Goal: Task Accomplishment & Management: Use online tool/utility

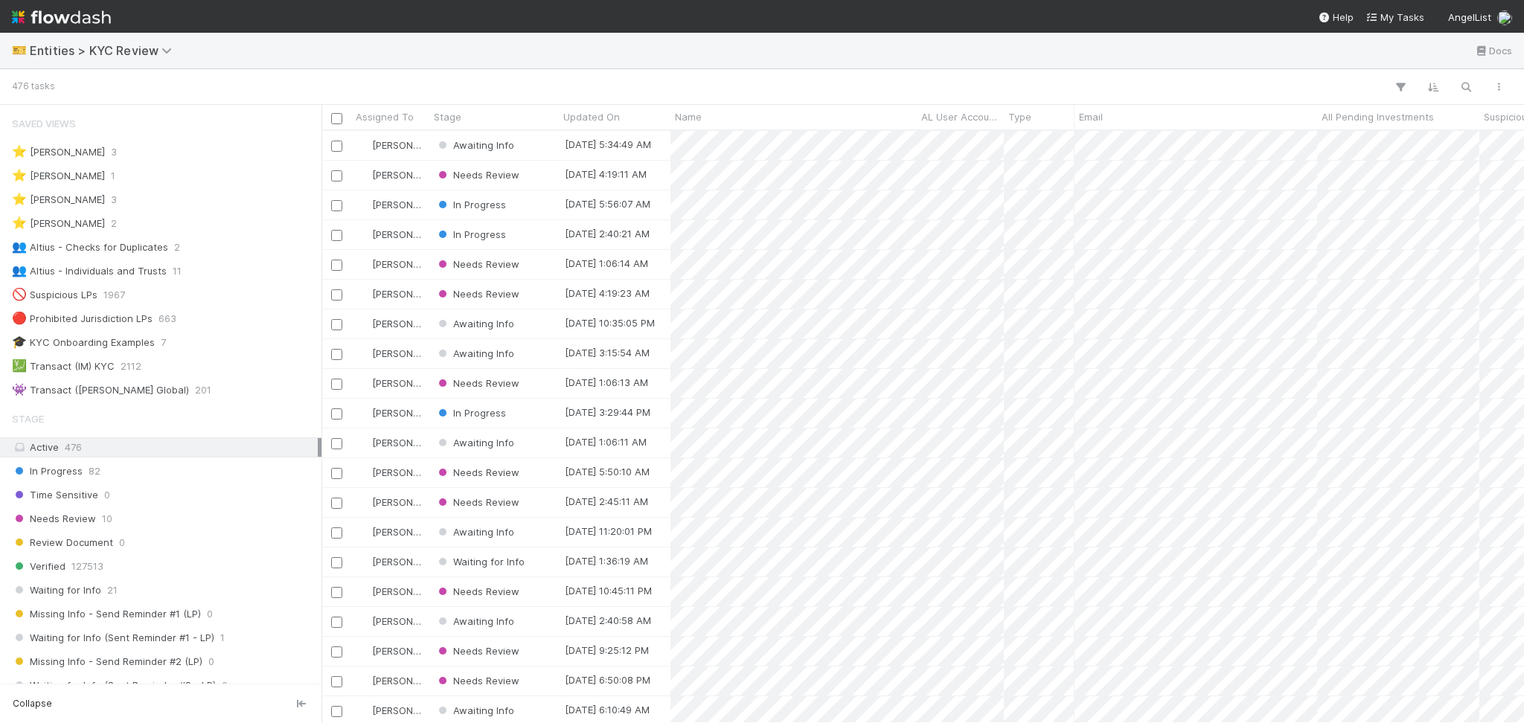
scroll to position [577, 1187]
click at [158, 276] on div "👥 Altius - Individuals and Trusts" at bounding box center [89, 271] width 155 height 19
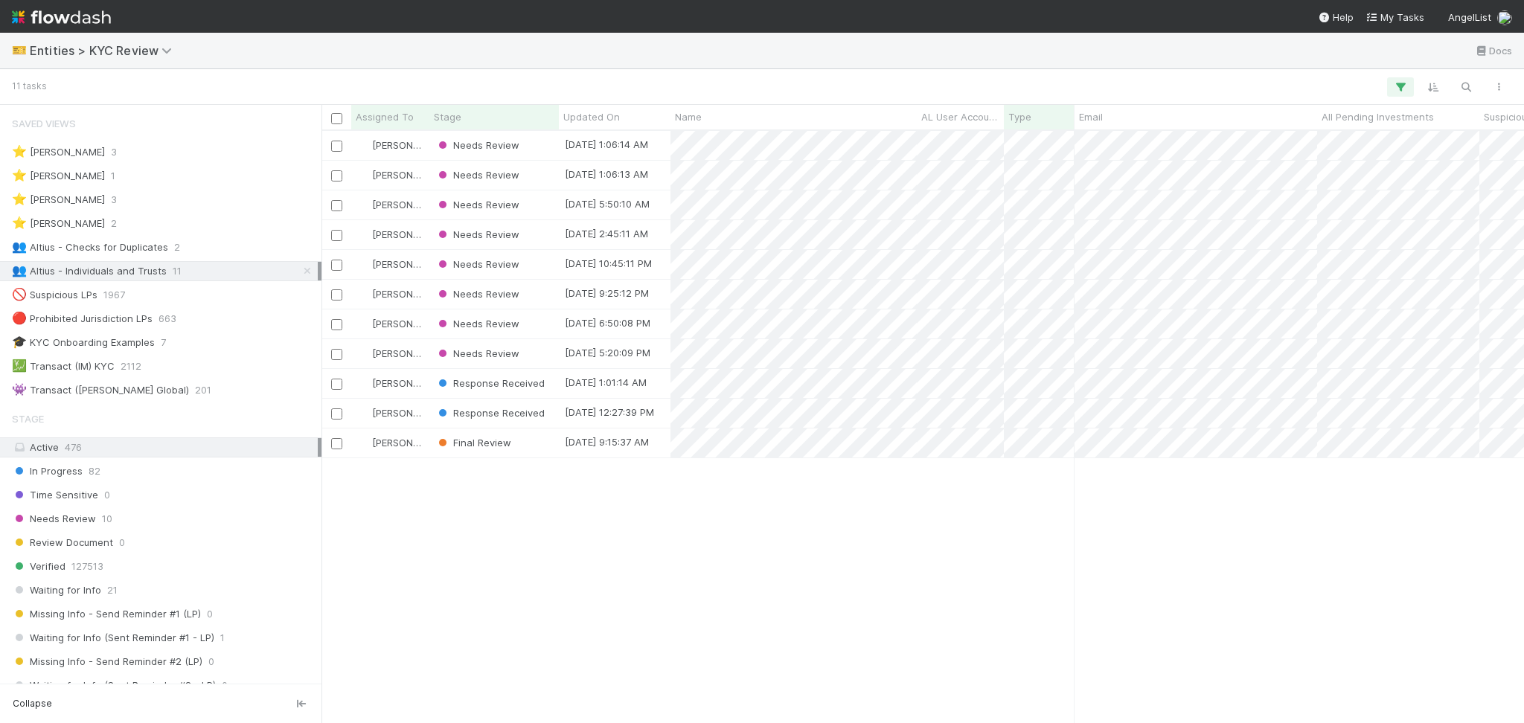
scroll to position [577, 1187]
click at [127, 248] on div "👥 Altius - Checks for Duplicates" at bounding box center [90, 247] width 156 height 19
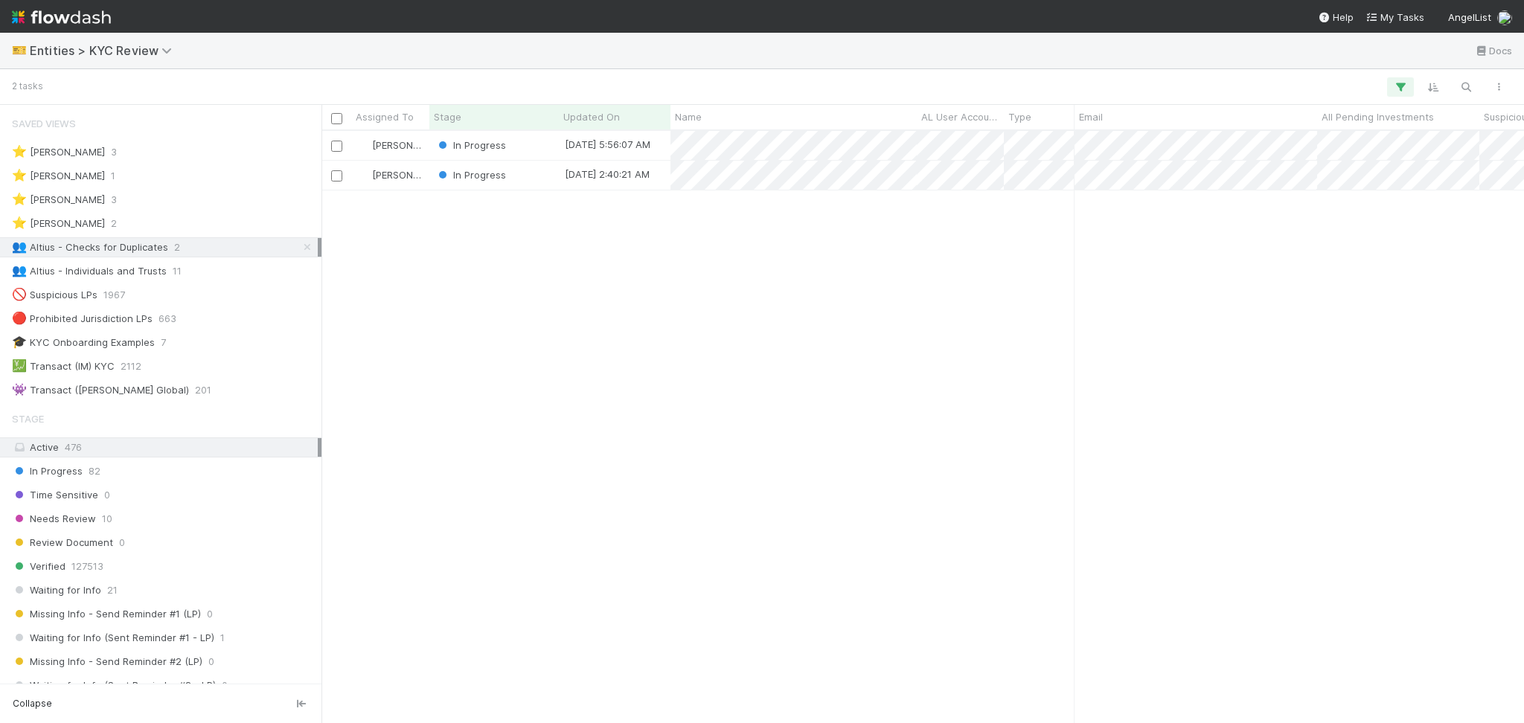
scroll to position [577, 1187]
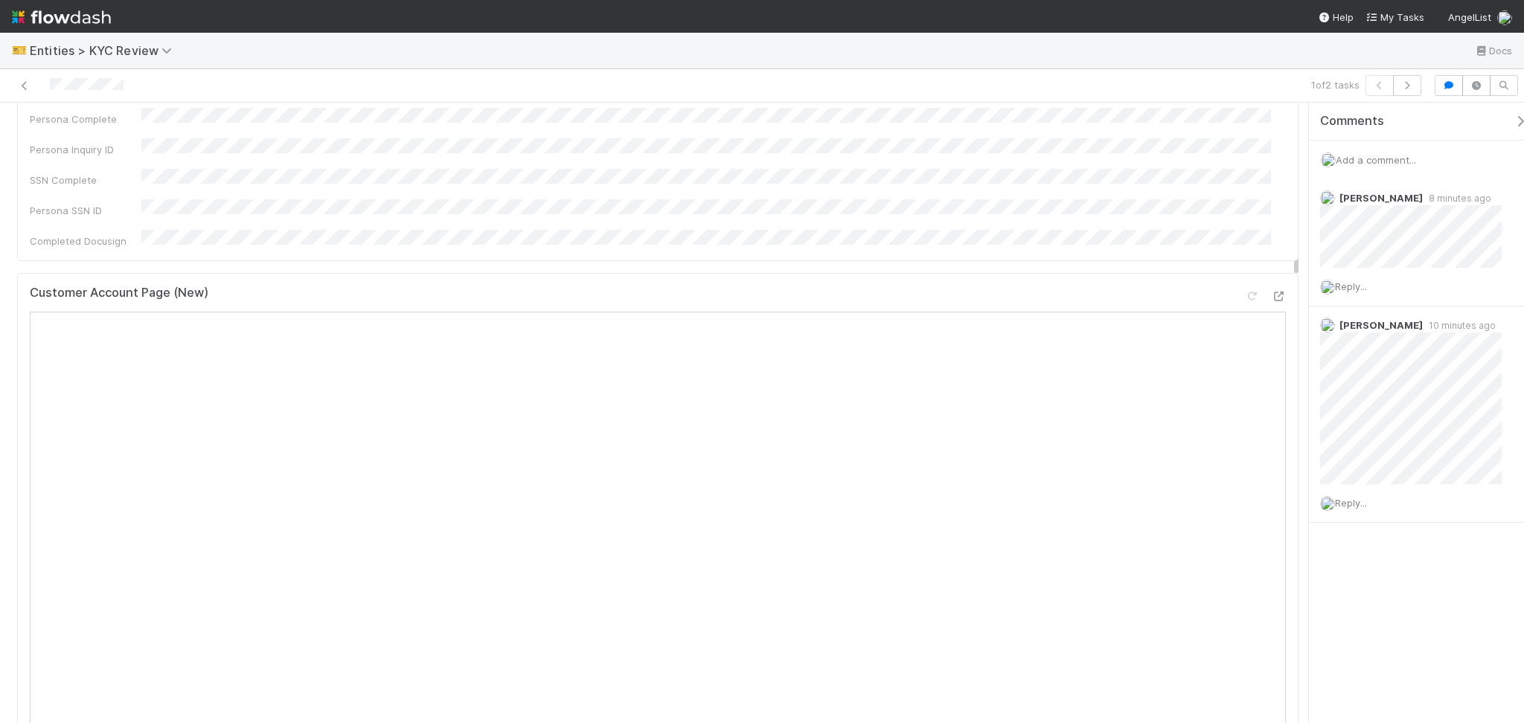
scroll to position [495, 0]
click at [1271, 195] on div at bounding box center [1278, 202] width 15 height 15
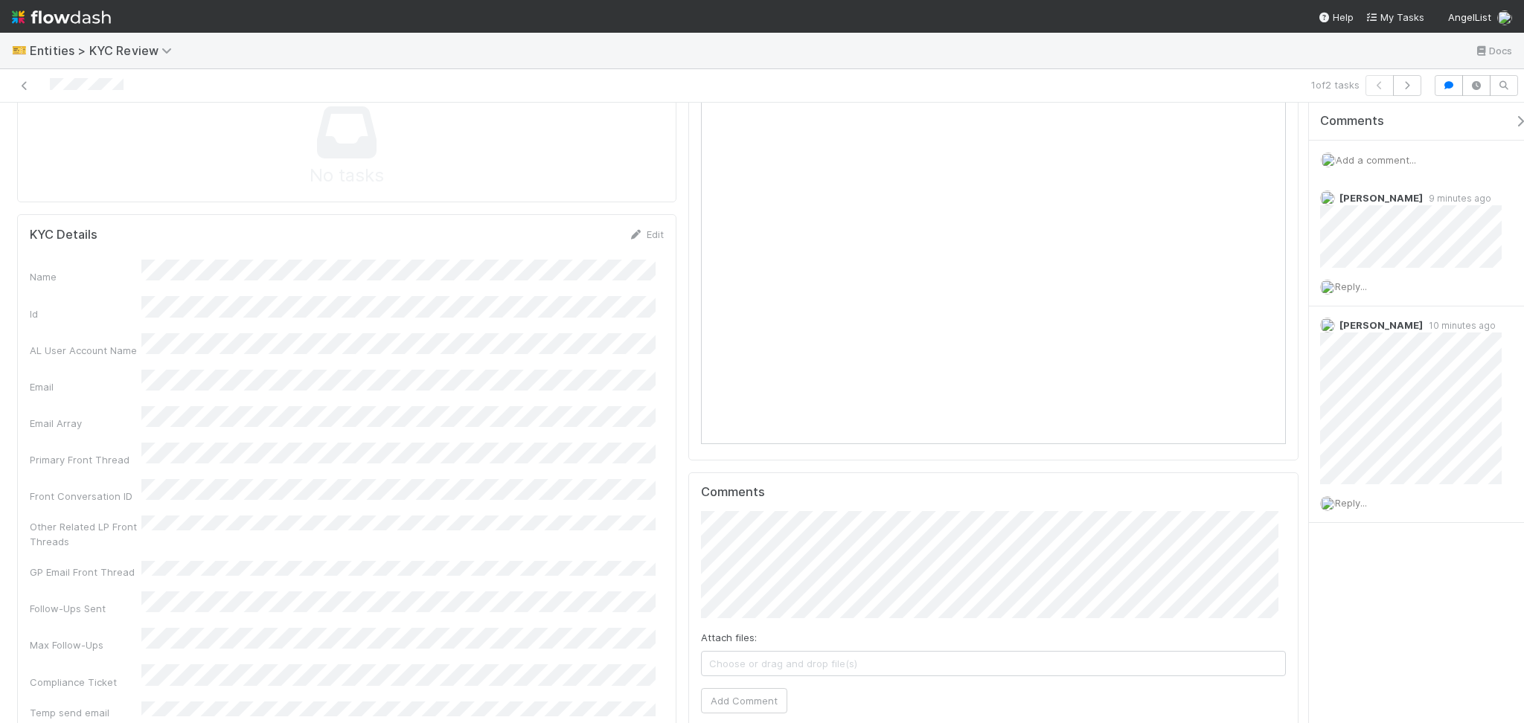
scroll to position [1289, 0]
click at [647, 255] on link "Edit" at bounding box center [646, 261] width 35 height 12
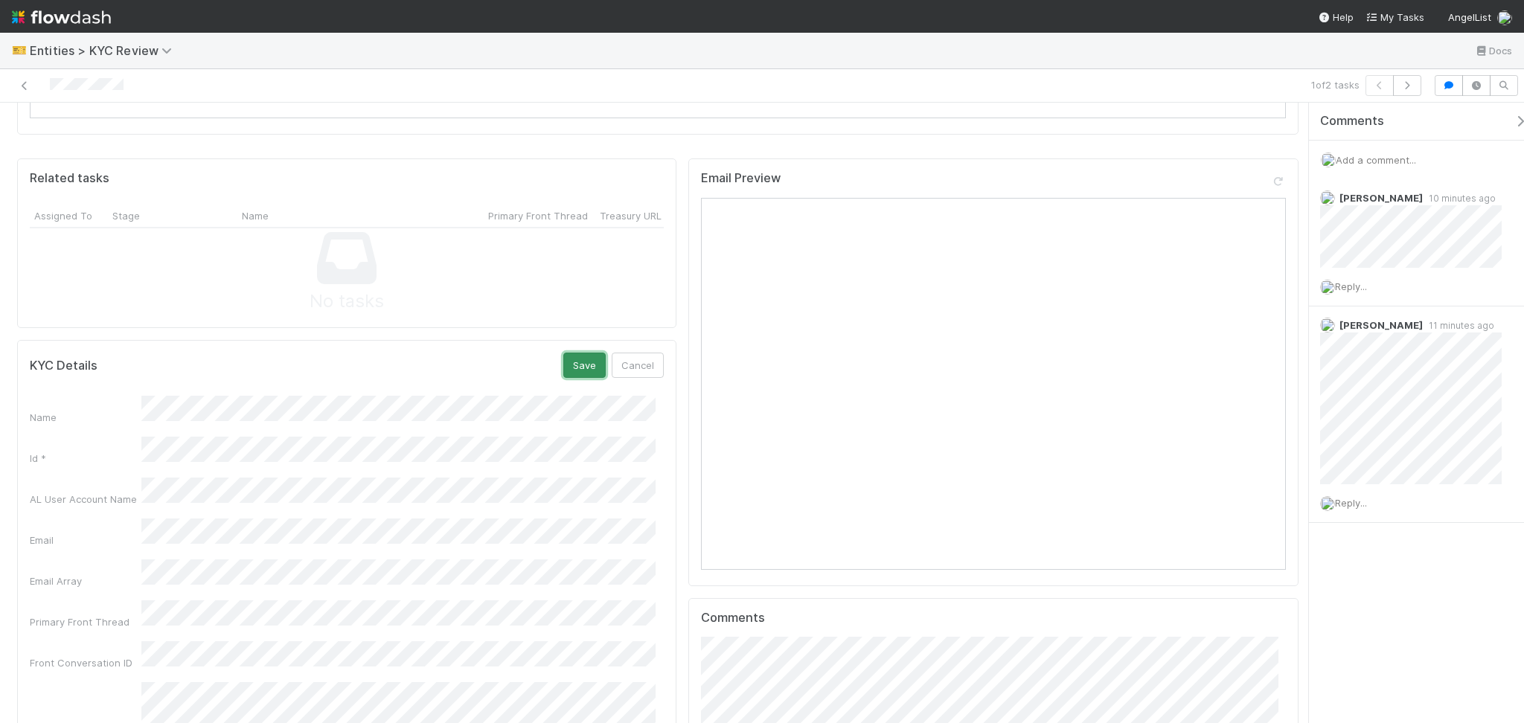
click at [572, 353] on button "Save" at bounding box center [584, 365] width 42 height 25
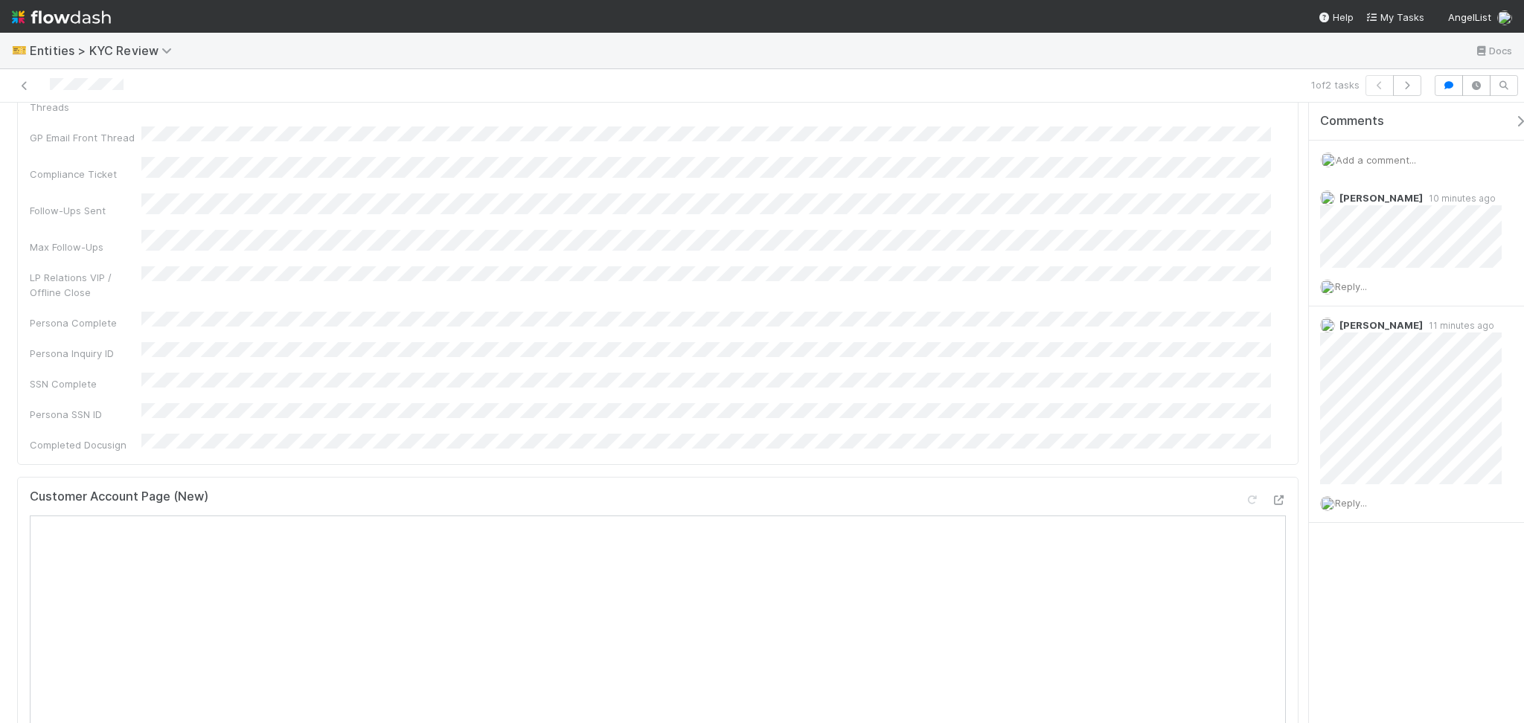
scroll to position [0, 0]
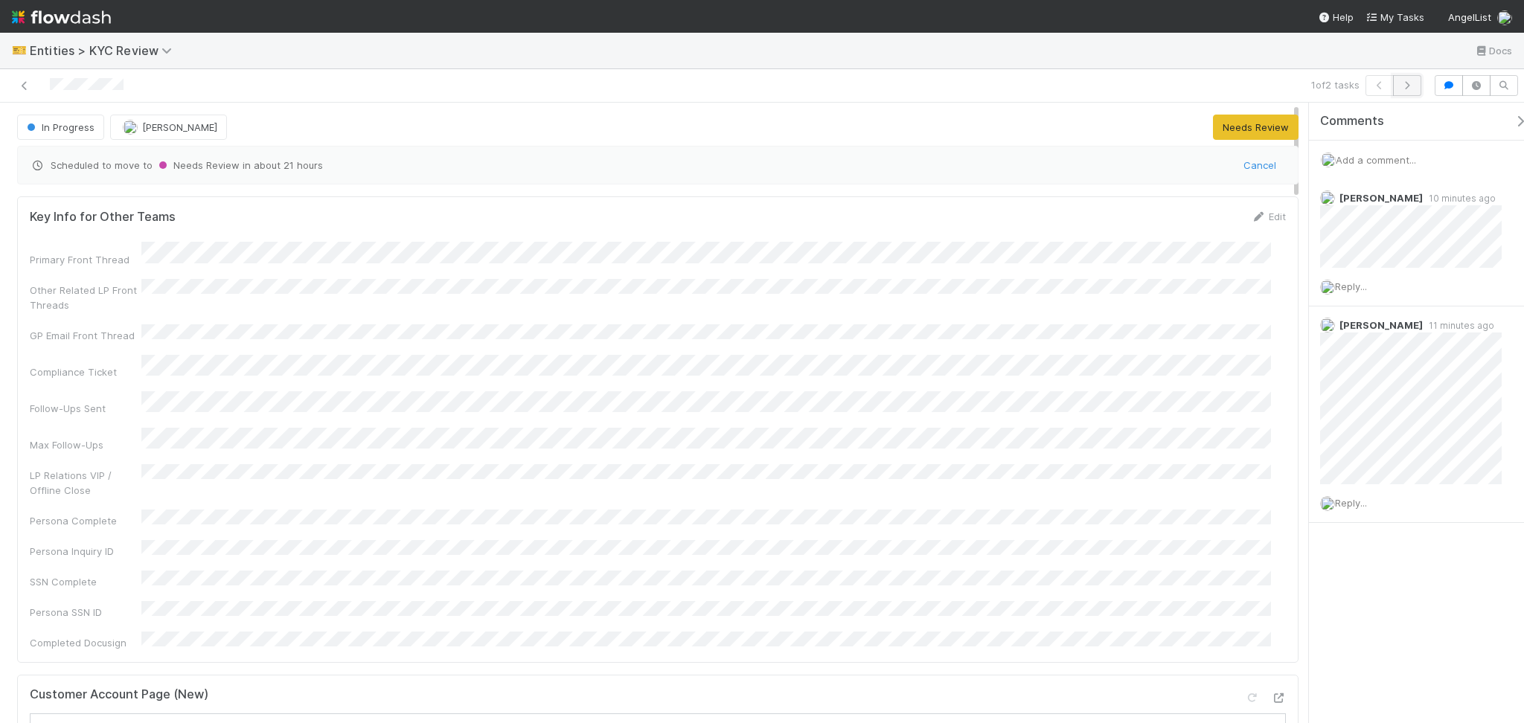
click at [1413, 83] on icon "button" at bounding box center [1406, 85] width 15 height 9
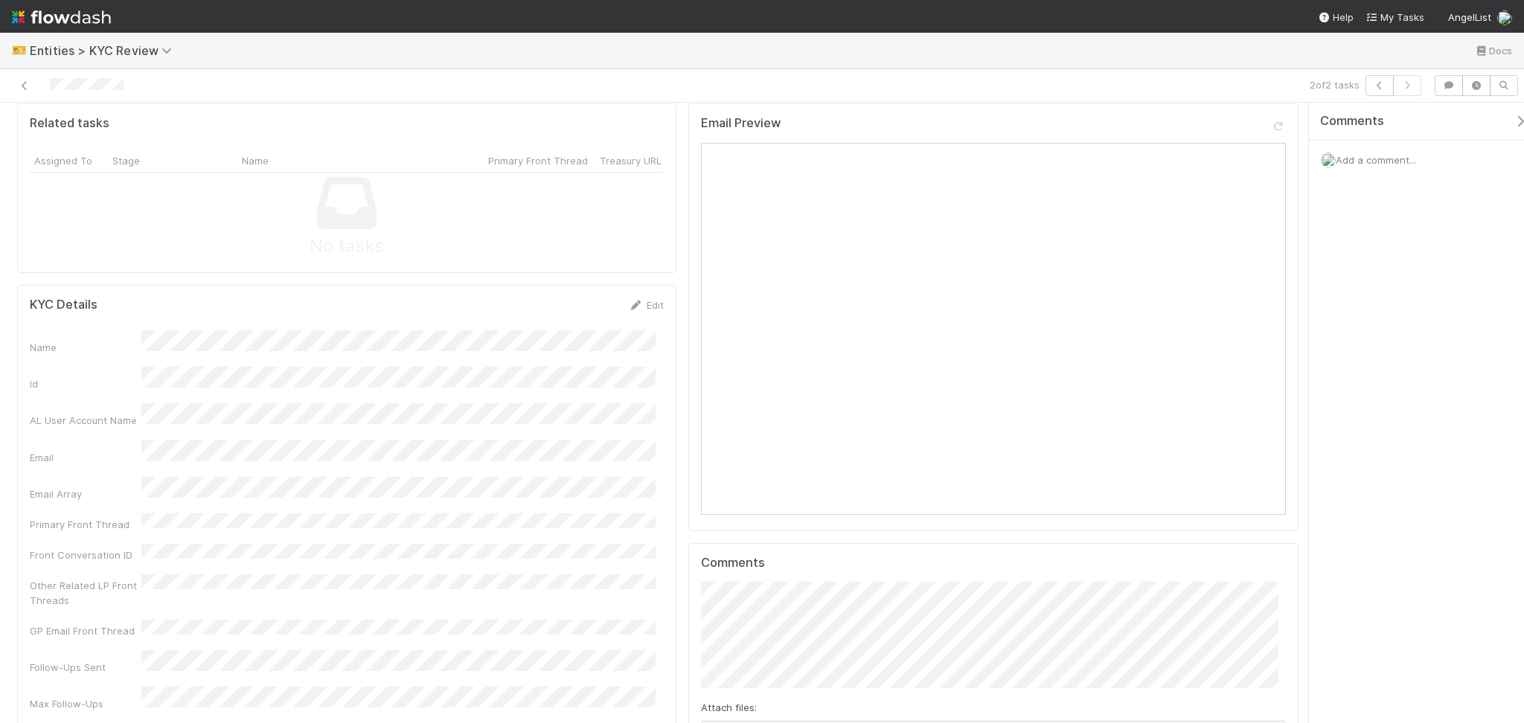
scroll to position [1289, 0]
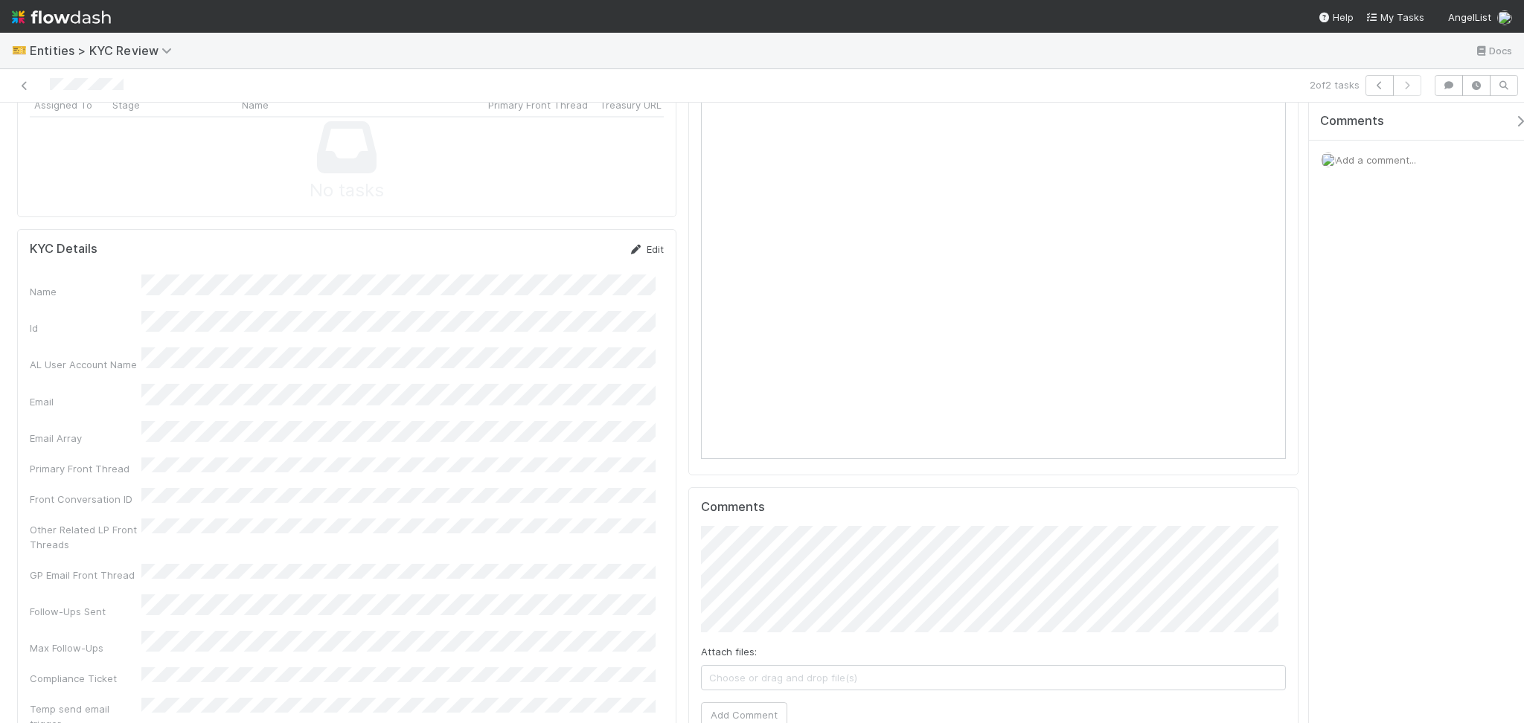
click at [644, 243] on link "Edit" at bounding box center [646, 249] width 35 height 12
click at [577, 242] on button "Save" at bounding box center [584, 254] width 42 height 25
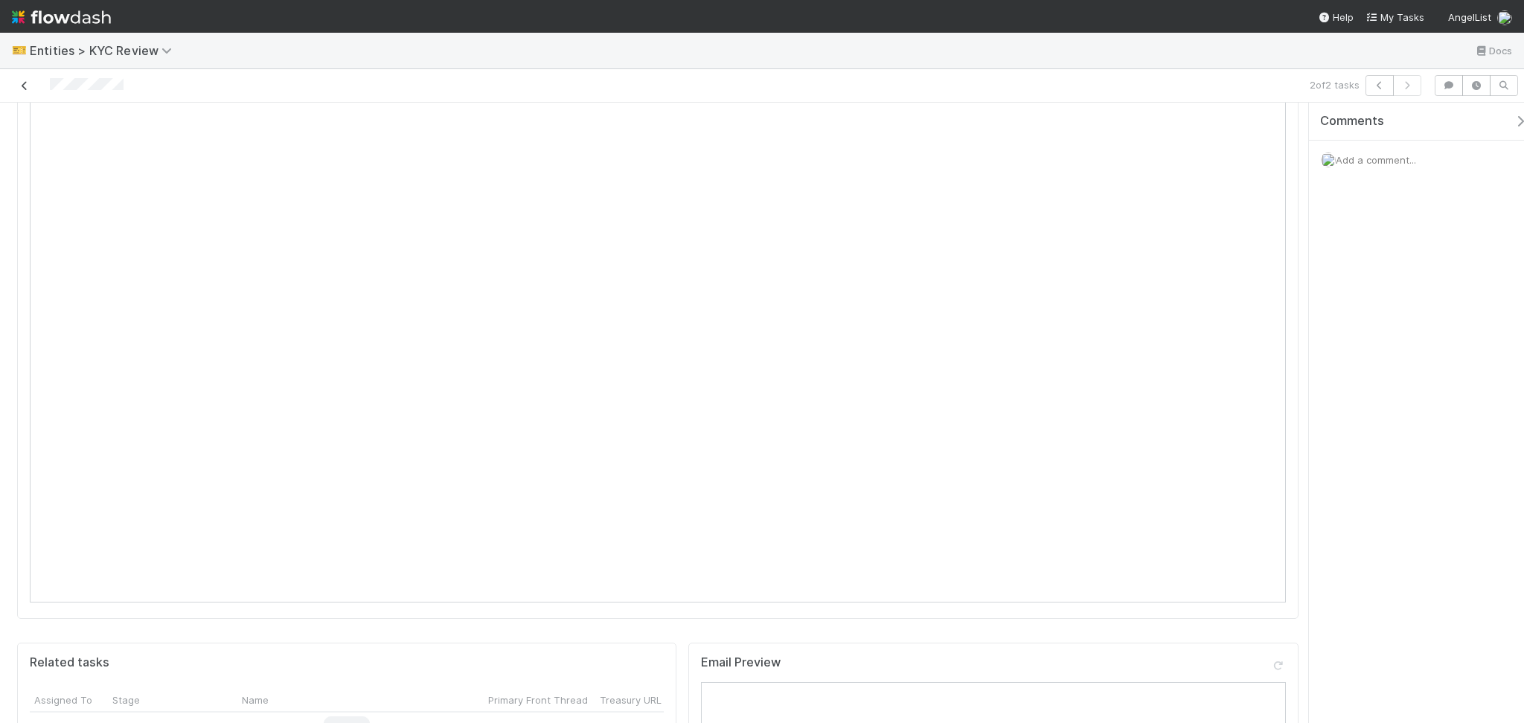
click at [25, 81] on icon at bounding box center [24, 86] width 15 height 10
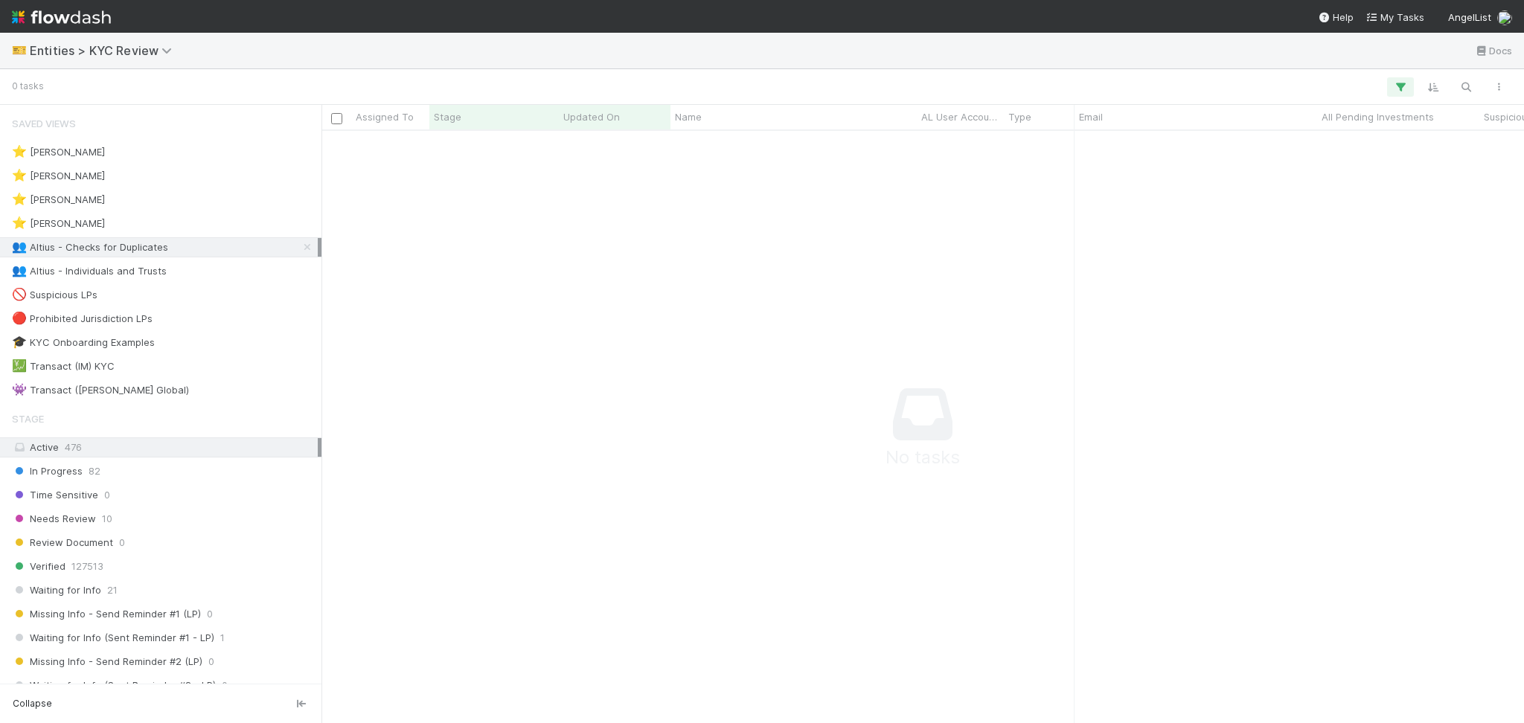
scroll to position [16, 16]
click at [173, 266] on span "11" at bounding box center [177, 271] width 9 height 19
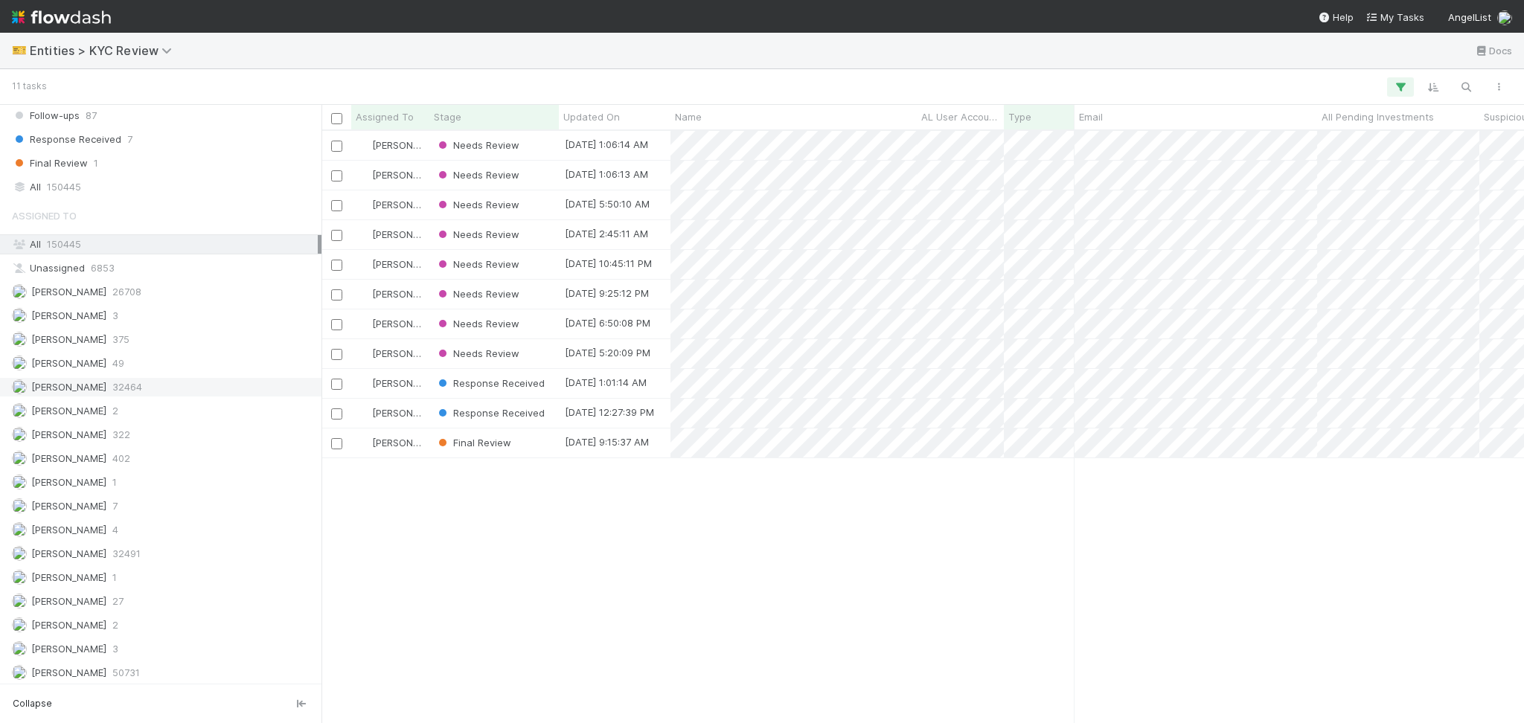
scroll to position [1174, 0]
click at [190, 338] on div "Febbie Cervantes 375" at bounding box center [165, 336] width 306 height 19
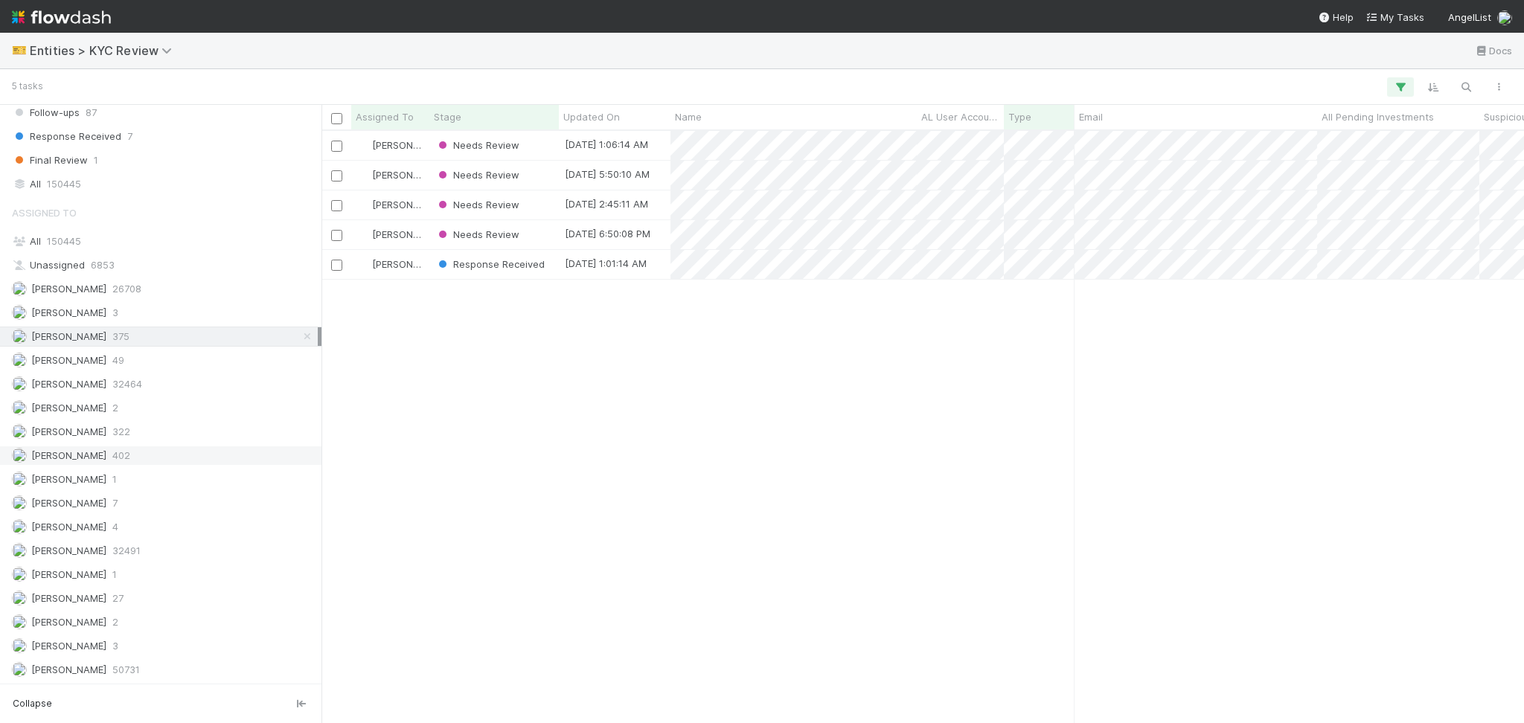
scroll to position [577, 1187]
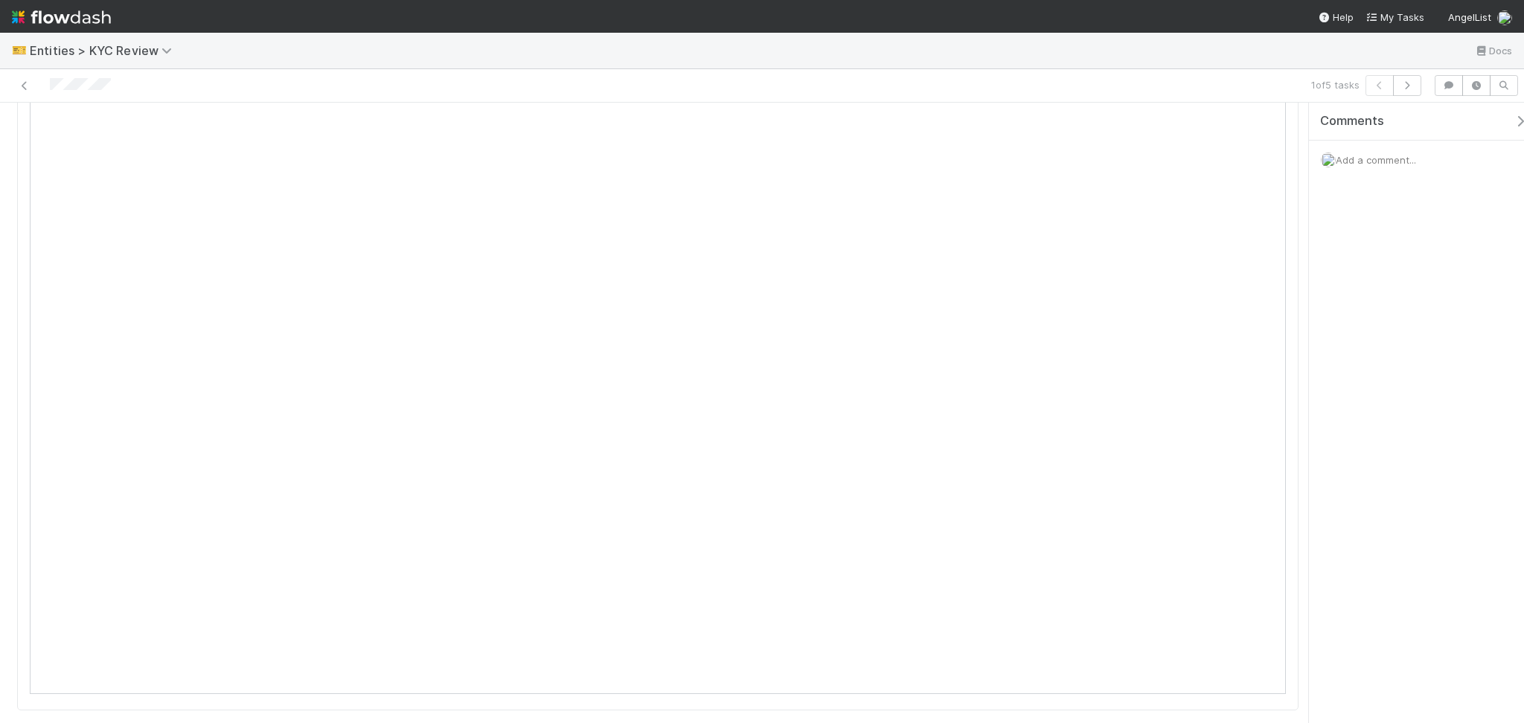
scroll to position [397, 0]
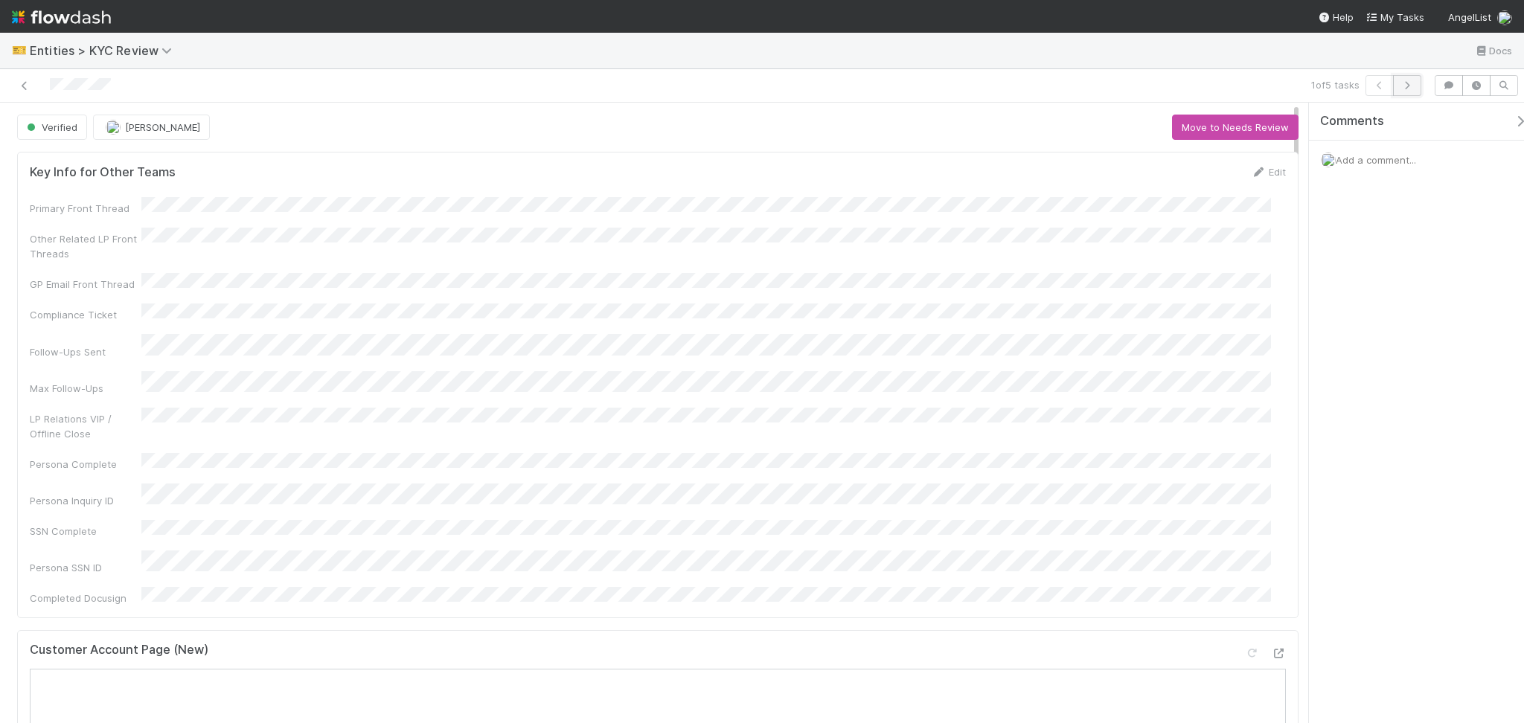
click at [1417, 81] on button "button" at bounding box center [1407, 85] width 28 height 21
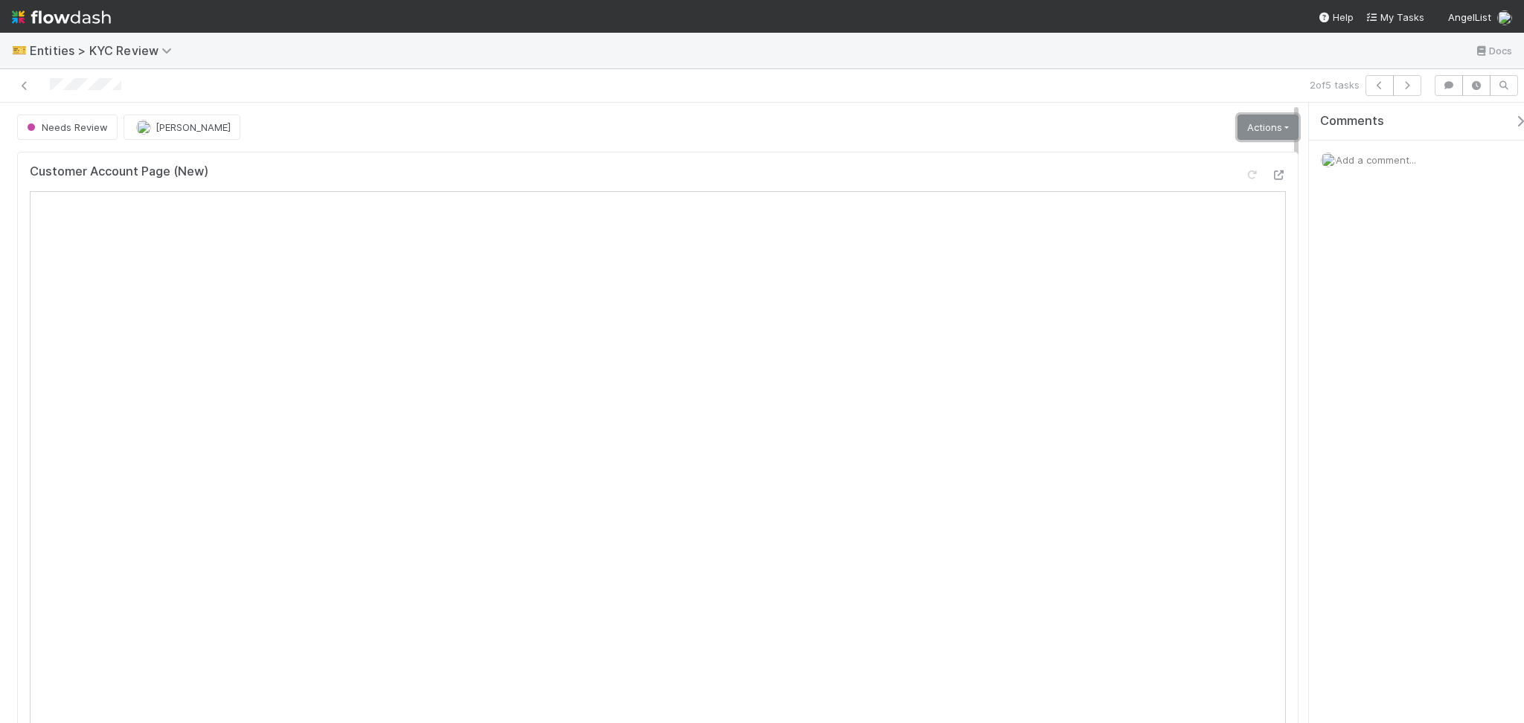
click at [1245, 128] on link "Actions" at bounding box center [1267, 127] width 61 height 25
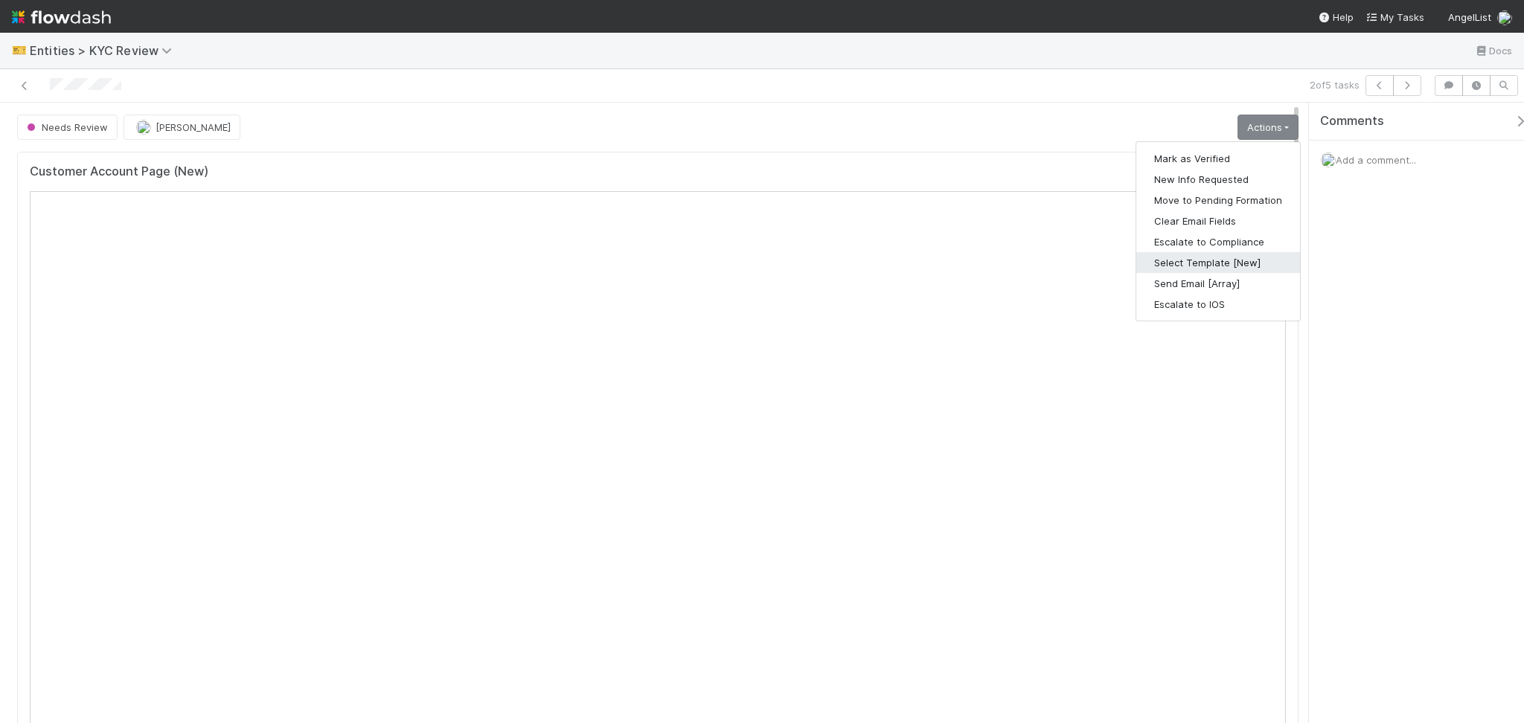
click at [1190, 257] on button "Select Template [New]" at bounding box center [1218, 262] width 164 height 21
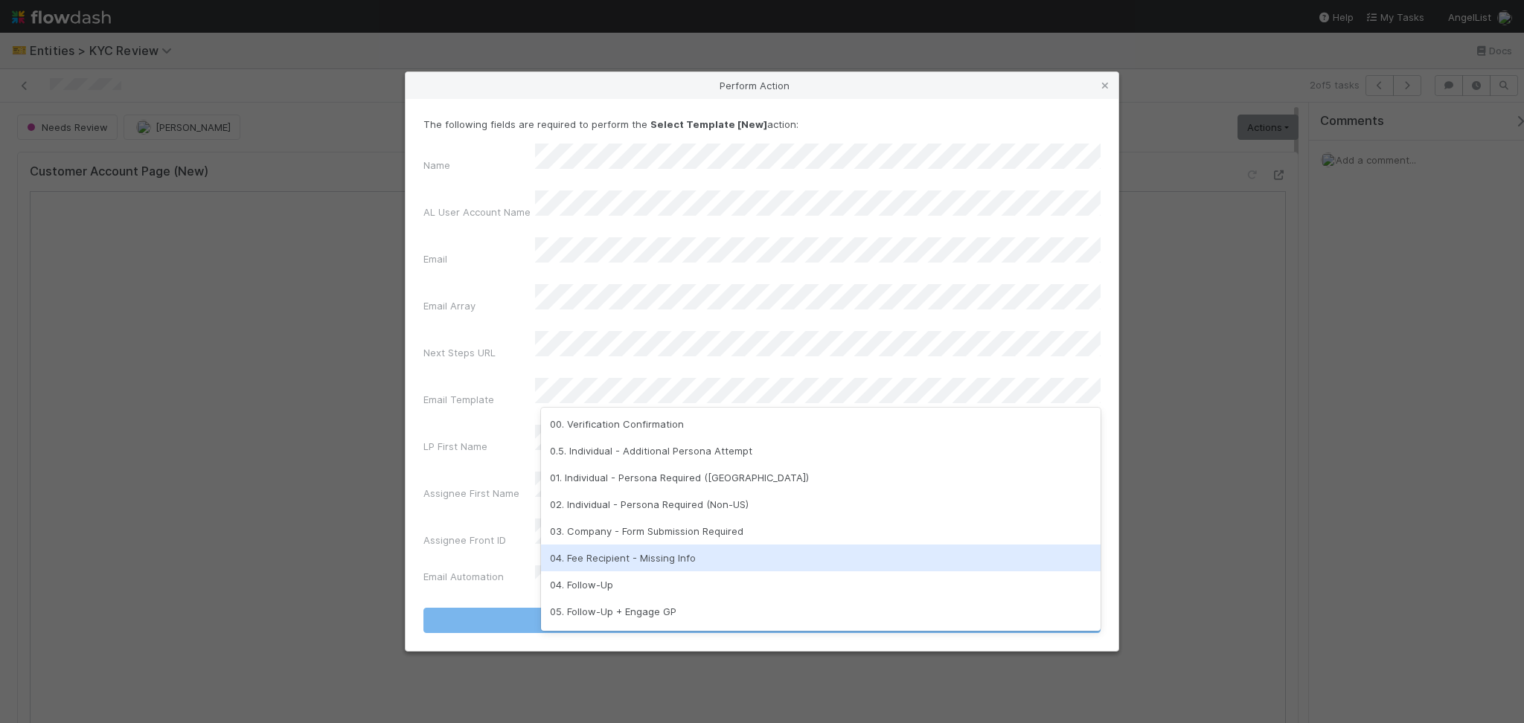
scroll to position [372, 0]
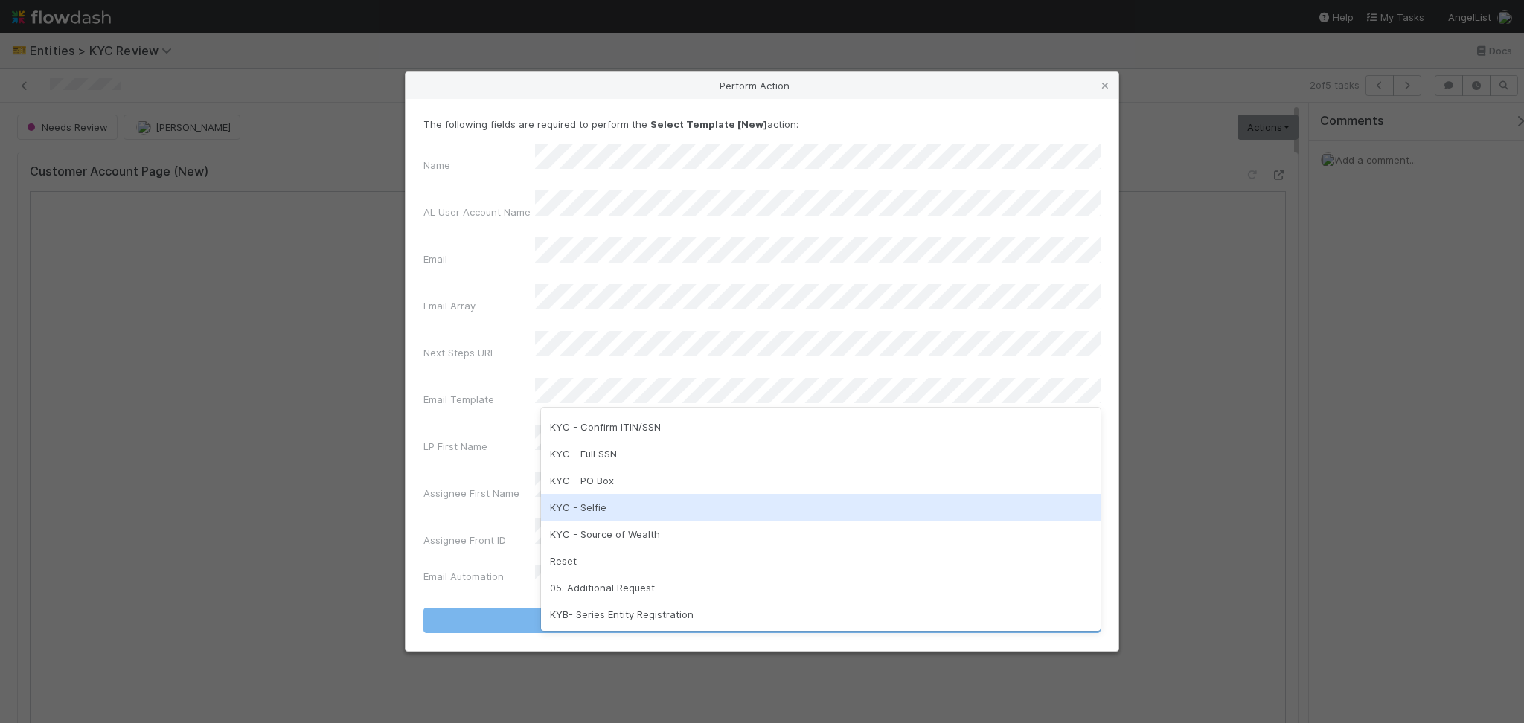
click at [652, 511] on div "KYC - Selfie" at bounding box center [820, 507] width 559 height 27
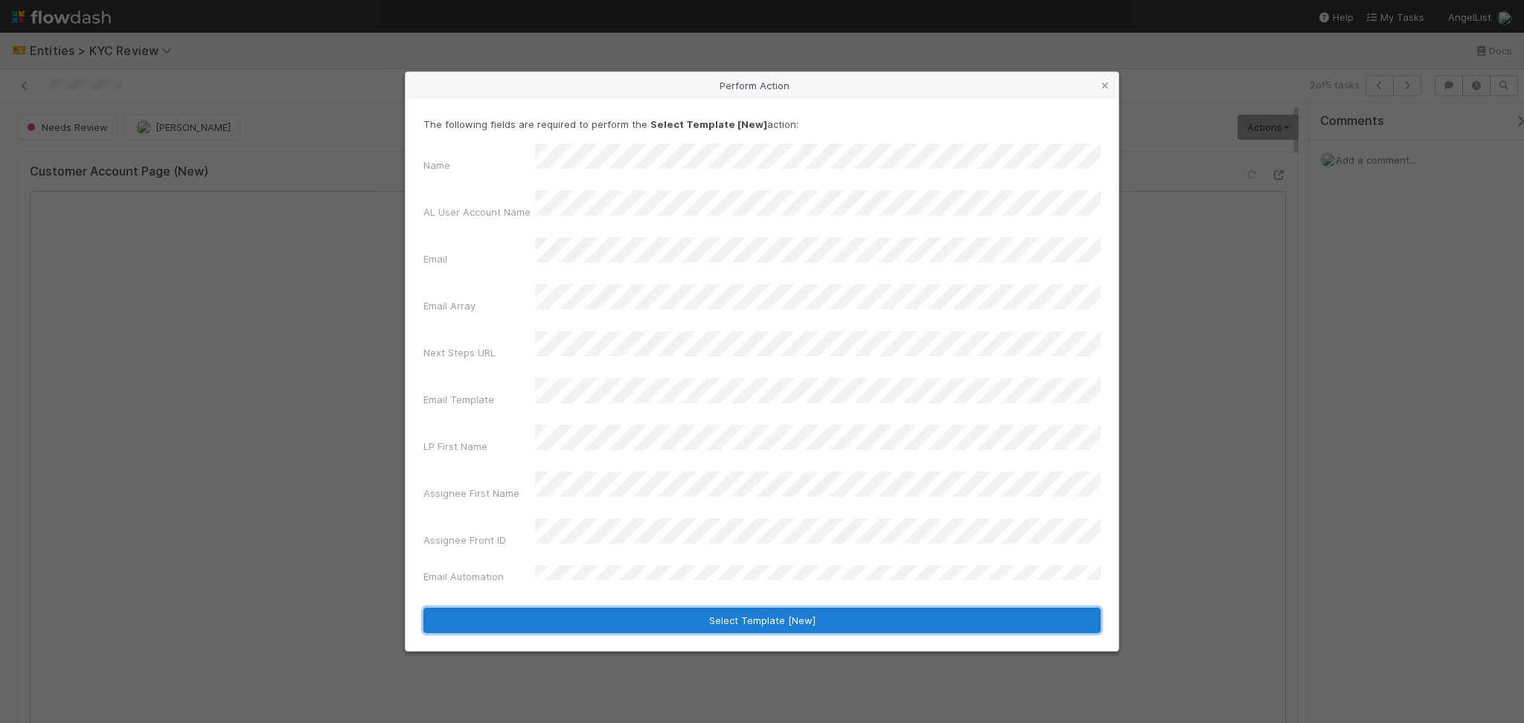
click at [680, 608] on button "Select Template [New]" at bounding box center [761, 620] width 677 height 25
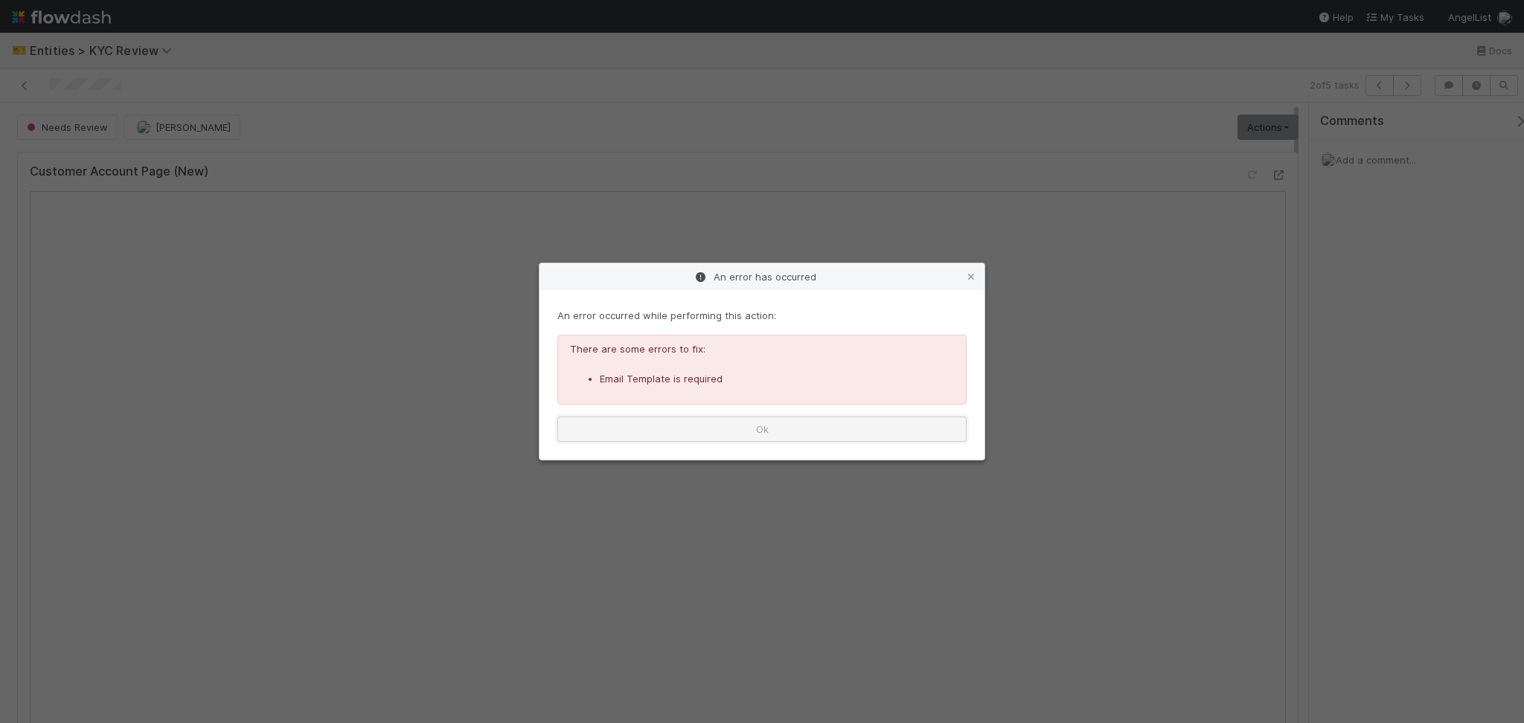
click at [829, 424] on button "Ok" at bounding box center [761, 429] width 409 height 25
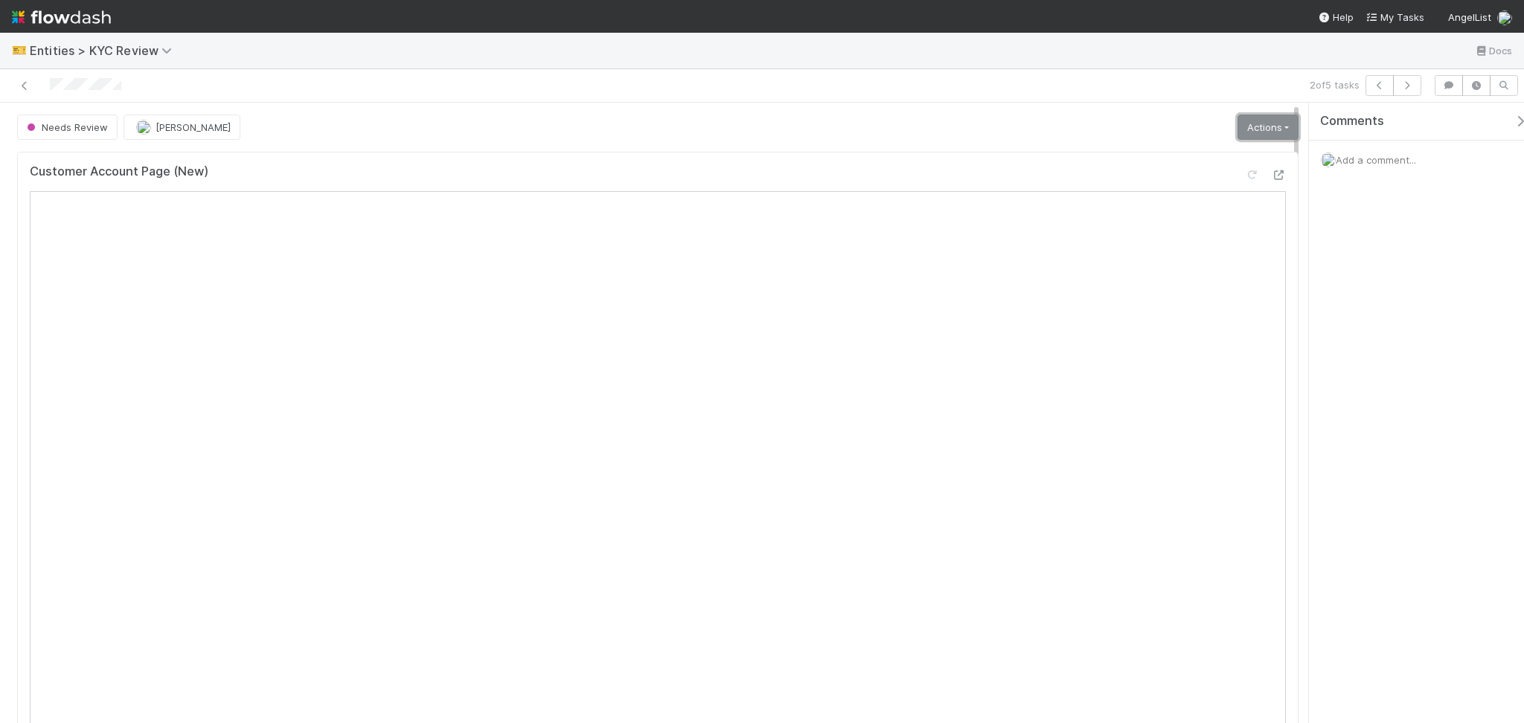
click at [1244, 121] on link "Actions" at bounding box center [1267, 127] width 61 height 25
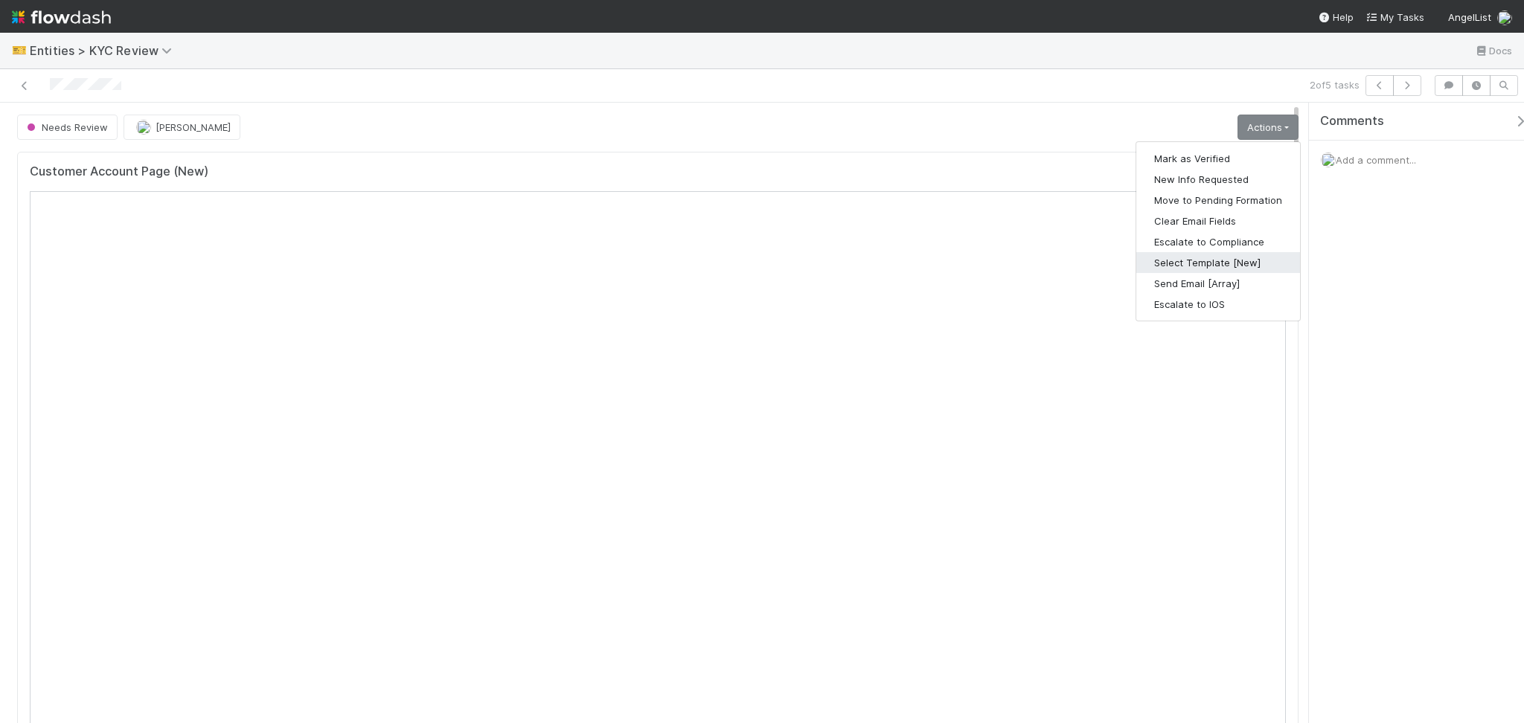
click at [1174, 266] on button "Select Template [New]" at bounding box center [1218, 262] width 164 height 21
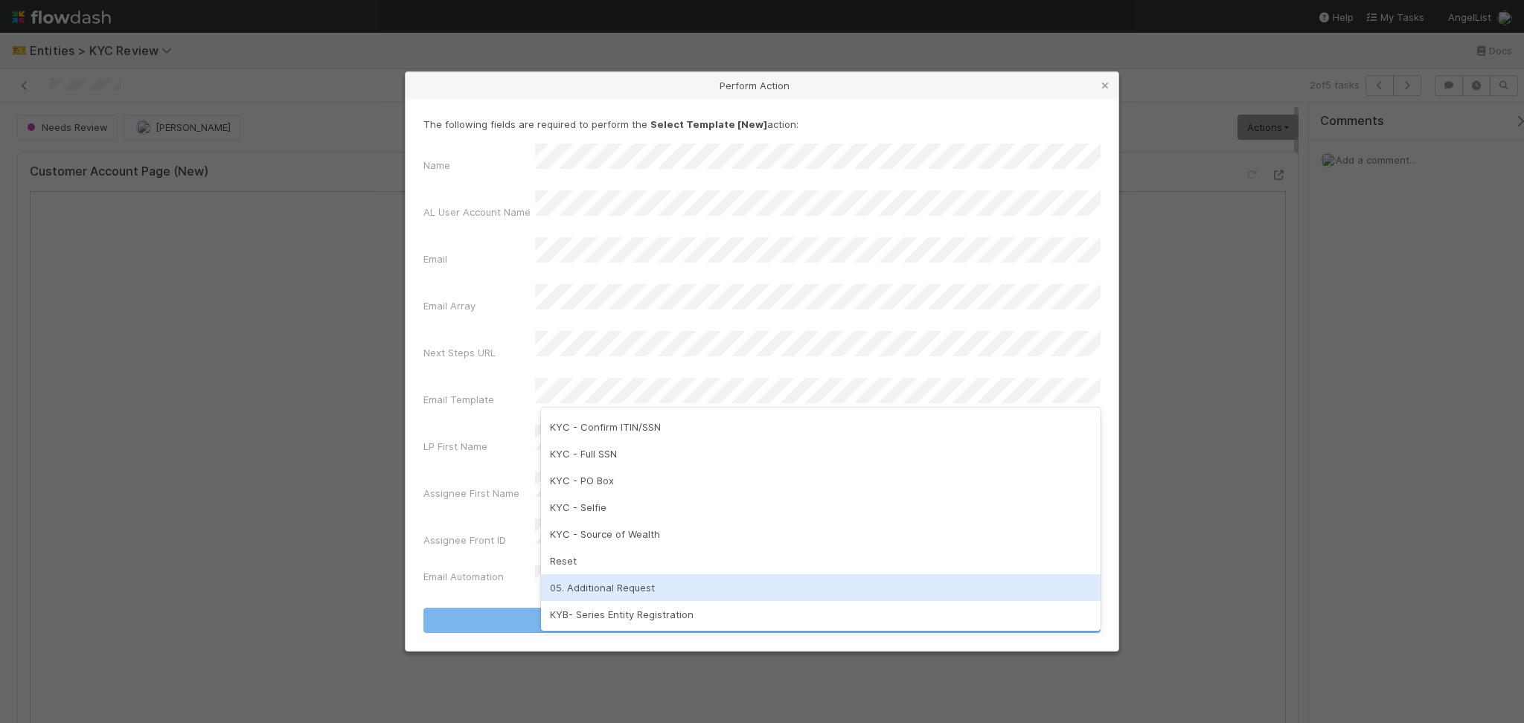
click at [588, 581] on div "05. Additional Request" at bounding box center [820, 587] width 559 height 27
click at [668, 588] on div "05. Additional Request" at bounding box center [820, 587] width 559 height 27
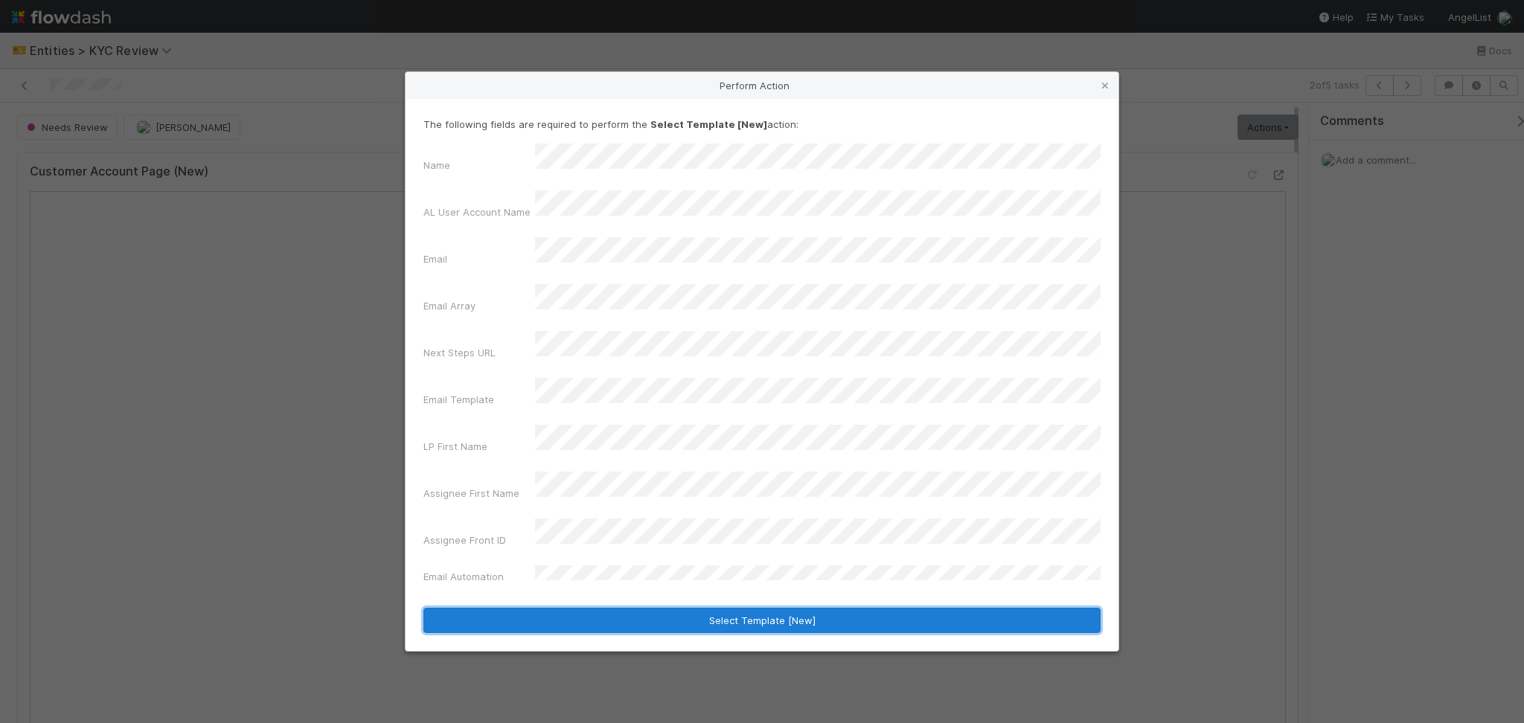
click at [725, 608] on button "Select Template [New]" at bounding box center [761, 620] width 677 height 25
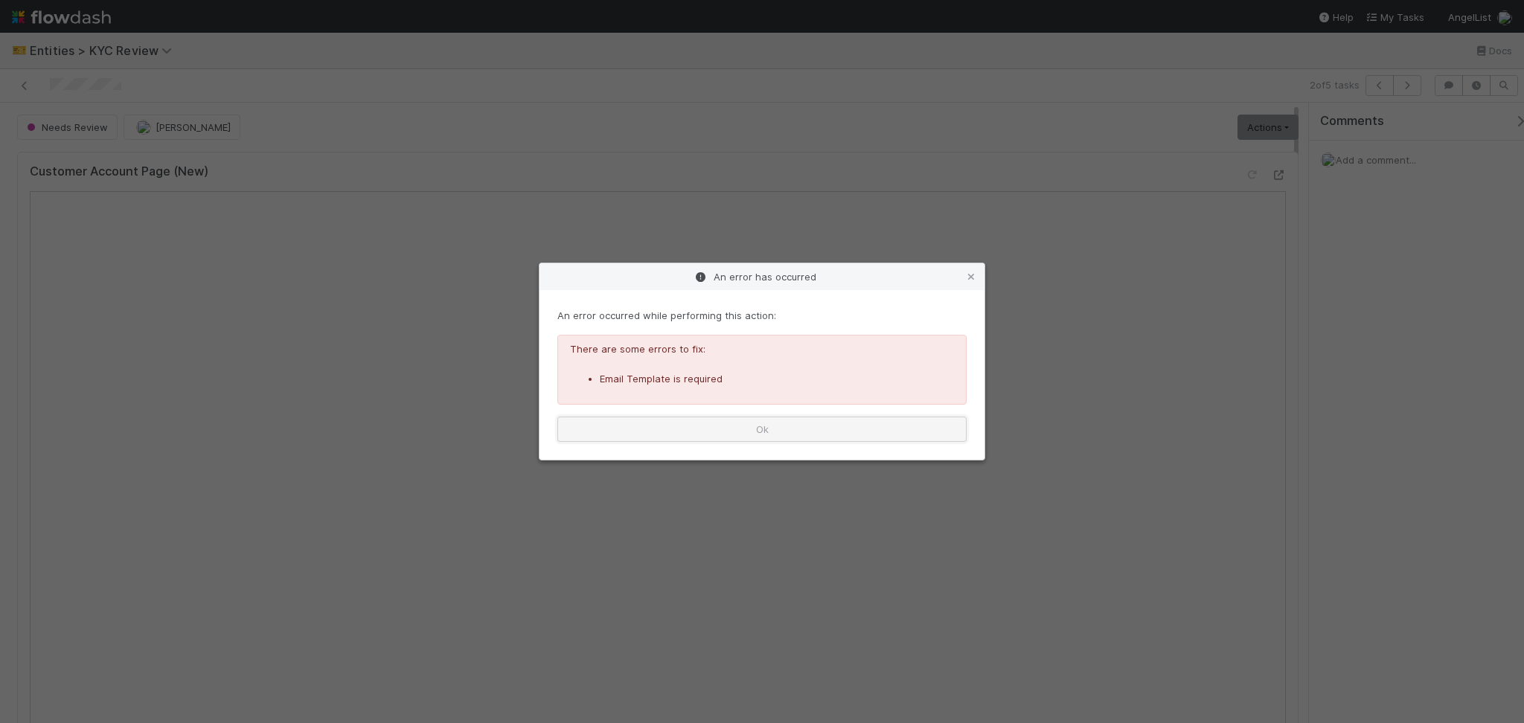
click at [924, 433] on button "Ok" at bounding box center [761, 429] width 409 height 25
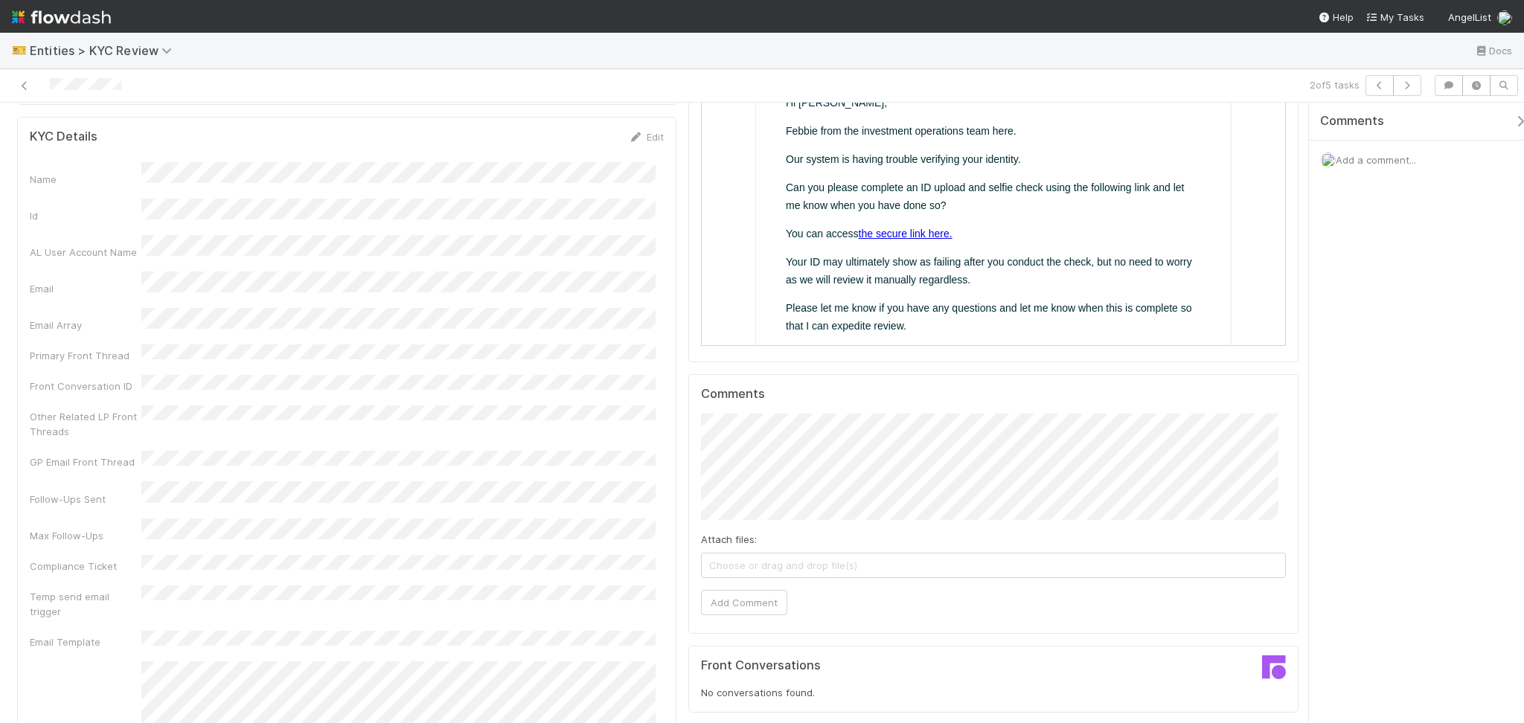
scroll to position [694, 0]
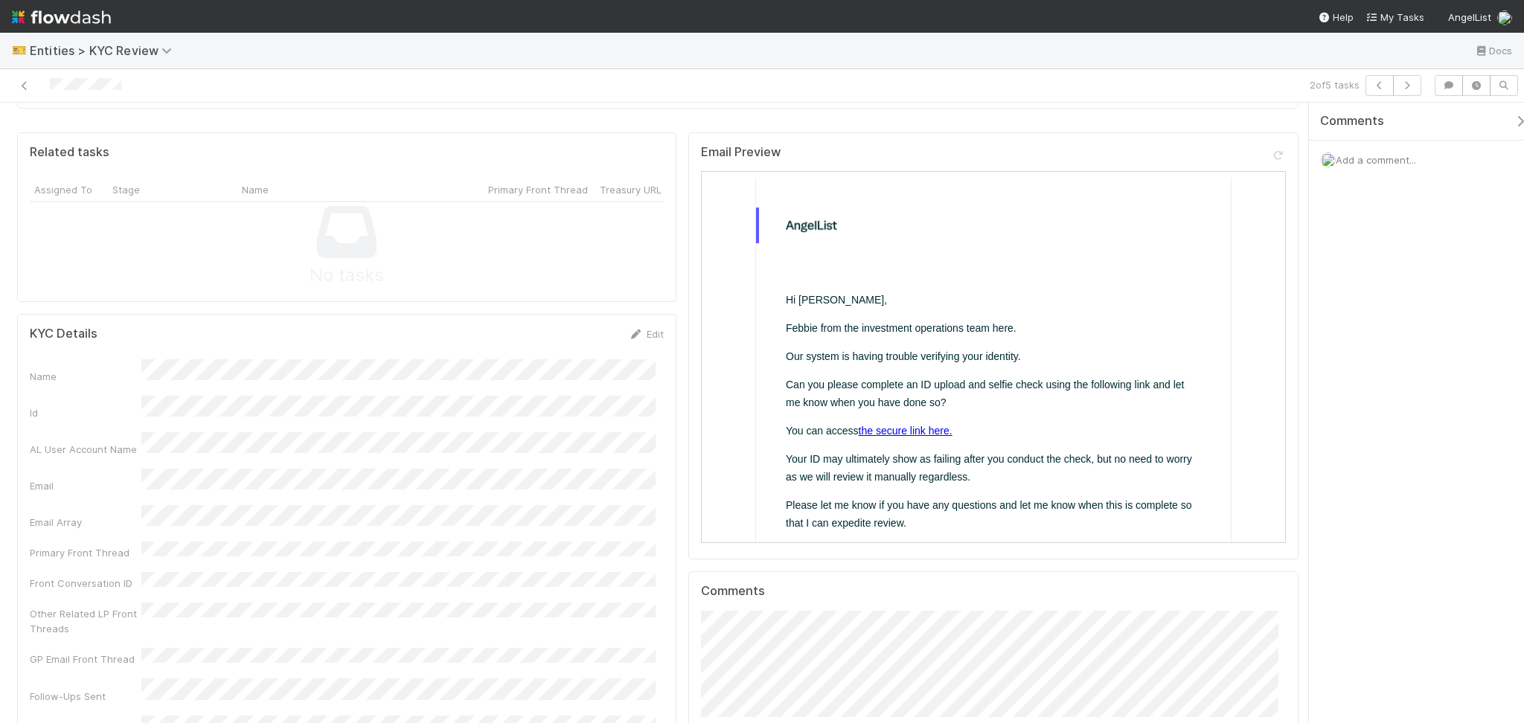
click at [906, 426] on link "the secure link here." at bounding box center [904, 430] width 94 height 12
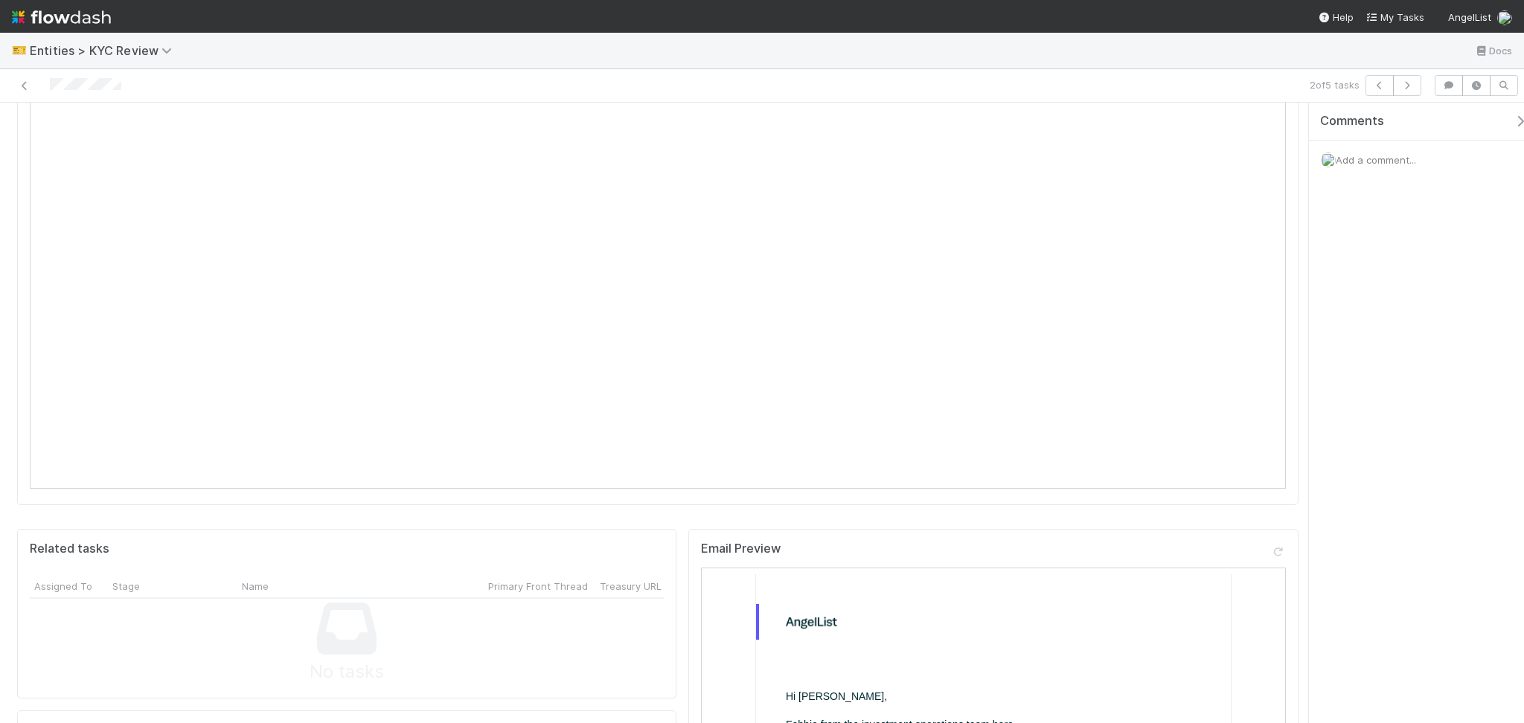
scroll to position [0, 0]
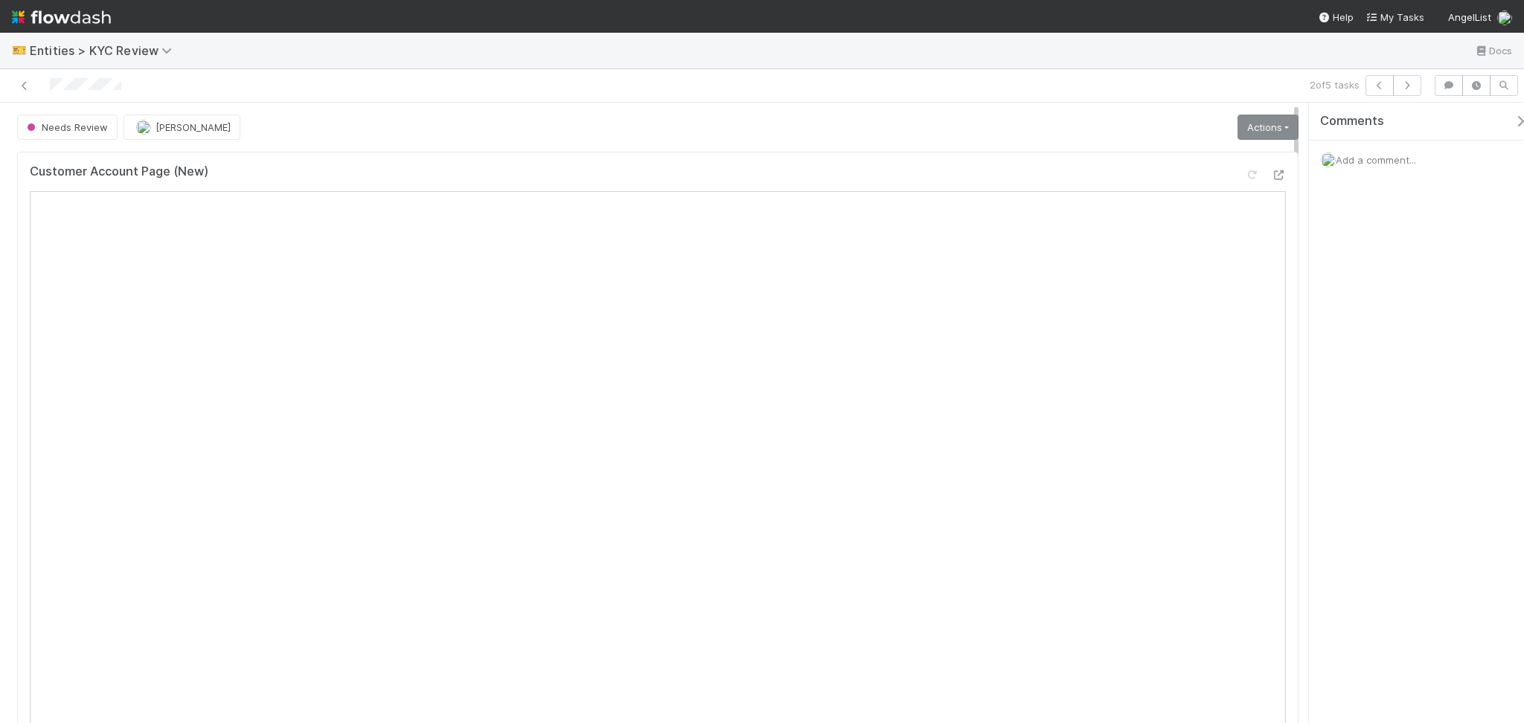
click at [1245, 130] on link "Actions" at bounding box center [1267, 127] width 61 height 25
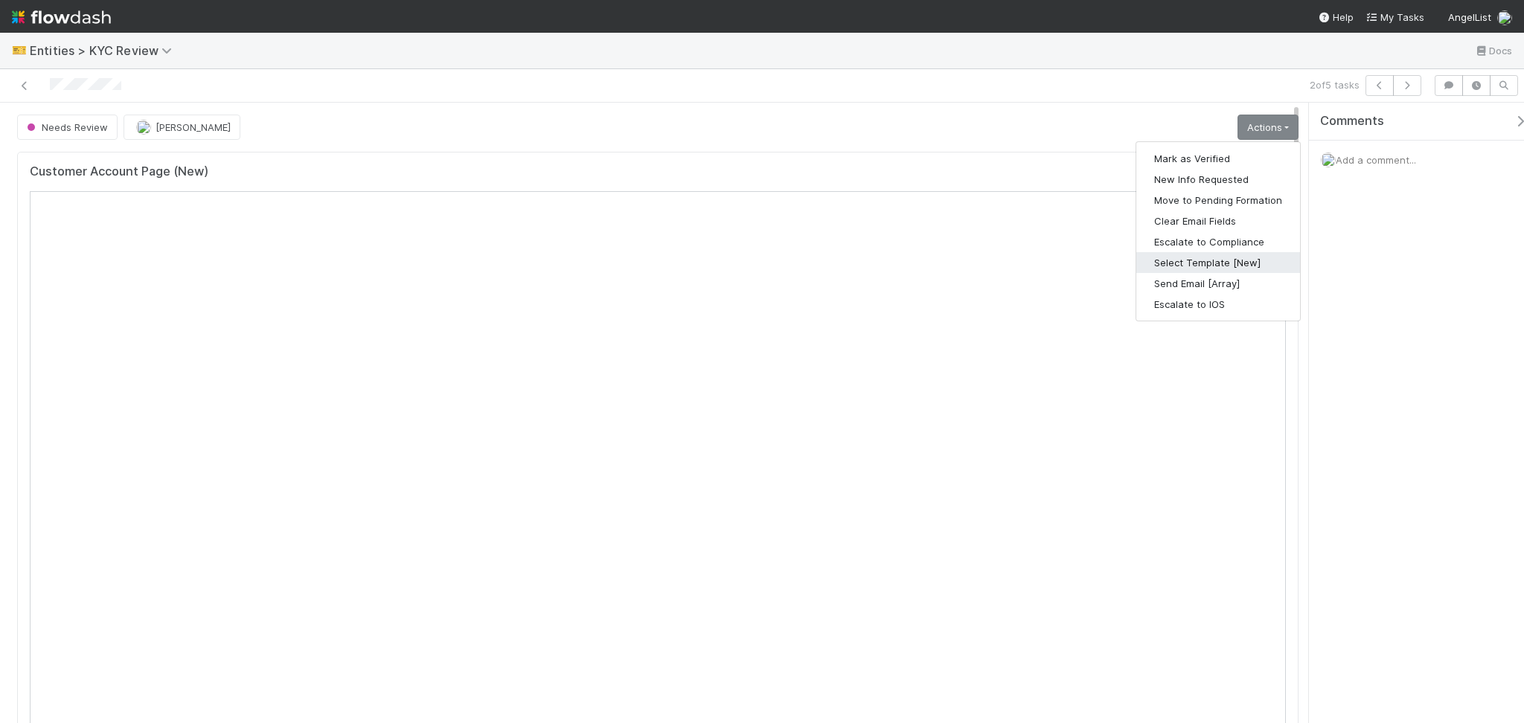
click at [1195, 269] on button "Select Template [New]" at bounding box center [1218, 262] width 164 height 21
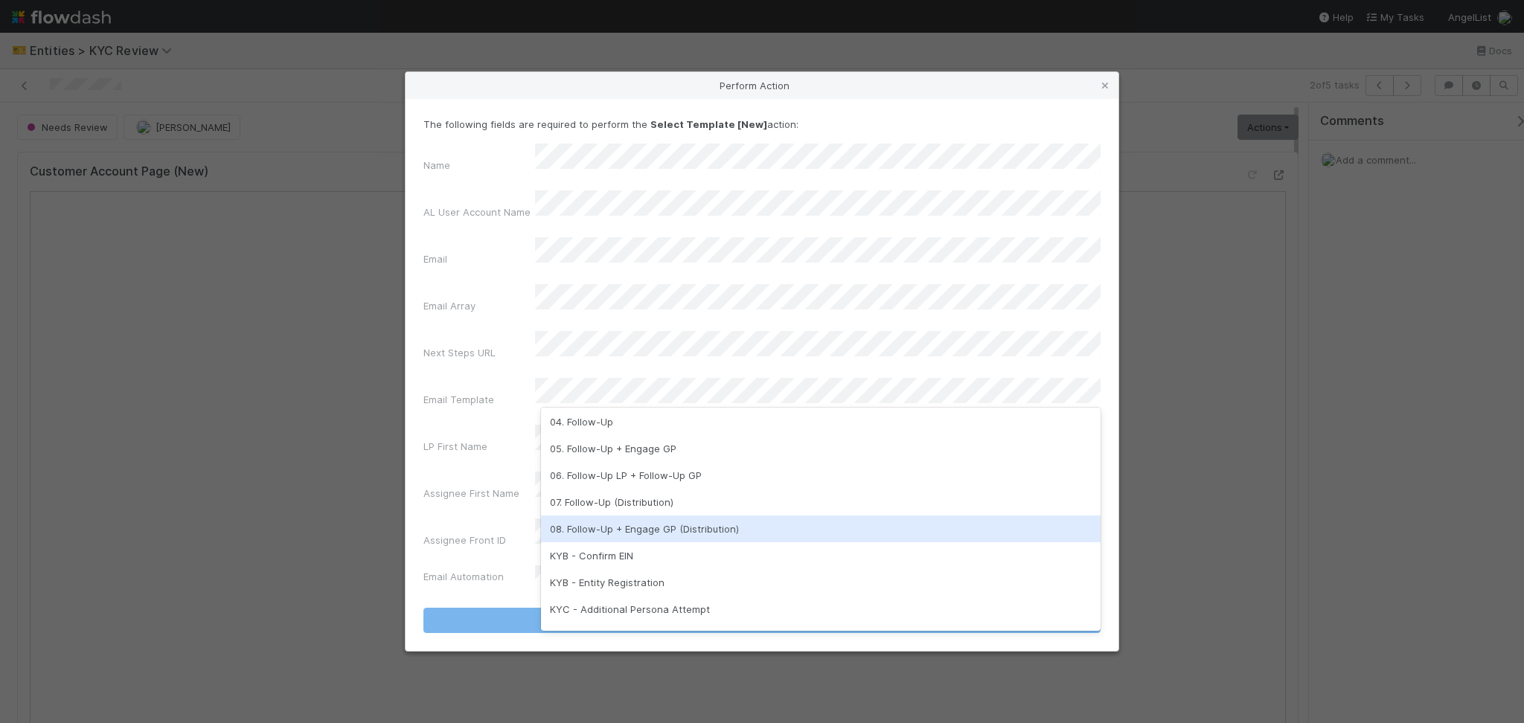
scroll to position [372, 0]
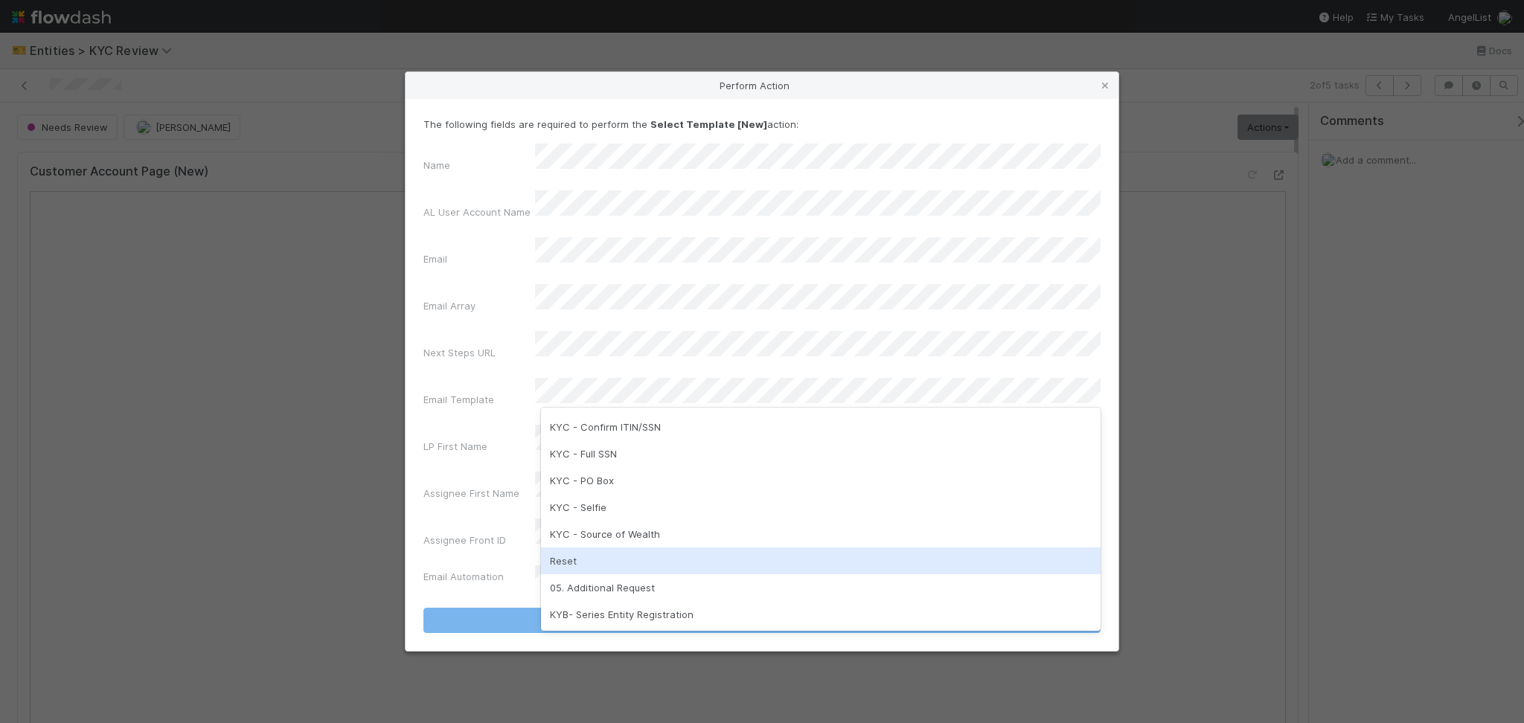
click at [603, 559] on div "Reset" at bounding box center [820, 561] width 559 height 27
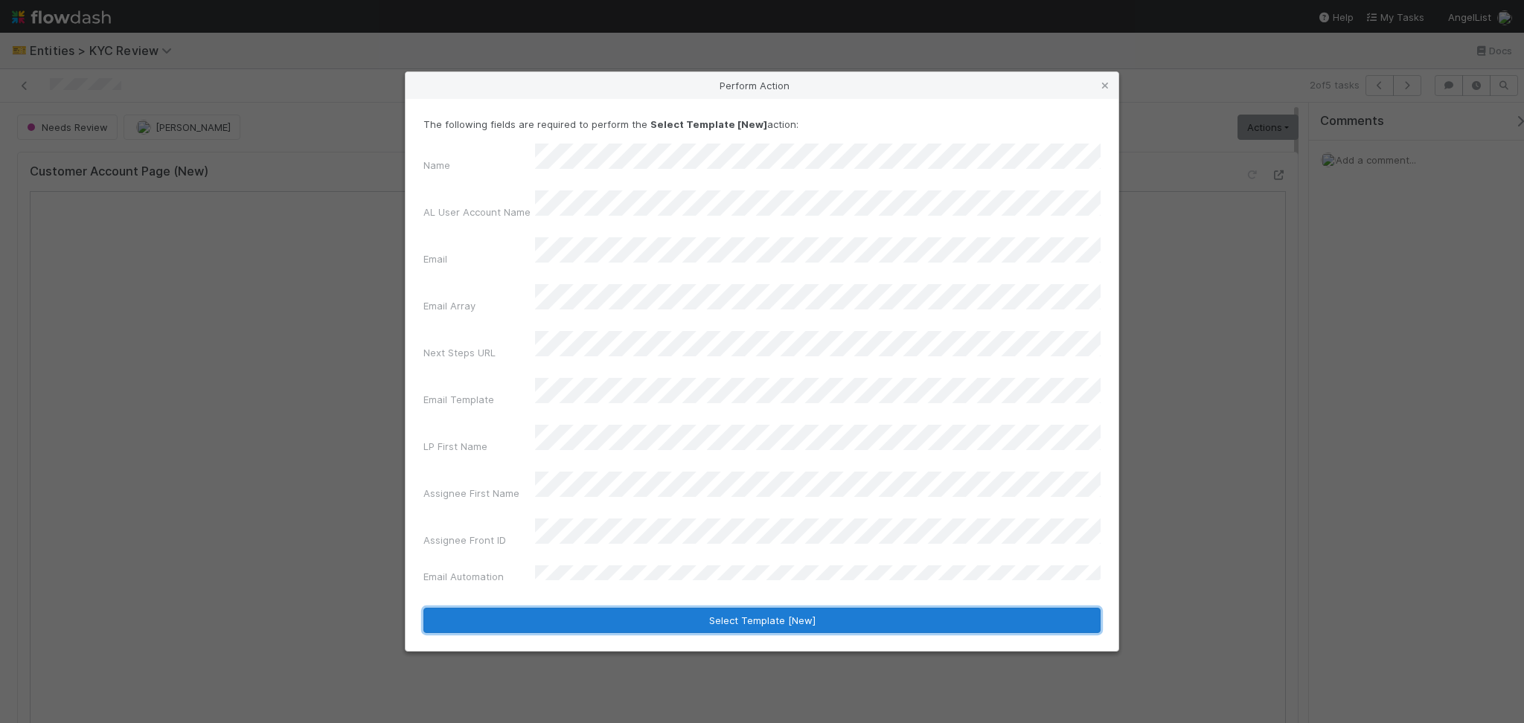
click at [660, 608] on button "Select Template [New]" at bounding box center [761, 620] width 677 height 25
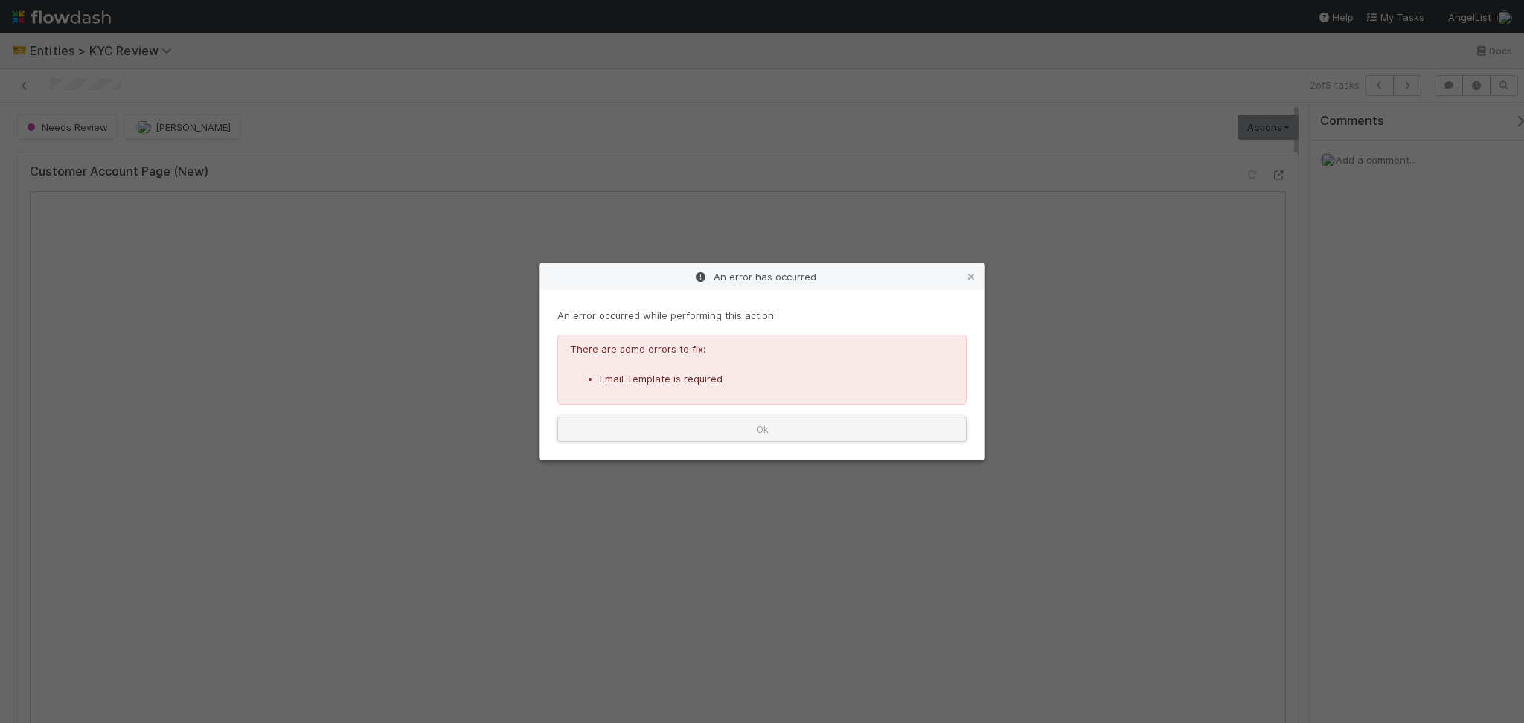
click at [763, 430] on button "Ok" at bounding box center [761, 429] width 409 height 25
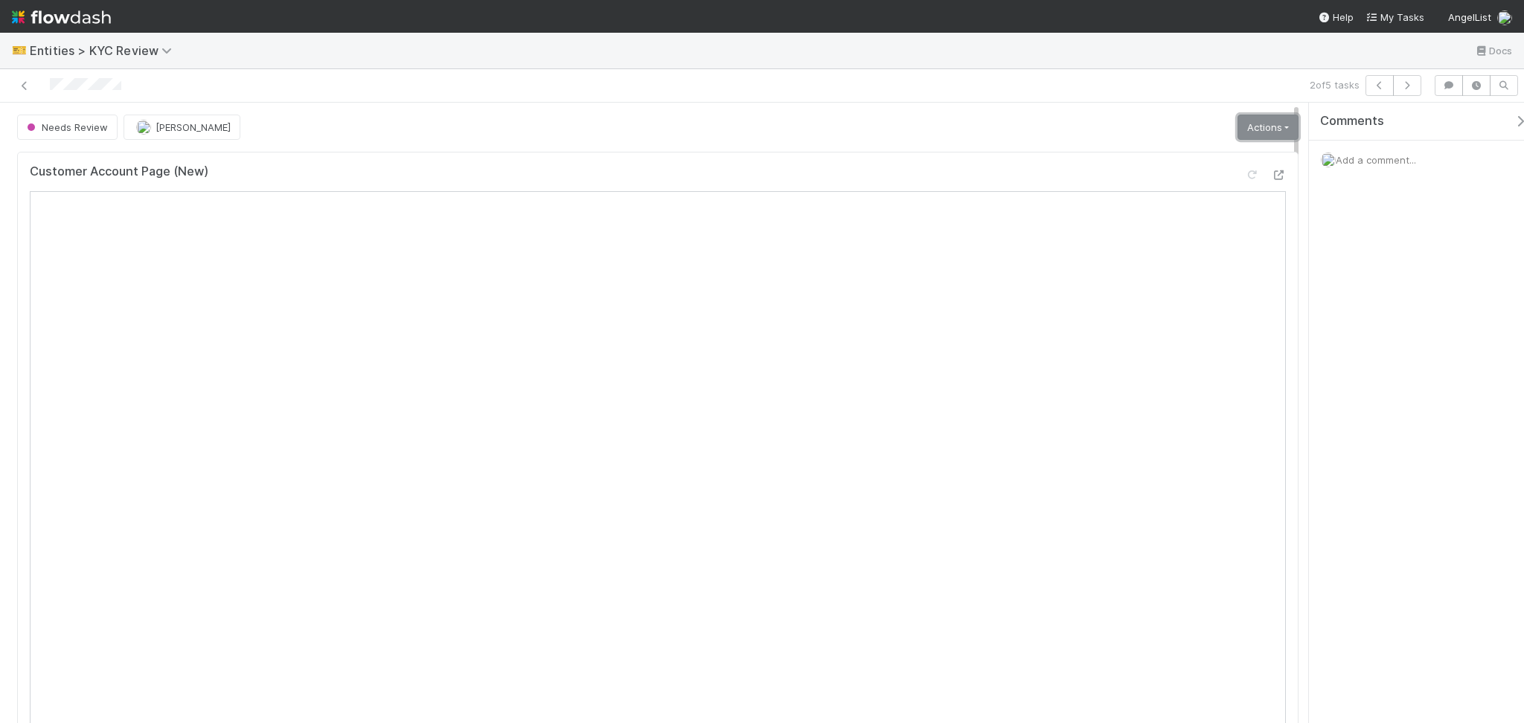
click at [1265, 126] on link "Actions" at bounding box center [1267, 127] width 61 height 25
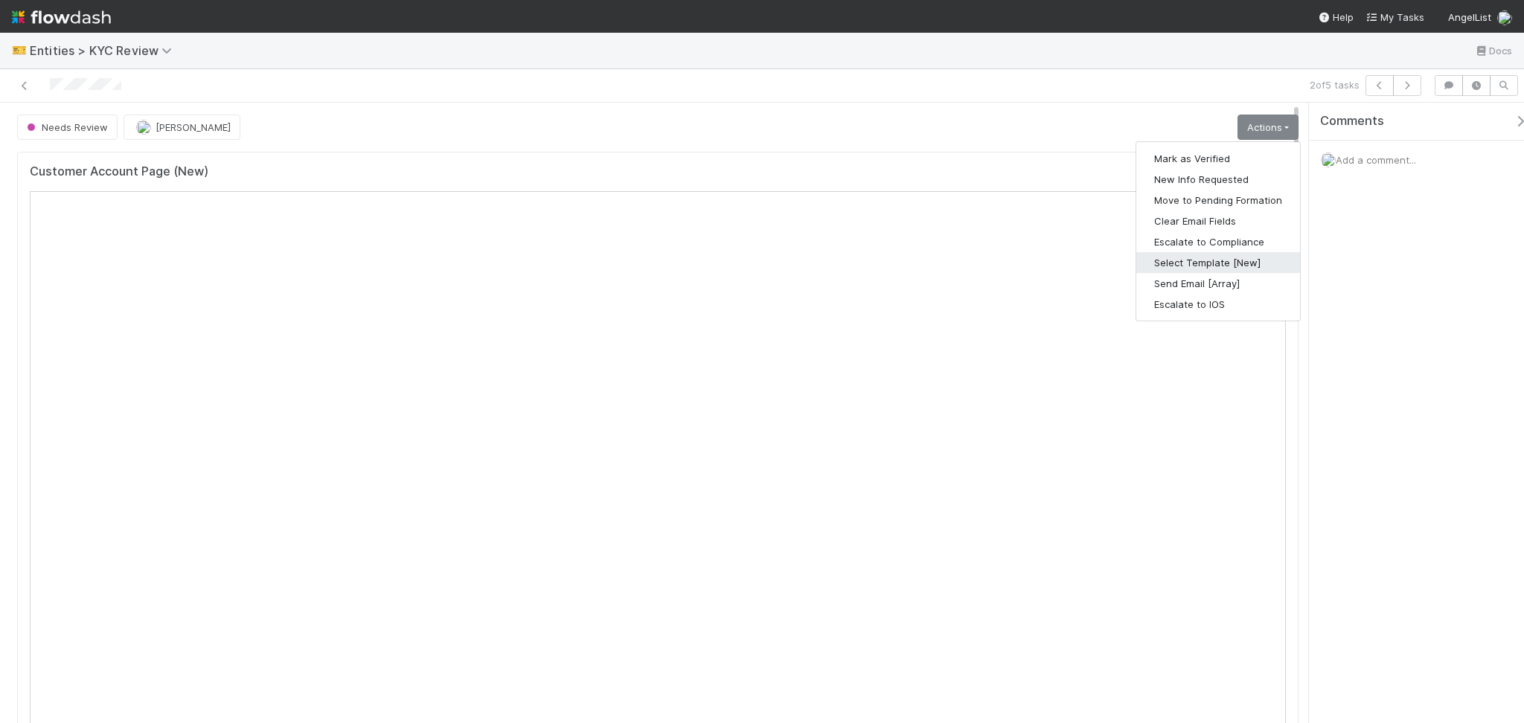
click at [1176, 266] on button "Select Template [New]" at bounding box center [1218, 262] width 164 height 21
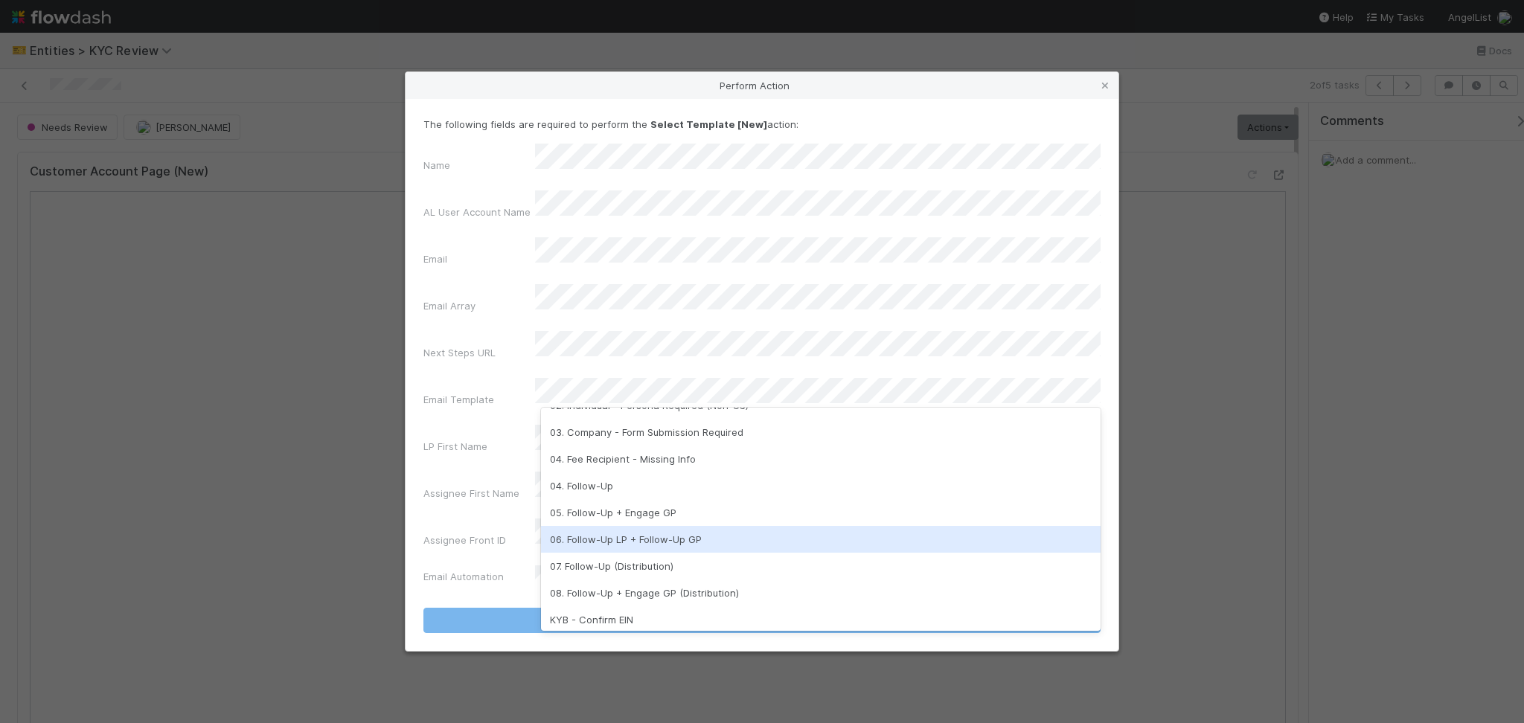
scroll to position [198, 0]
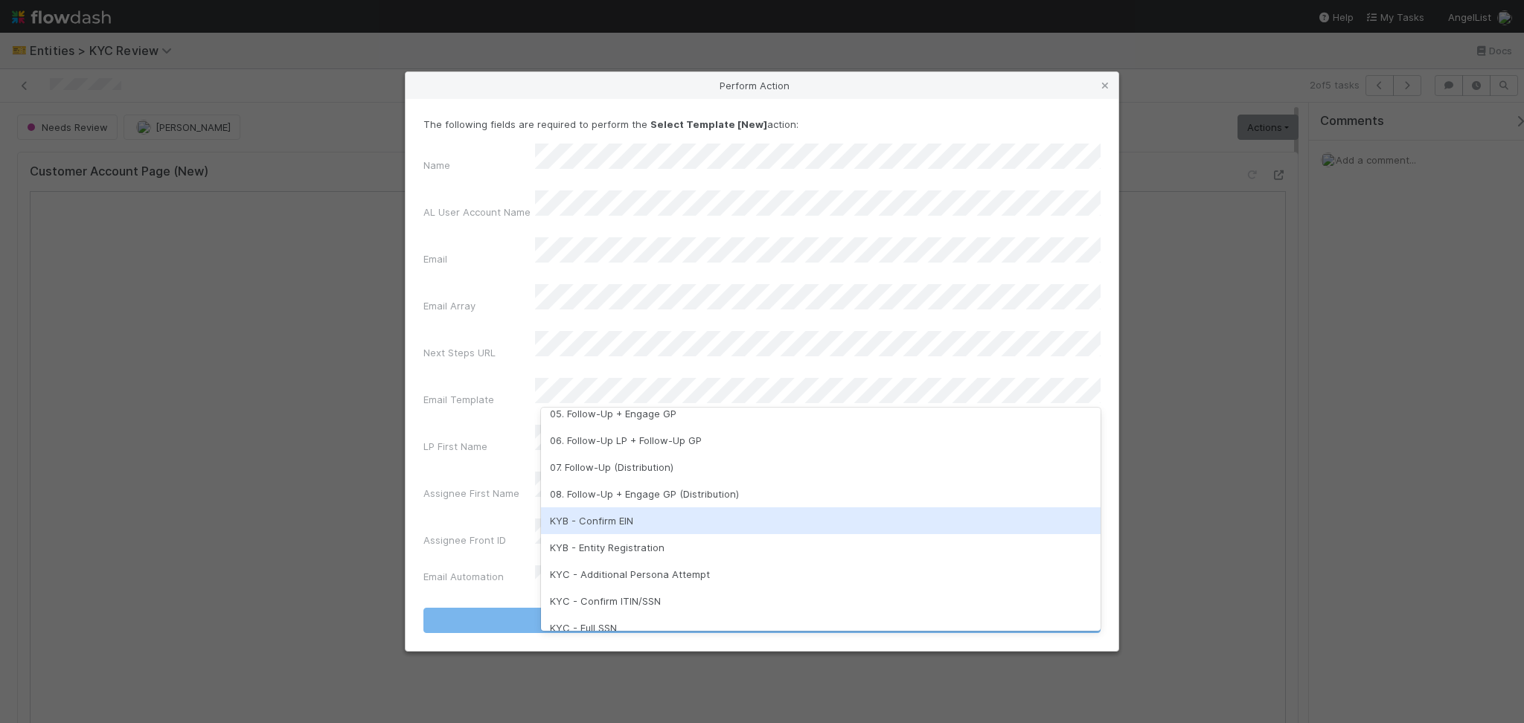
click at [693, 526] on div "KYB - Confirm EIN" at bounding box center [820, 520] width 559 height 27
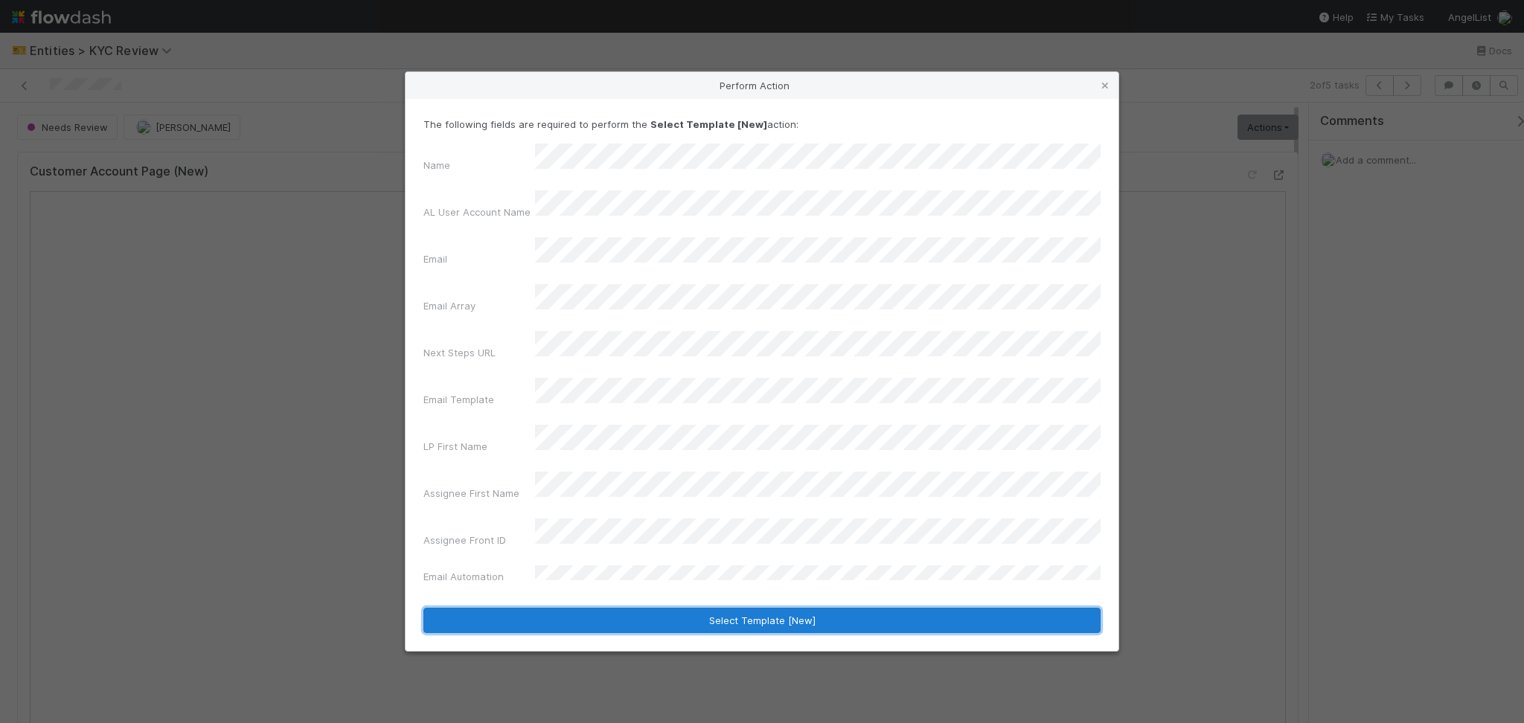
click at [657, 608] on button "Select Template [New]" at bounding box center [761, 620] width 677 height 25
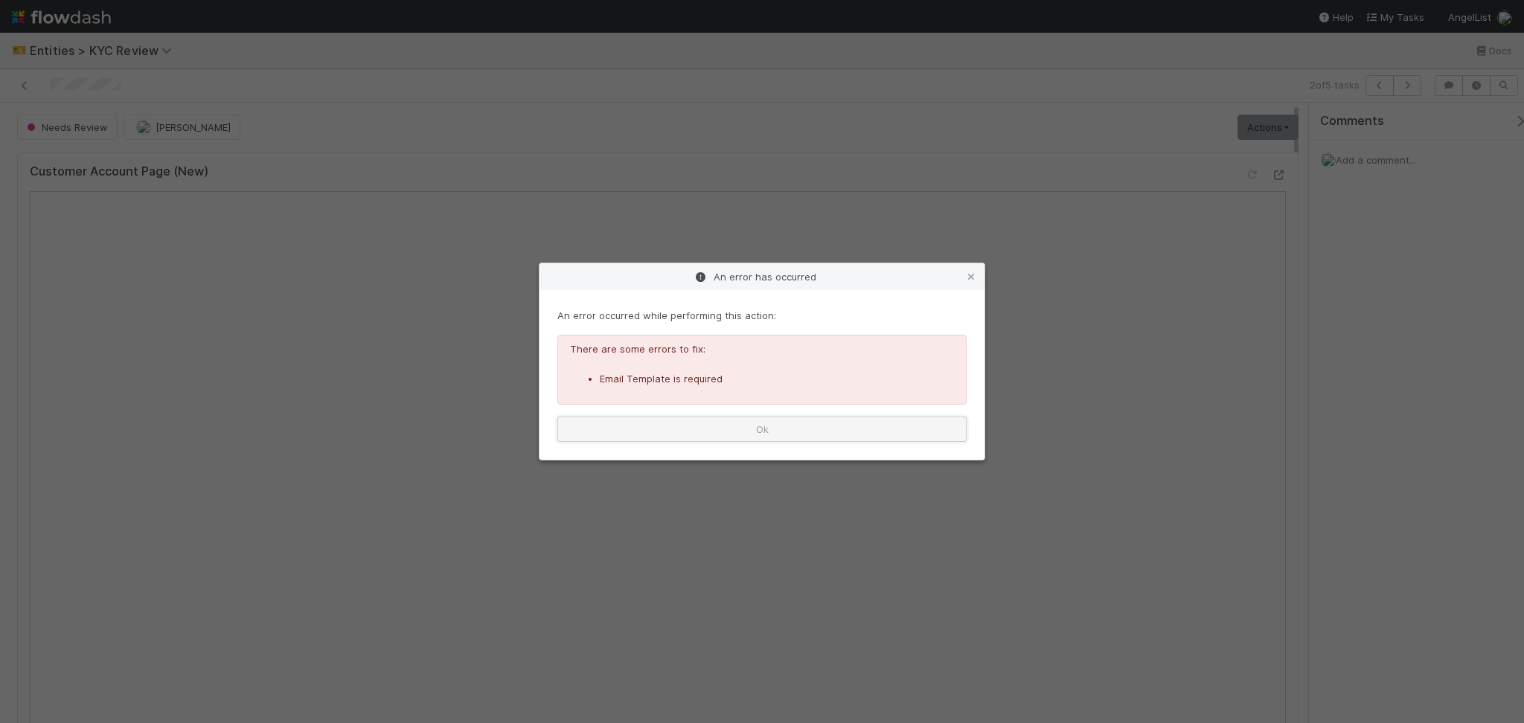
click at [793, 432] on button "Ok" at bounding box center [761, 429] width 409 height 25
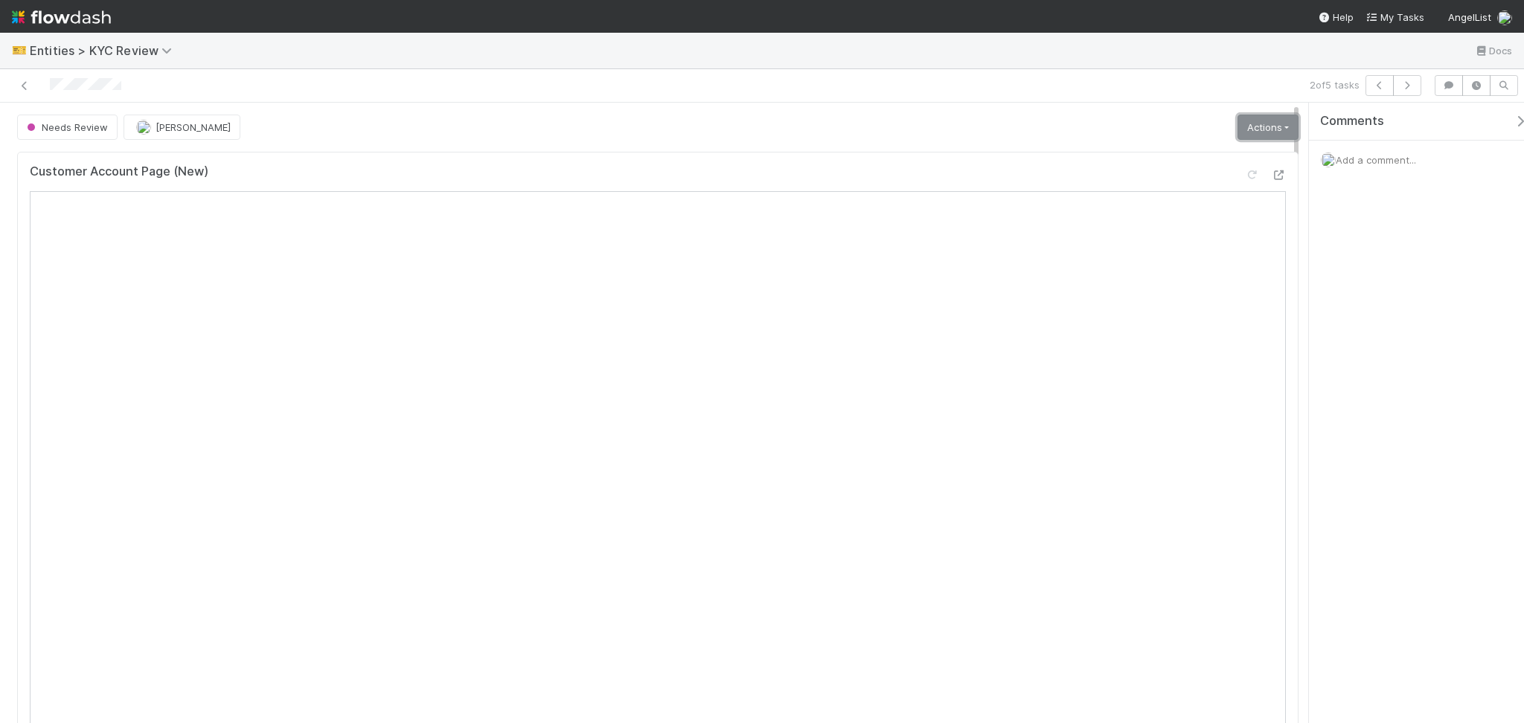
click at [1247, 122] on link "Actions" at bounding box center [1267, 127] width 61 height 25
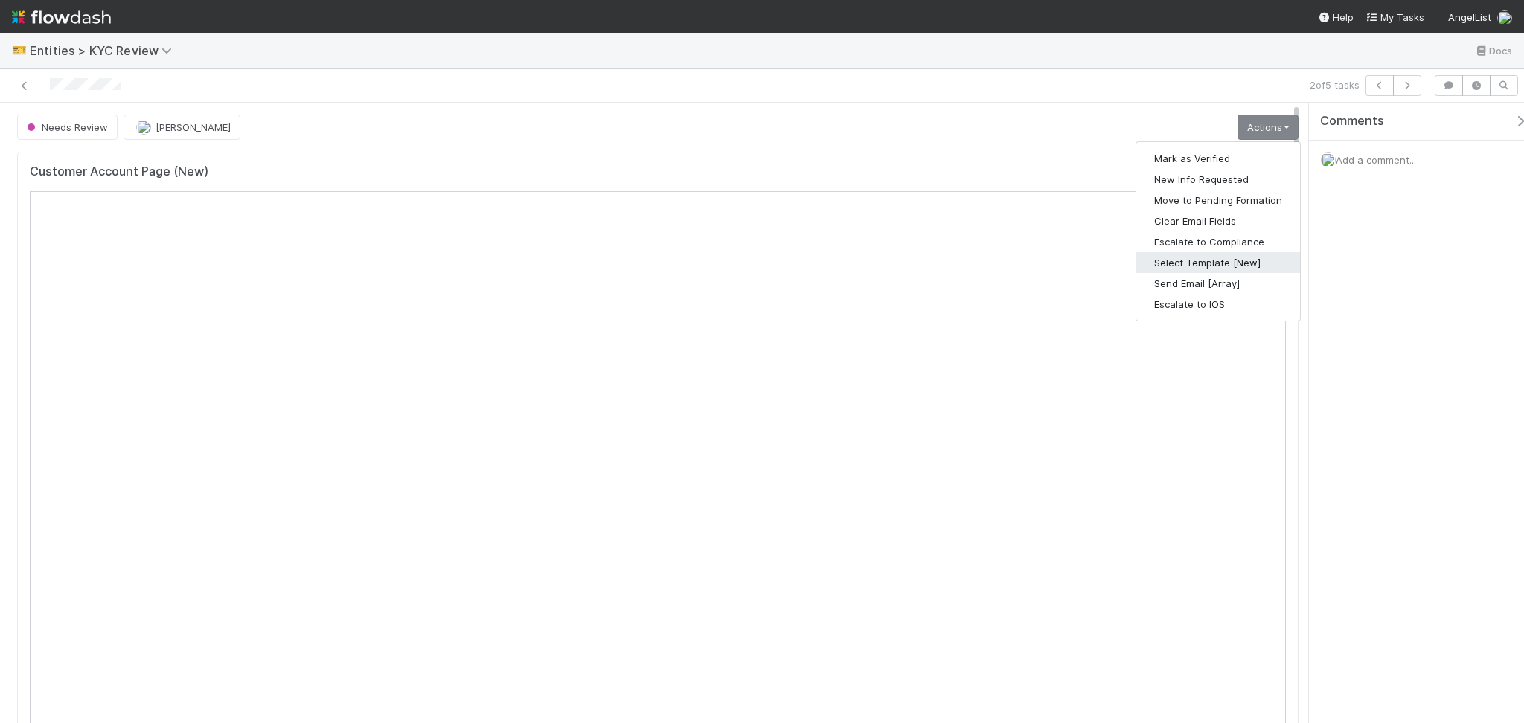
click at [1170, 257] on button "Select Template [New]" at bounding box center [1218, 262] width 164 height 21
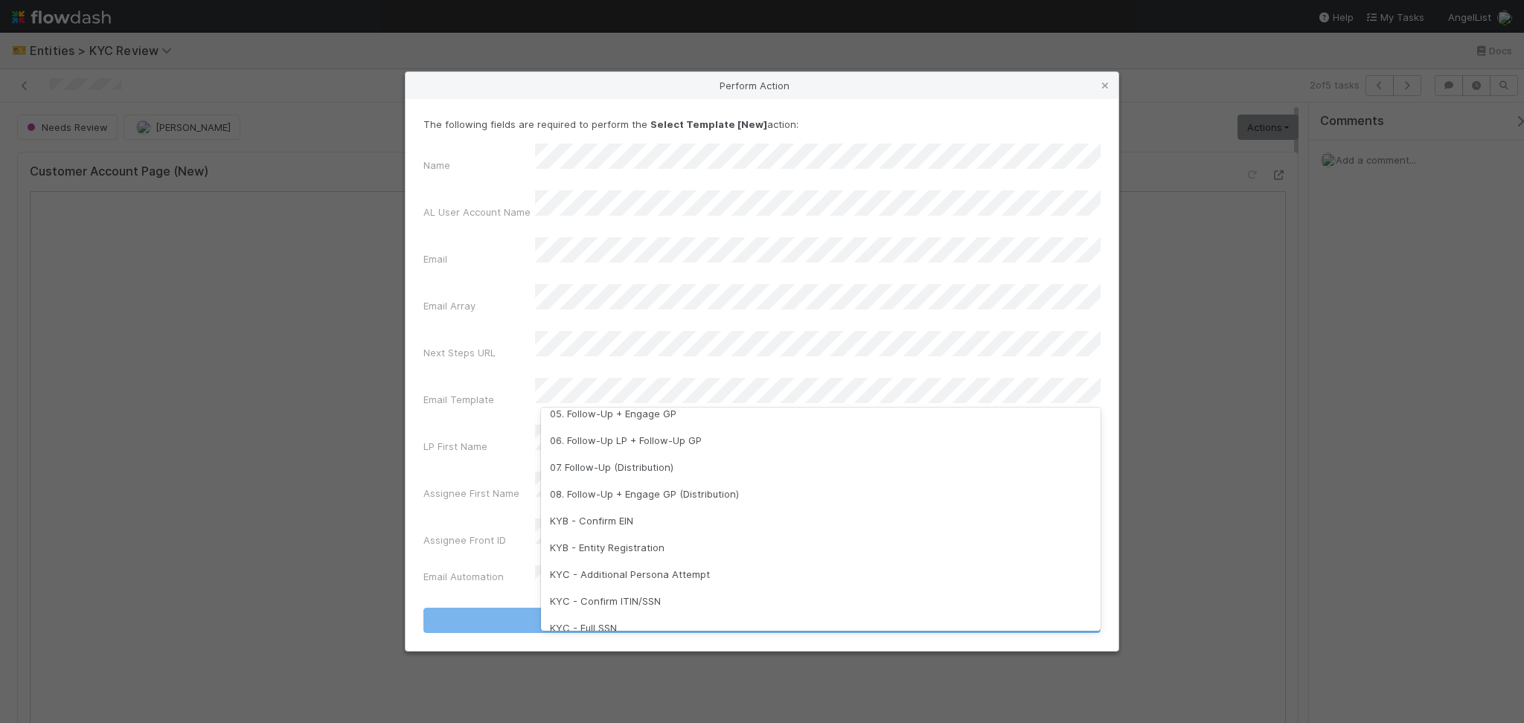
scroll to position [372, 0]
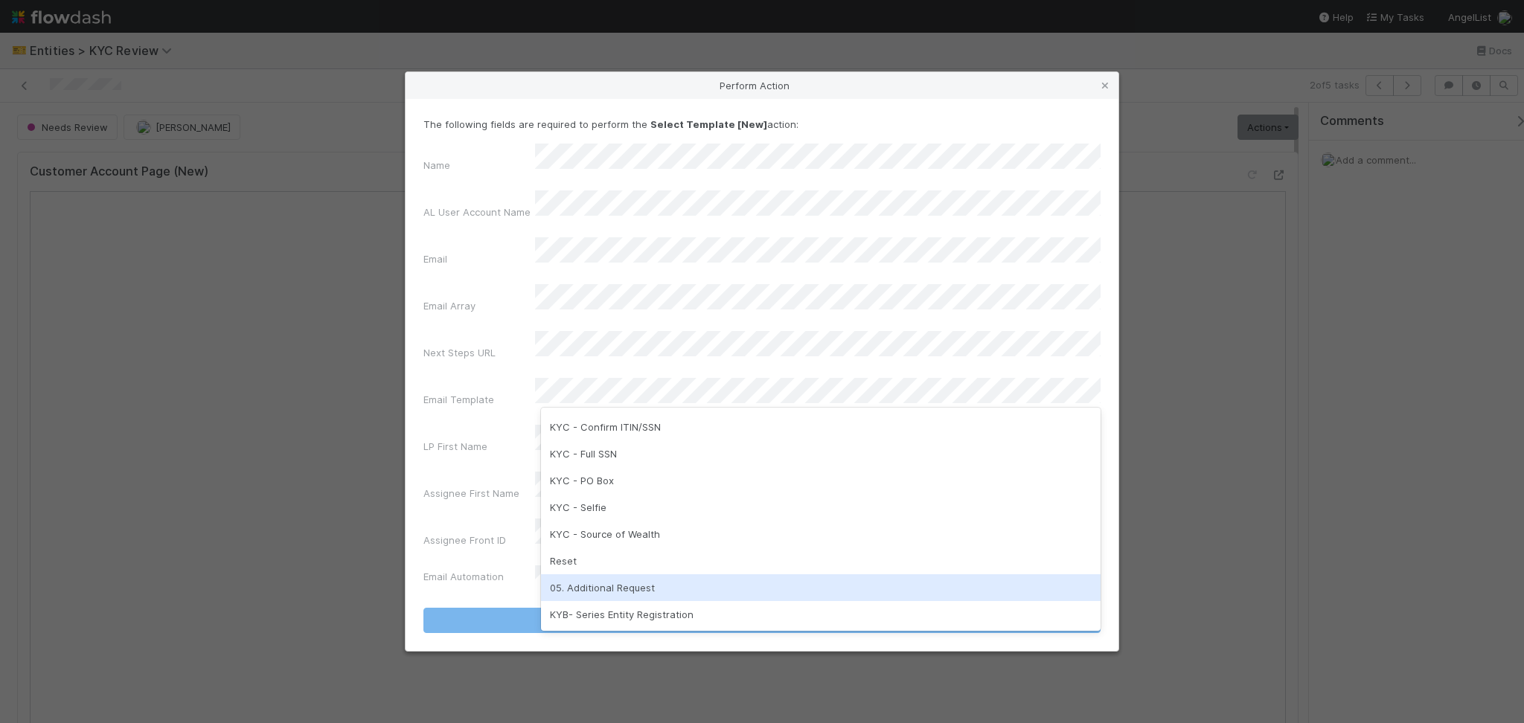
click at [615, 585] on div "05. Additional Request" at bounding box center [820, 587] width 559 height 27
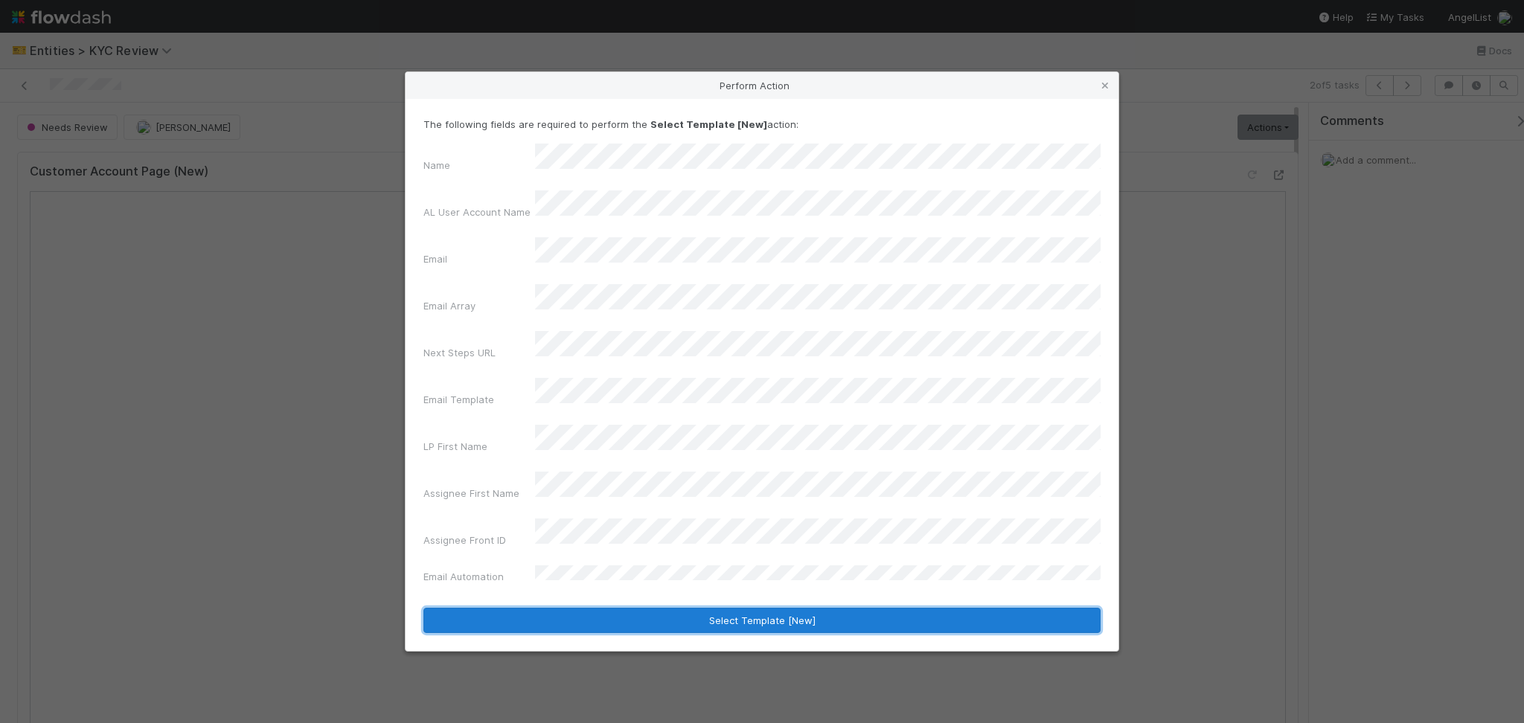
click at [682, 608] on button "Select Template [New]" at bounding box center [761, 620] width 677 height 25
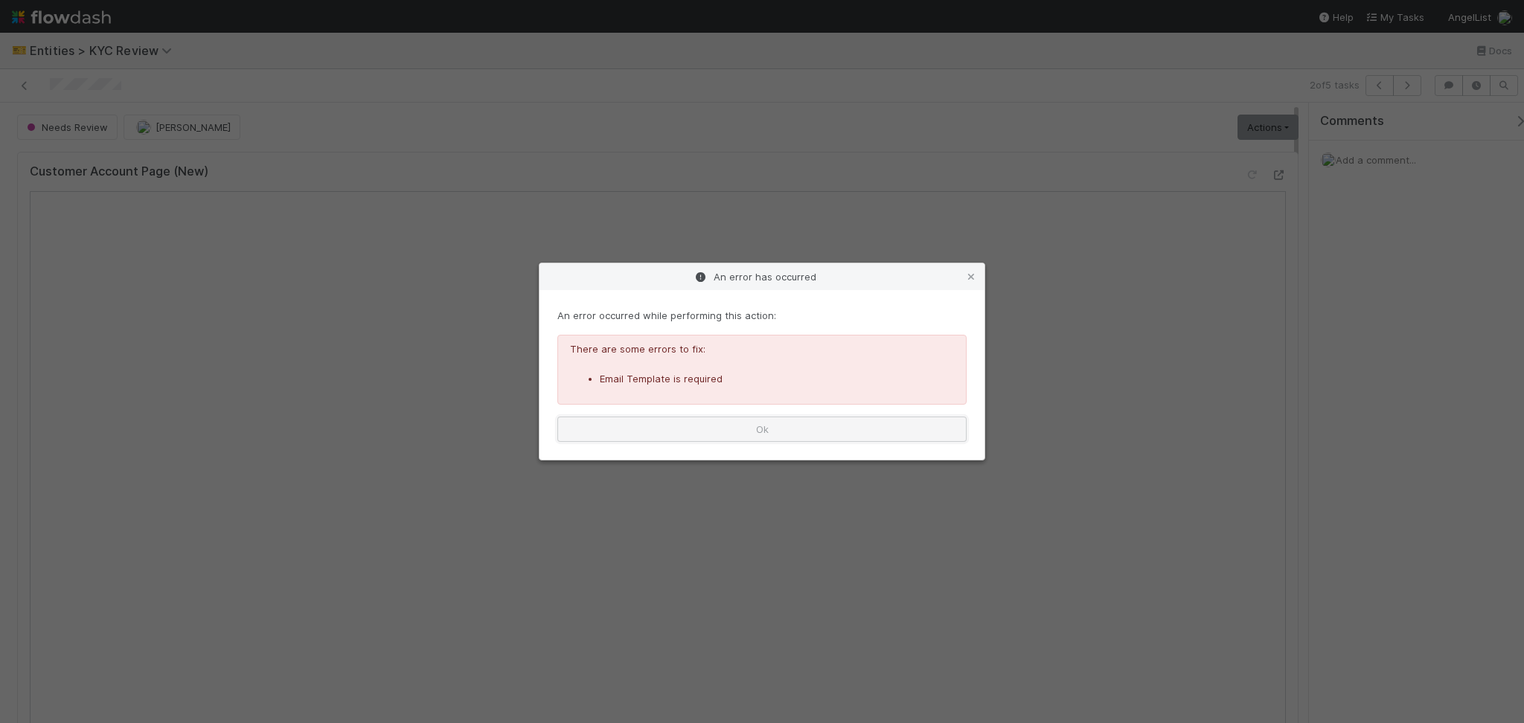
click at [842, 434] on button "Ok" at bounding box center [761, 429] width 409 height 25
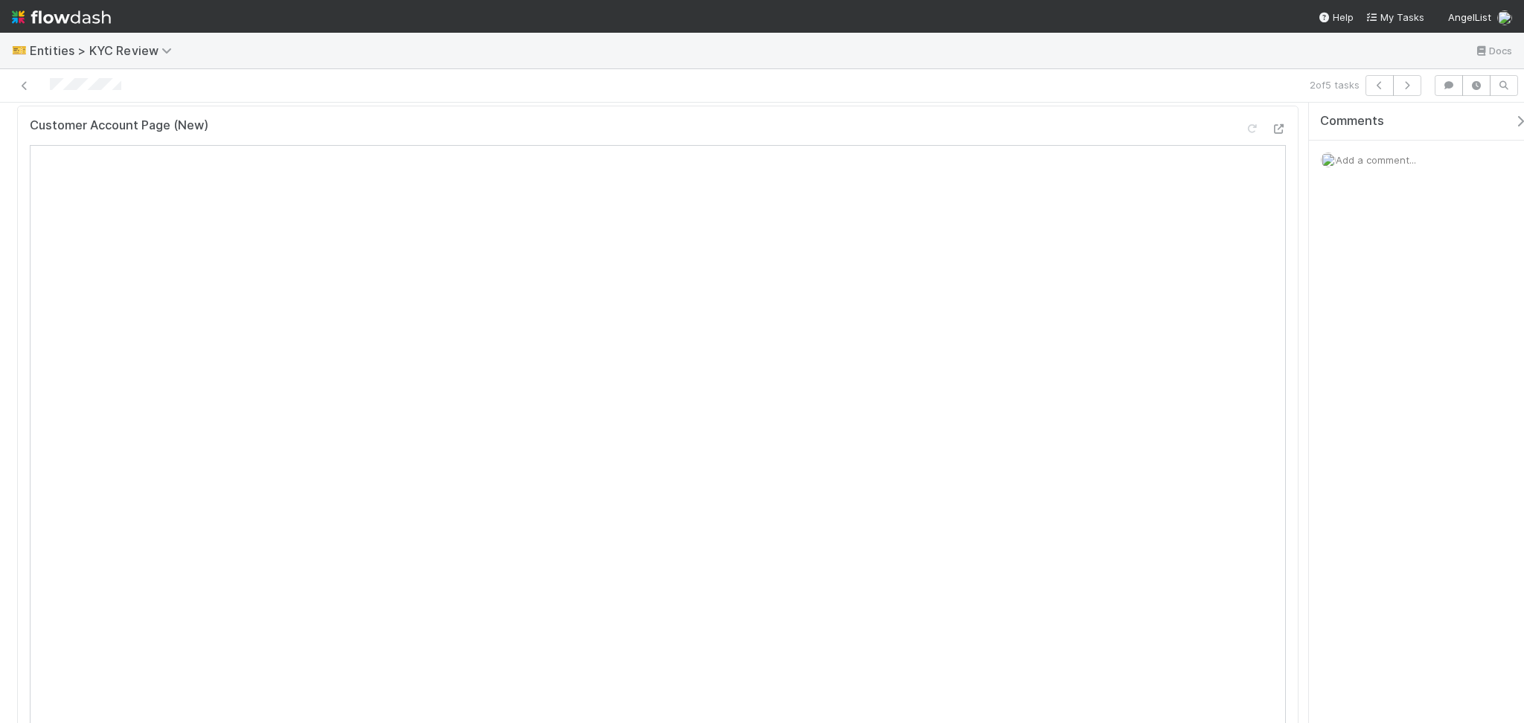
scroll to position [0, 0]
click at [1237, 122] on link "Actions" at bounding box center [1267, 127] width 61 height 25
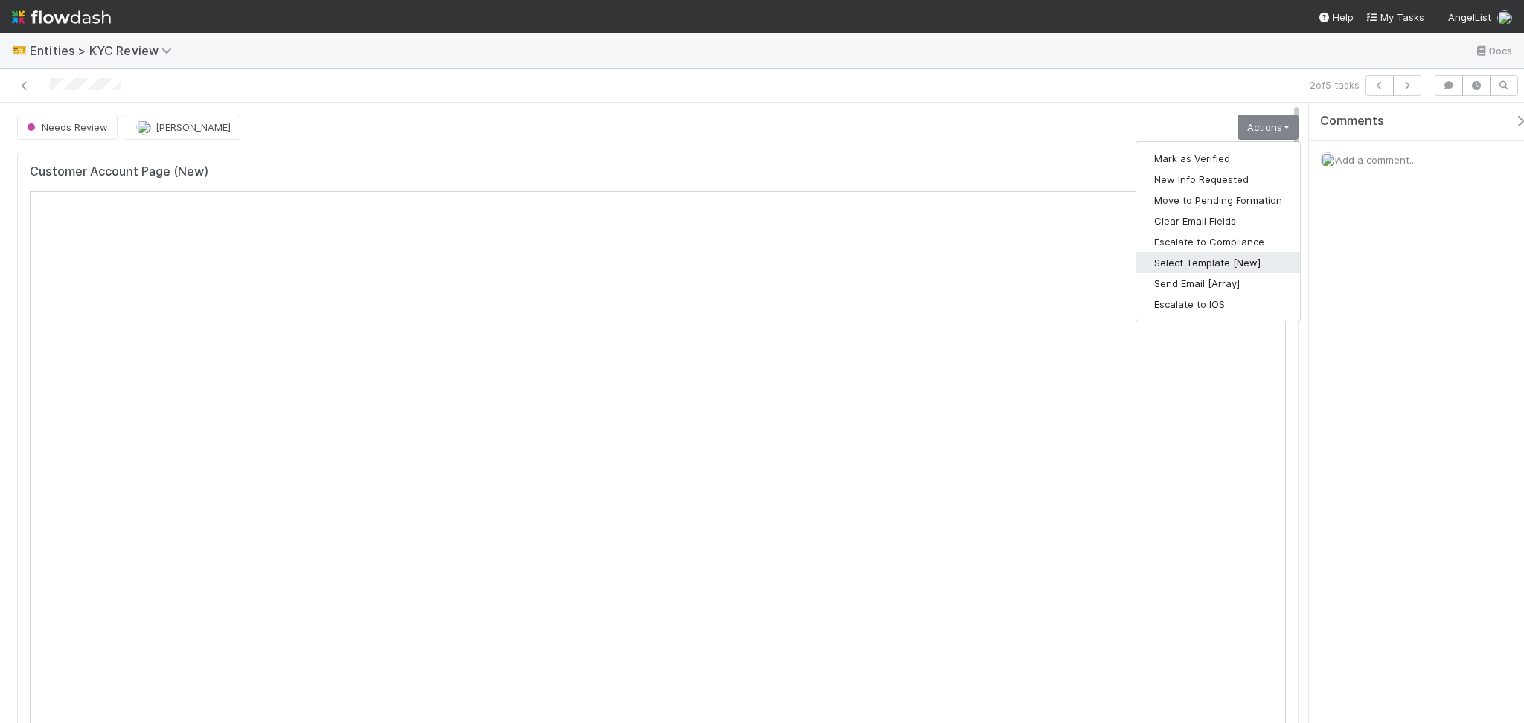
click at [1141, 266] on button "Select Template [New]" at bounding box center [1218, 262] width 164 height 21
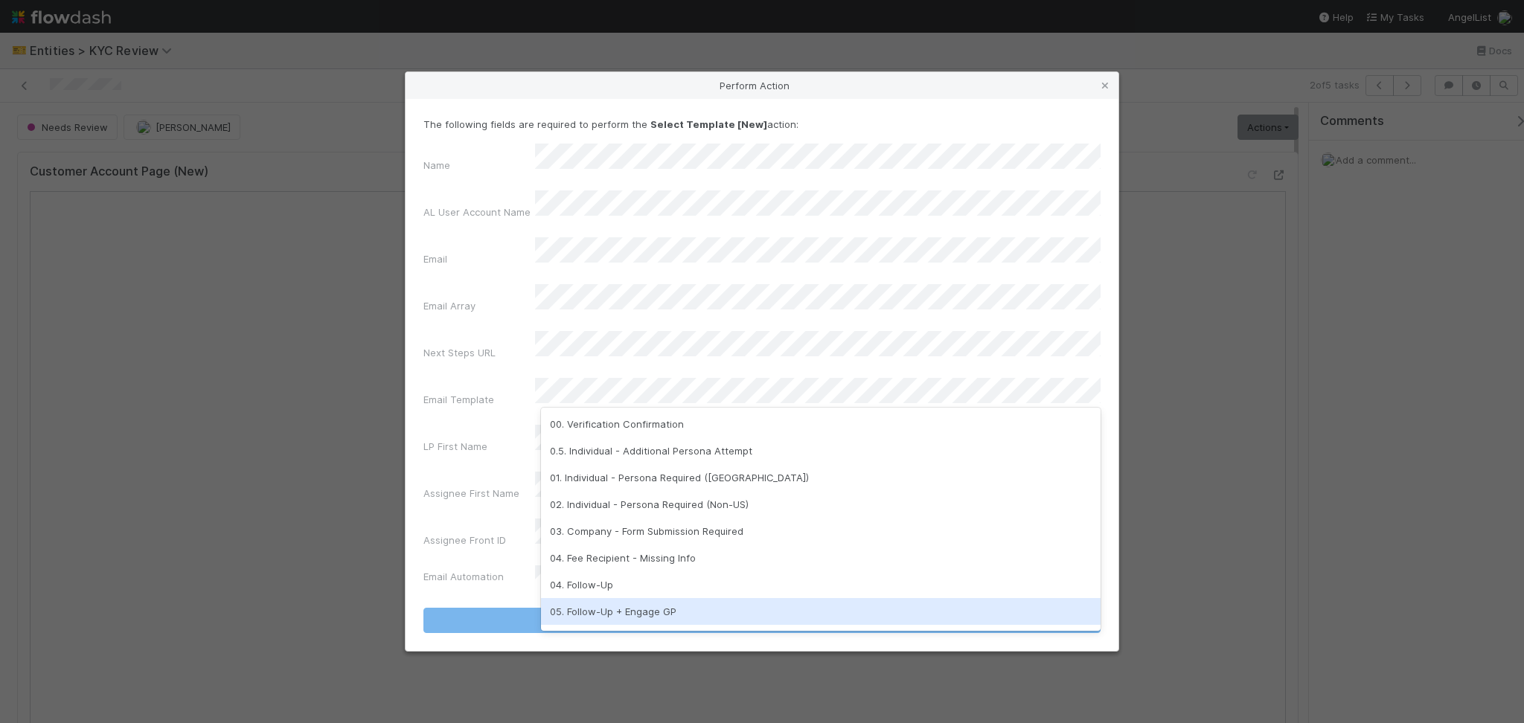
scroll to position [372, 0]
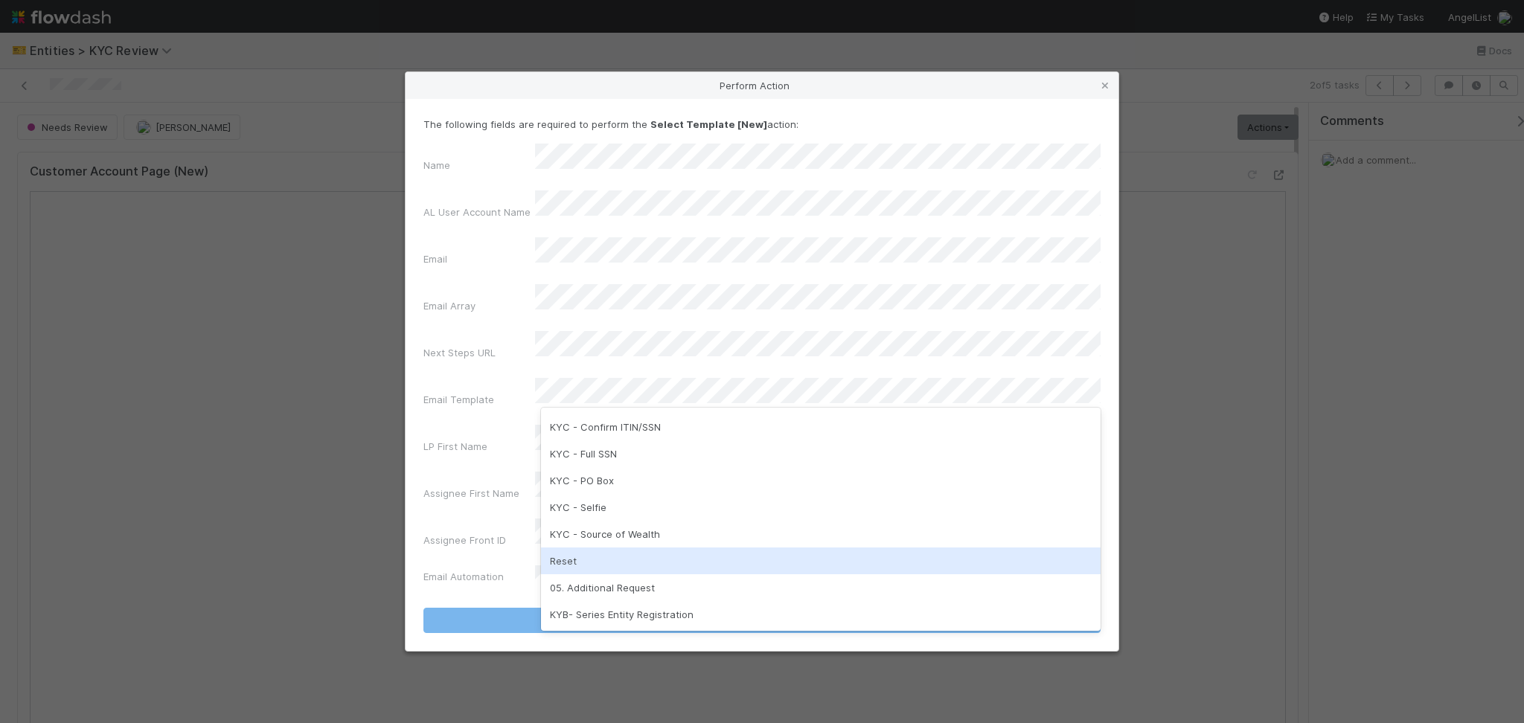
click at [604, 558] on div "Reset" at bounding box center [820, 561] width 559 height 27
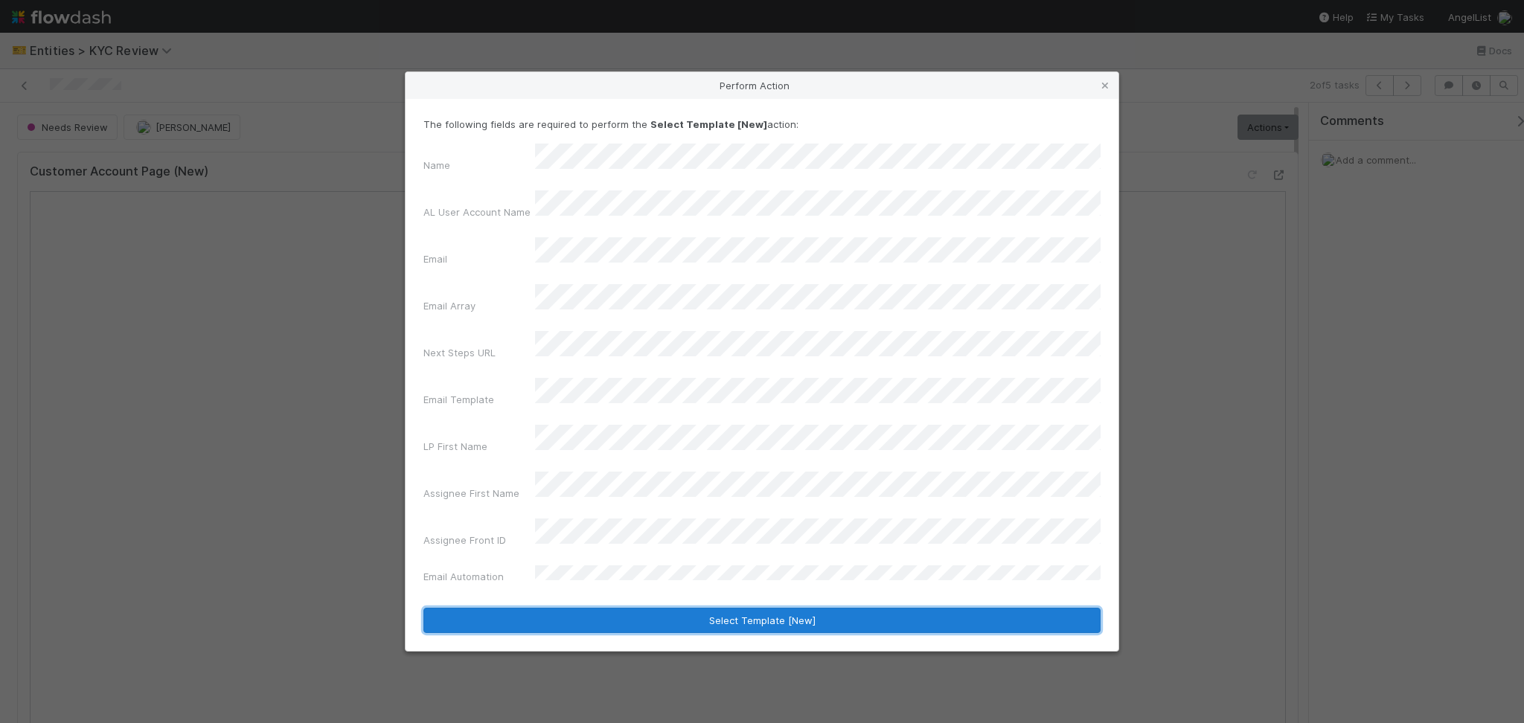
click at [670, 608] on button "Select Template [New]" at bounding box center [761, 620] width 677 height 25
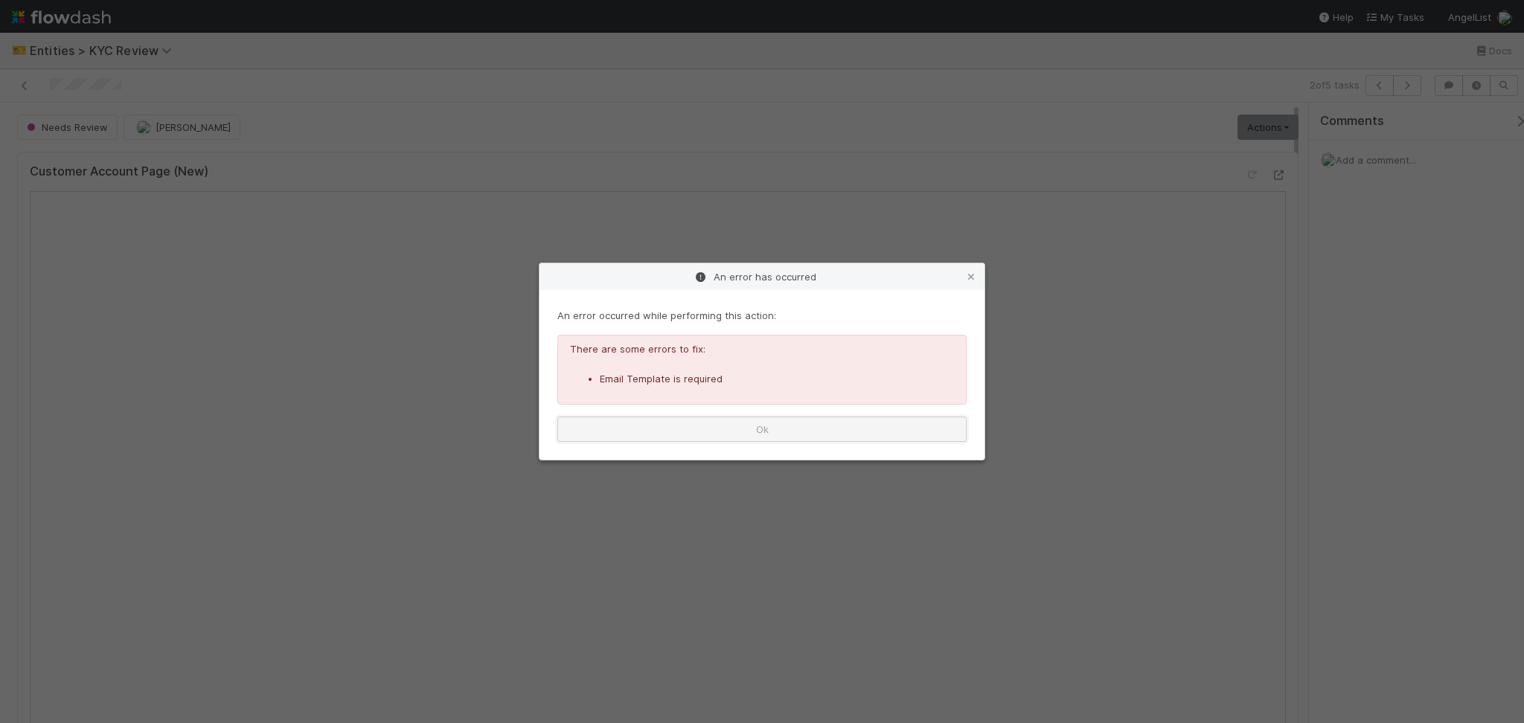
click at [774, 428] on button "Ok" at bounding box center [761, 429] width 409 height 25
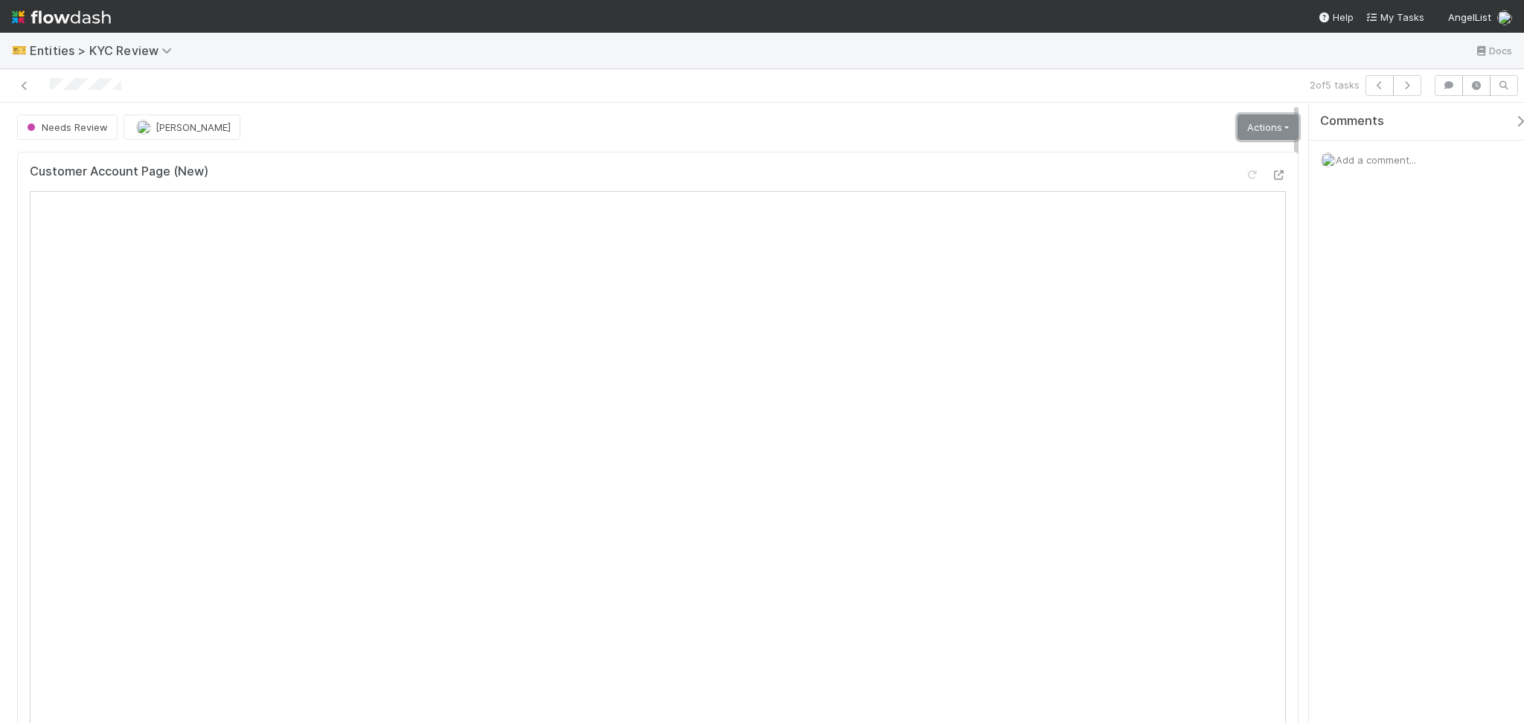
click at [1265, 121] on link "Actions" at bounding box center [1267, 127] width 61 height 25
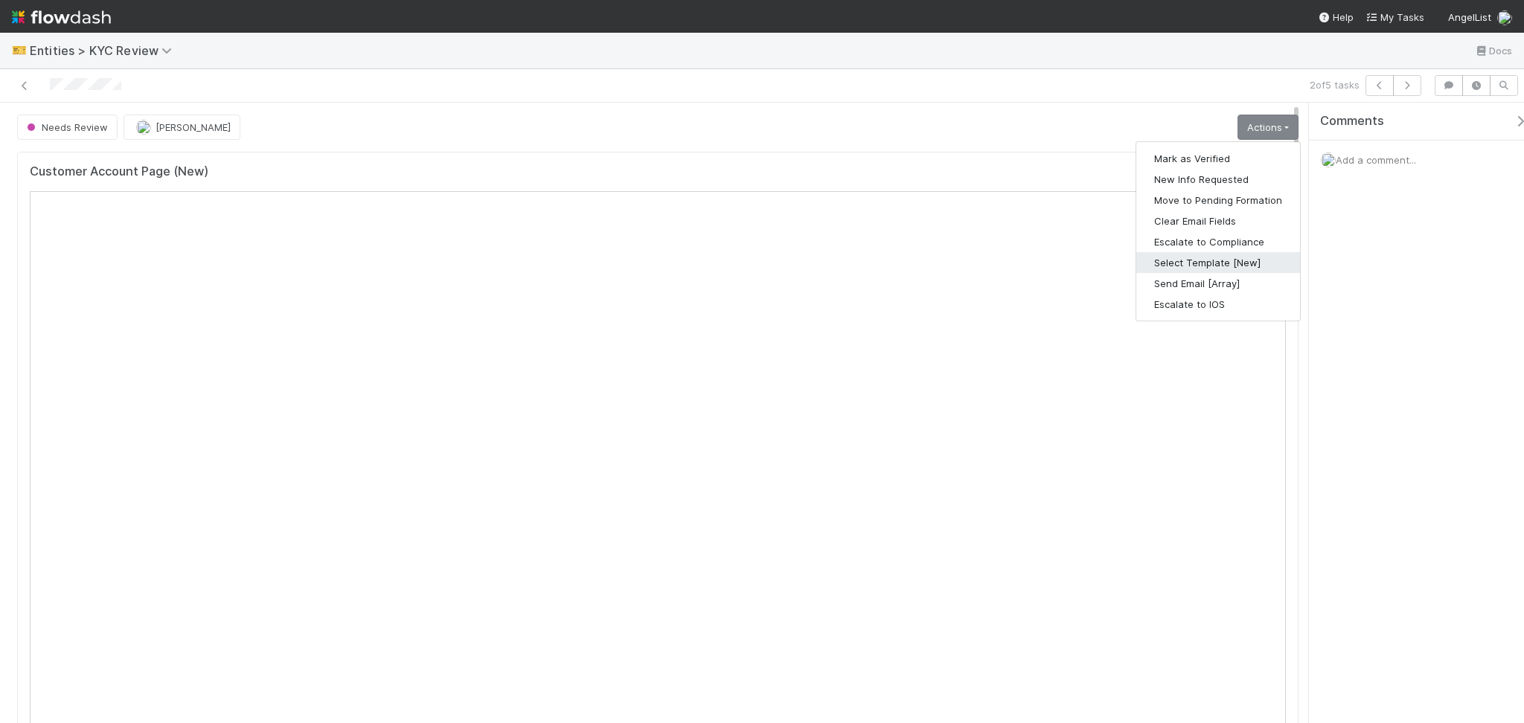
click at [1173, 264] on button "Select Template [New]" at bounding box center [1218, 262] width 164 height 21
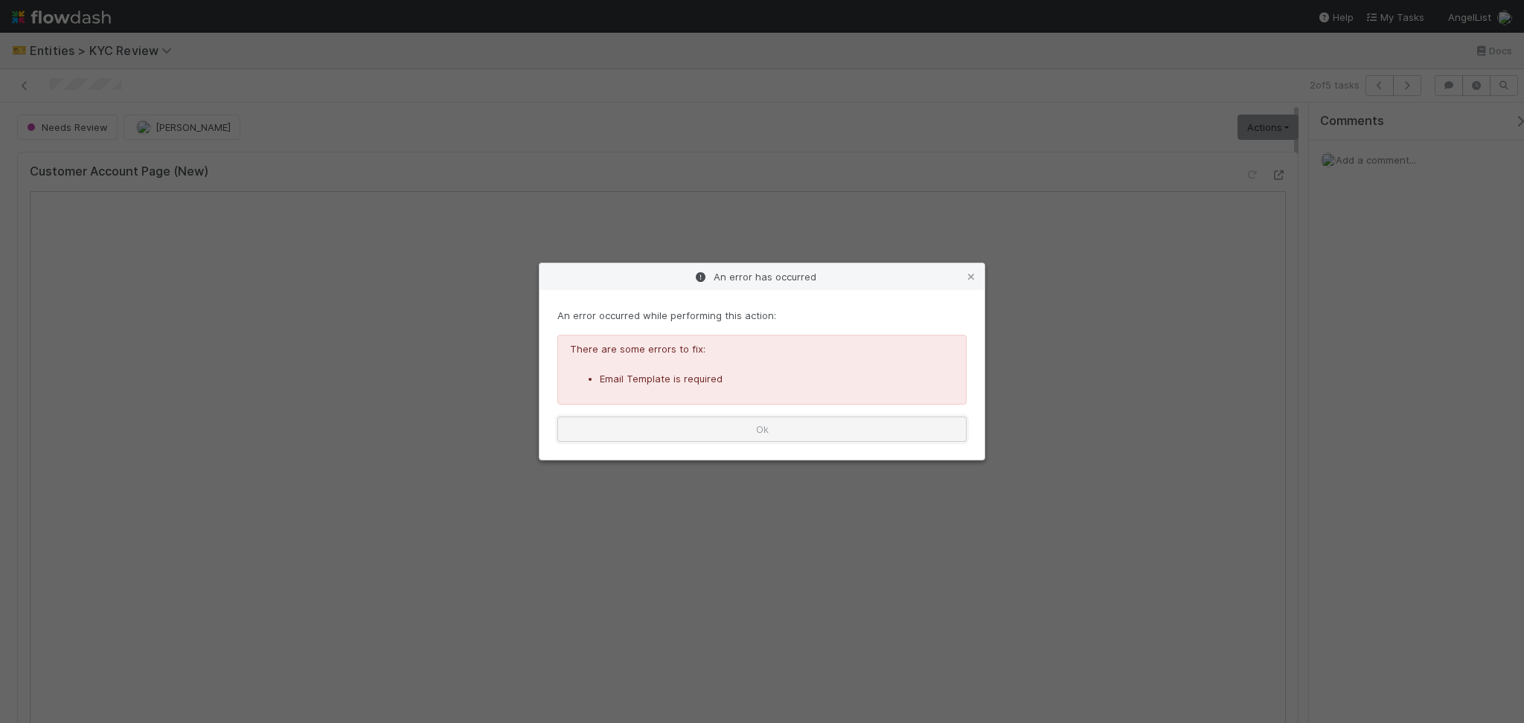
click at [644, 422] on button "Ok" at bounding box center [761, 429] width 409 height 25
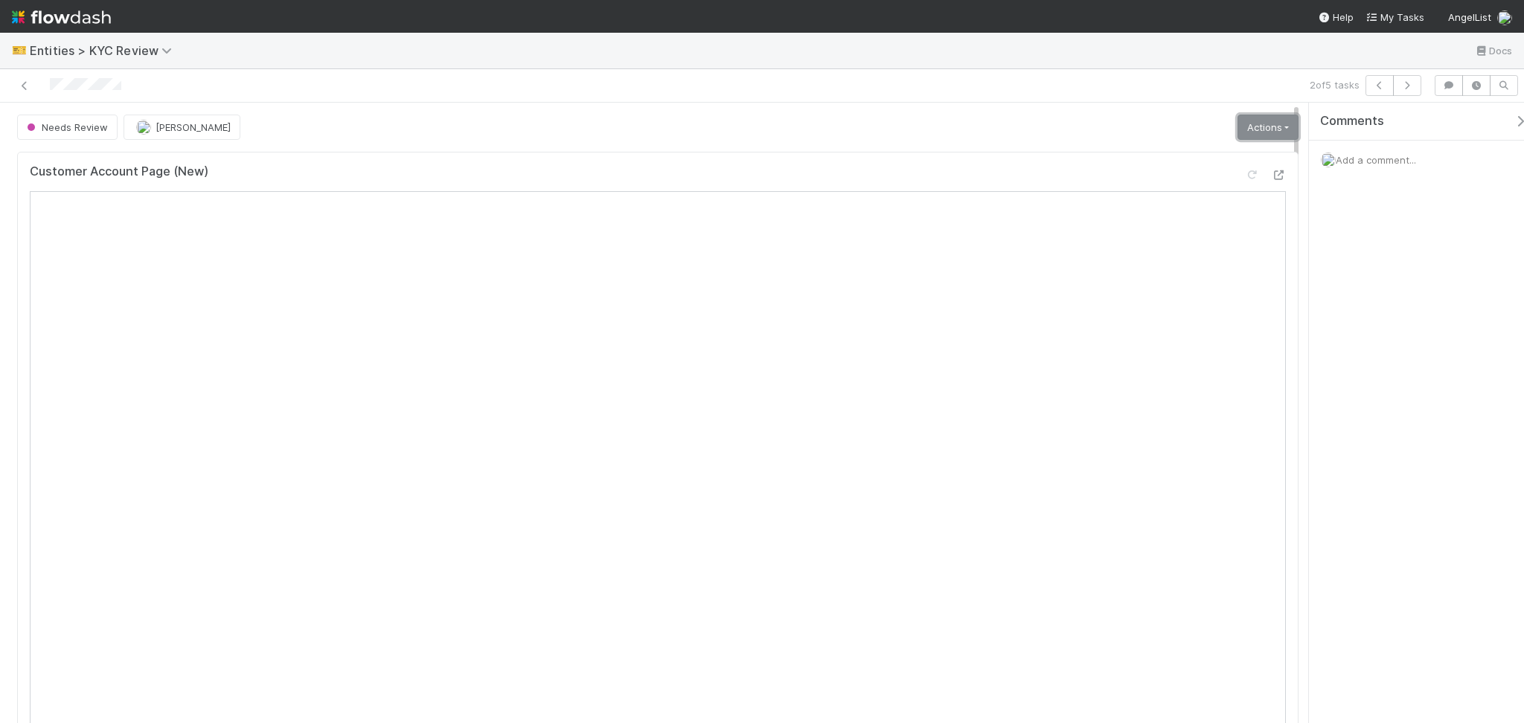
click at [1252, 129] on link "Actions" at bounding box center [1267, 127] width 61 height 25
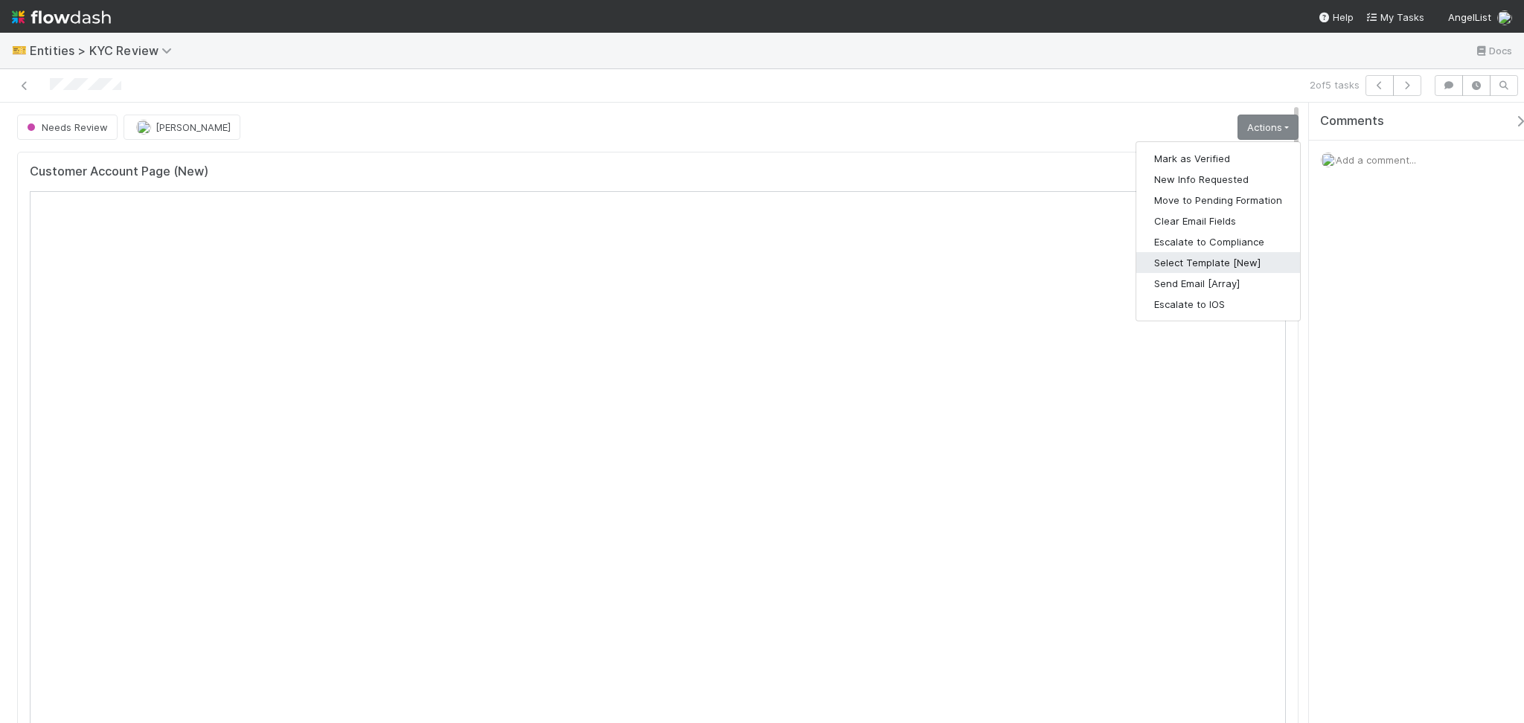
click at [1184, 263] on button "Select Template [New]" at bounding box center [1218, 262] width 164 height 21
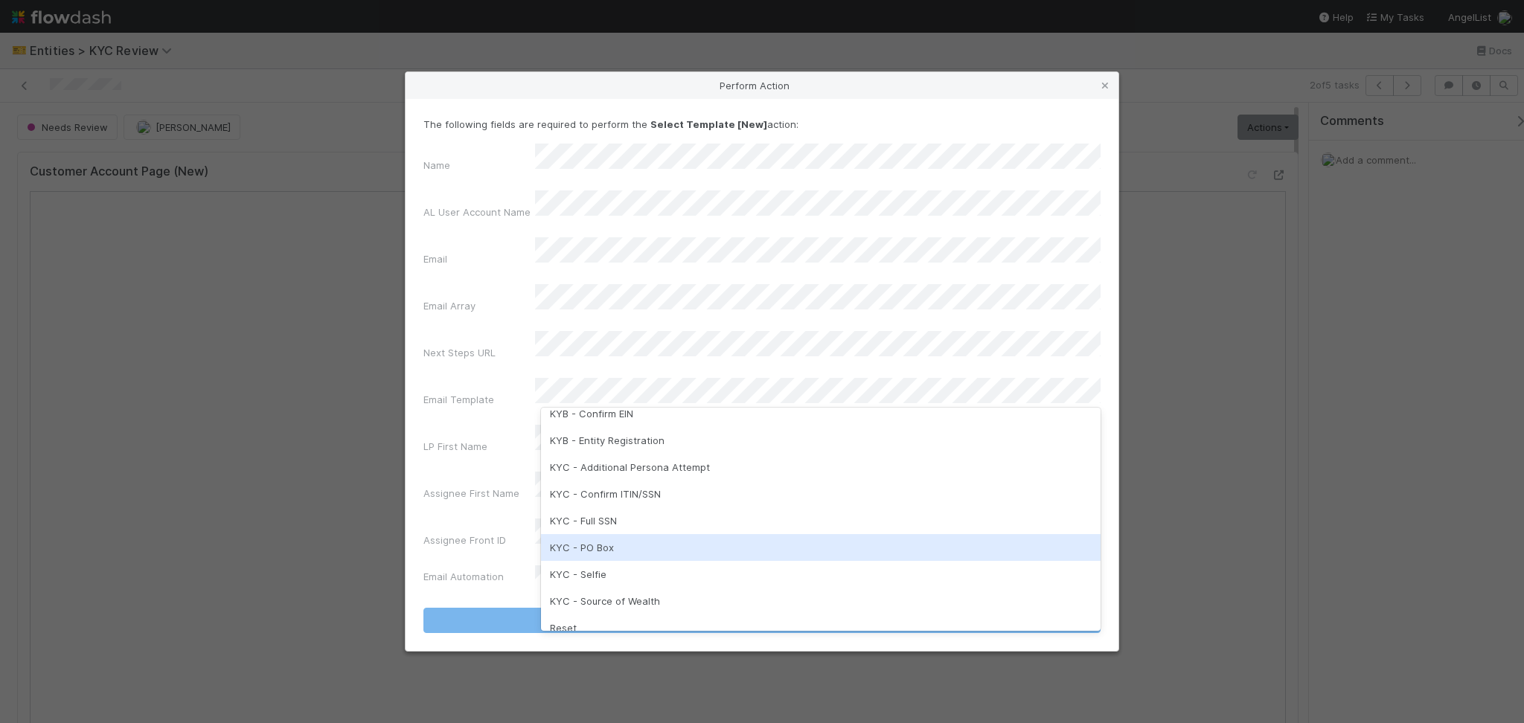
scroll to position [272, 0]
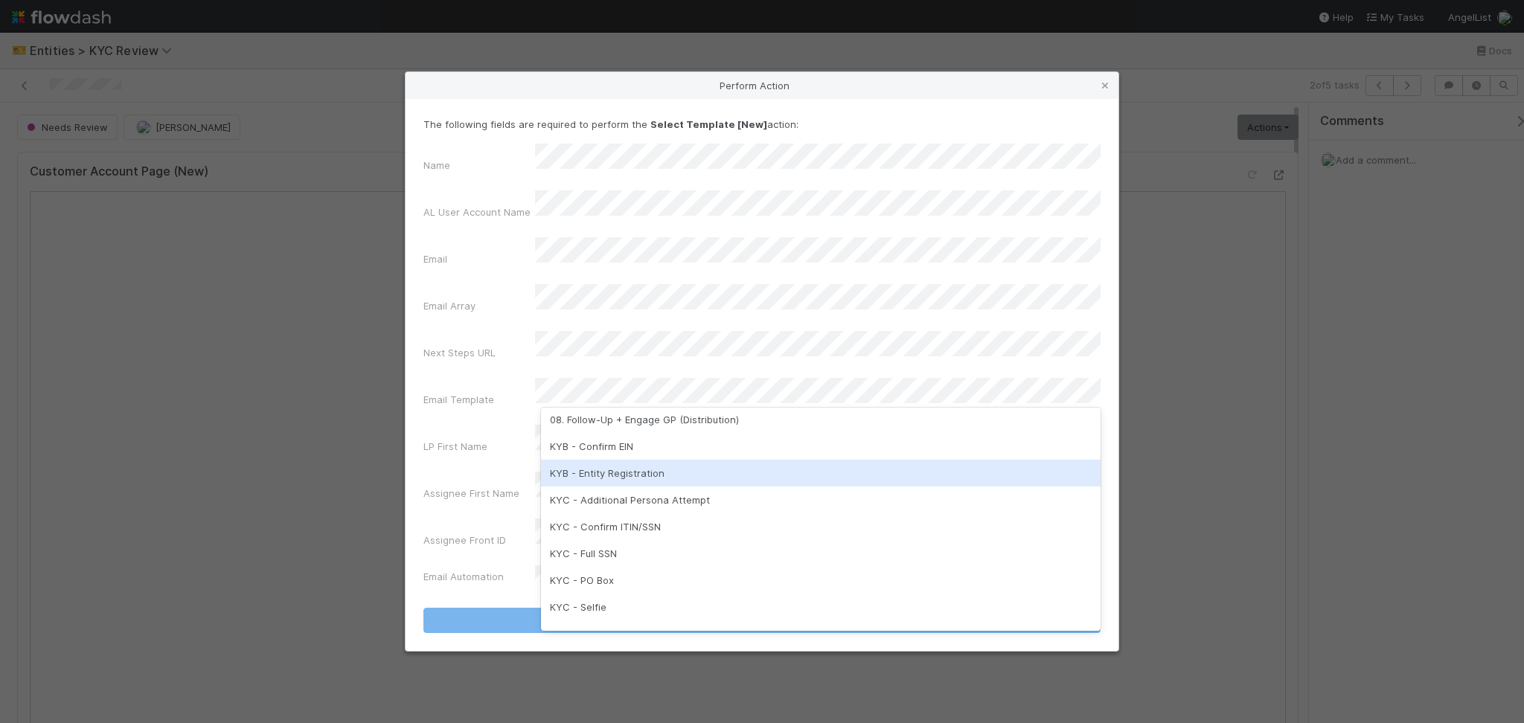
click at [703, 473] on div "KYB - Entity Registration" at bounding box center [820, 473] width 559 height 27
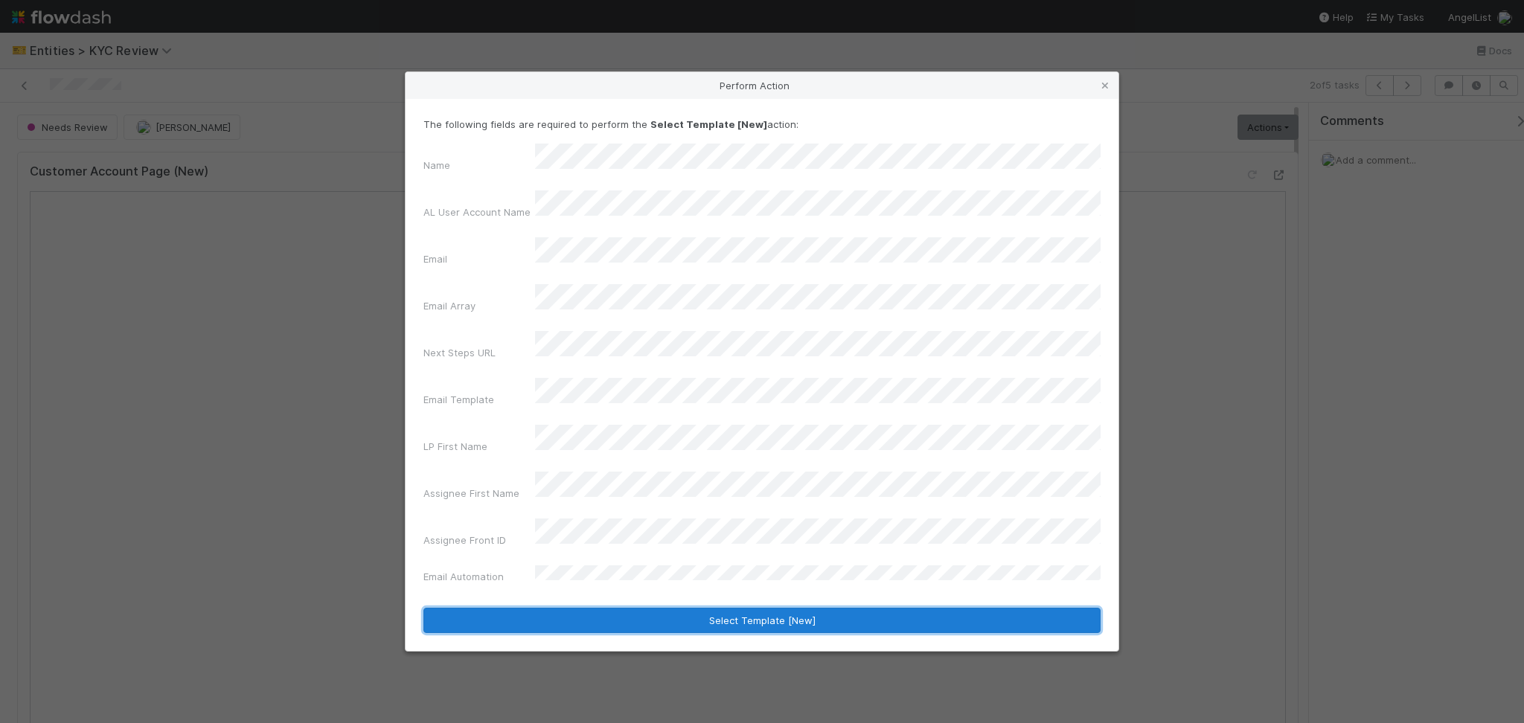
click at [653, 608] on button "Select Template [New]" at bounding box center [761, 620] width 677 height 25
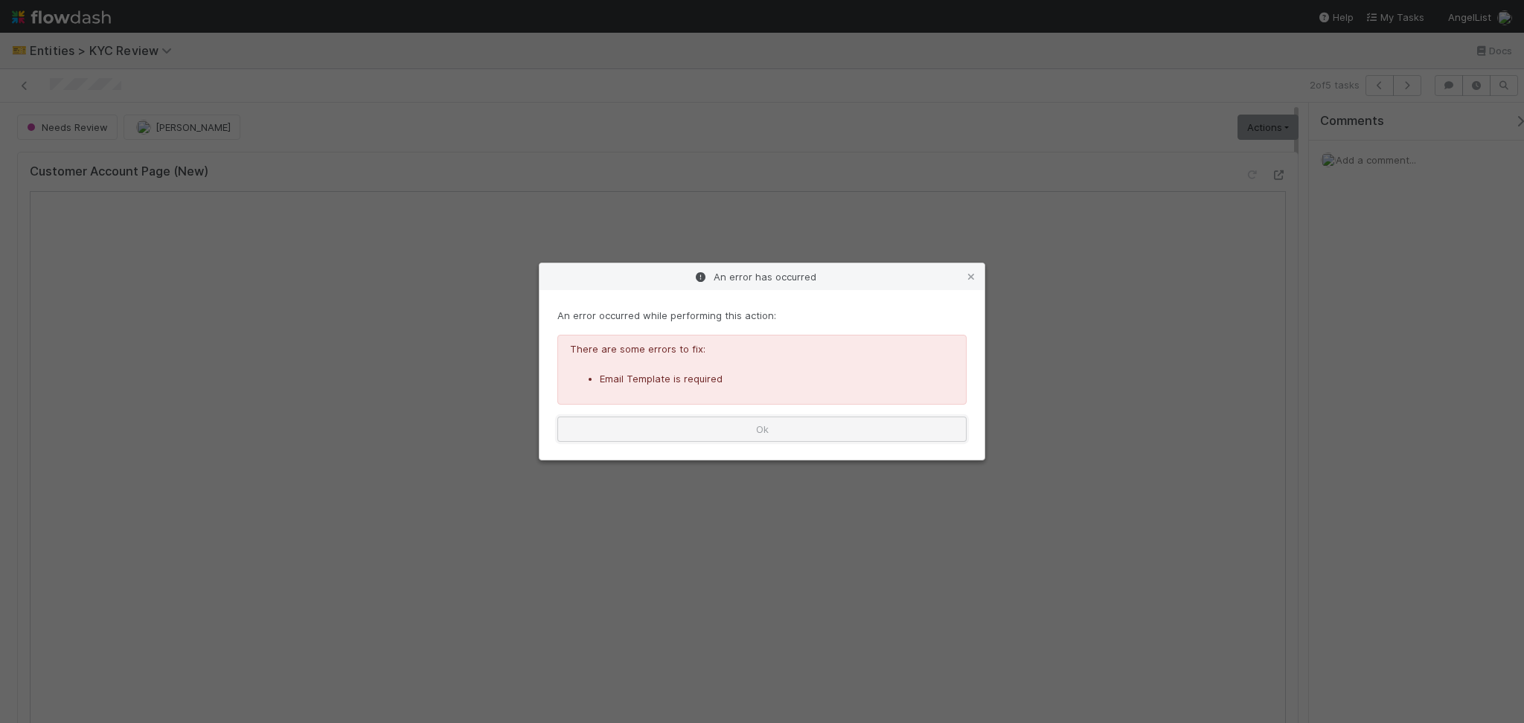
click at [729, 429] on button "Ok" at bounding box center [761, 429] width 409 height 25
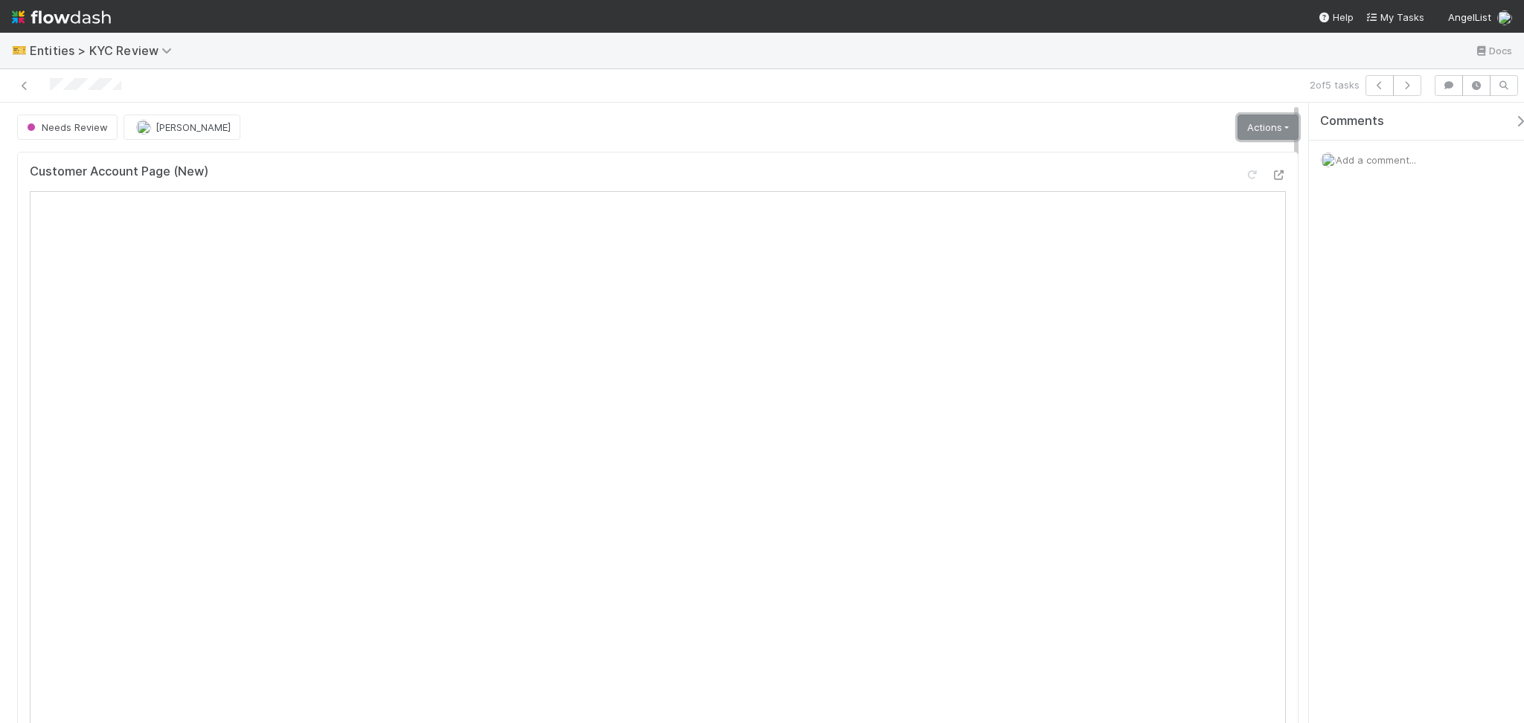
click at [1248, 125] on link "Actions" at bounding box center [1267, 127] width 61 height 25
click at [1046, 182] on div "Customer Account Page (New)" at bounding box center [658, 177] width 1256 height 27
drag, startPoint x: 1252, startPoint y: 124, endPoint x: 1250, endPoint y: 134, distance: 10.7
click at [1252, 125] on link "Actions" at bounding box center [1267, 127] width 61 height 25
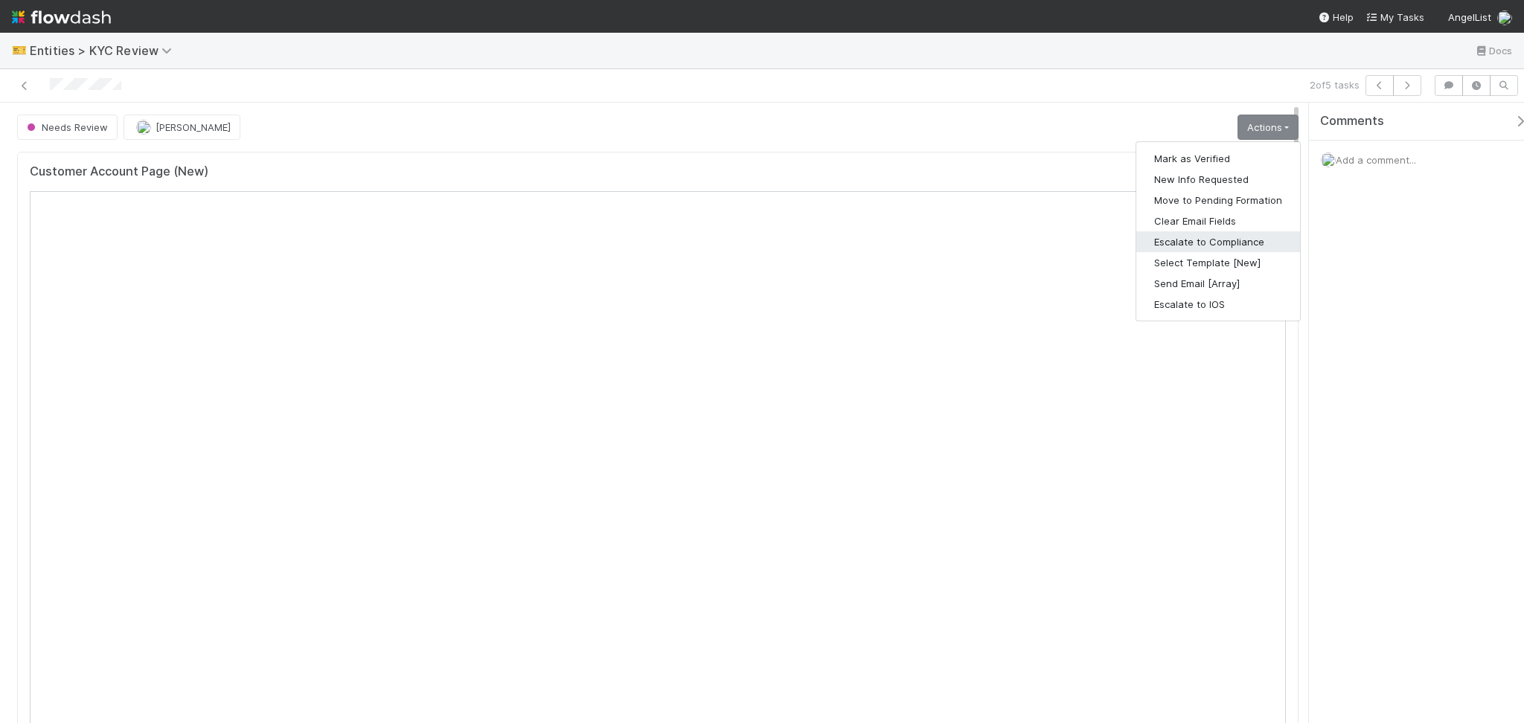
click at [1191, 251] on button "Escalate to Compliance" at bounding box center [1218, 241] width 164 height 21
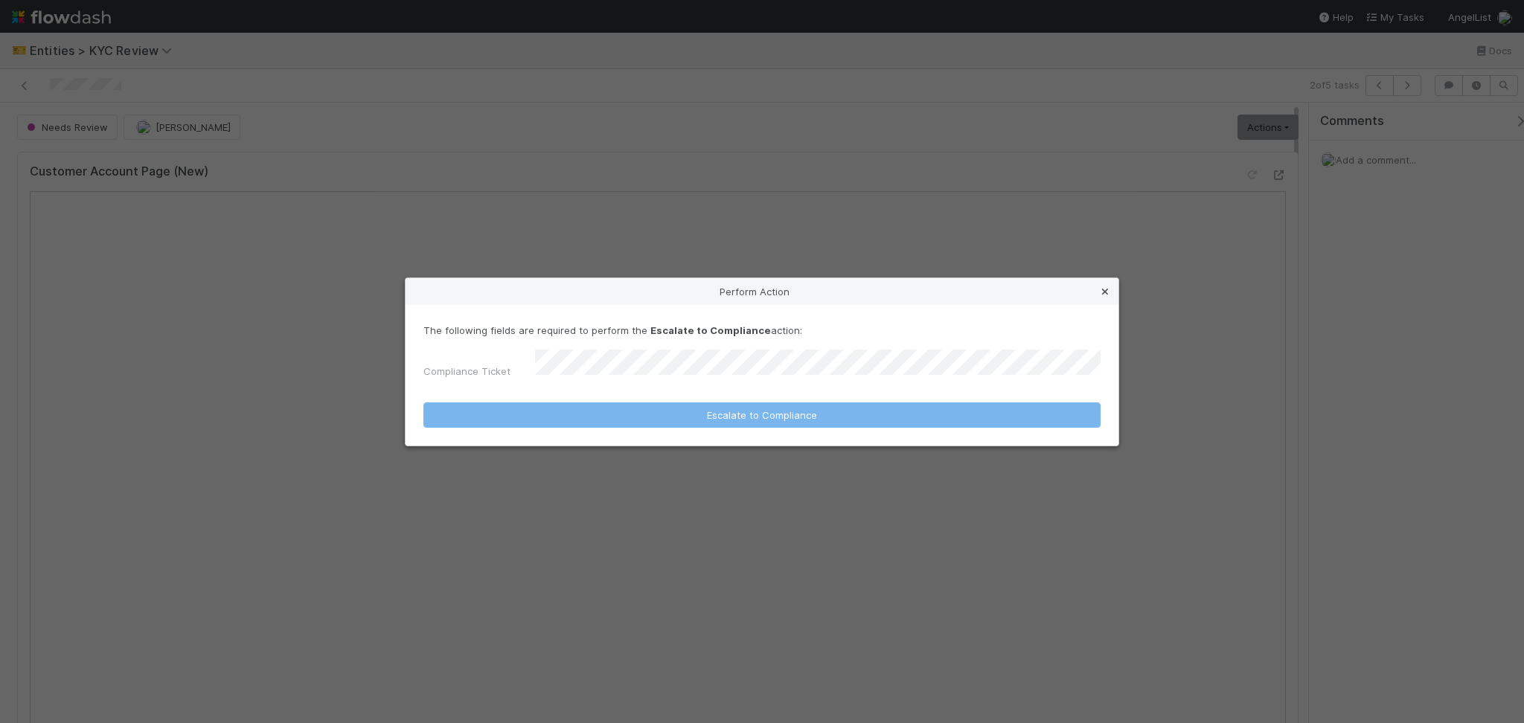
click at [1110, 297] on icon at bounding box center [1104, 292] width 15 height 10
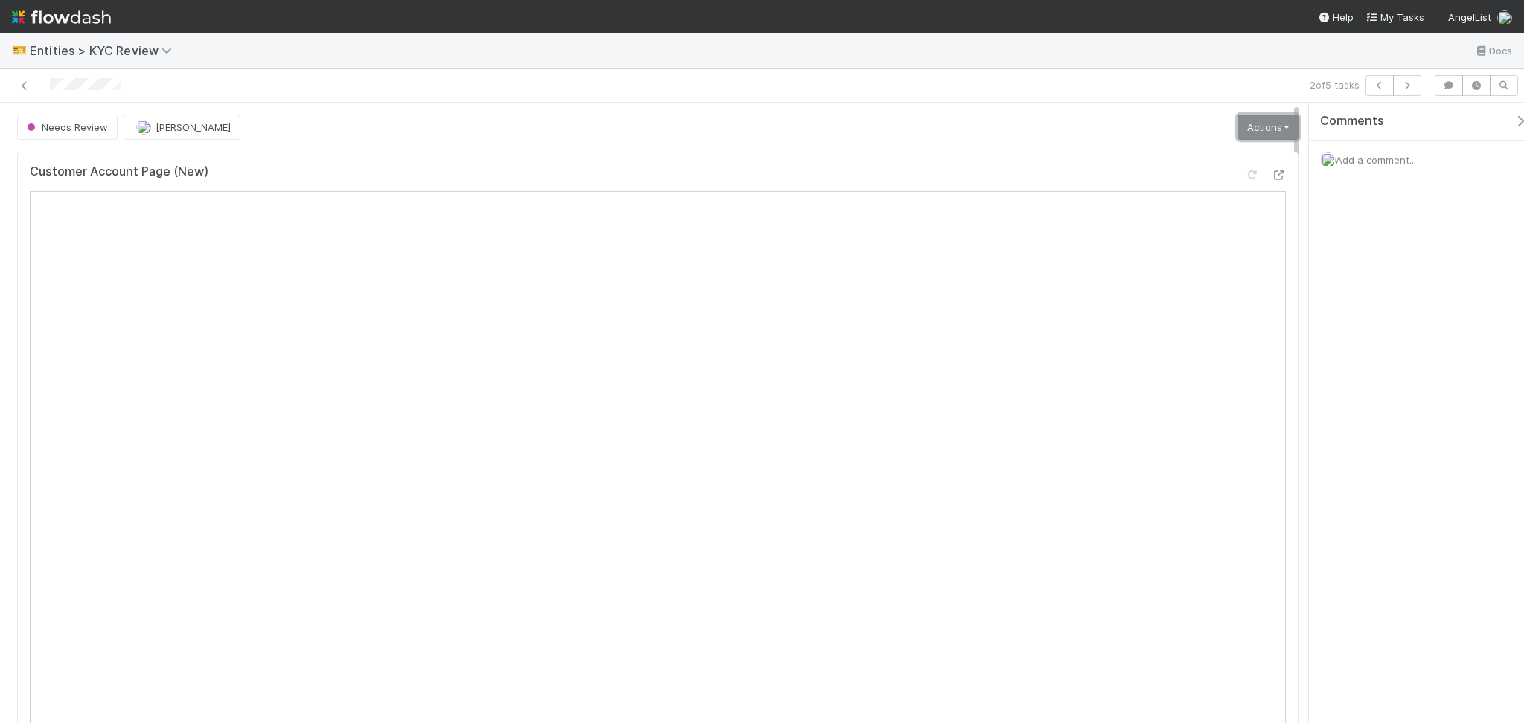
click at [1253, 129] on link "Actions" at bounding box center [1267, 127] width 61 height 25
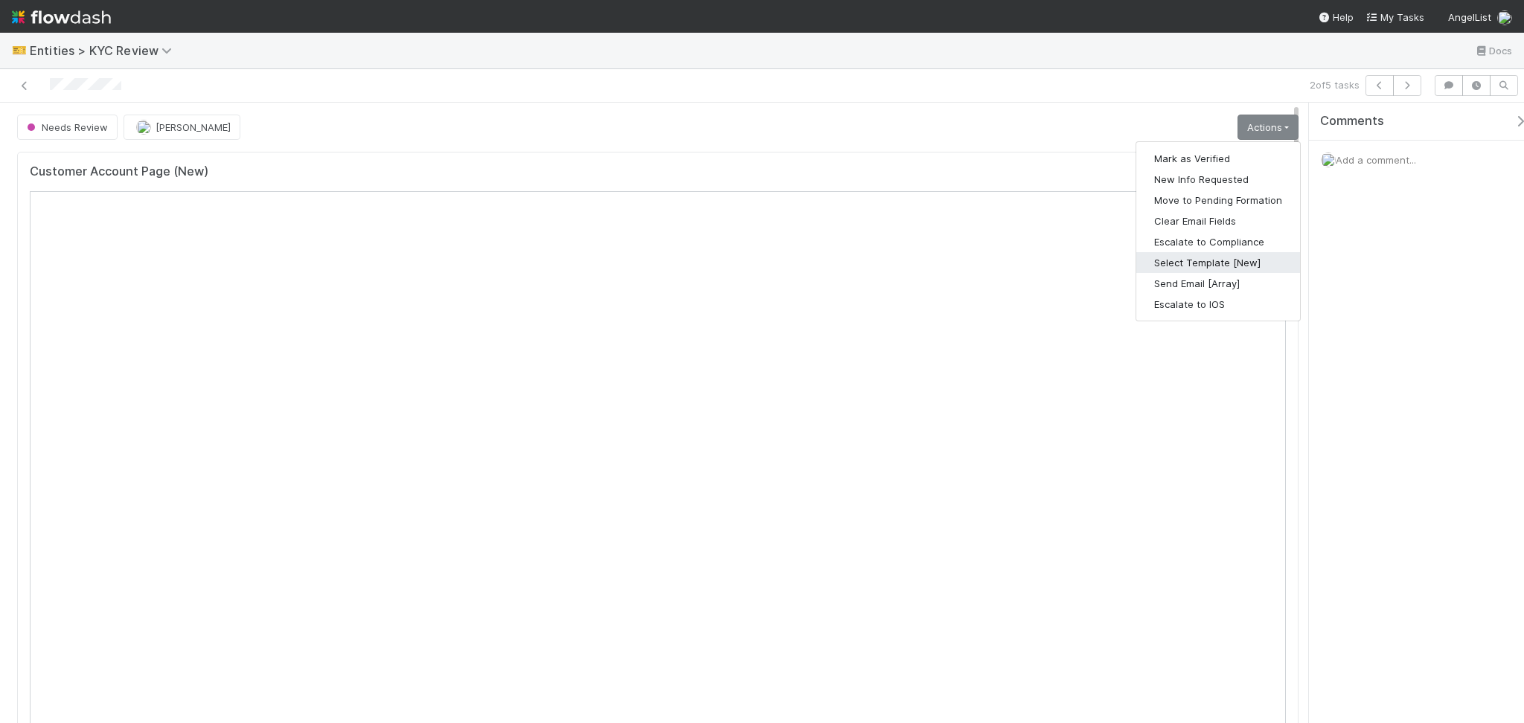
click at [1188, 263] on button "Select Template [New]" at bounding box center [1218, 262] width 164 height 21
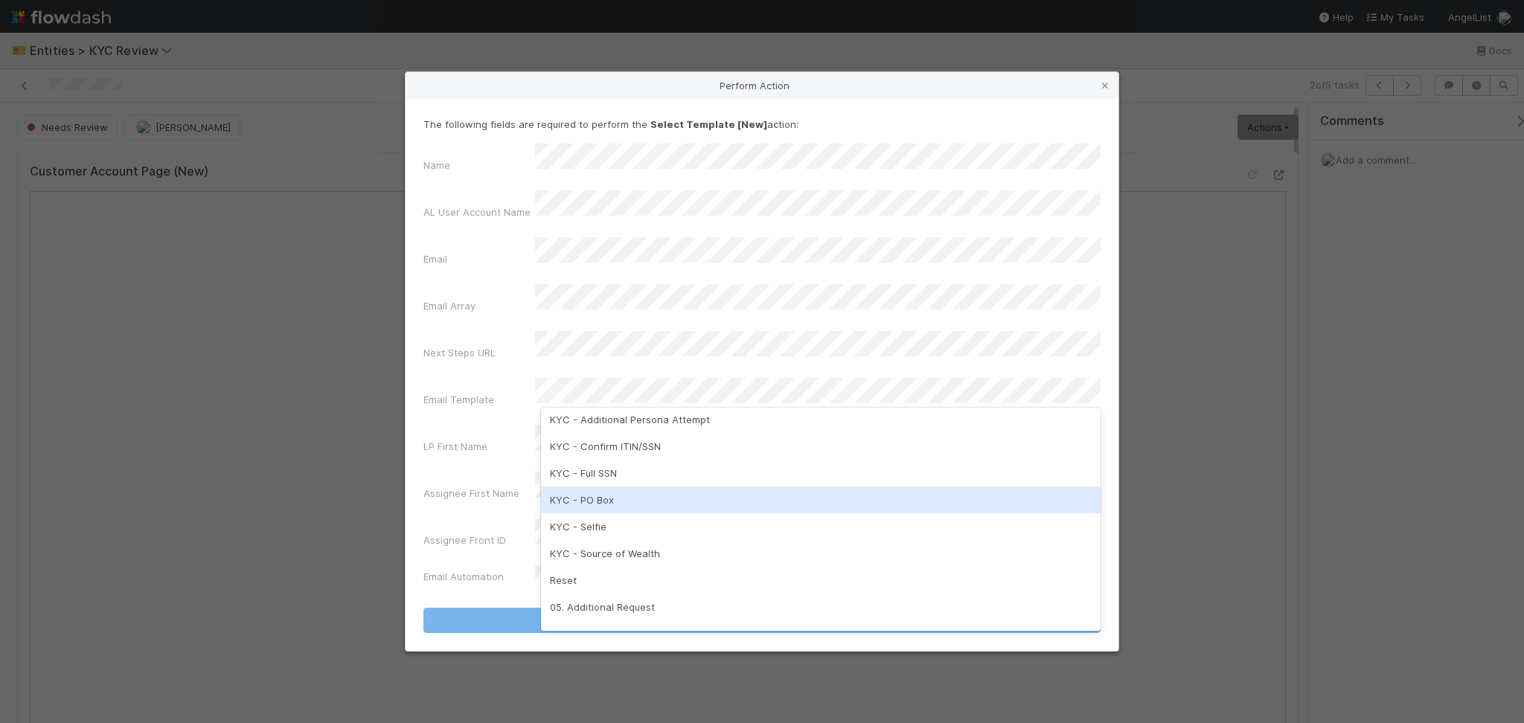
scroll to position [372, 0]
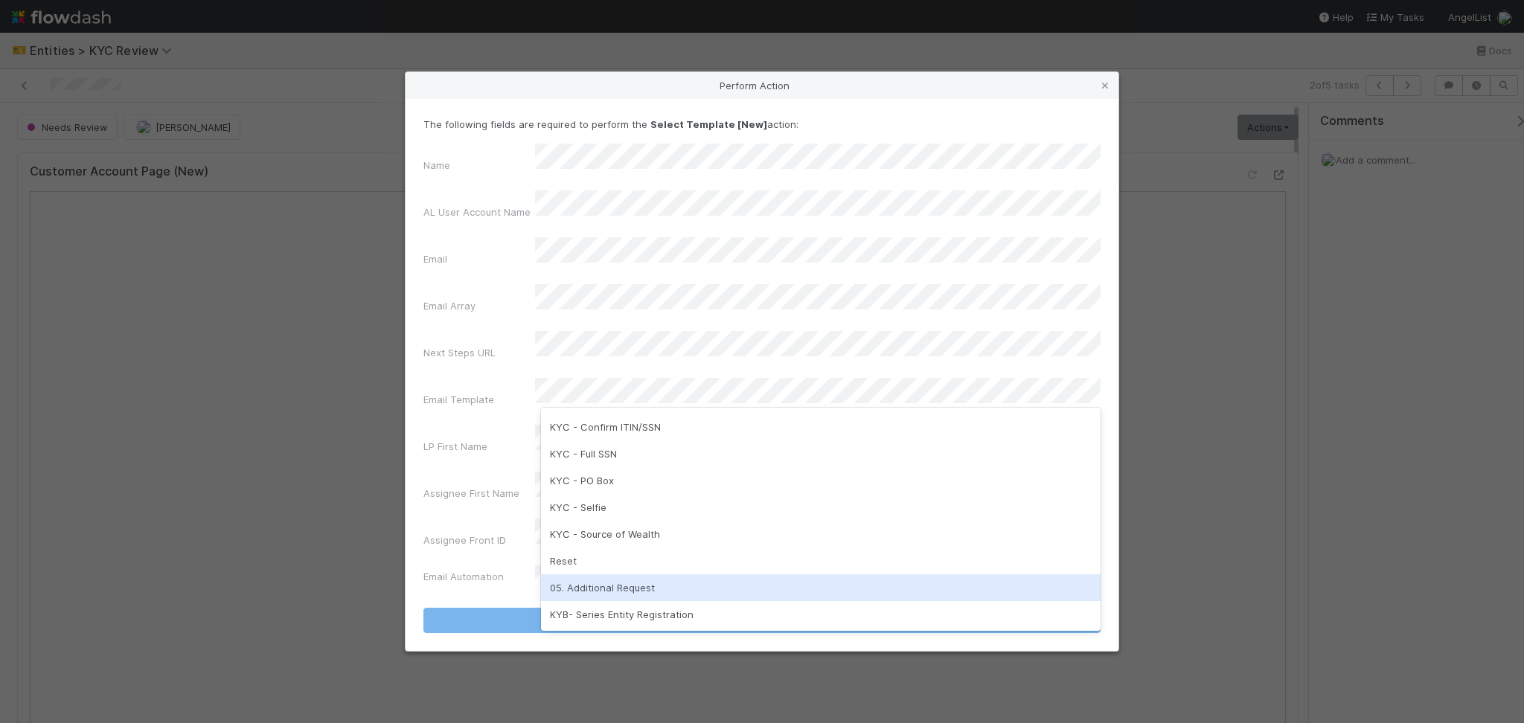
click at [583, 591] on div "05. Additional Request" at bounding box center [820, 587] width 559 height 27
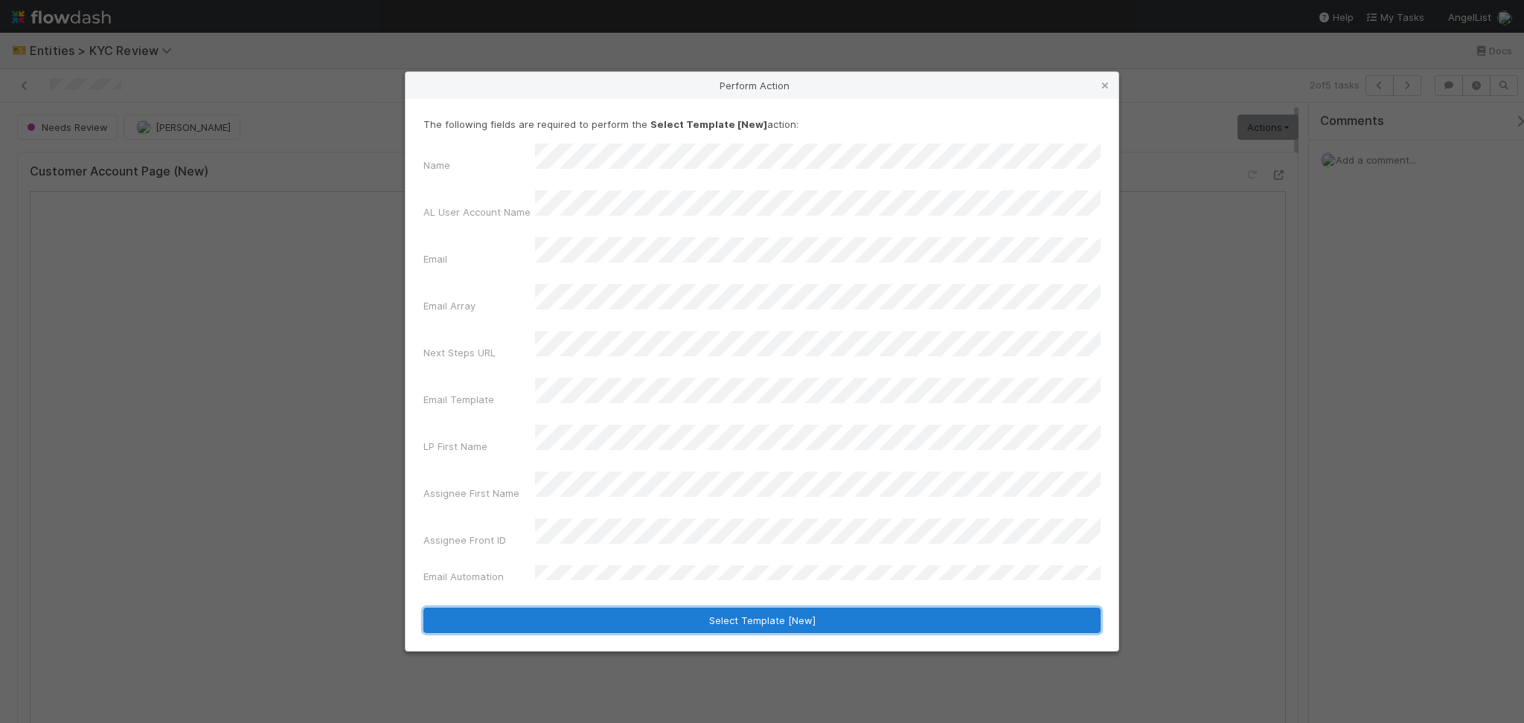
click at [686, 608] on button "Select Template [New]" at bounding box center [761, 620] width 677 height 25
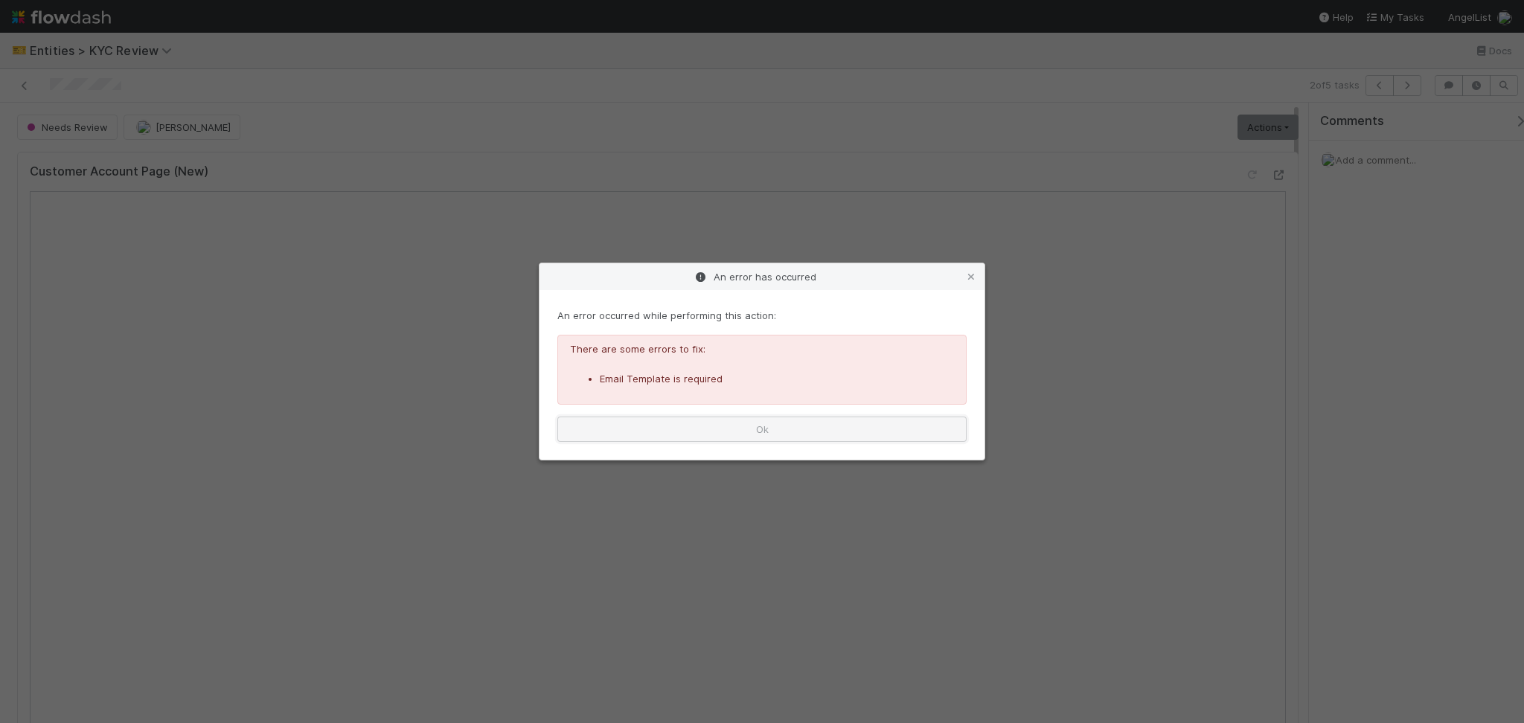
click at [936, 428] on button "Ok" at bounding box center [761, 429] width 409 height 25
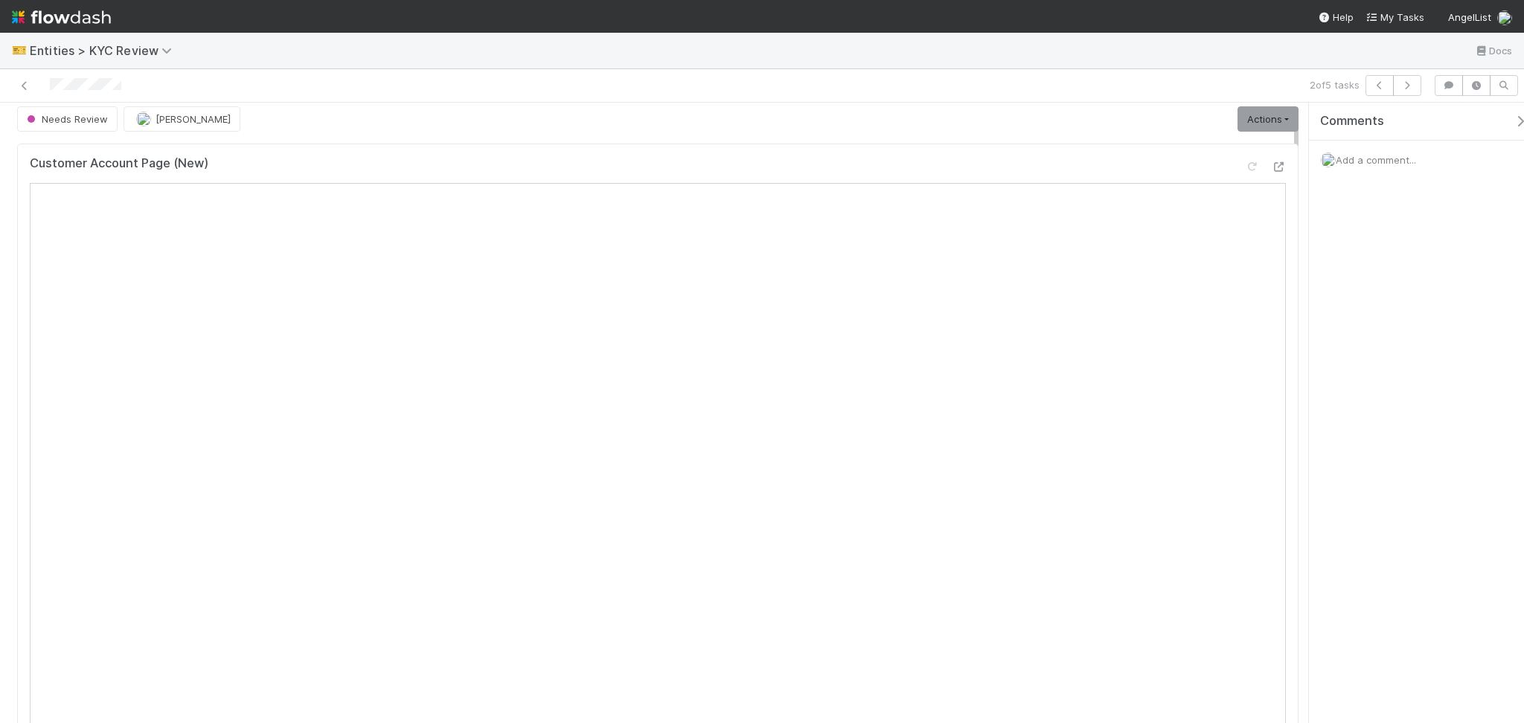
scroll to position [0, 0]
click at [1262, 133] on link "Actions" at bounding box center [1267, 127] width 61 height 25
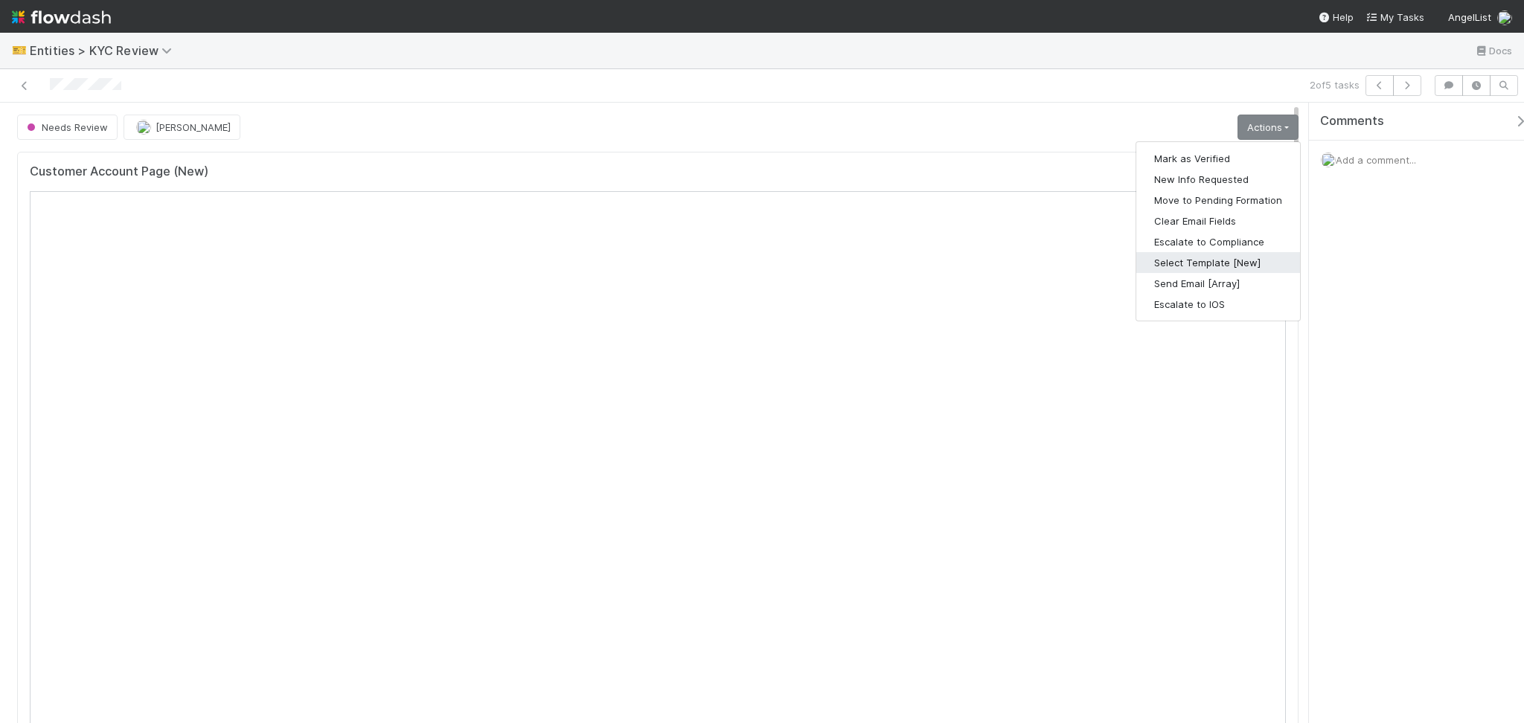
click at [1214, 262] on button "Select Template [New]" at bounding box center [1218, 262] width 164 height 21
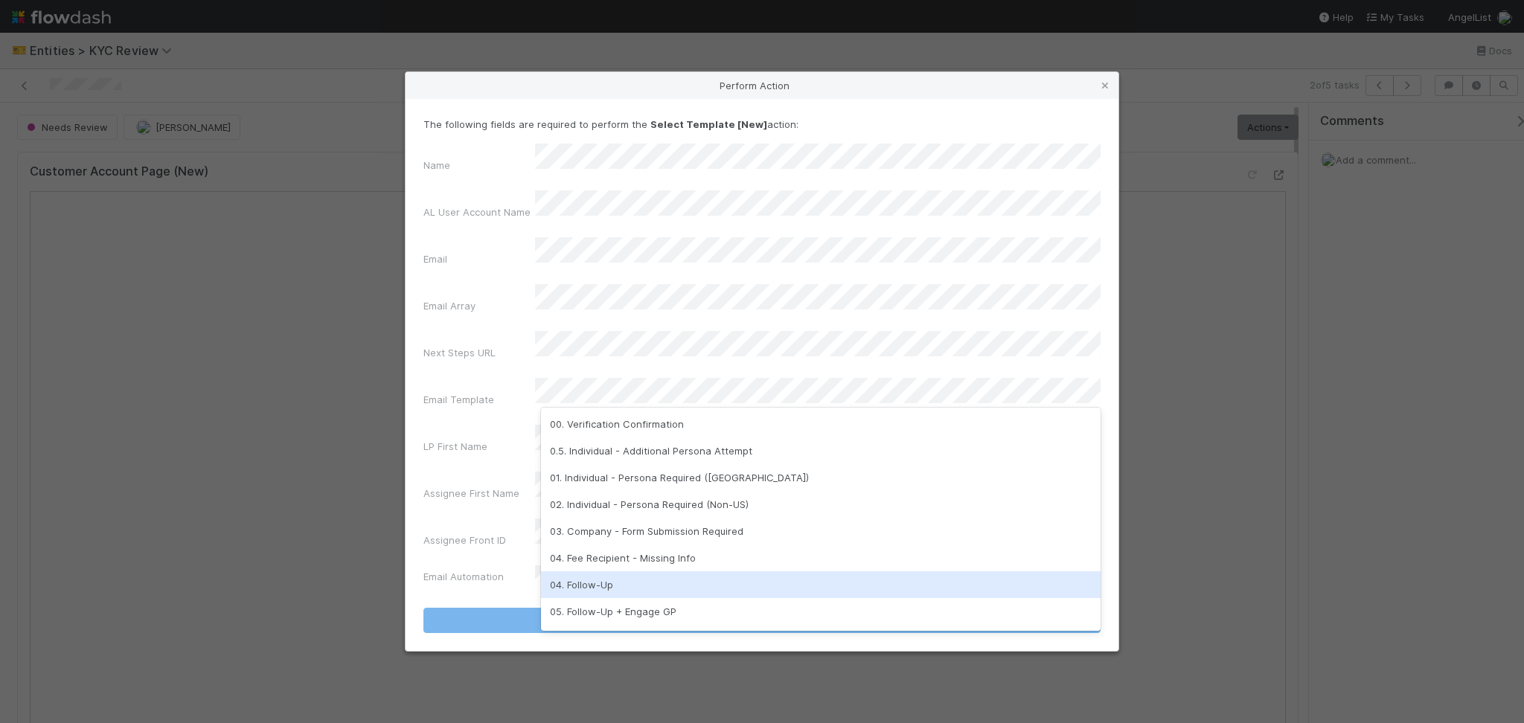
scroll to position [372, 0]
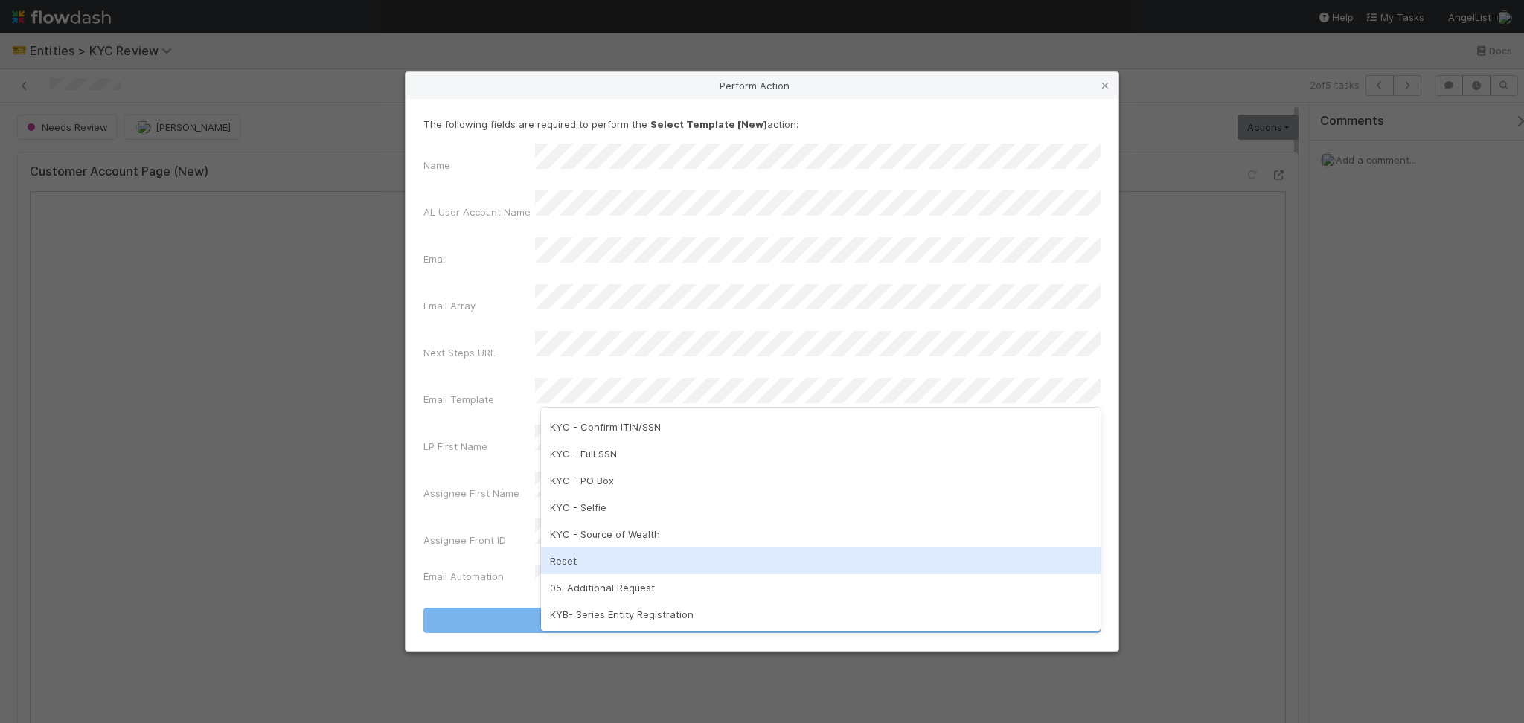
click at [602, 559] on div "Reset" at bounding box center [820, 561] width 559 height 27
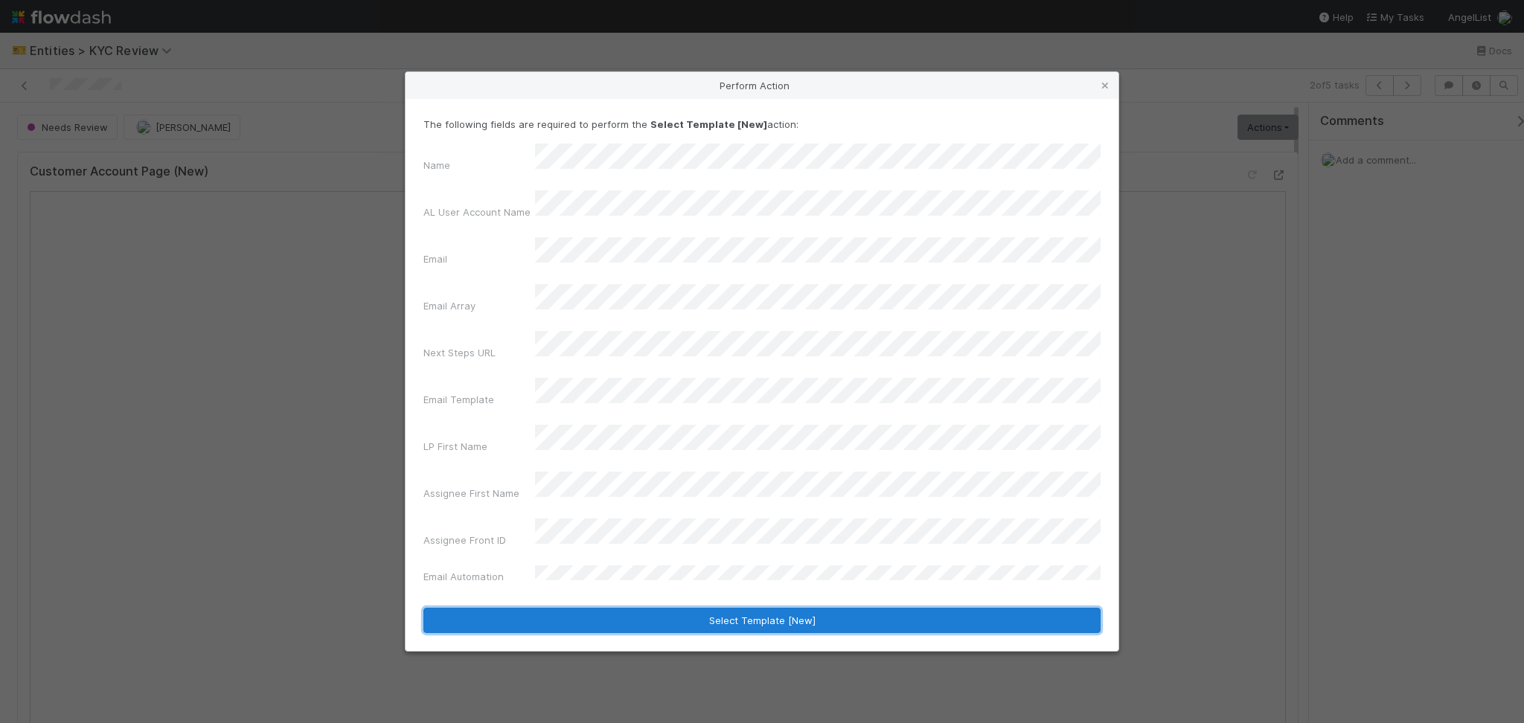
click at [624, 608] on button "Select Template [New]" at bounding box center [761, 620] width 677 height 25
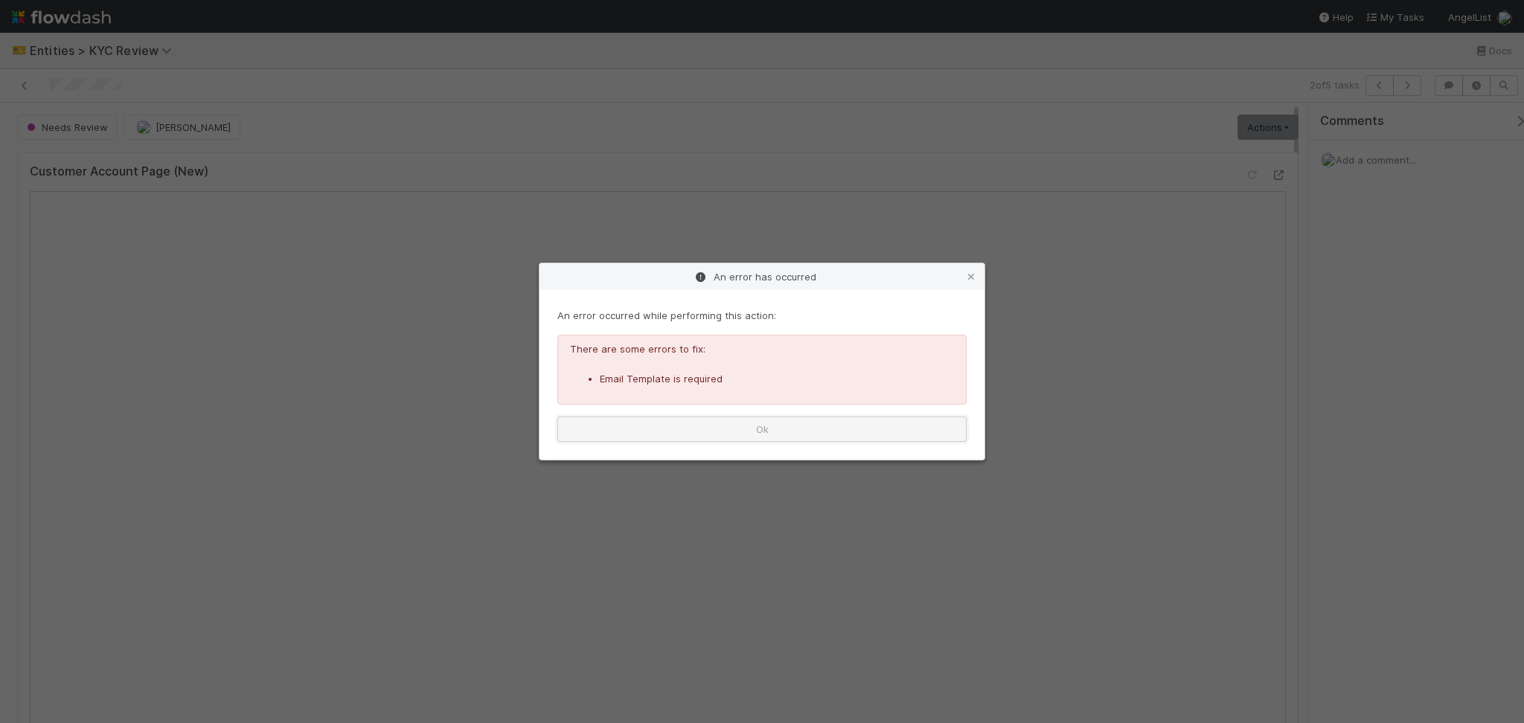
click at [849, 431] on button "Ok" at bounding box center [761, 429] width 409 height 25
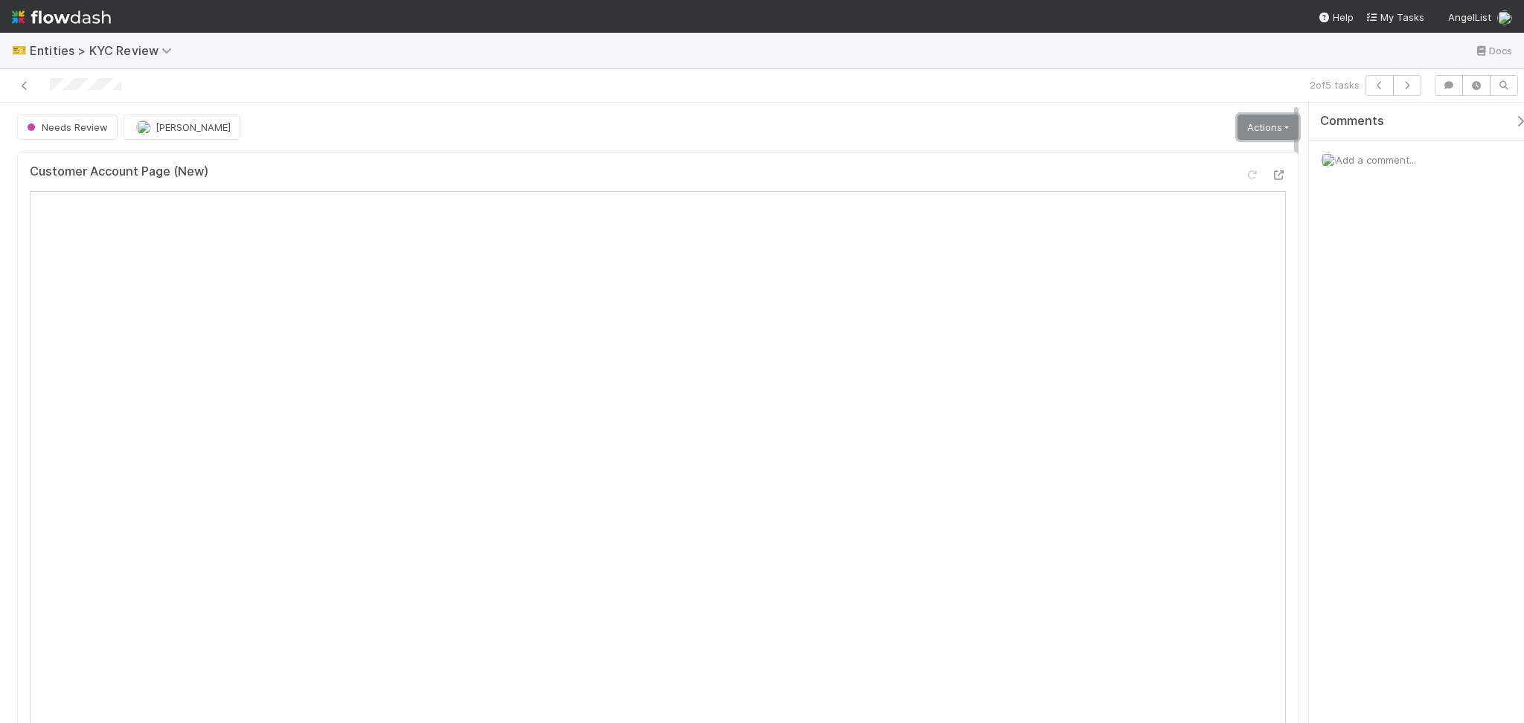
click at [1277, 129] on link "Actions" at bounding box center [1267, 127] width 61 height 25
click at [1283, 380] on div "Customer Account Page (New)" at bounding box center [657, 483] width 1293 height 675
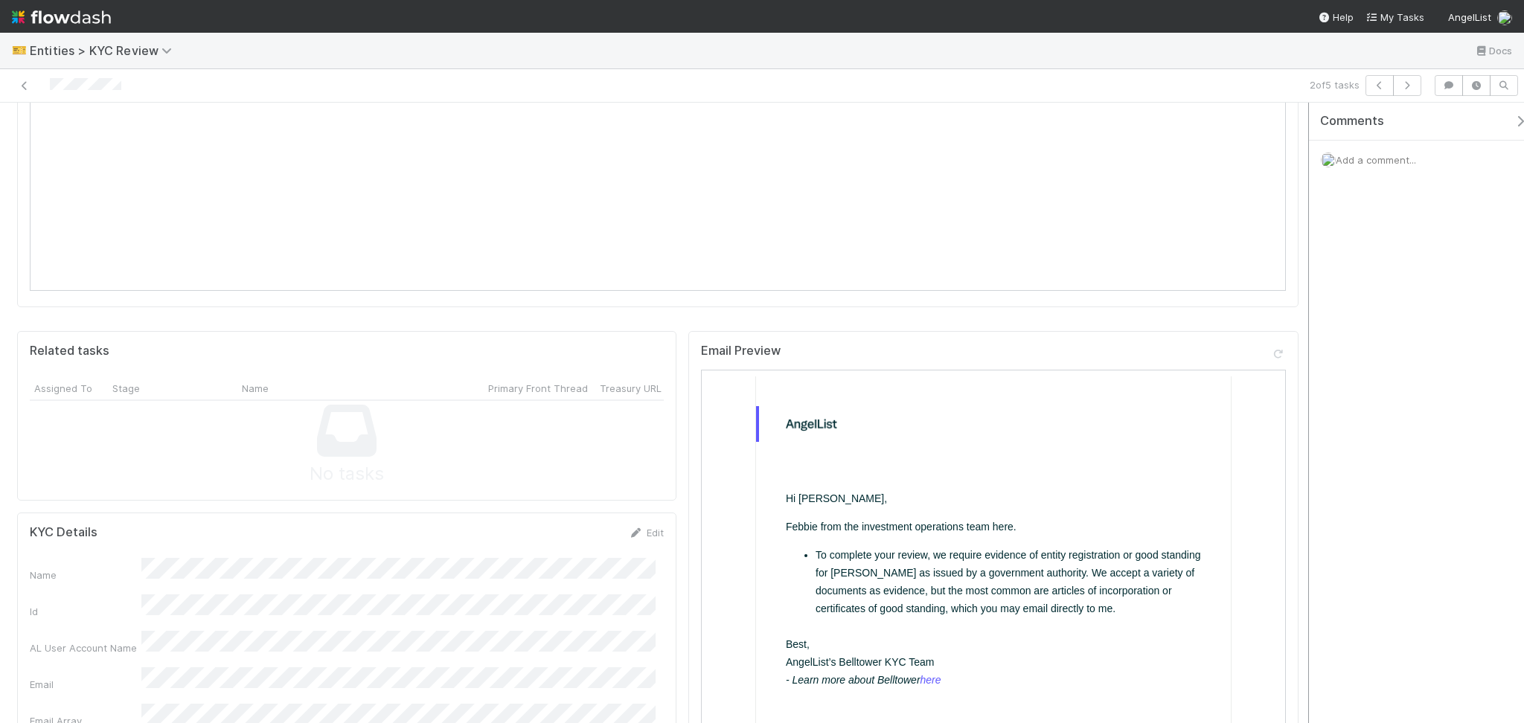
scroll to position [0, 0]
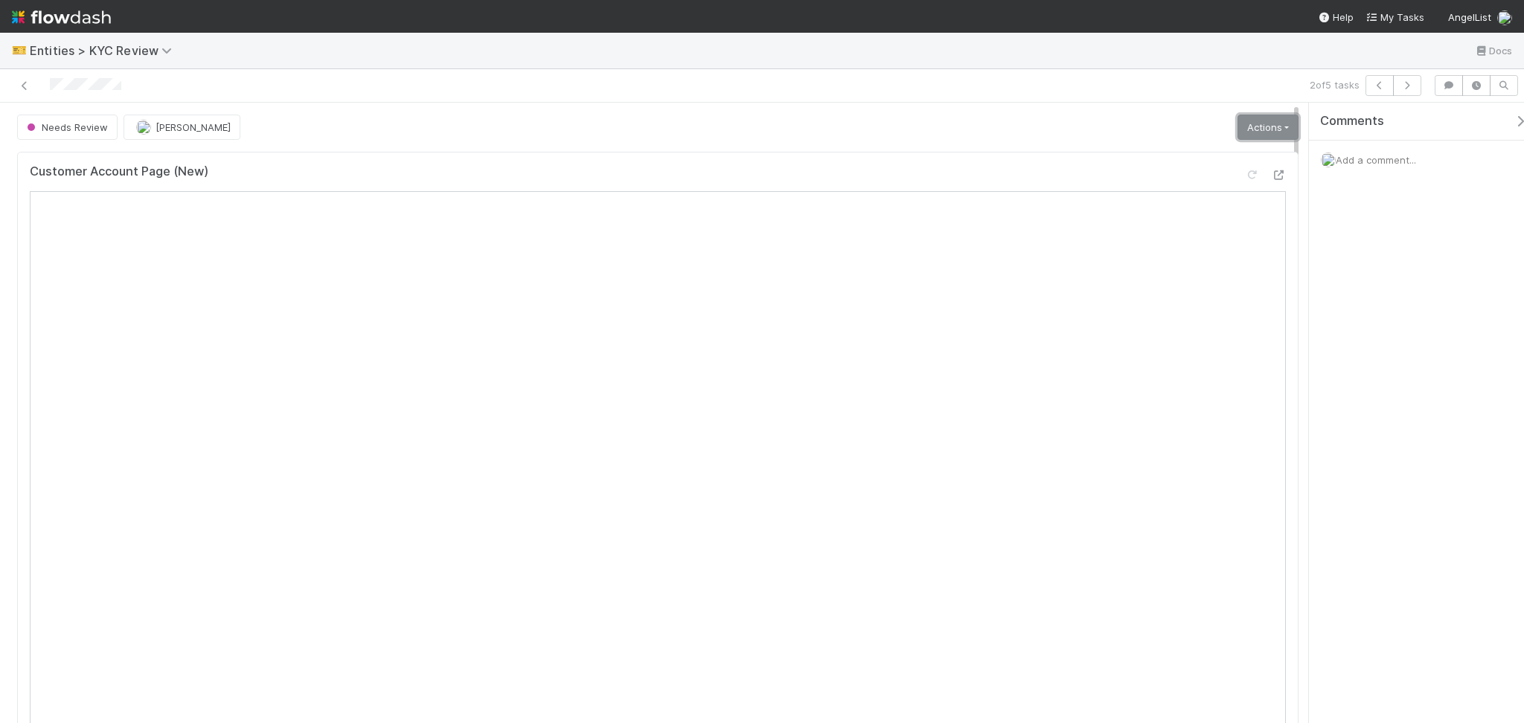
click at [1237, 136] on link "Actions" at bounding box center [1267, 127] width 61 height 25
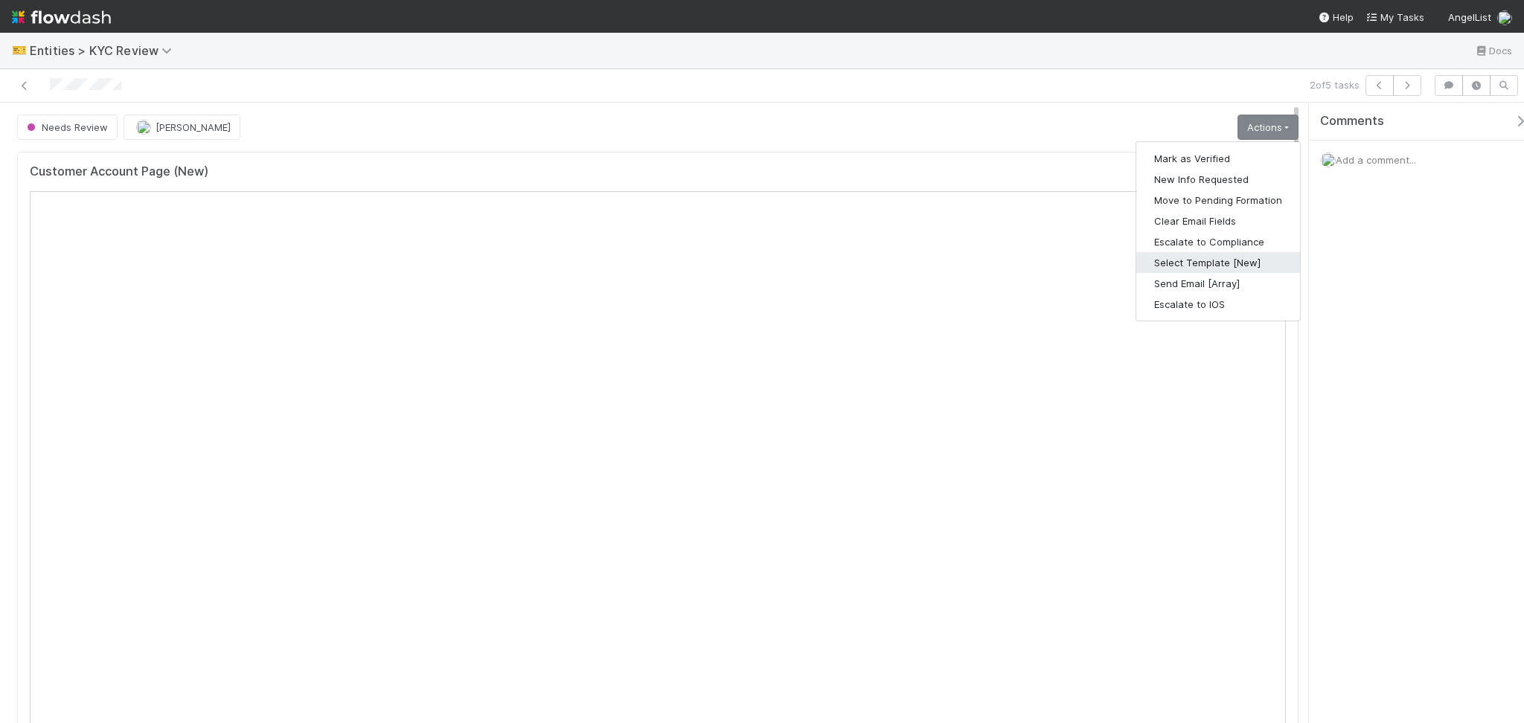
click at [1210, 254] on button "Select Template [New]" at bounding box center [1218, 262] width 164 height 21
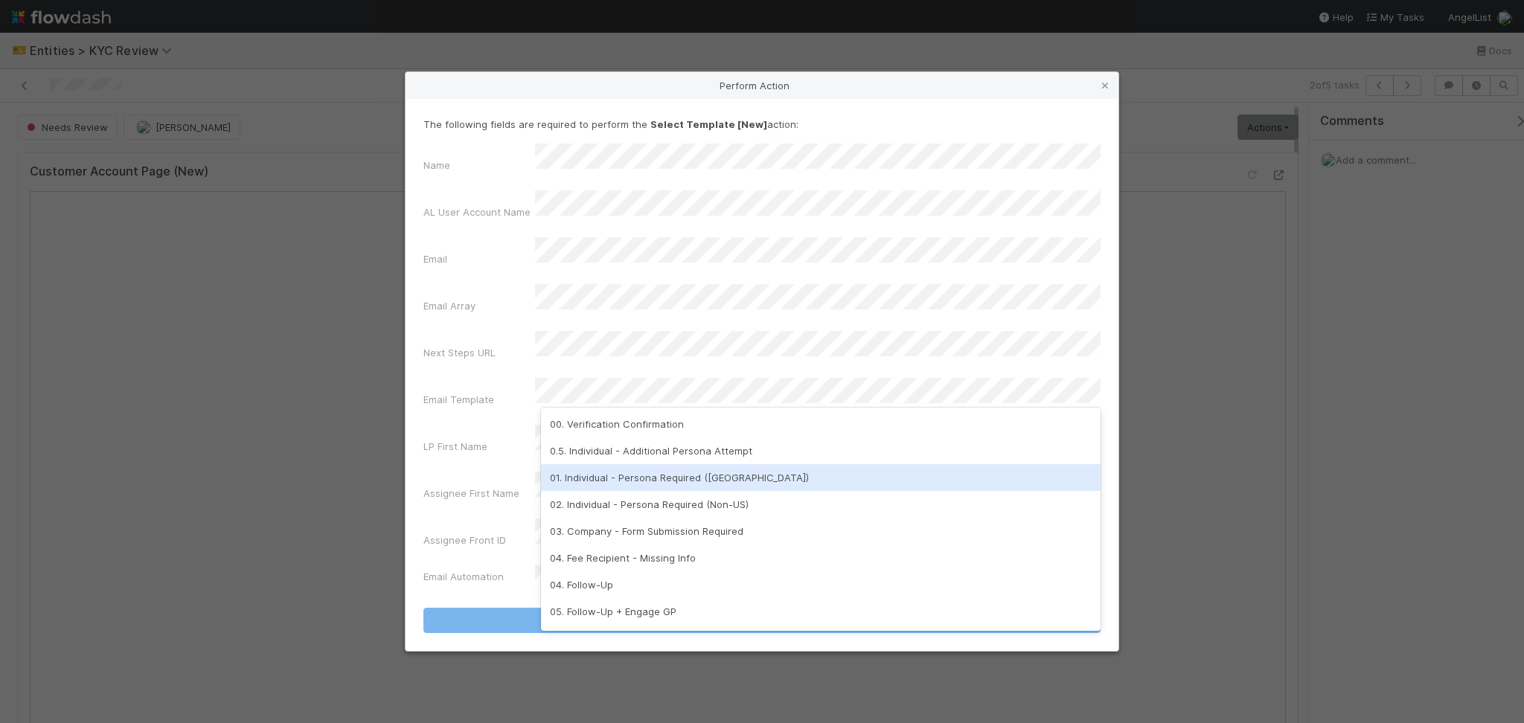
click at [673, 473] on div "01. Individual - Persona Required (US)" at bounding box center [820, 477] width 559 height 27
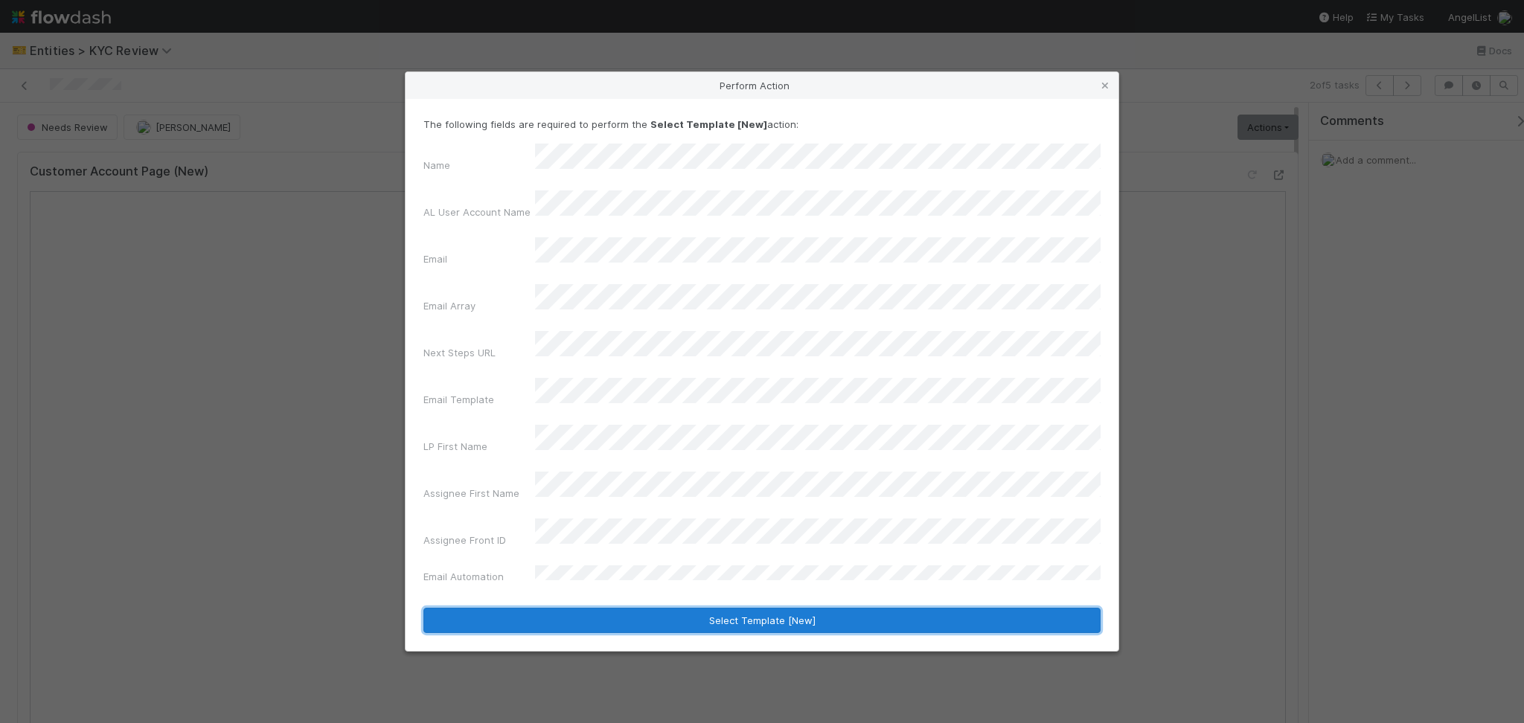
click at [652, 608] on button "Select Template [New]" at bounding box center [761, 620] width 677 height 25
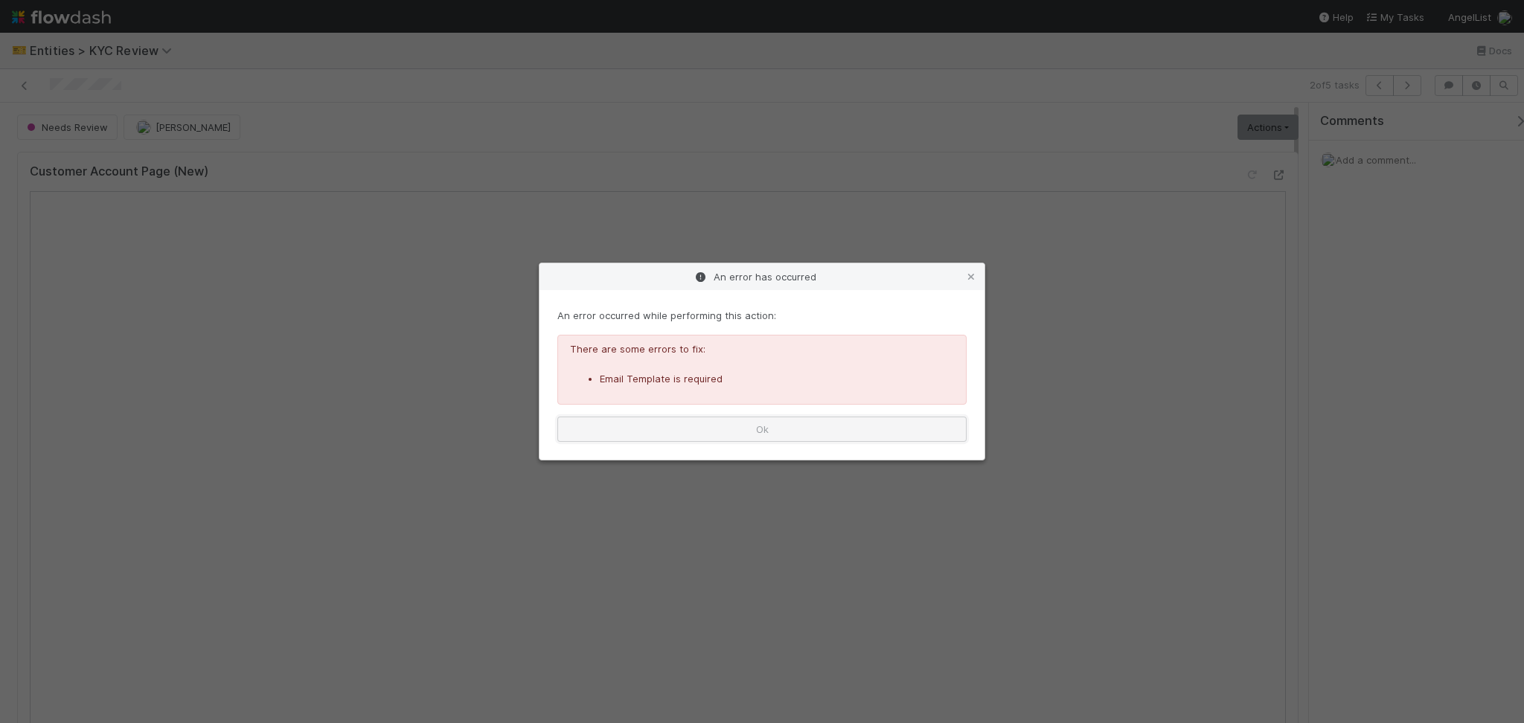
click at [772, 435] on button "Ok" at bounding box center [761, 429] width 409 height 25
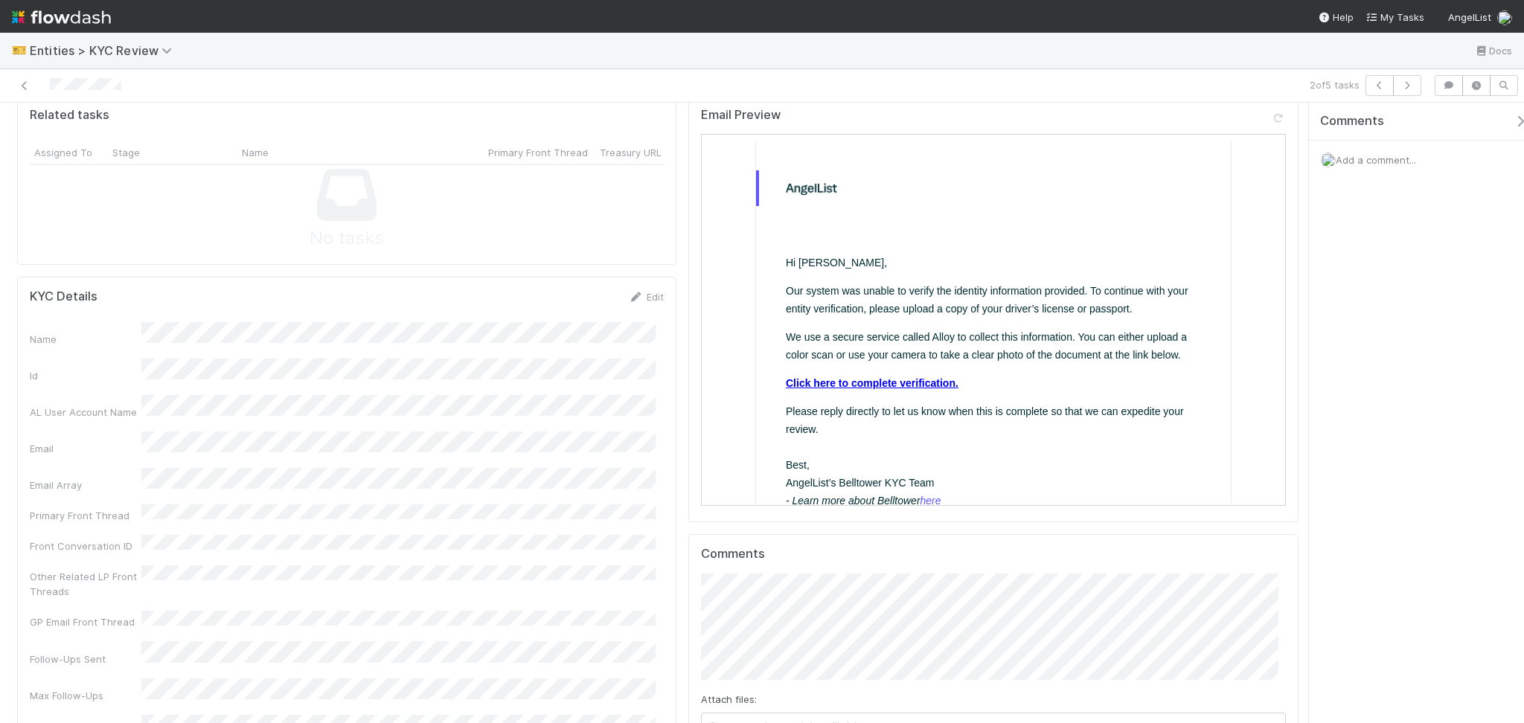
scroll to position [595, 0]
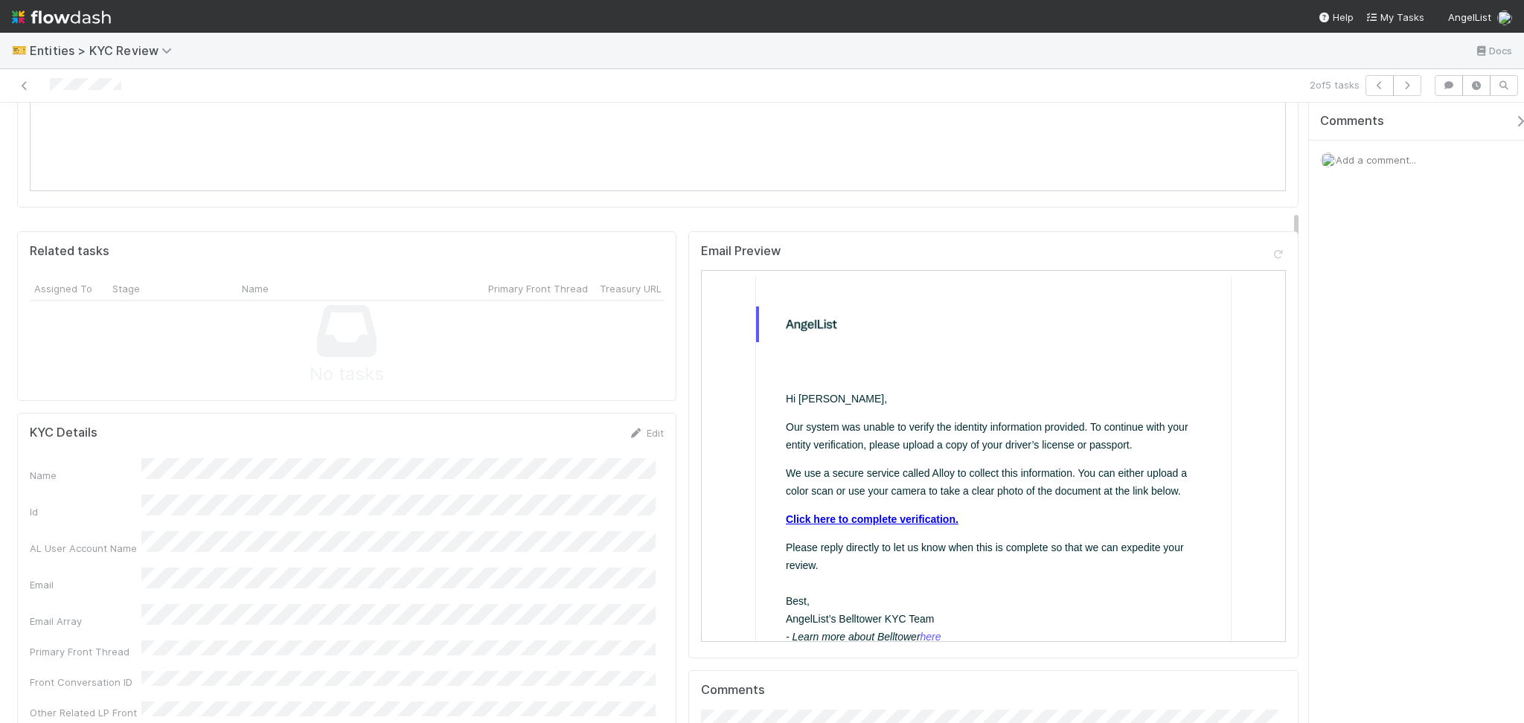
click at [904, 521] on link "Click here to complete verification." at bounding box center [870, 519] width 173 height 12
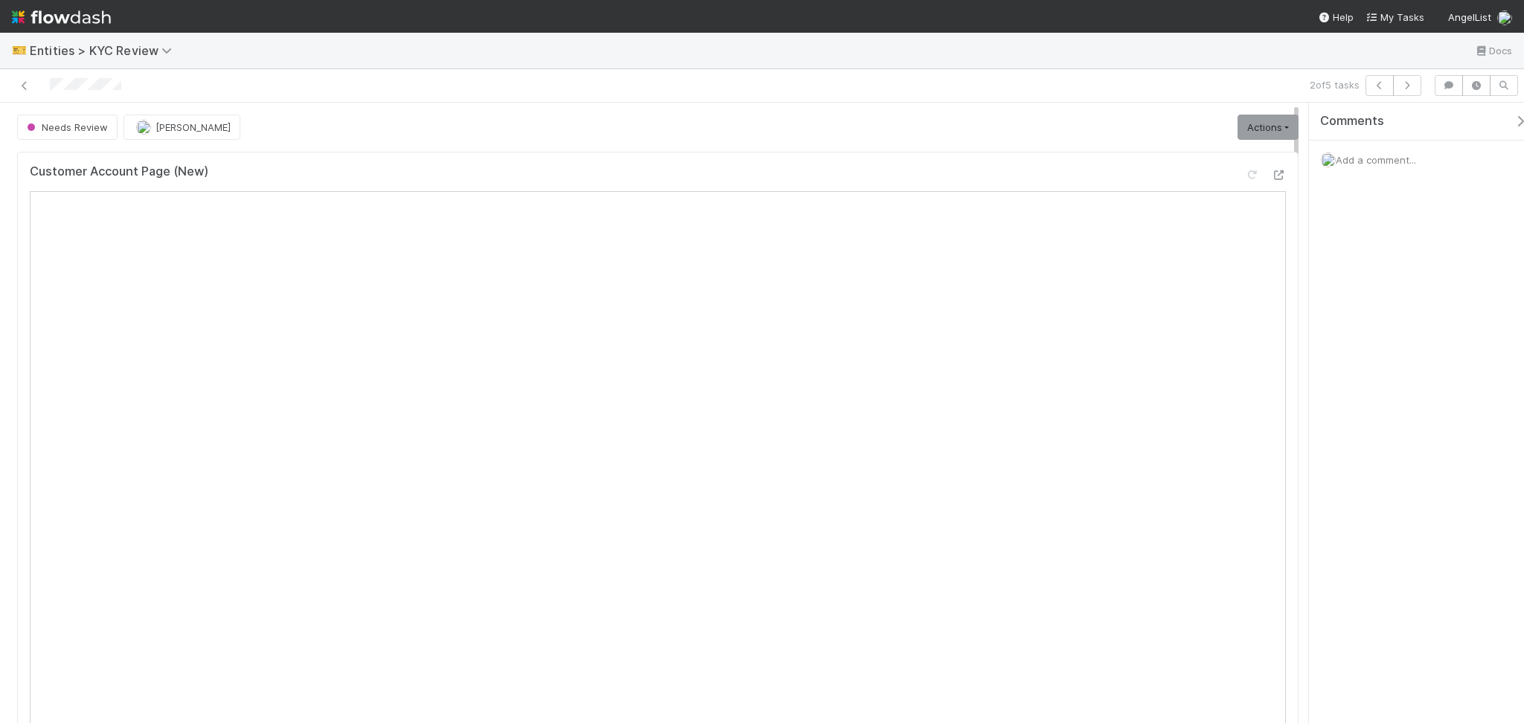
drag, startPoint x: 1265, startPoint y: 109, endPoint x: 1245, endPoint y: 150, distance: 44.9
click at [1246, 140] on link "Actions" at bounding box center [1267, 127] width 61 height 25
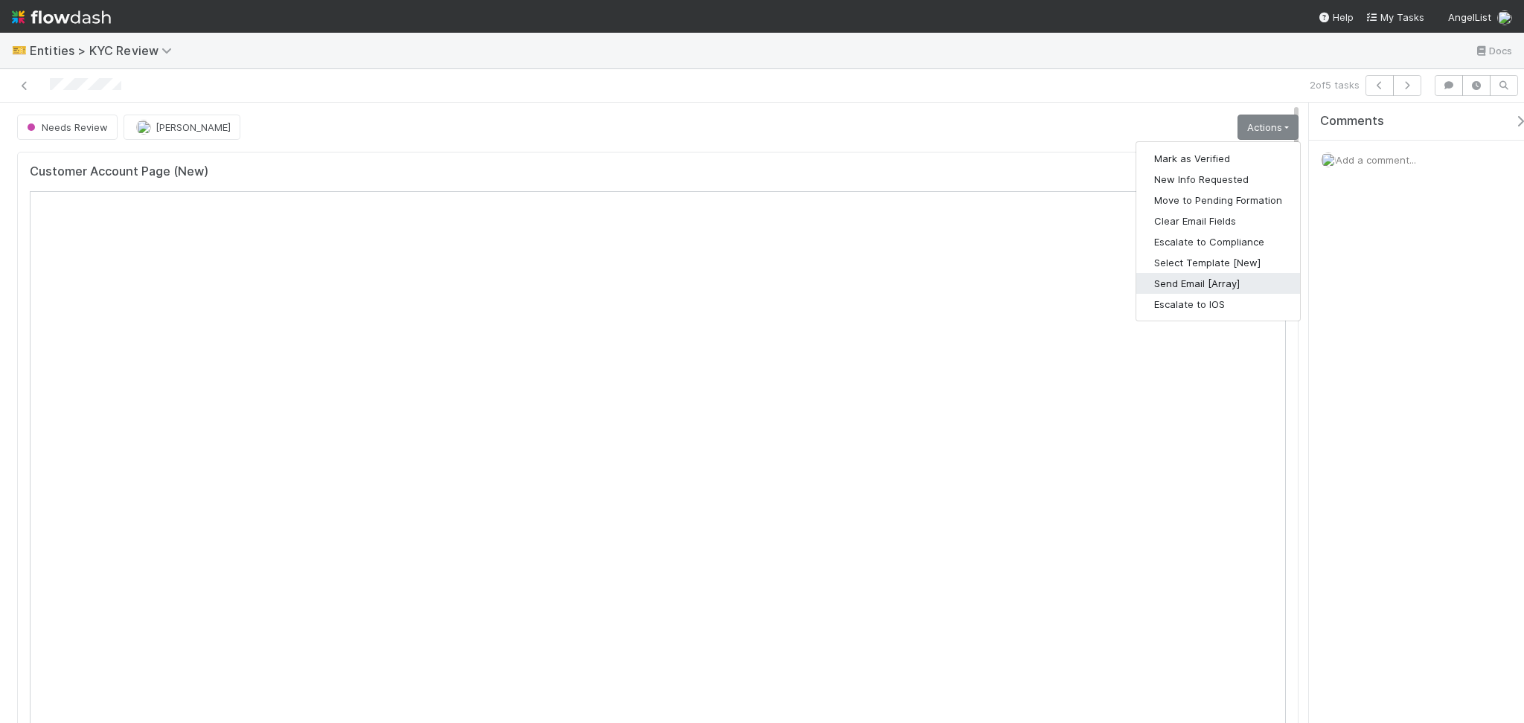
click at [1201, 286] on button "Send Email [Array]" at bounding box center [1218, 283] width 164 height 21
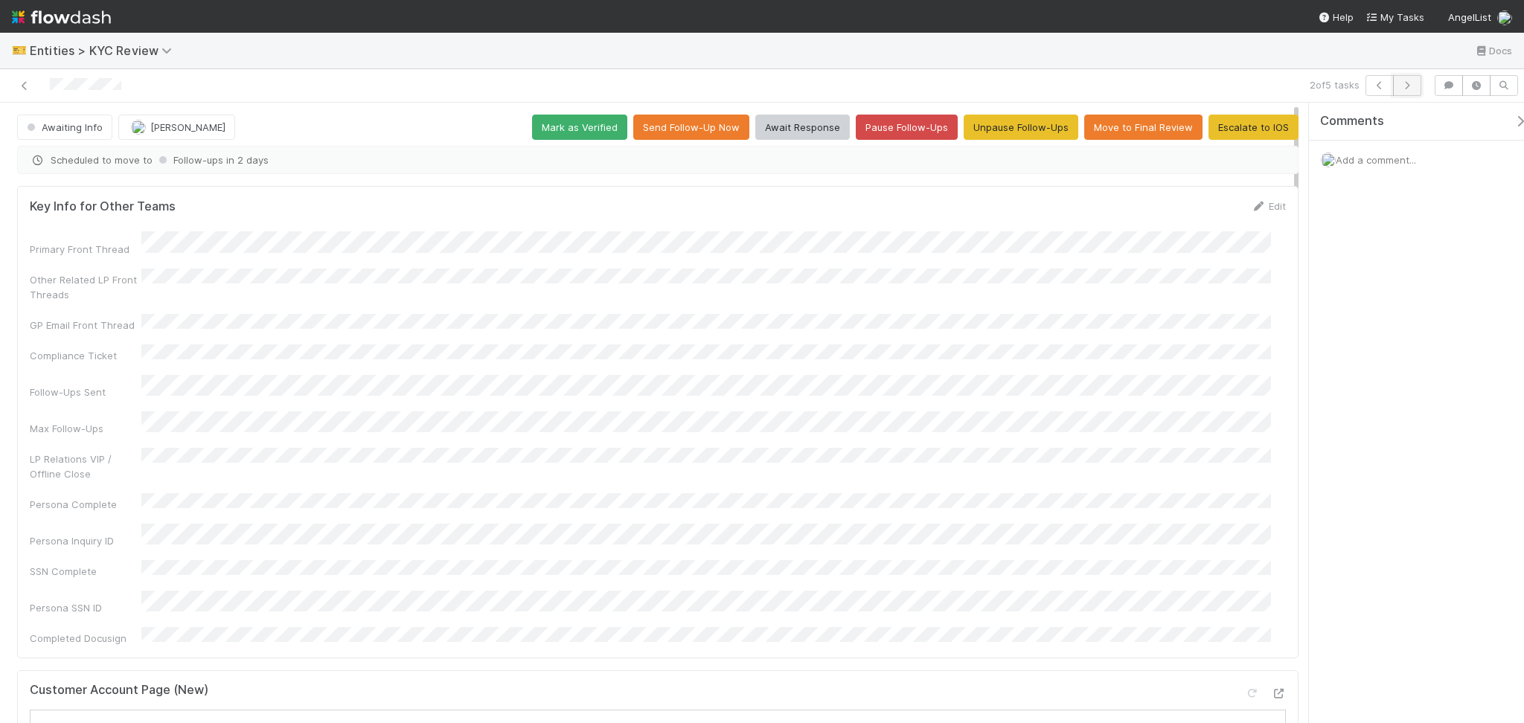
click at [1419, 77] on button "button" at bounding box center [1407, 85] width 28 height 21
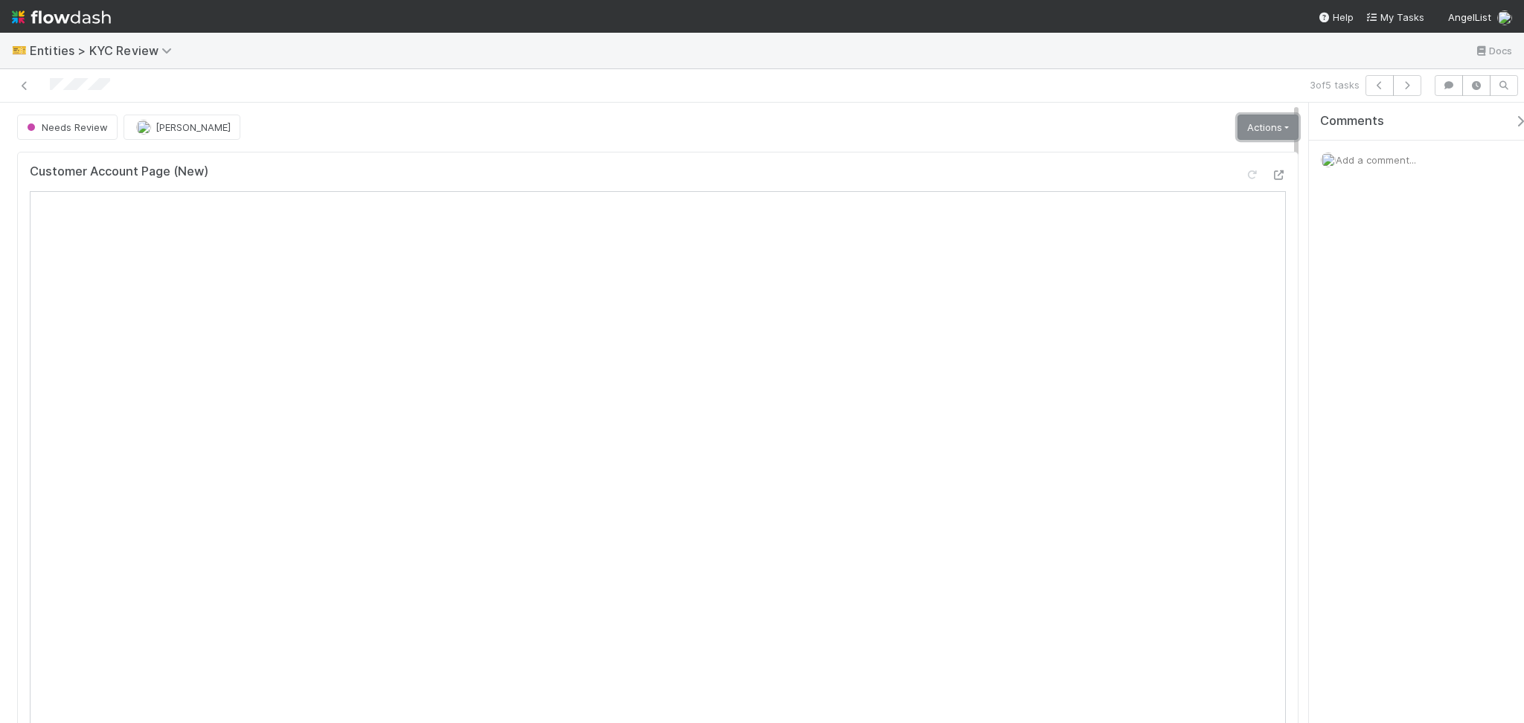
click at [1262, 128] on link "Actions" at bounding box center [1267, 127] width 61 height 25
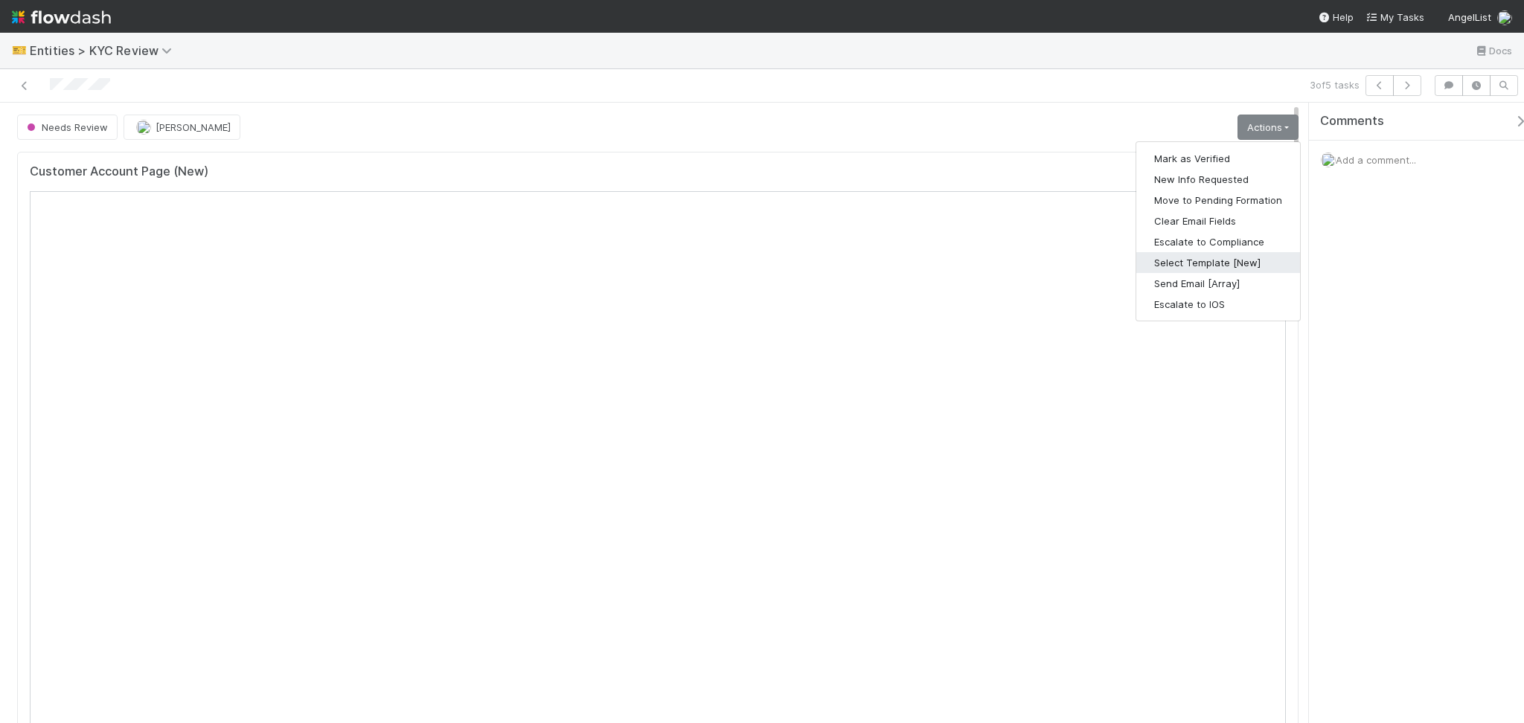
click at [1202, 263] on button "Select Template [New]" at bounding box center [1218, 262] width 164 height 21
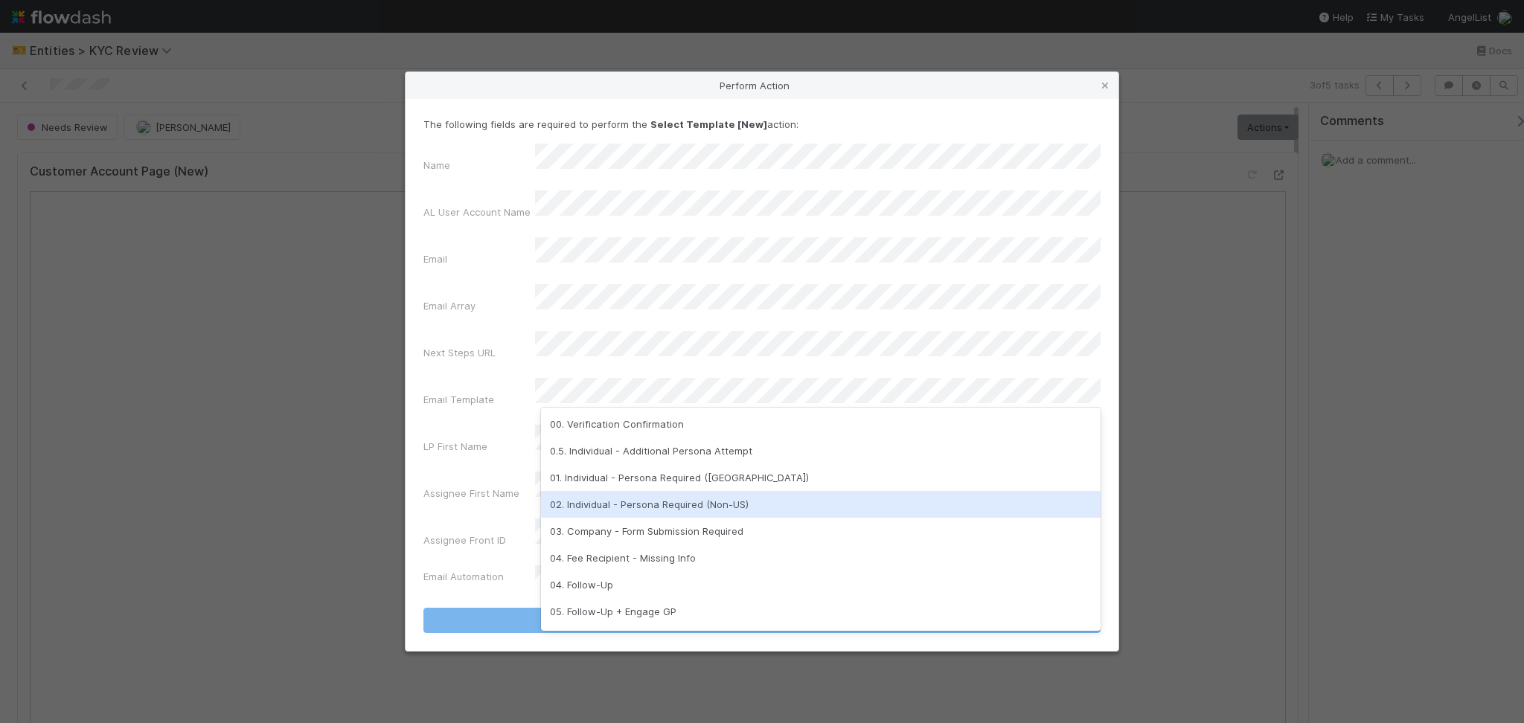
click at [647, 504] on div "02. Individual - Persona Required (Non-US)" at bounding box center [820, 504] width 559 height 27
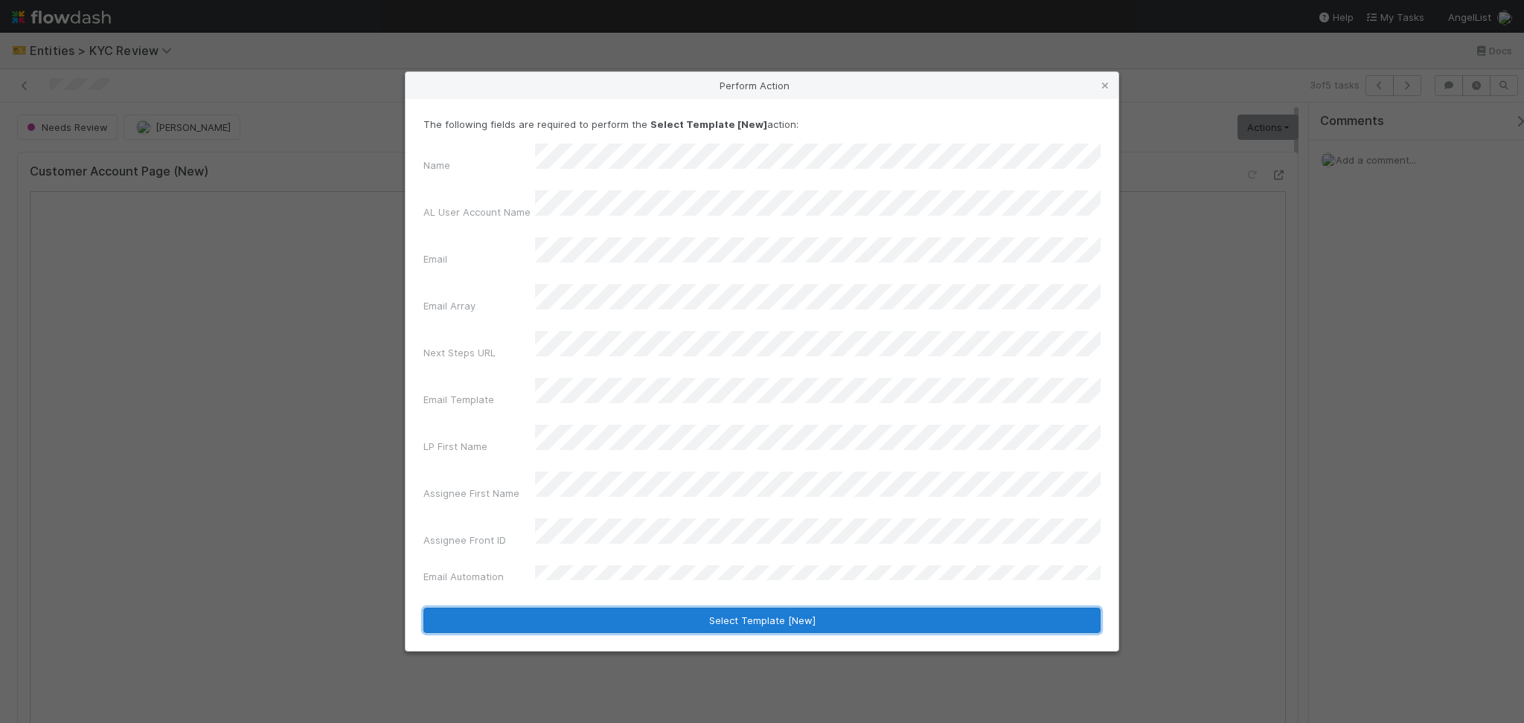
click at [746, 608] on button "Select Template [New]" at bounding box center [761, 620] width 677 height 25
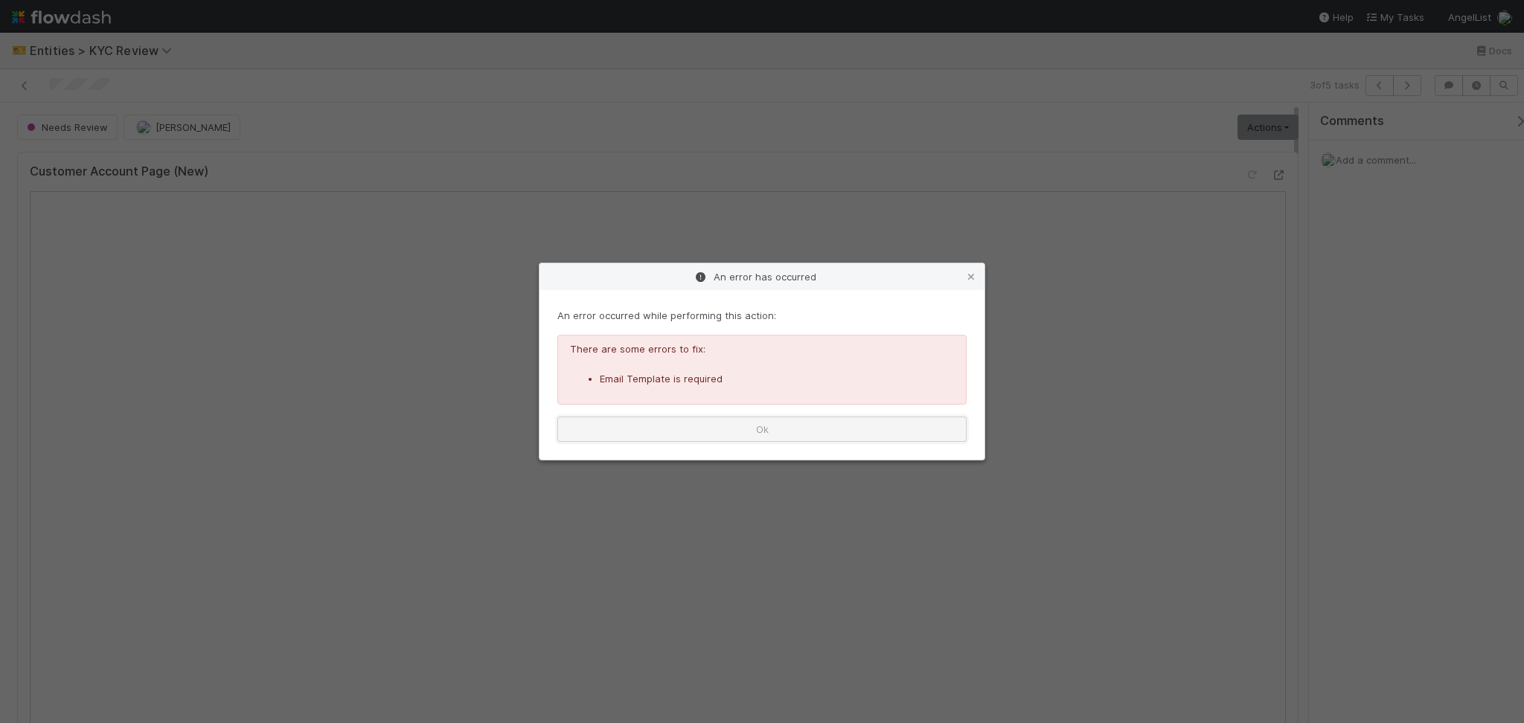
click at [751, 427] on button "Ok" at bounding box center [761, 429] width 409 height 25
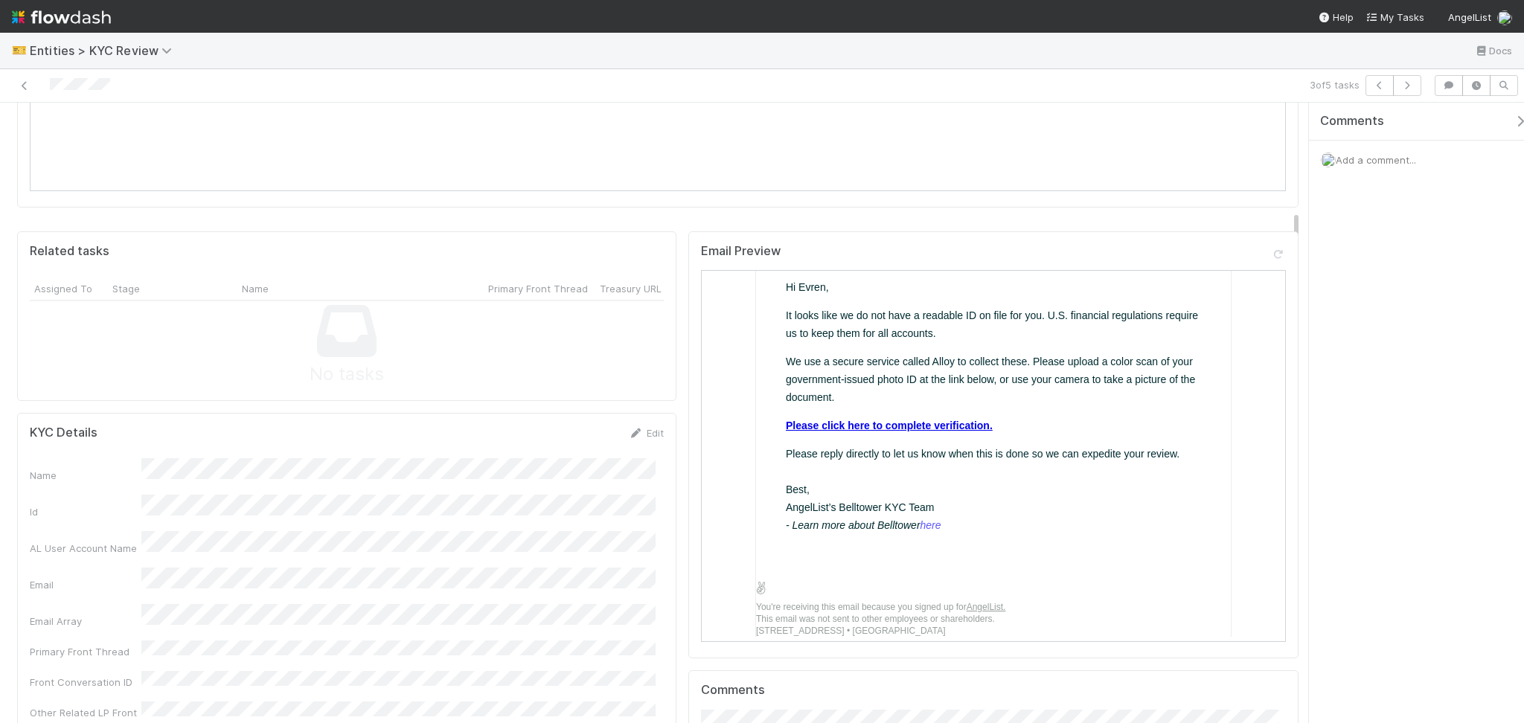
scroll to position [115, 0]
click at [929, 423] on link "Please click here to complete verification." at bounding box center [887, 423] width 207 height 12
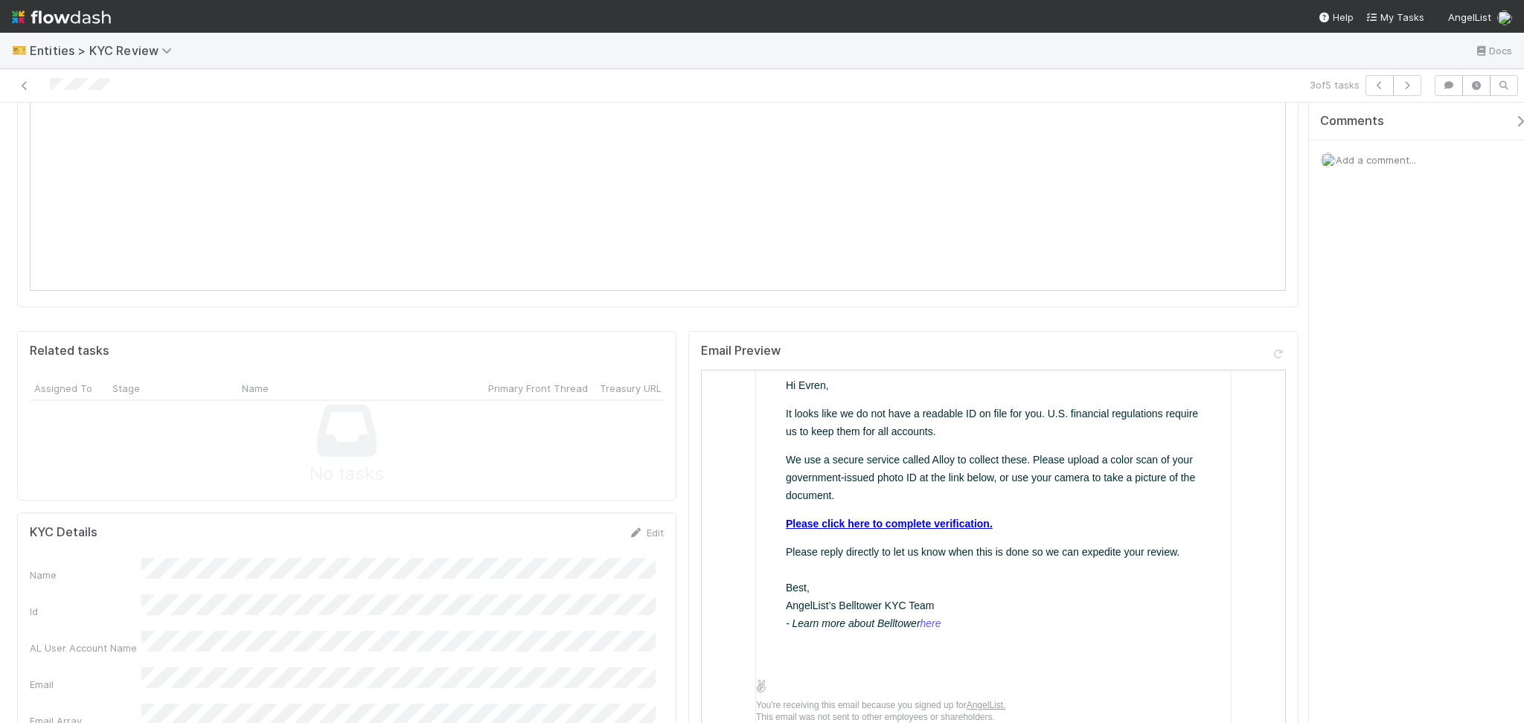
scroll to position [0, 0]
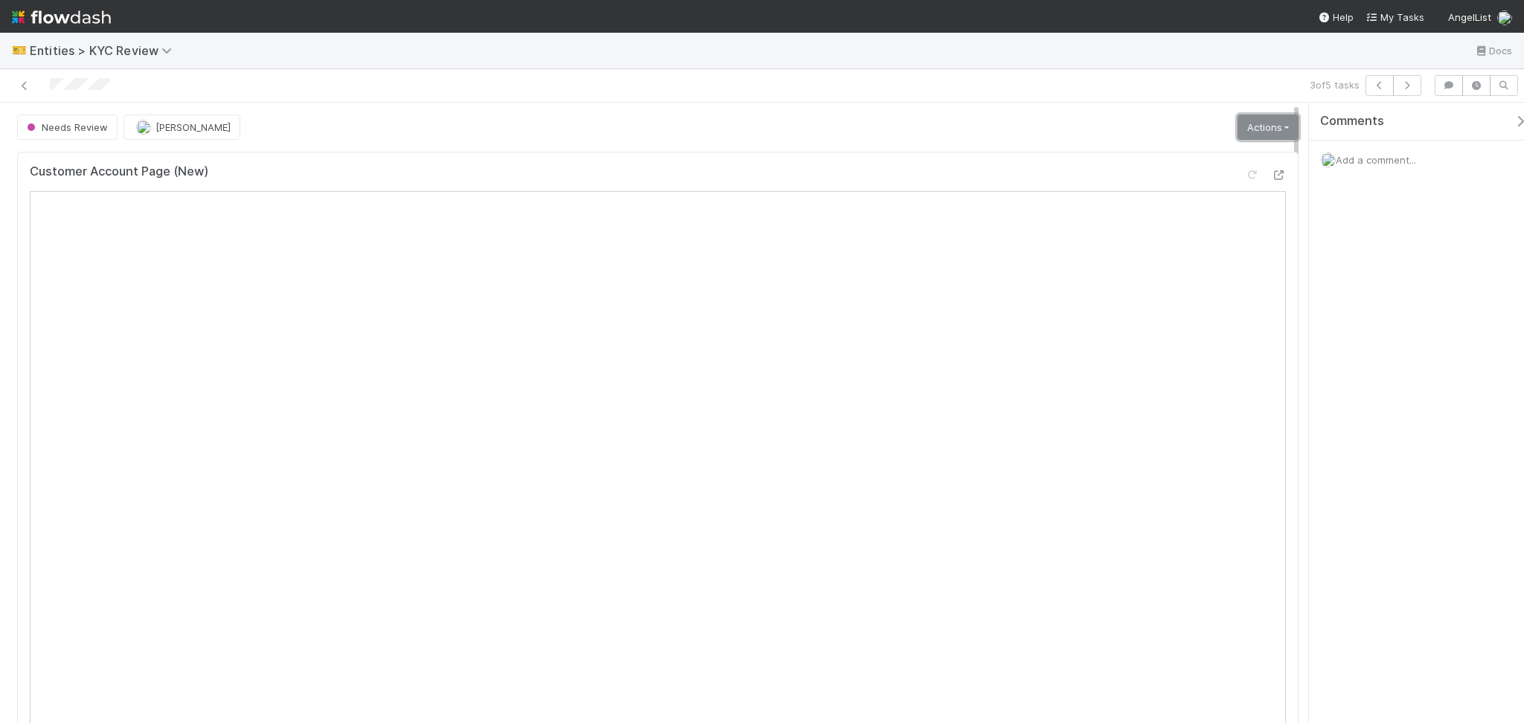
click at [1250, 133] on link "Actions" at bounding box center [1267, 127] width 61 height 25
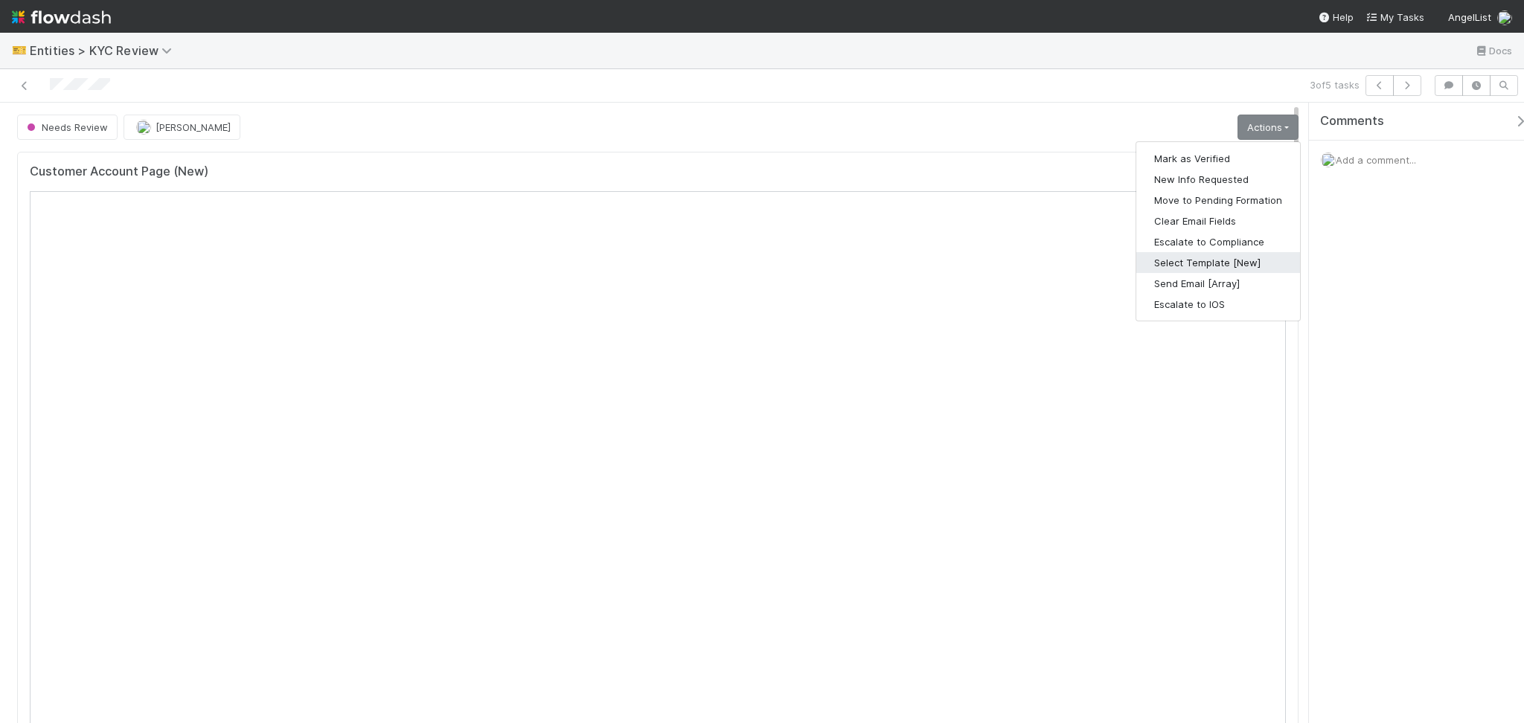
click at [1238, 261] on button "Select Template [New]" at bounding box center [1218, 262] width 164 height 21
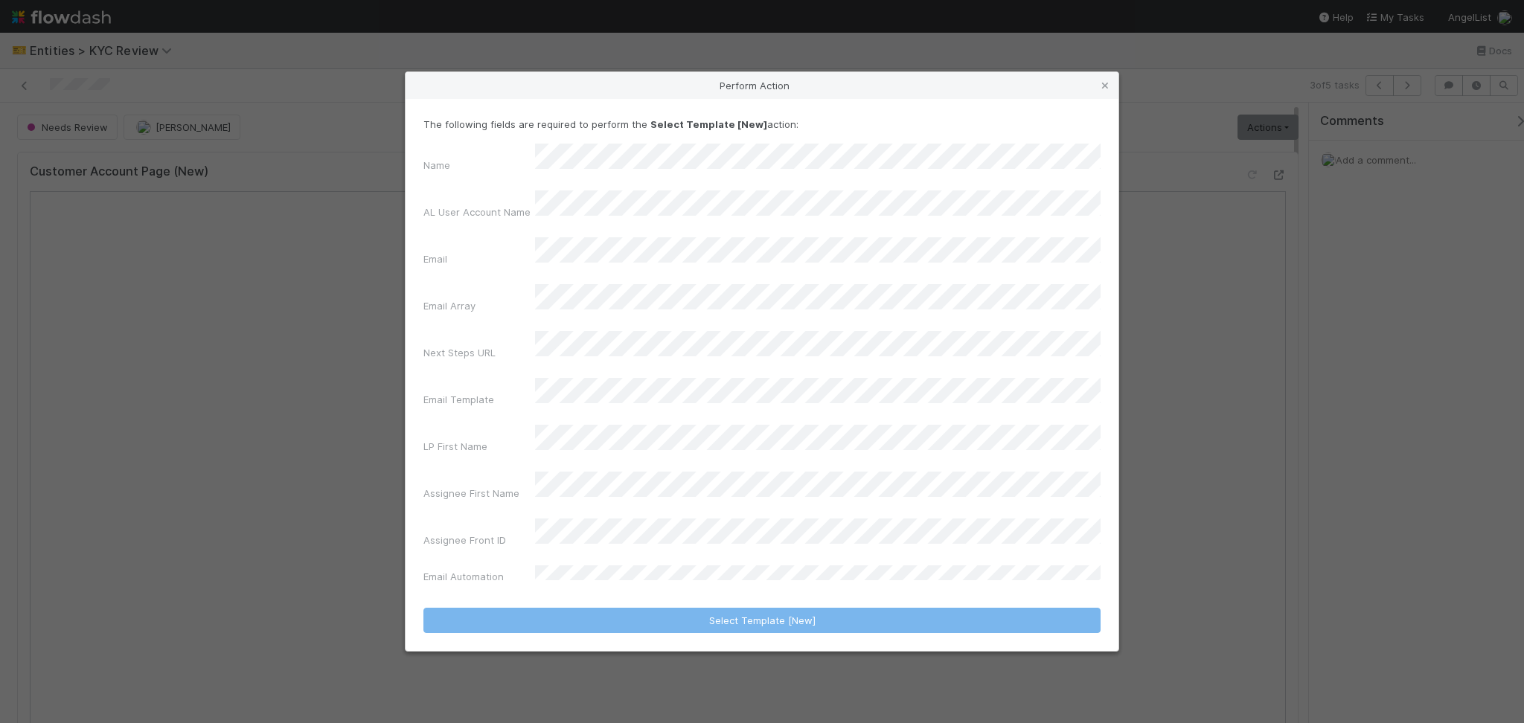
click at [337, 394] on div "Perform Action The following fields are required to perform the Select Template…" at bounding box center [762, 361] width 1524 height 723
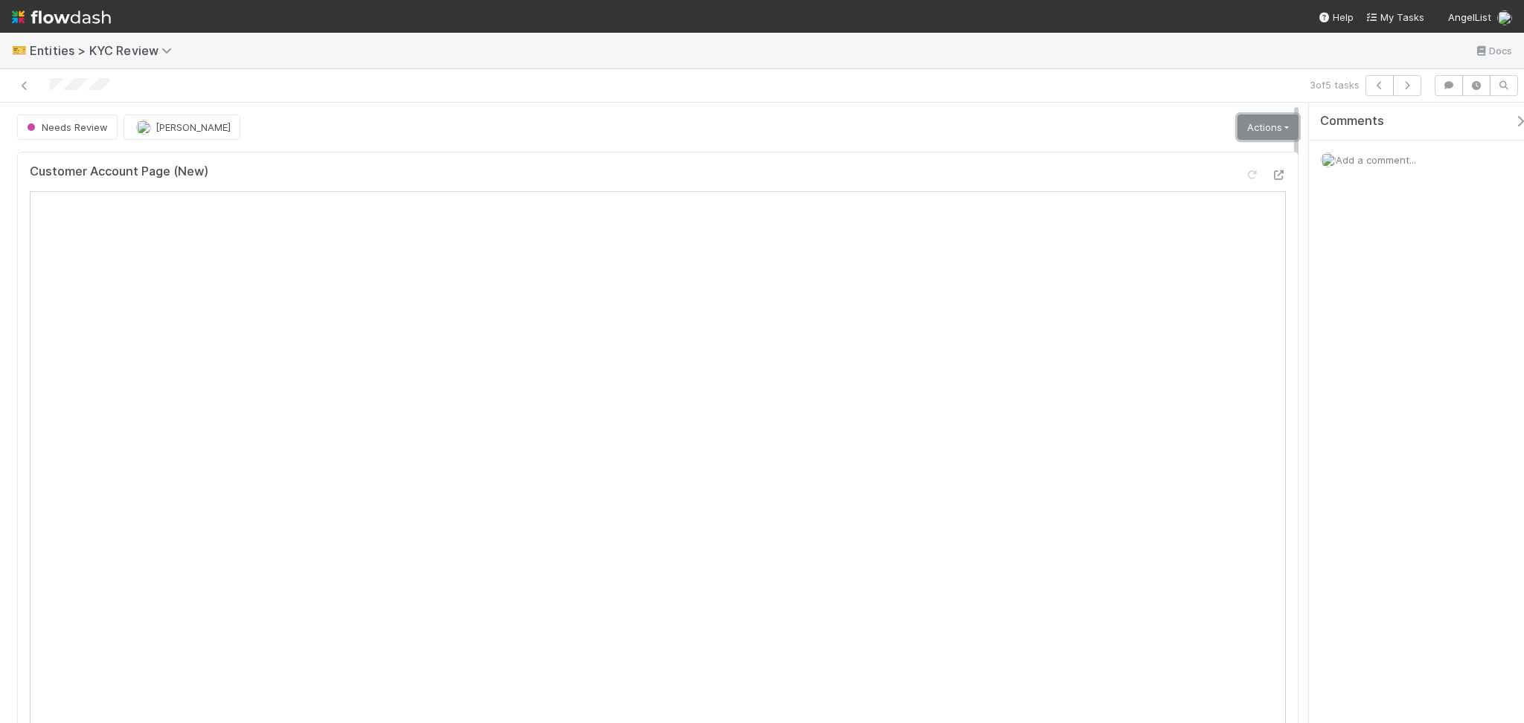
click at [1263, 115] on link "Actions" at bounding box center [1267, 127] width 61 height 25
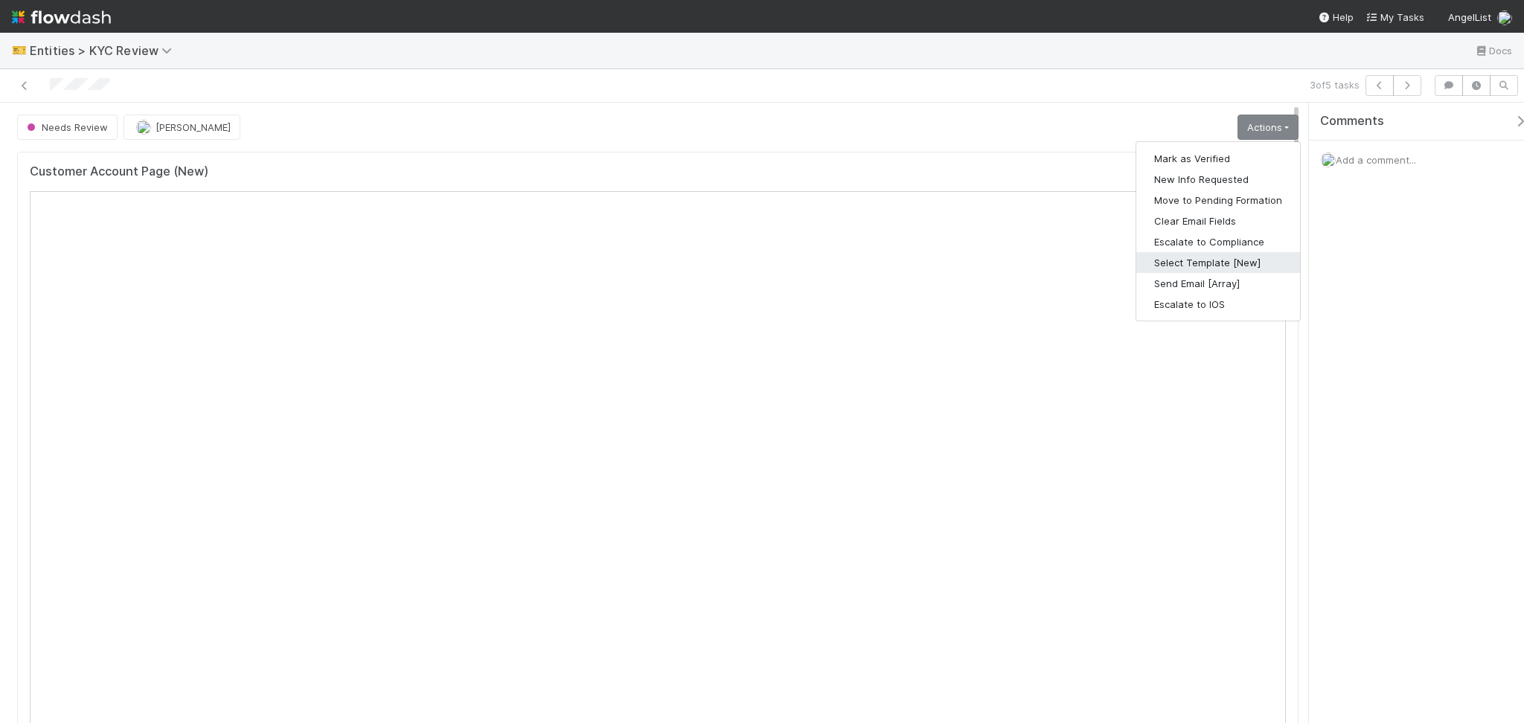
click at [1203, 268] on button "Select Template [New]" at bounding box center [1218, 262] width 164 height 21
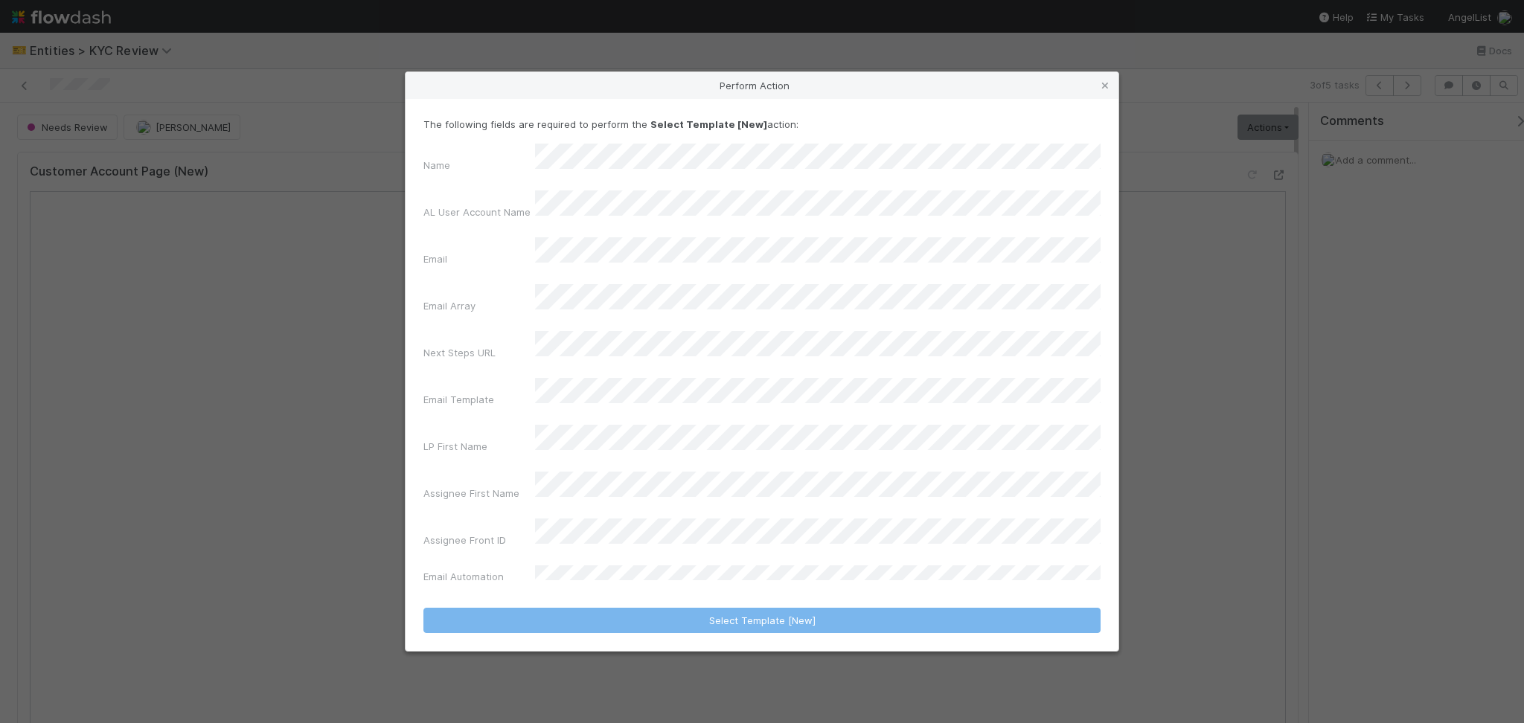
click at [784, 70] on div "Perform Action The following fields are required to perform the Select Template…" at bounding box center [762, 361] width 1524 height 723
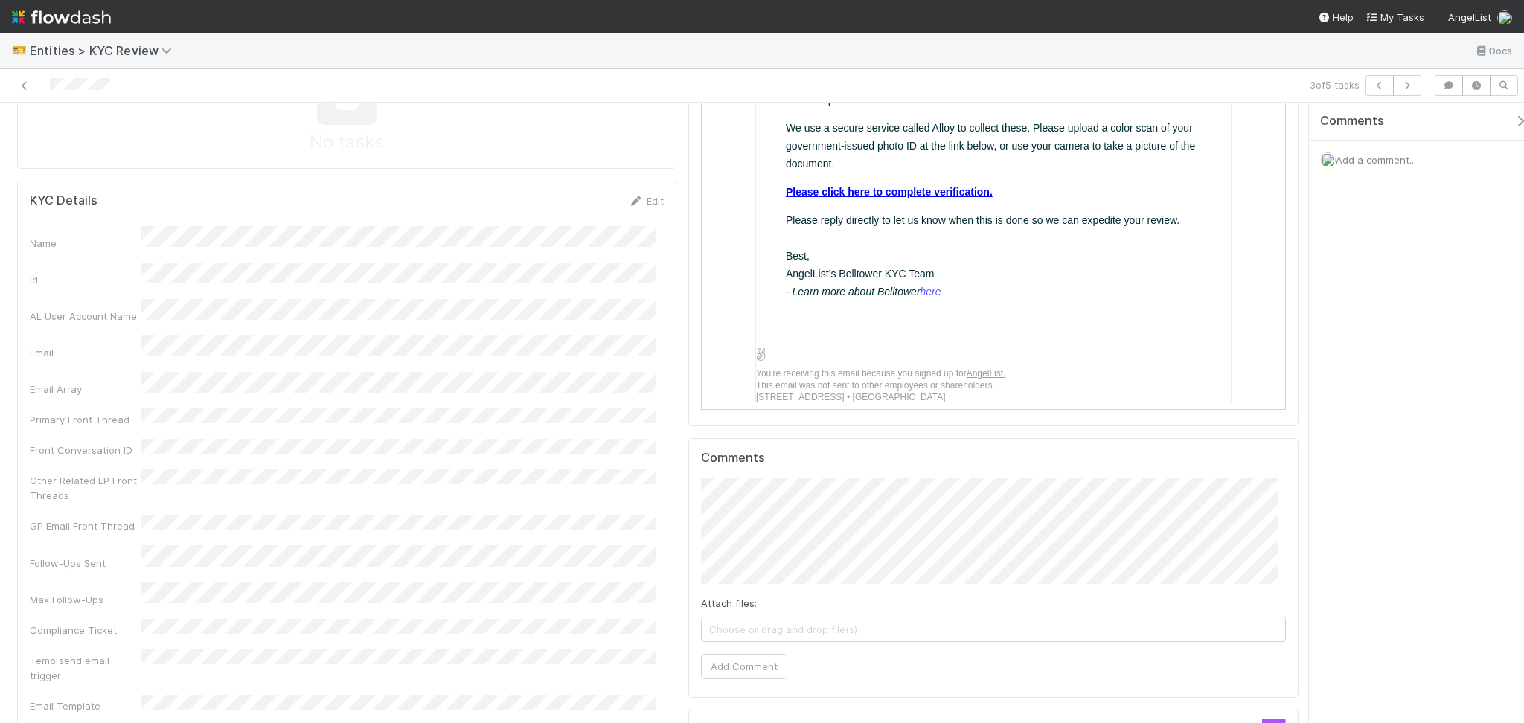
scroll to position [793, 0]
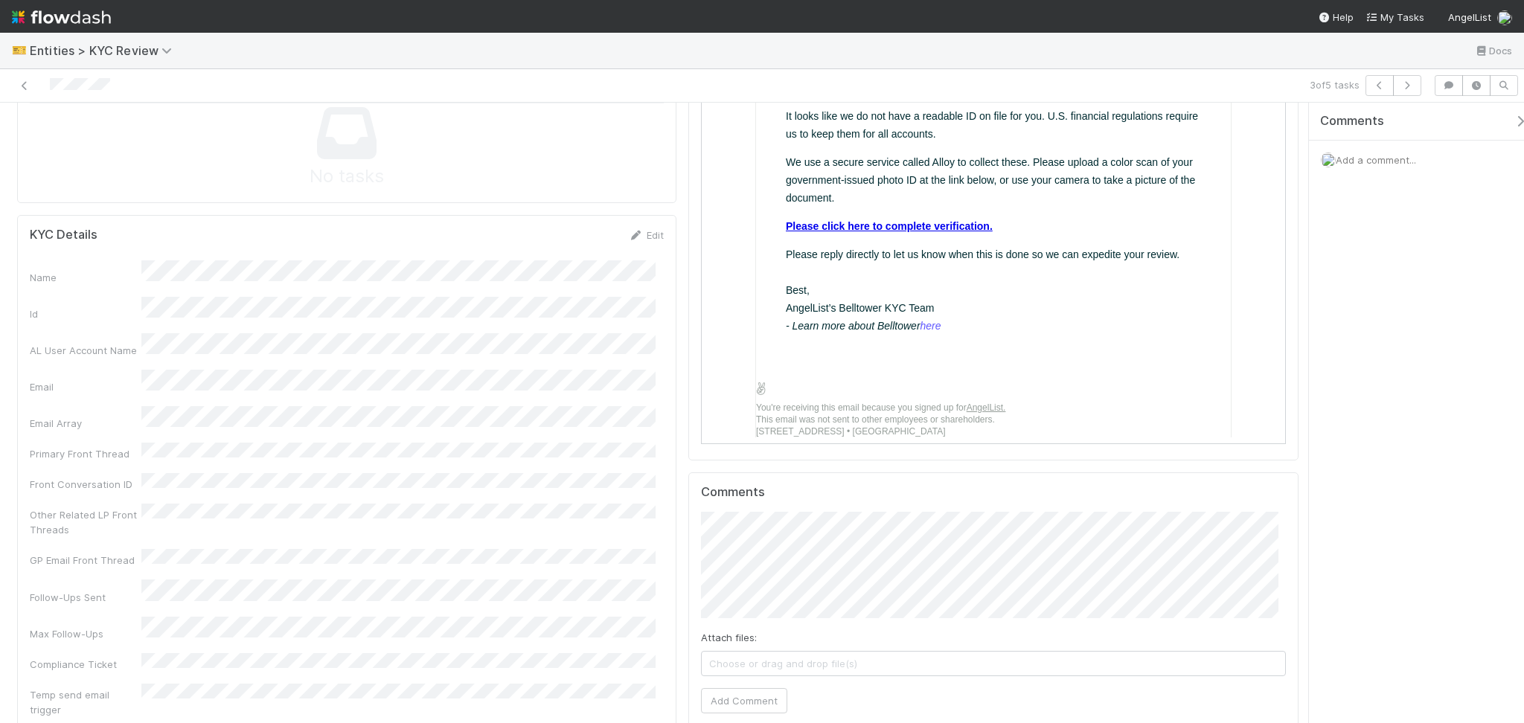
click at [827, 219] on link "Please click here to complete verification." at bounding box center [887, 225] width 207 height 12
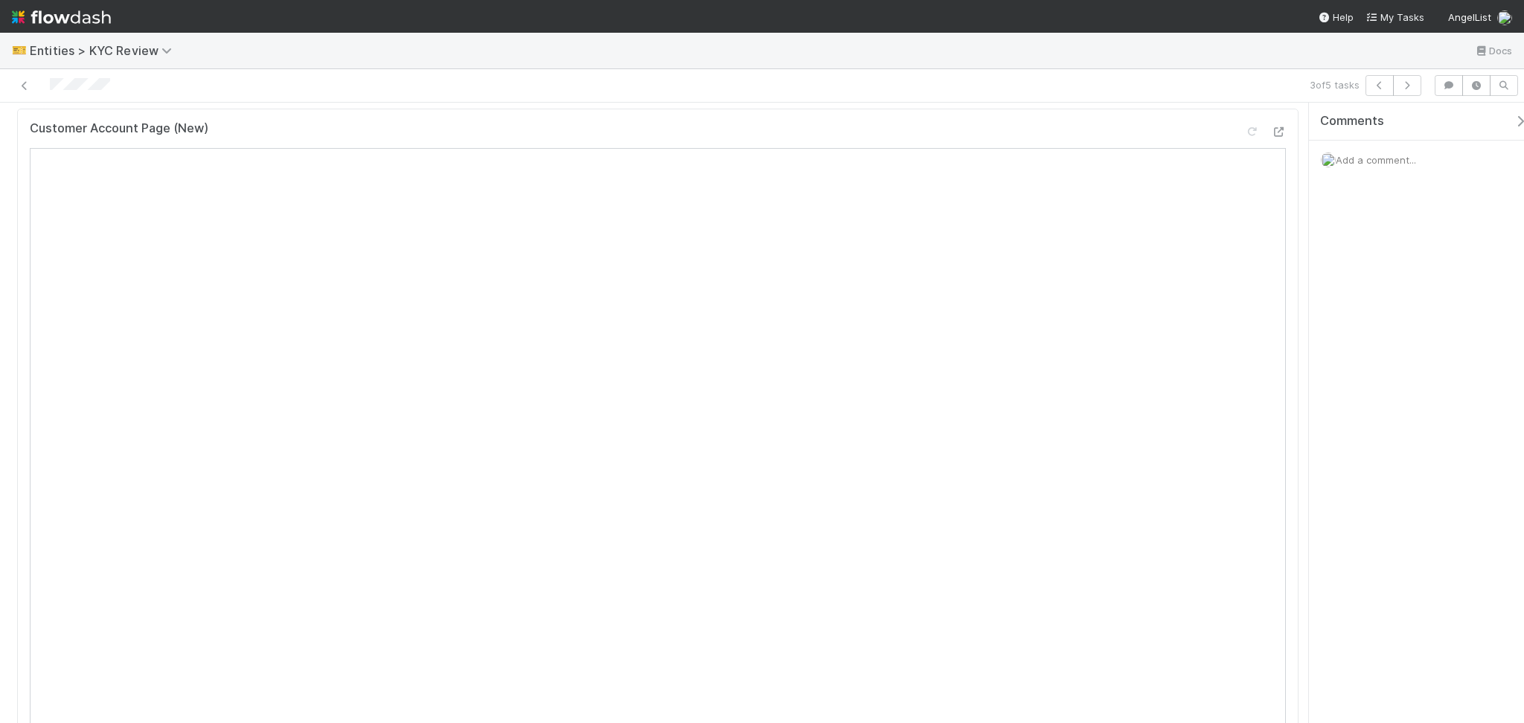
scroll to position [0, 0]
click at [1254, 130] on link "Actions" at bounding box center [1267, 127] width 61 height 25
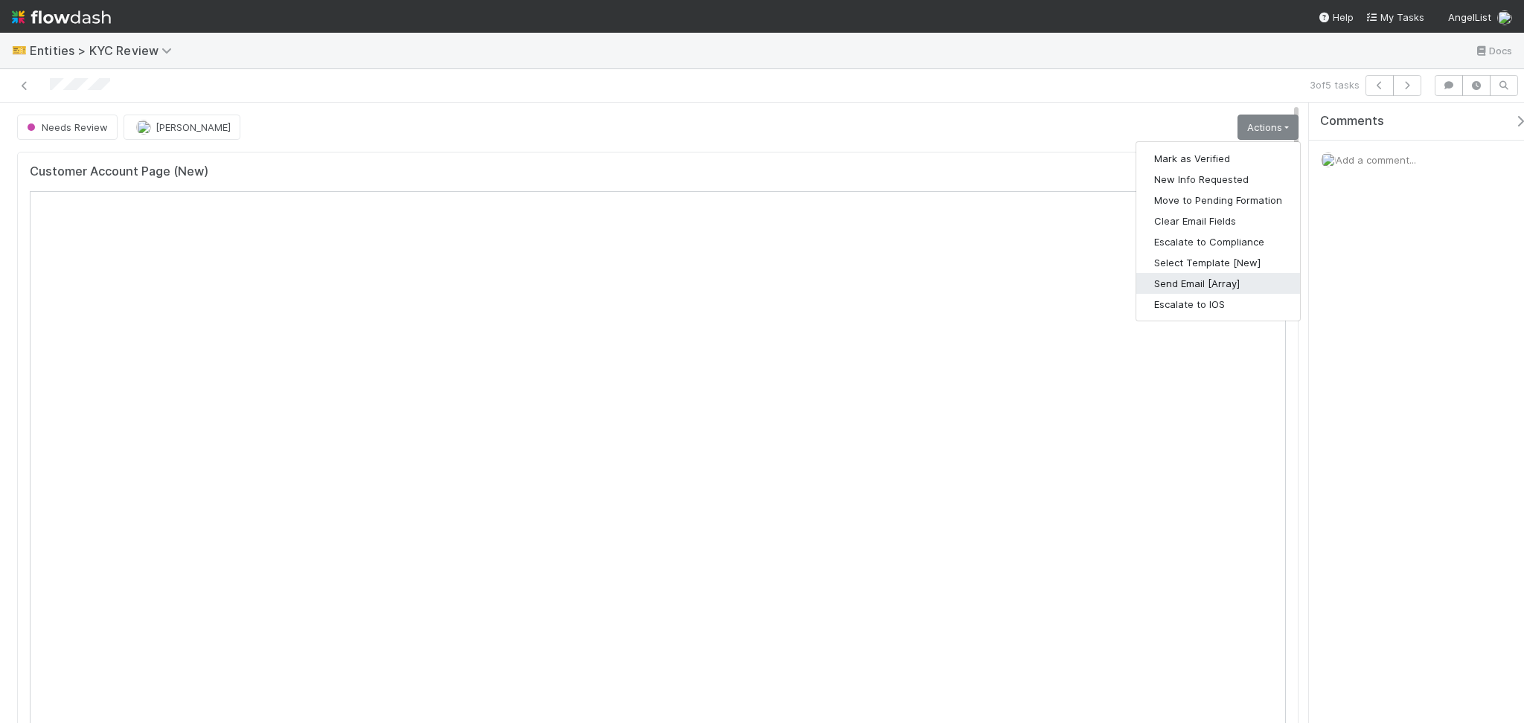
click at [1196, 289] on button "Send Email [Array]" at bounding box center [1218, 283] width 164 height 21
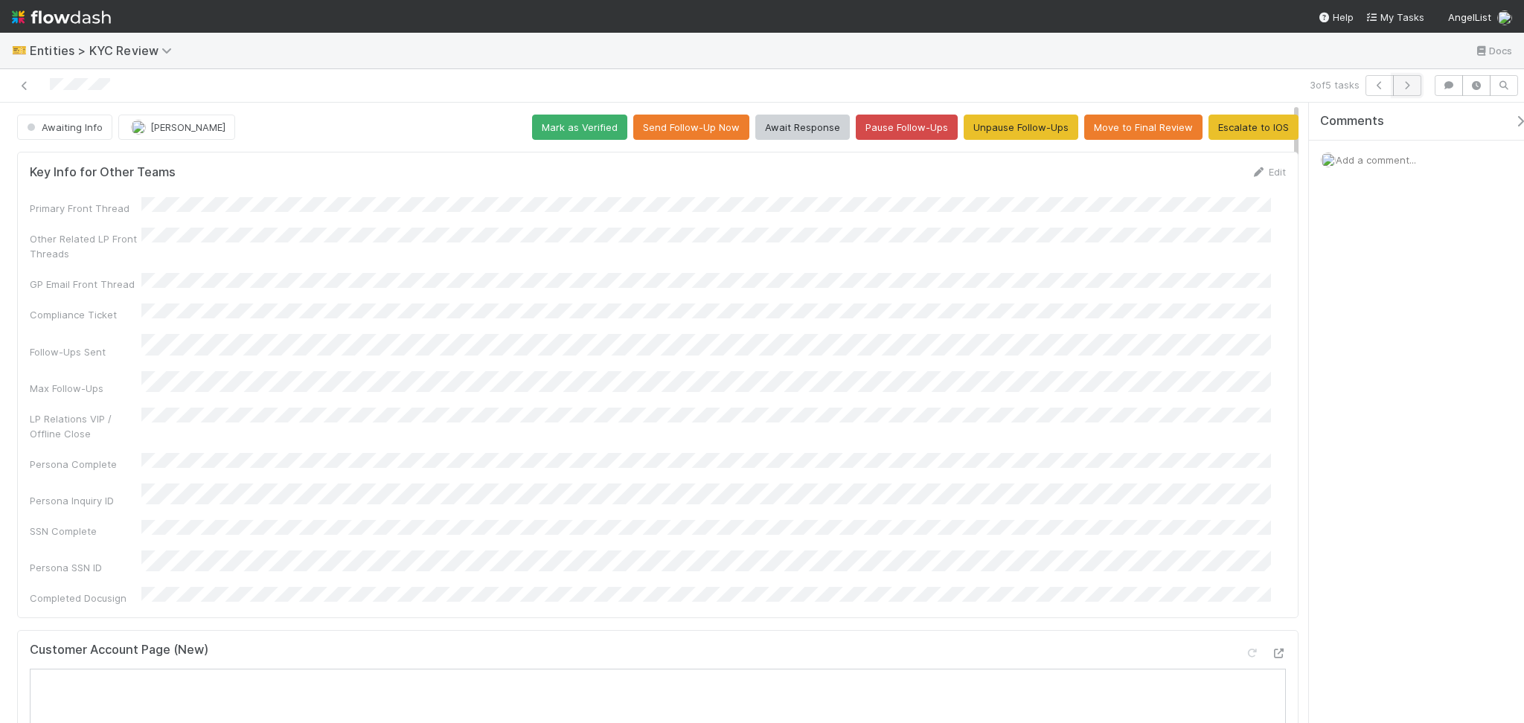
click at [1412, 81] on button "button" at bounding box center [1407, 85] width 28 height 21
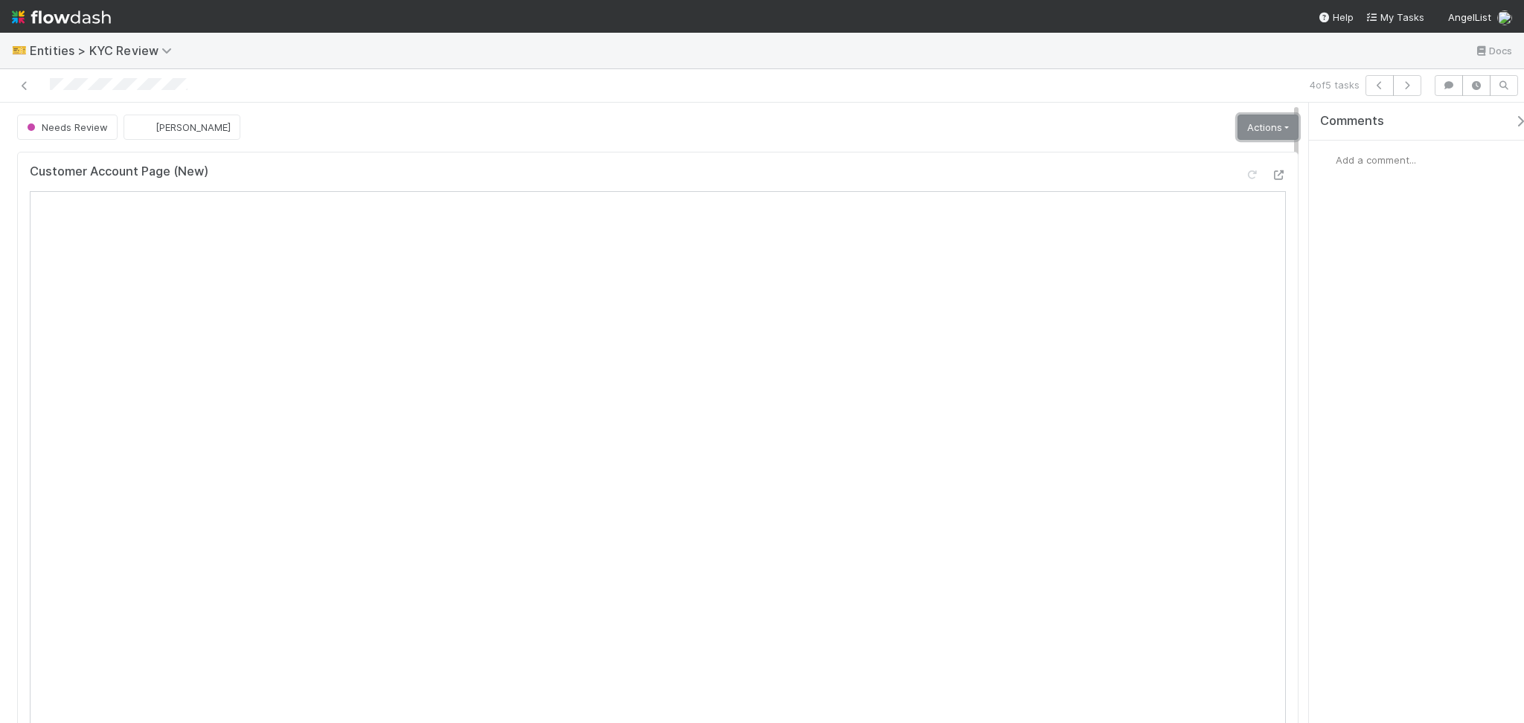
click at [1243, 125] on link "Actions" at bounding box center [1267, 127] width 61 height 25
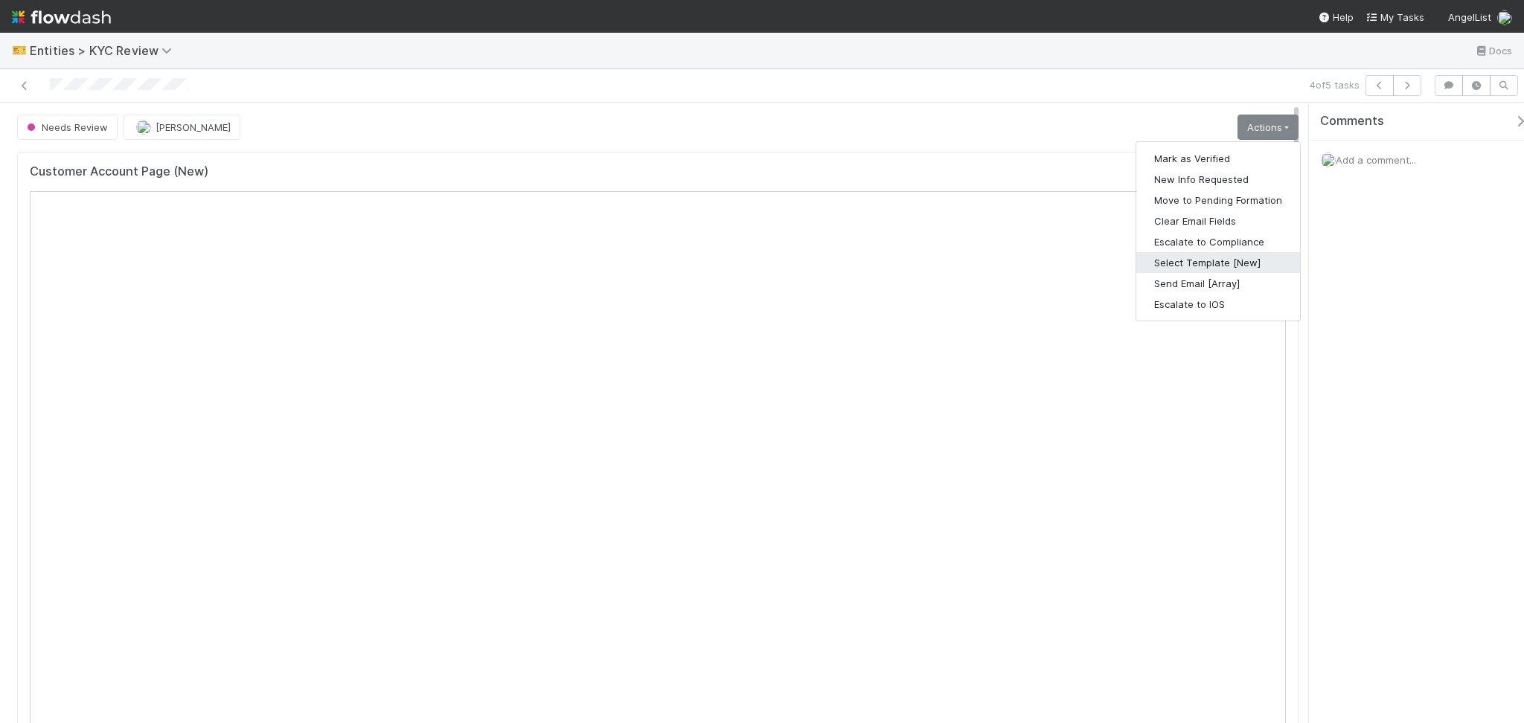
click at [1191, 257] on button "Select Template [New]" at bounding box center [1218, 262] width 164 height 21
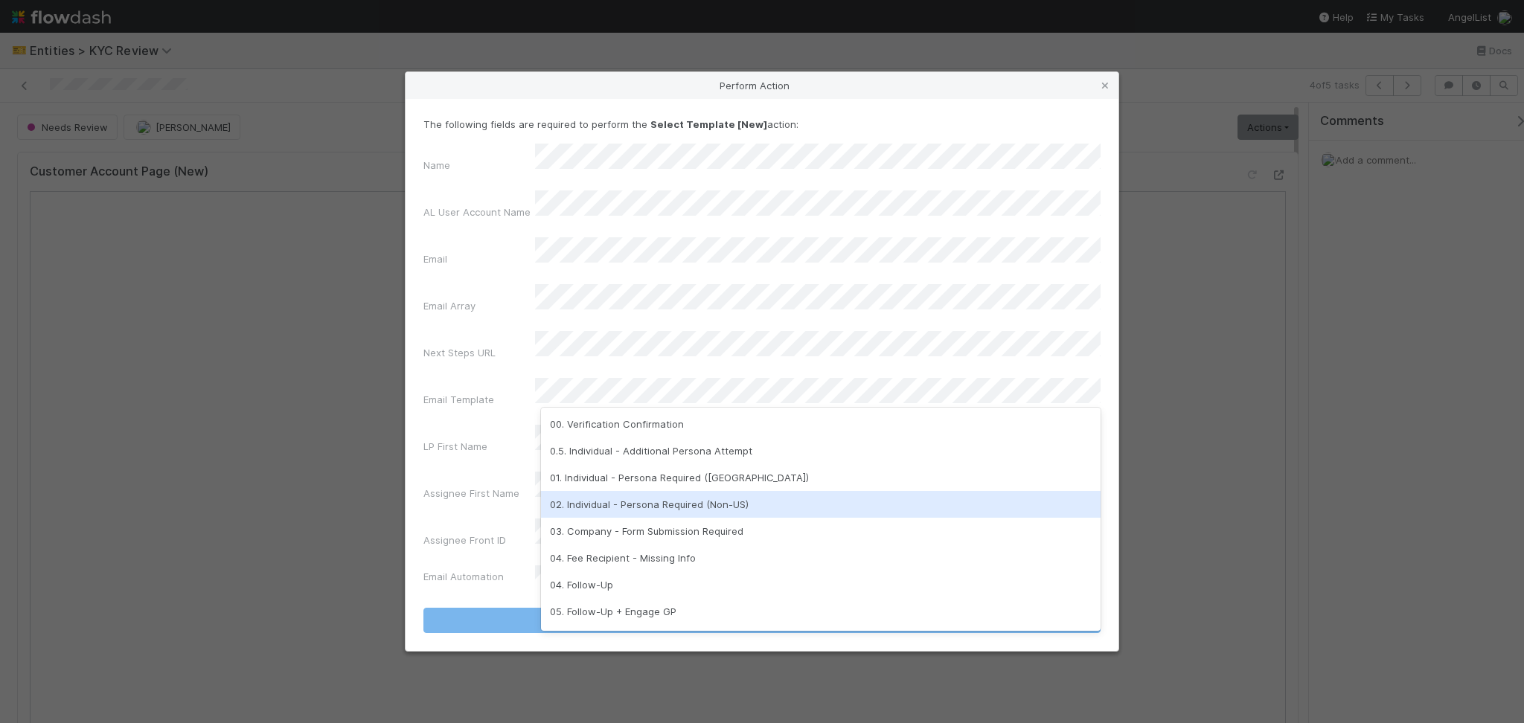
click at [610, 501] on div "02. Individual - Persona Required (Non-US)" at bounding box center [820, 504] width 559 height 27
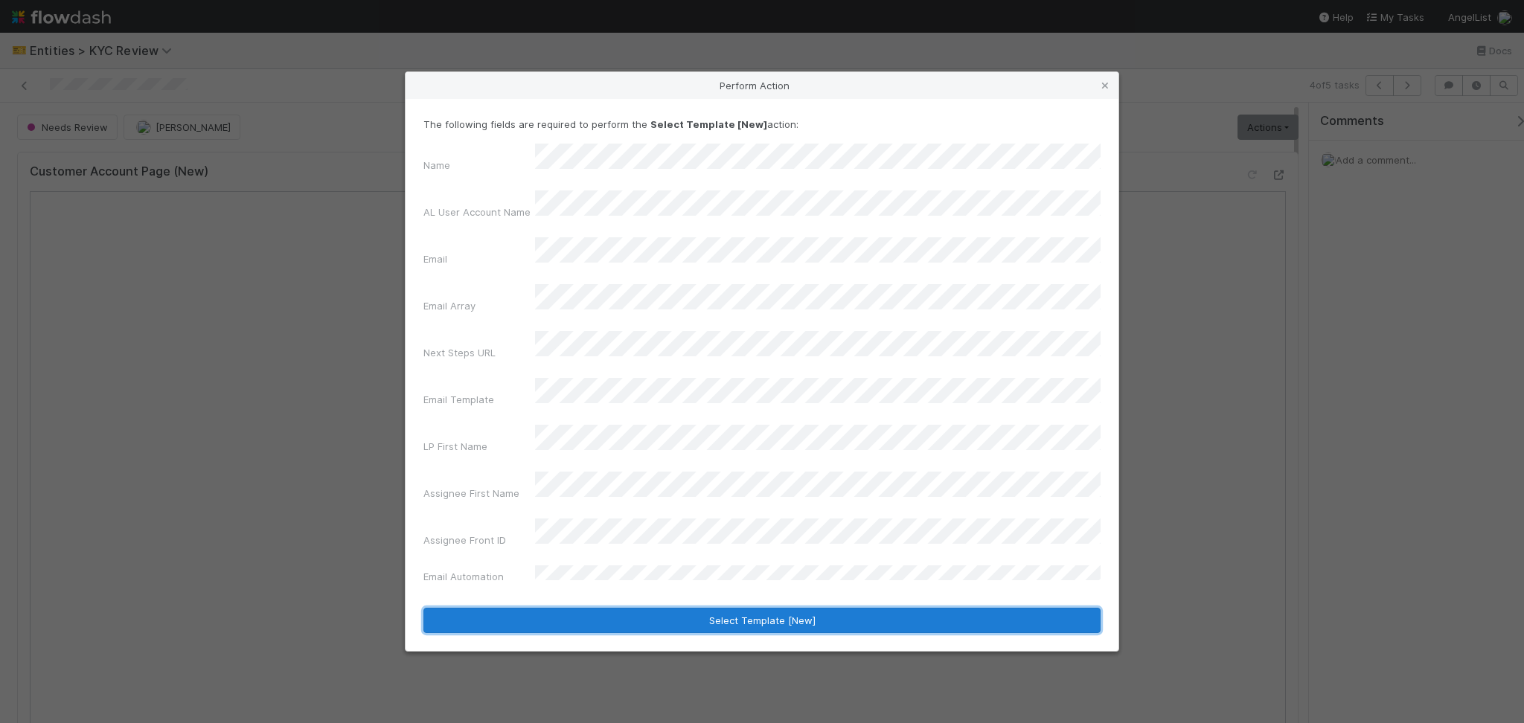
click at [706, 608] on button "Select Template [New]" at bounding box center [761, 620] width 677 height 25
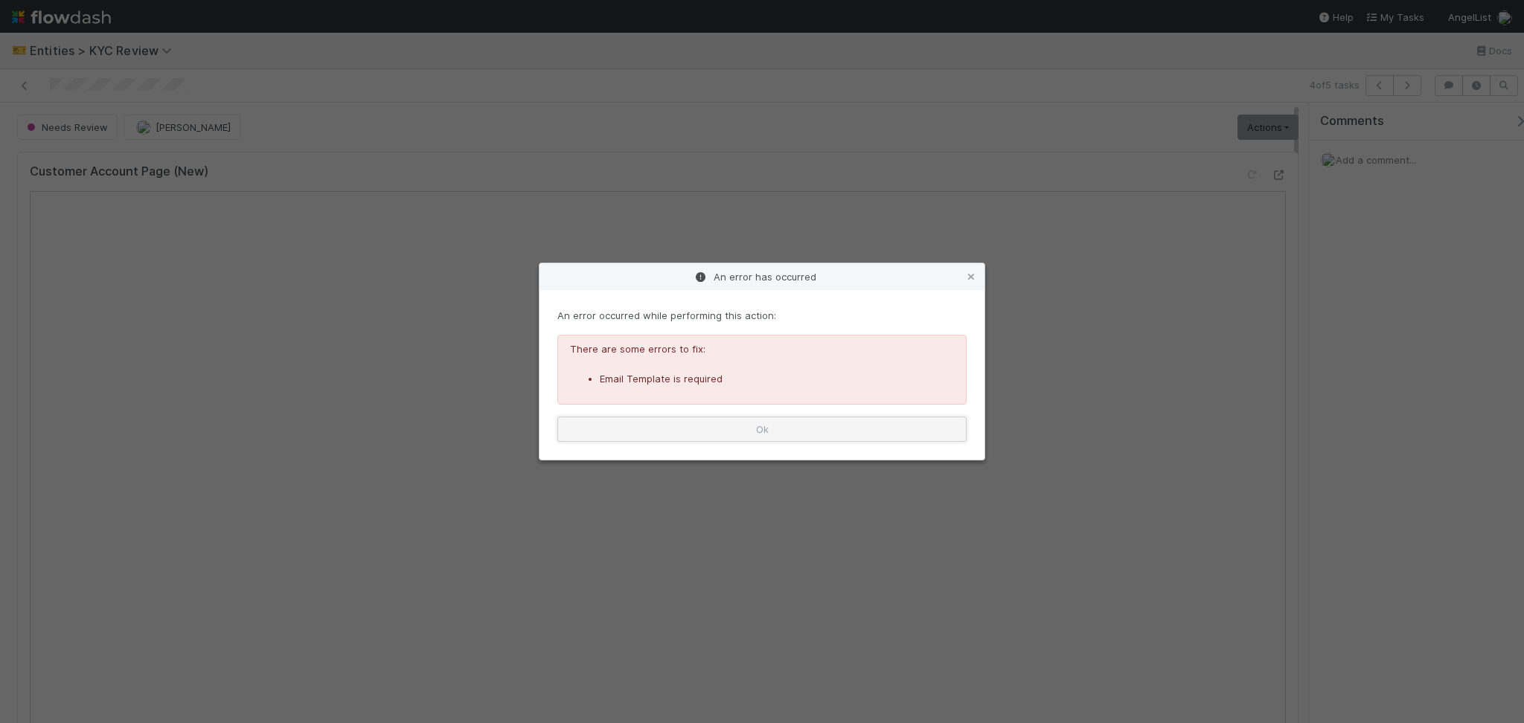
click at [799, 433] on button "Ok" at bounding box center [761, 429] width 409 height 25
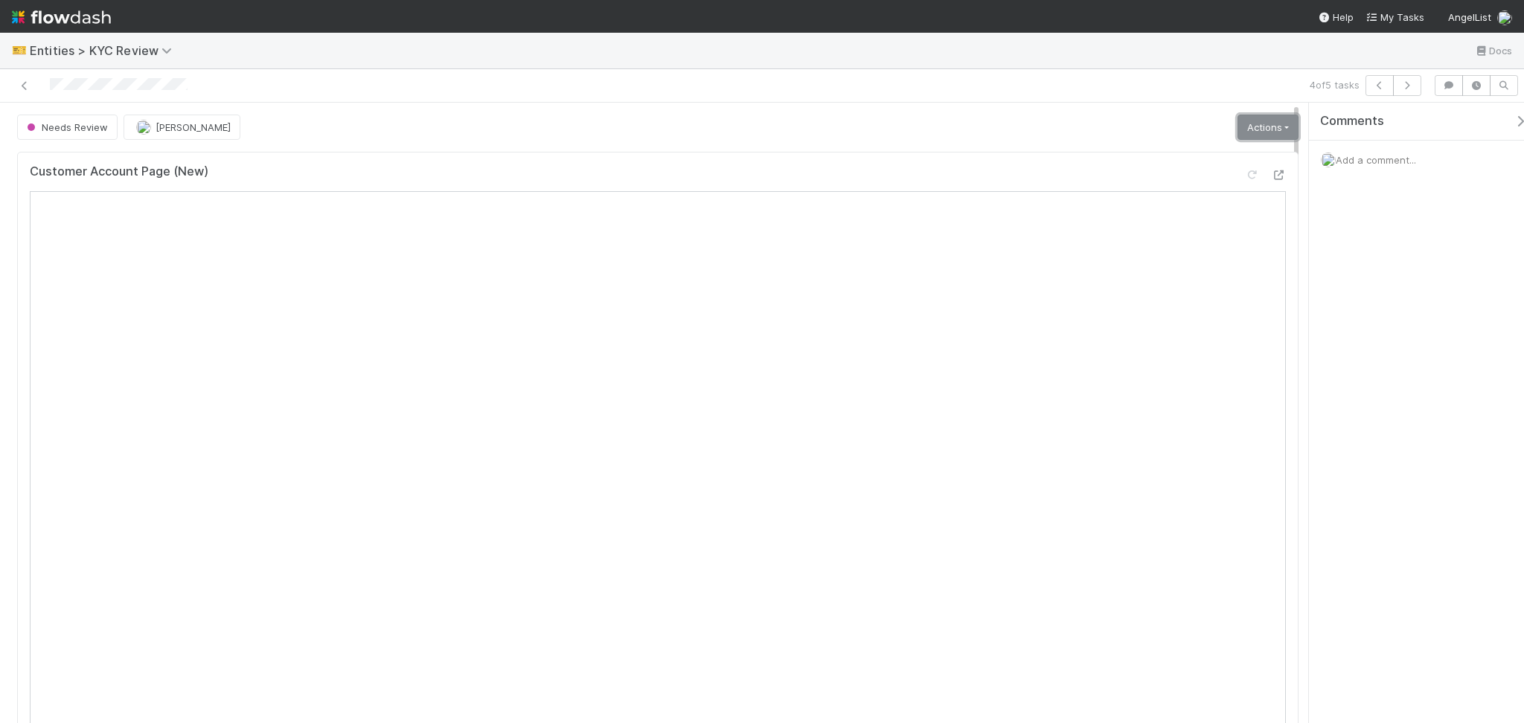
click at [1246, 130] on link "Actions" at bounding box center [1267, 127] width 61 height 25
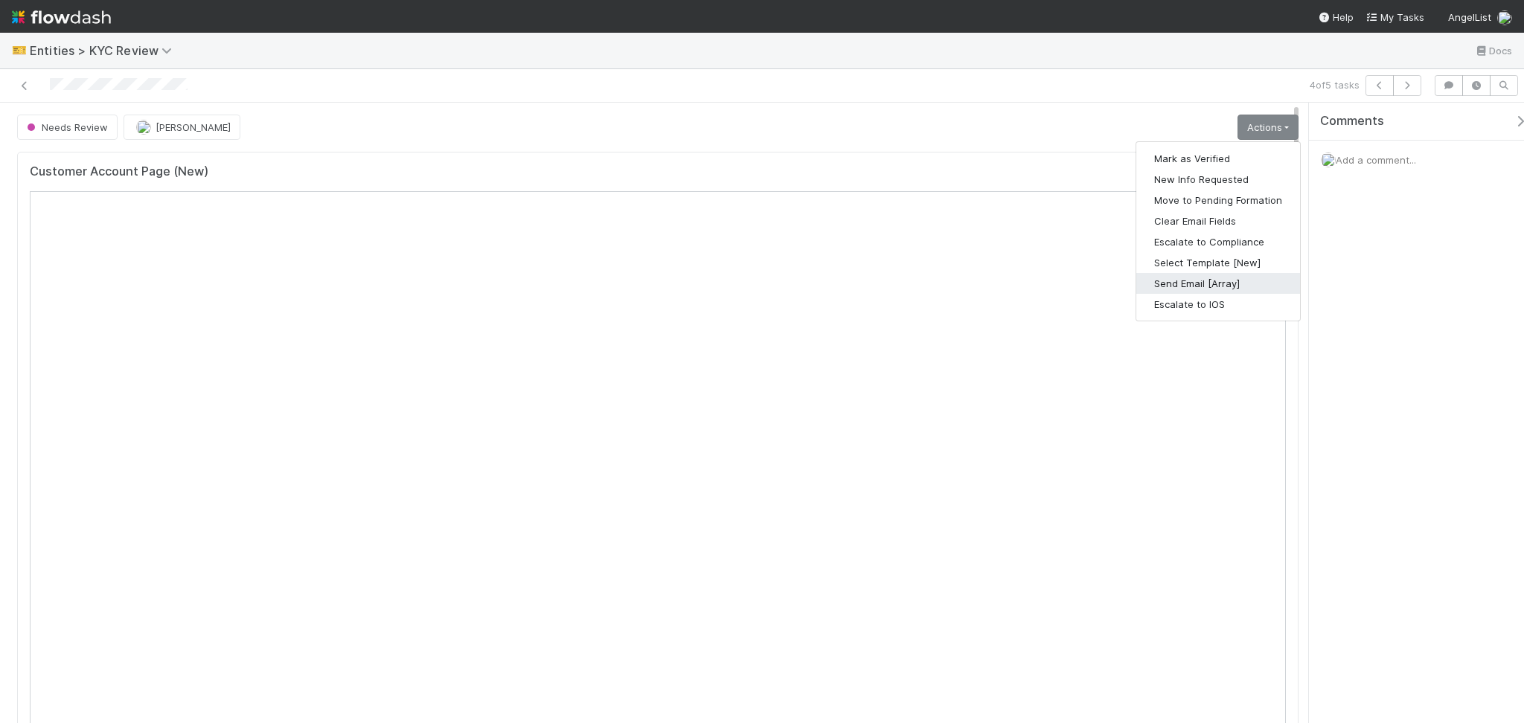
click at [1185, 283] on button "Send Email [Array]" at bounding box center [1218, 283] width 164 height 21
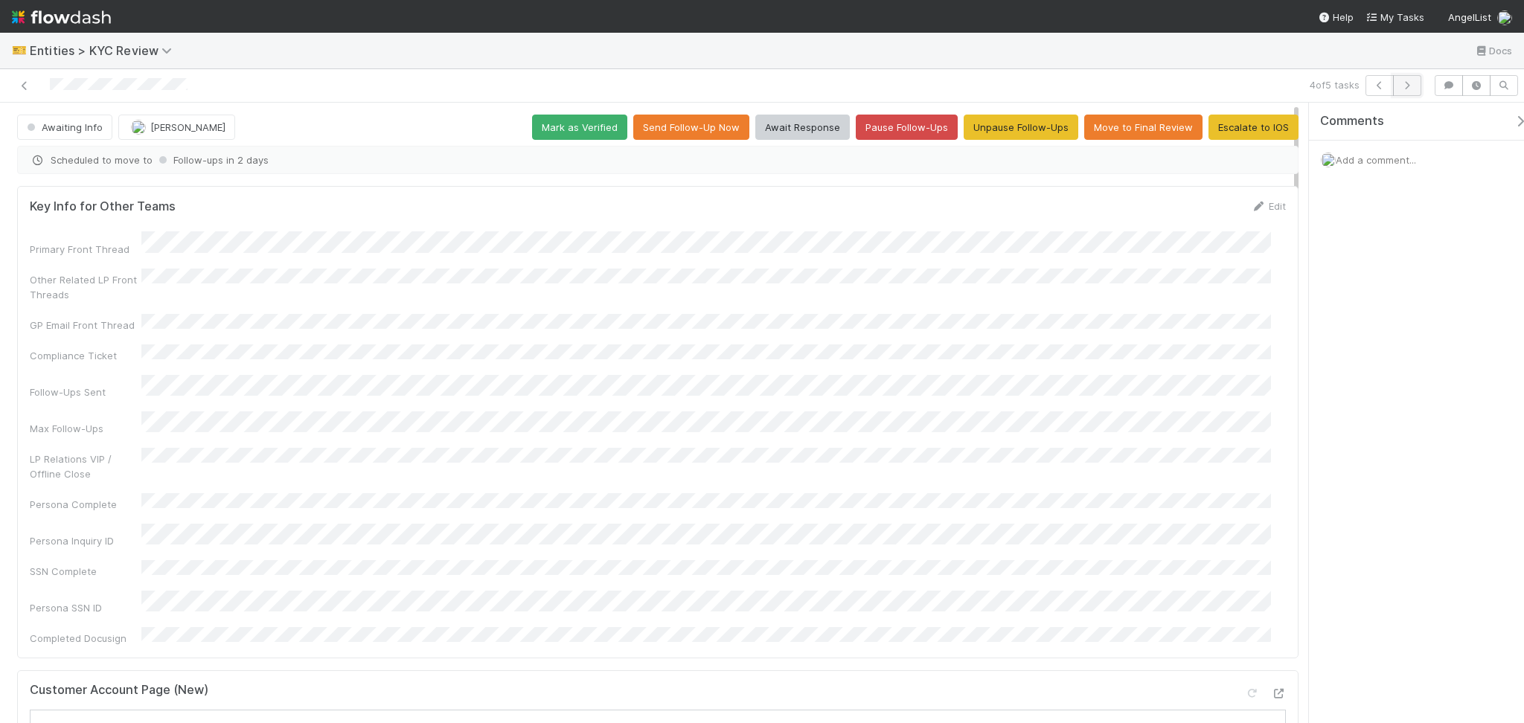
click at [1408, 90] on button "button" at bounding box center [1407, 85] width 28 height 21
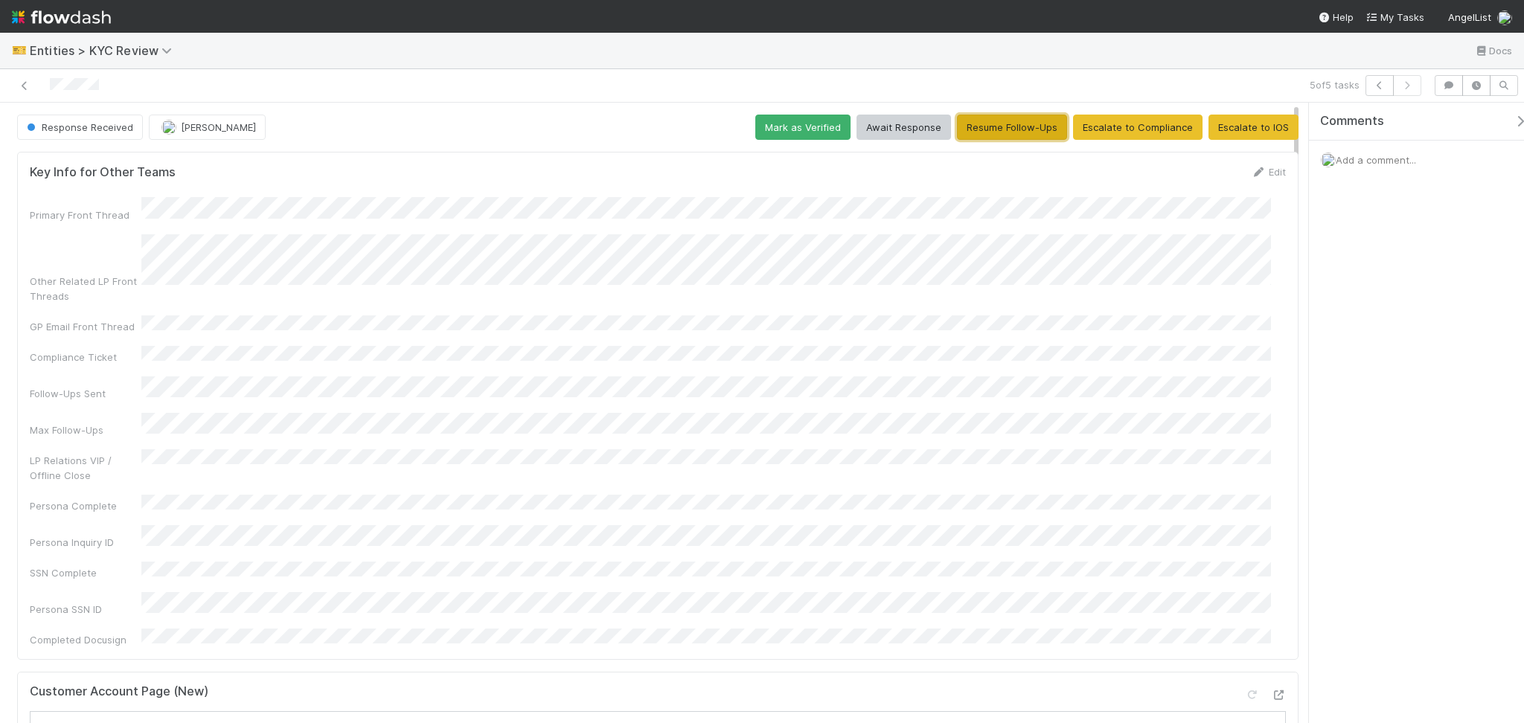
click at [1008, 129] on button "Resume Follow-Ups" at bounding box center [1012, 127] width 110 height 25
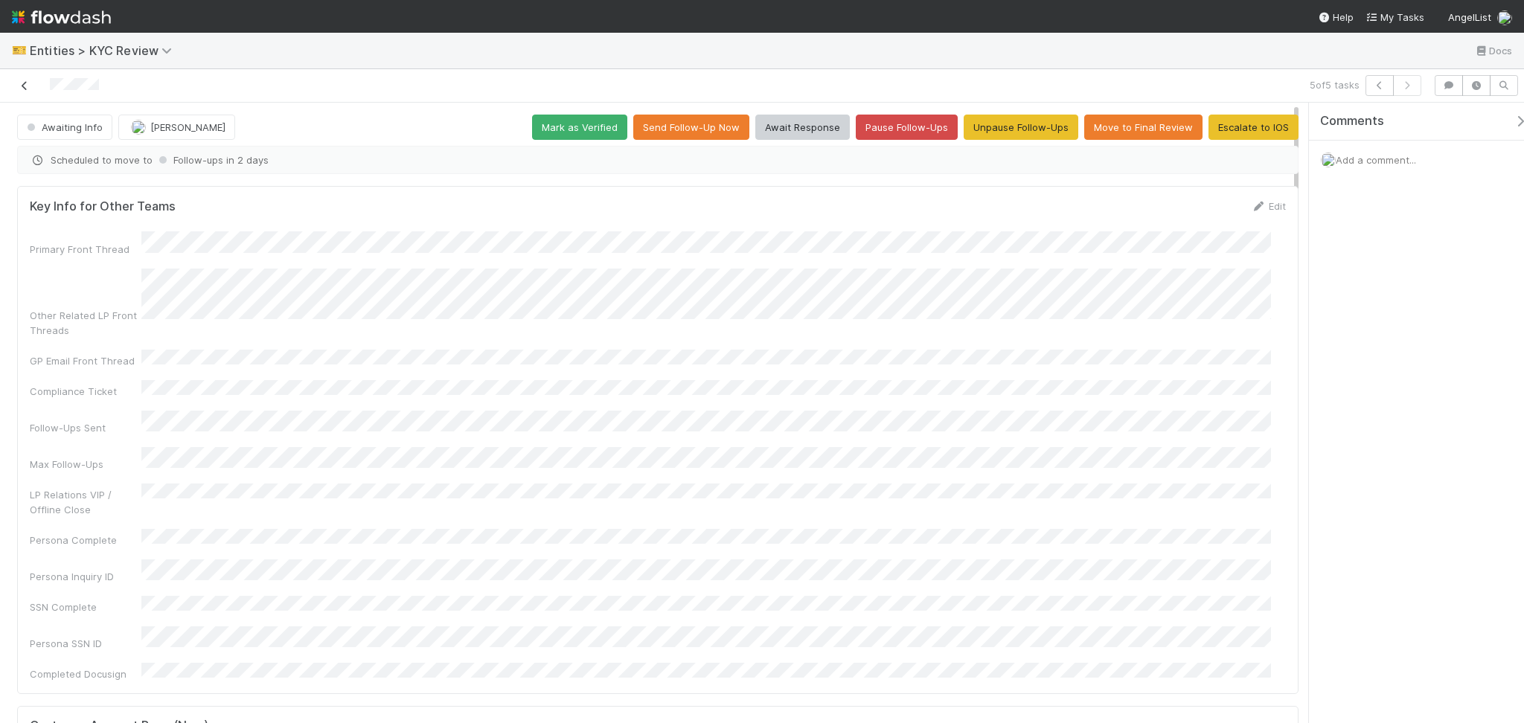
click at [24, 82] on icon at bounding box center [24, 86] width 15 height 10
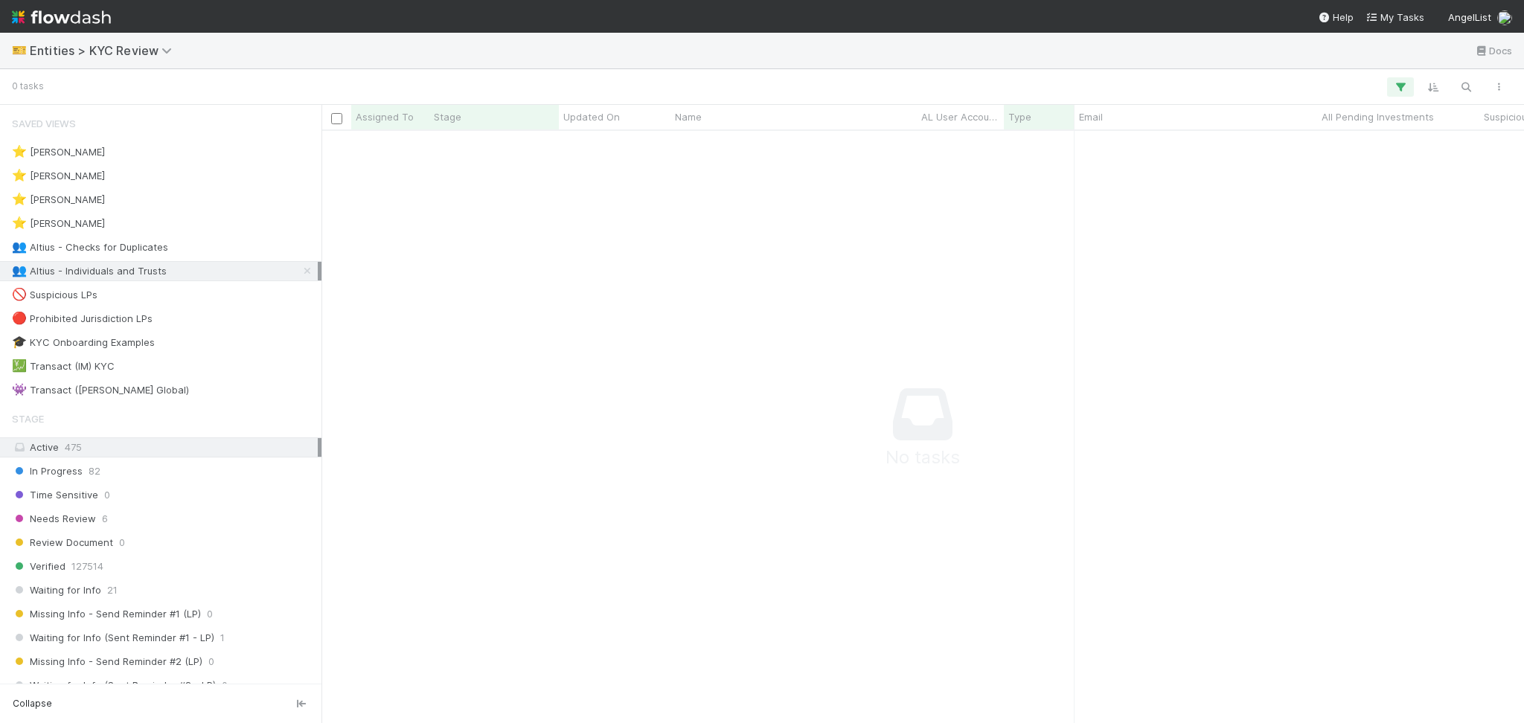
scroll to position [562, 1172]
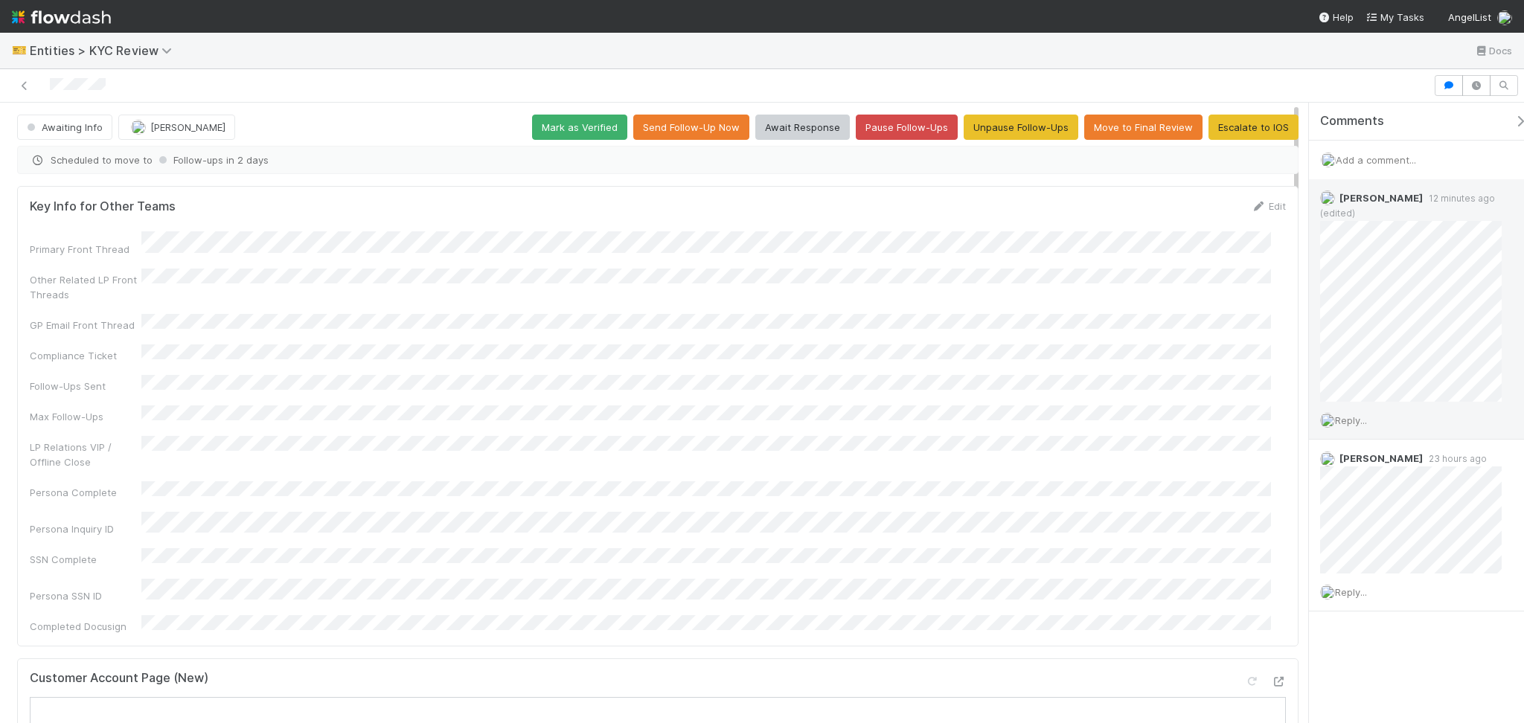
click at [1355, 402] on div "Reply..." at bounding box center [1418, 420] width 219 height 37
click at [1357, 414] on span "Reply..." at bounding box center [1351, 420] width 32 height 12
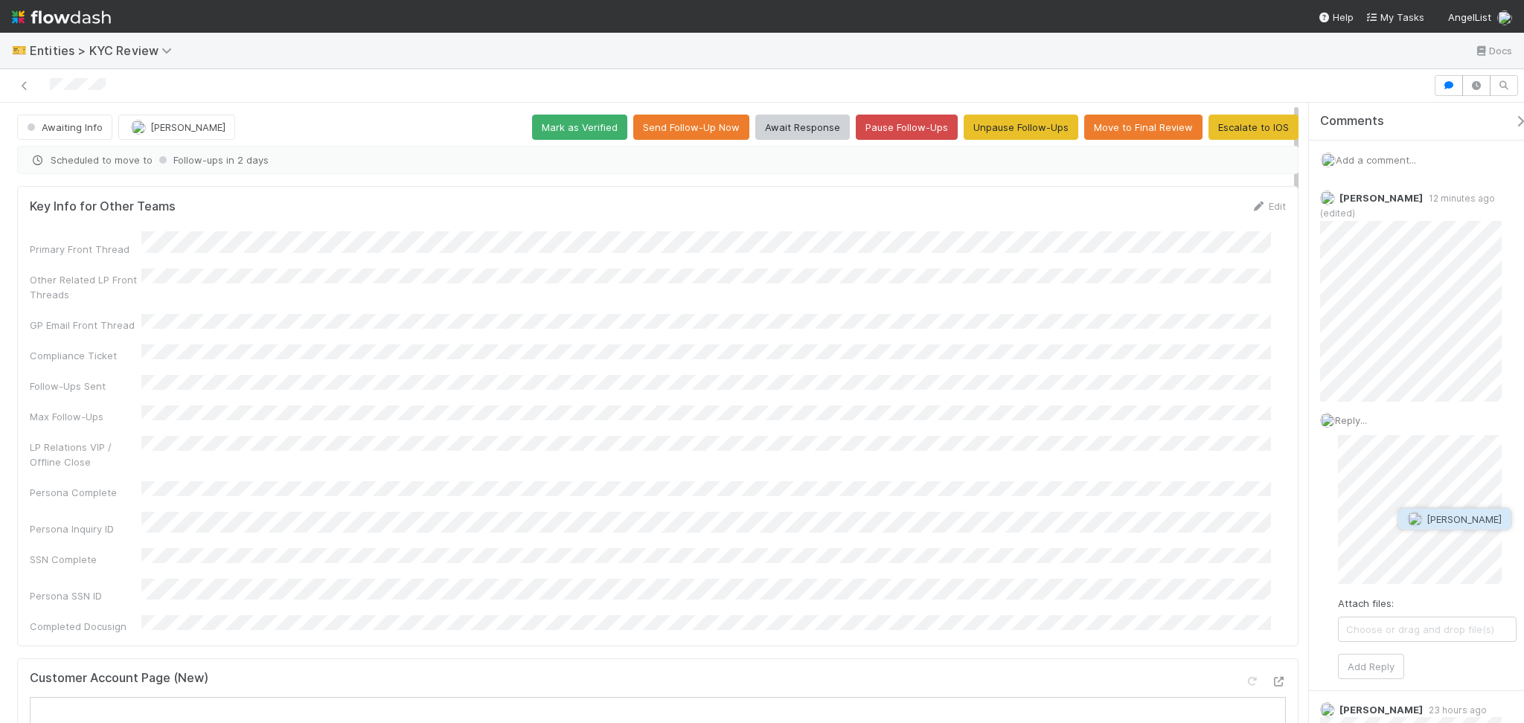
click at [1426, 525] on button "[PERSON_NAME]" at bounding box center [1454, 519] width 112 height 21
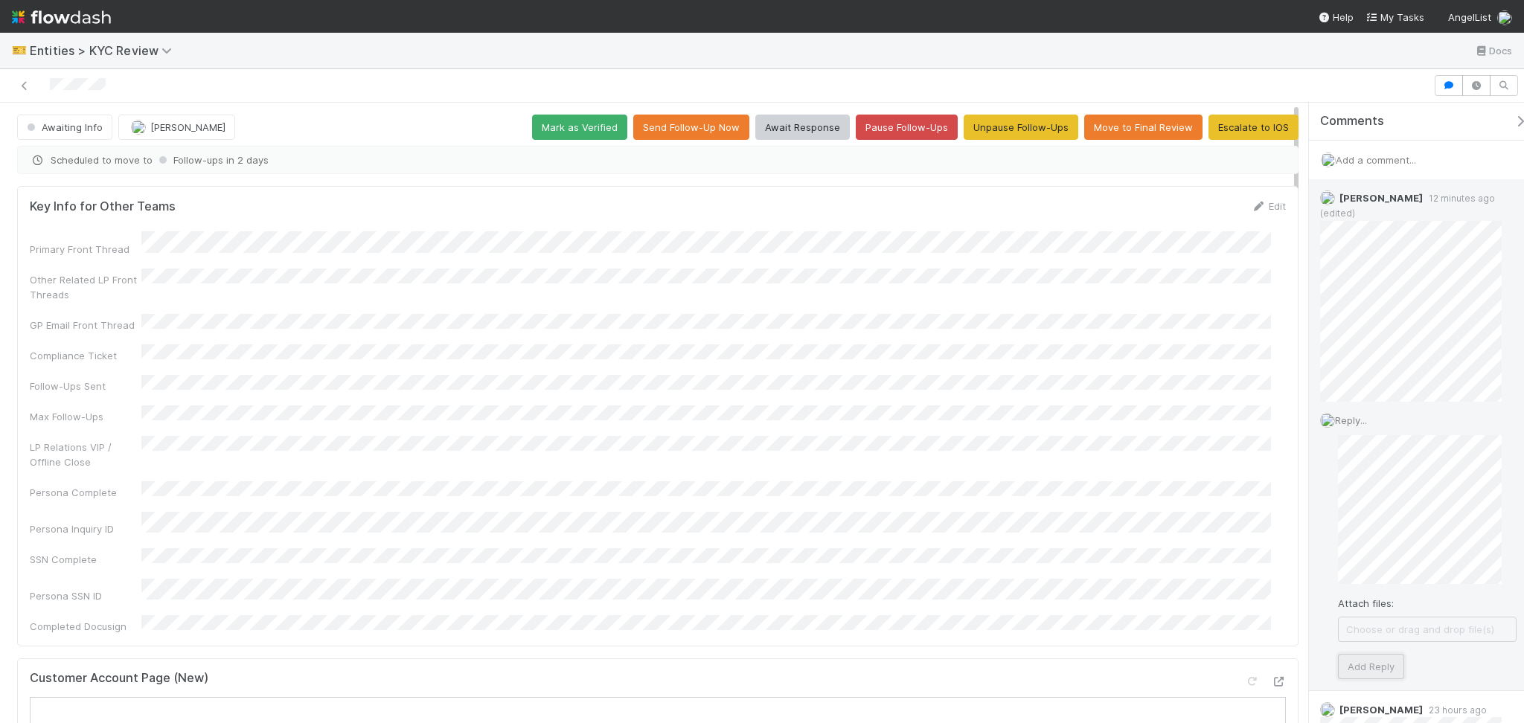
click at [1364, 659] on button "Add Reply" at bounding box center [1371, 666] width 66 height 25
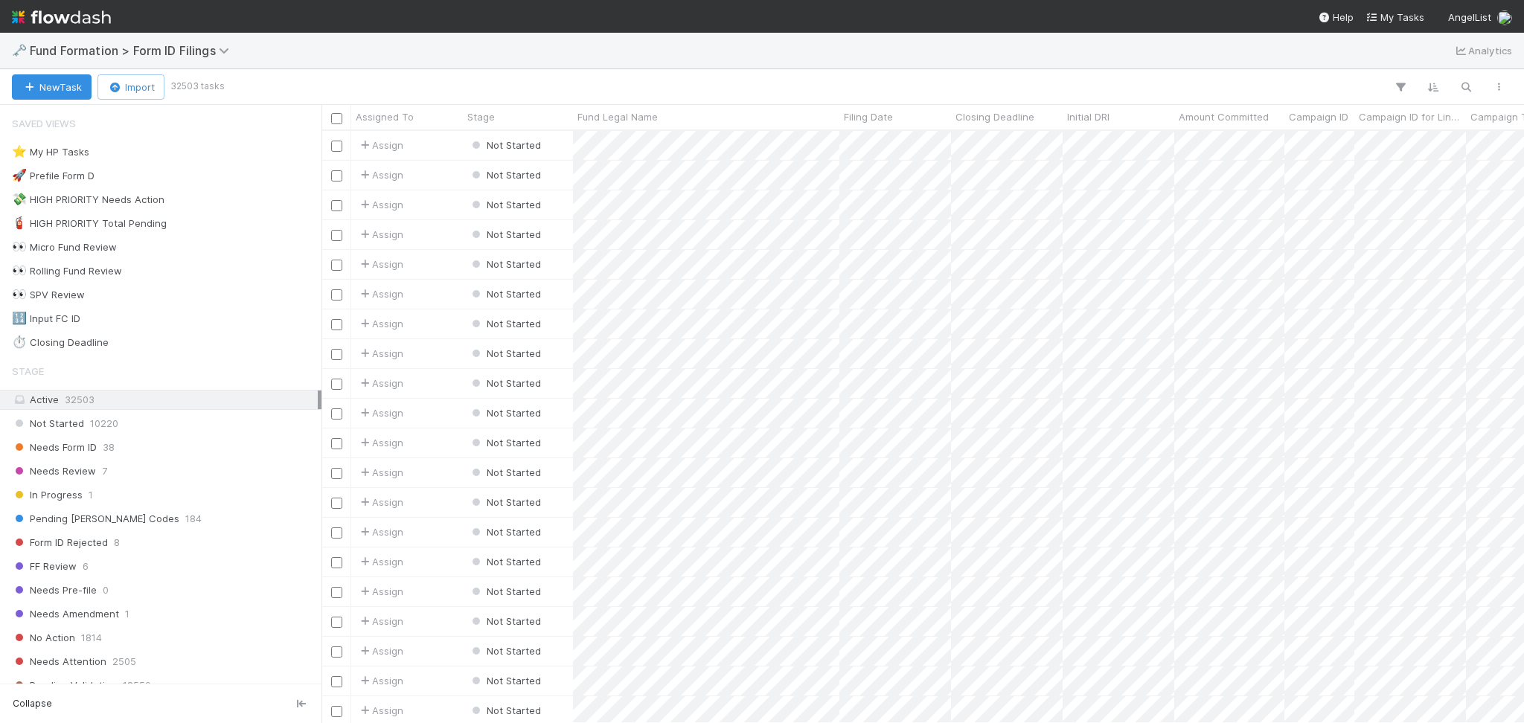
scroll to position [577, 1187]
click at [94, 451] on span "Needs Form ID" at bounding box center [54, 447] width 85 height 19
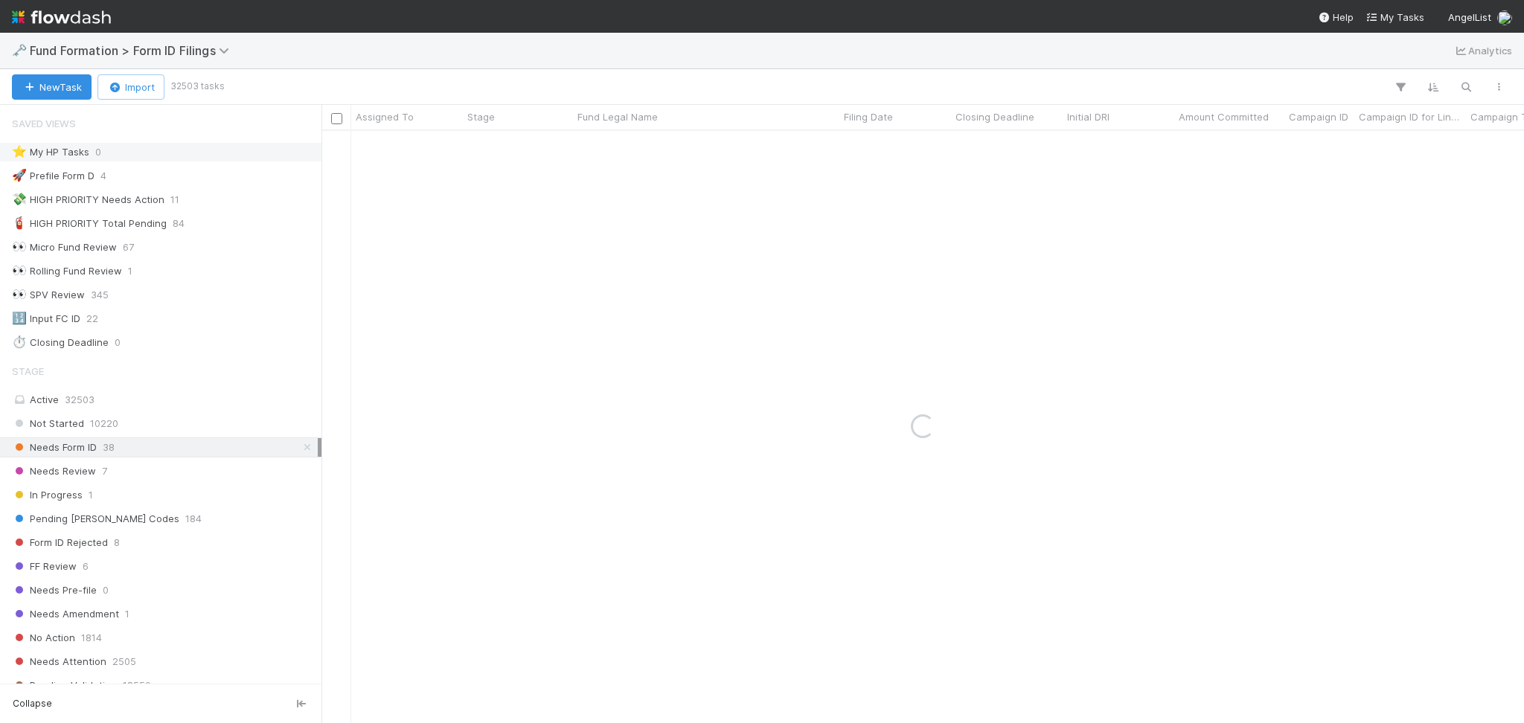
click at [125, 152] on div "⭐ My HP Tasks 0" at bounding box center [165, 152] width 306 height 19
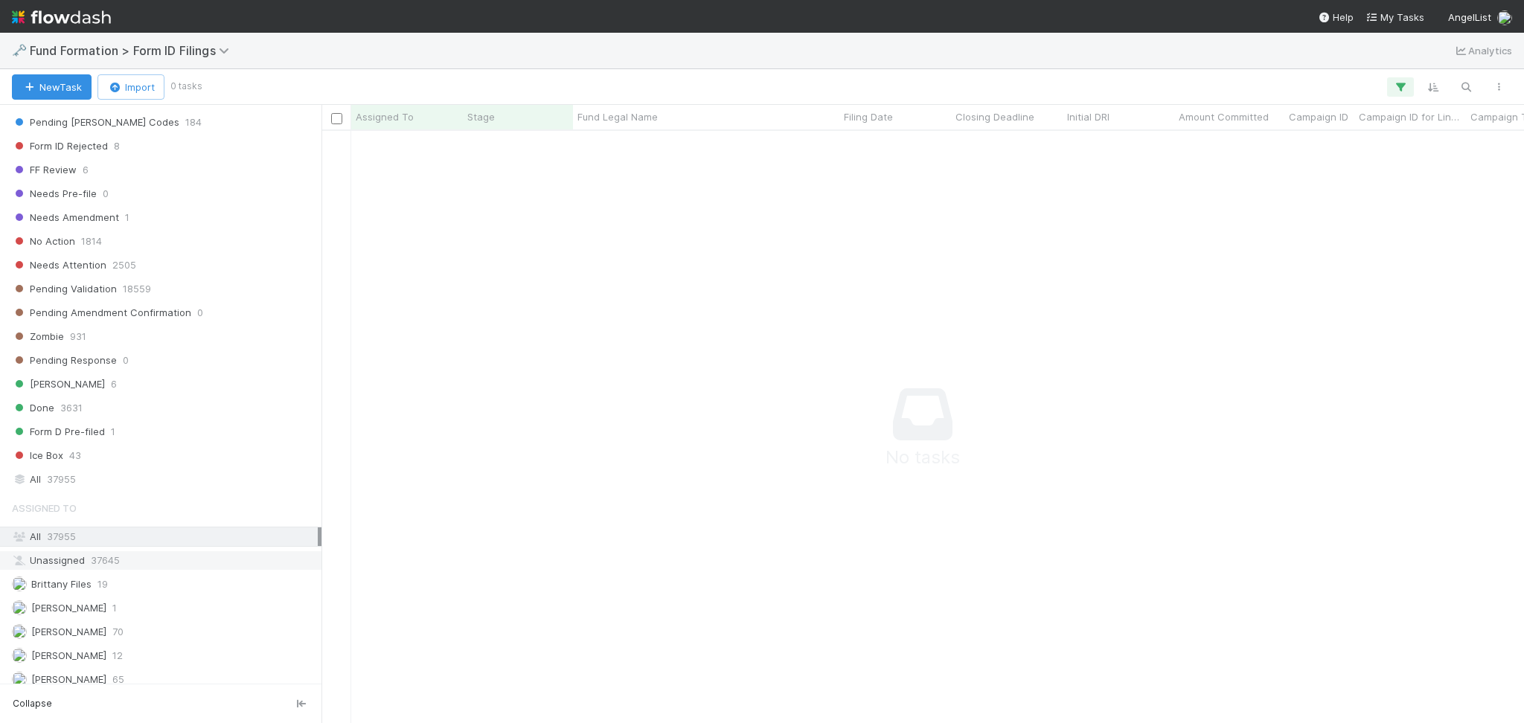
scroll to position [562, 1172]
click at [124, 626] on span "70" at bounding box center [117, 632] width 11 height 19
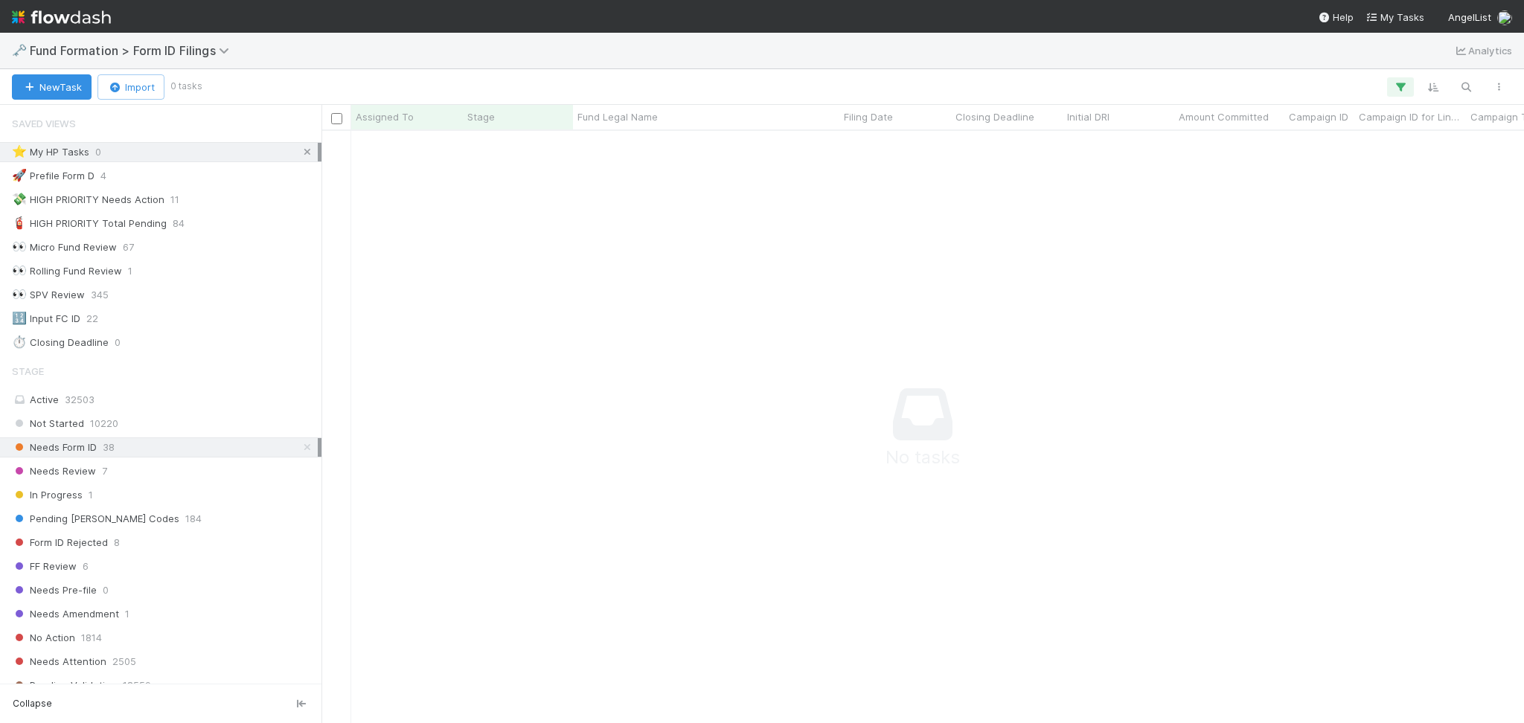
click at [300, 155] on icon at bounding box center [307, 152] width 15 height 10
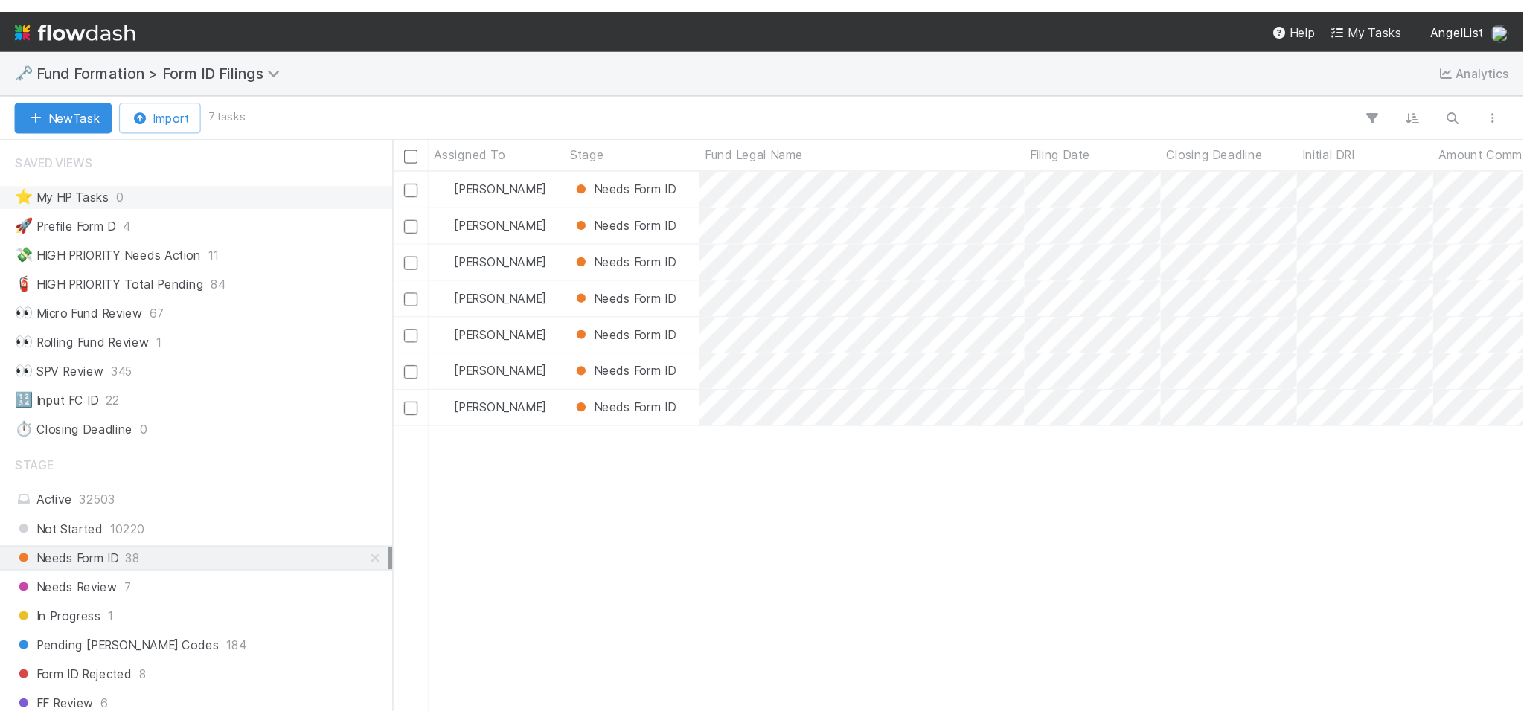
scroll to position [577, 1187]
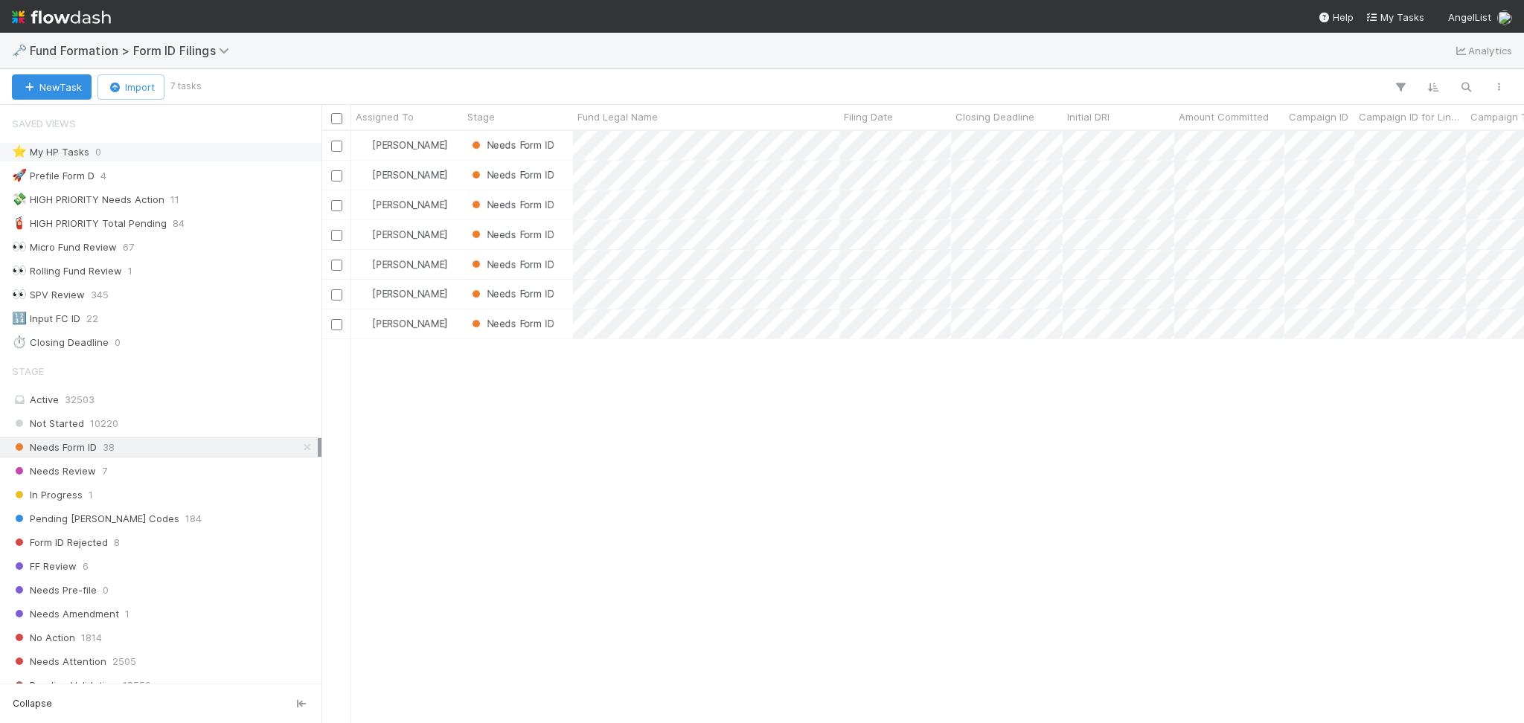
click at [694, 487] on div "Febbie Cervantes Needs Form ID 8/26/25, 11:02:02 PM 8/27/25, 11:39:38 PM 1 Febb…" at bounding box center [922, 426] width 1202 height 591
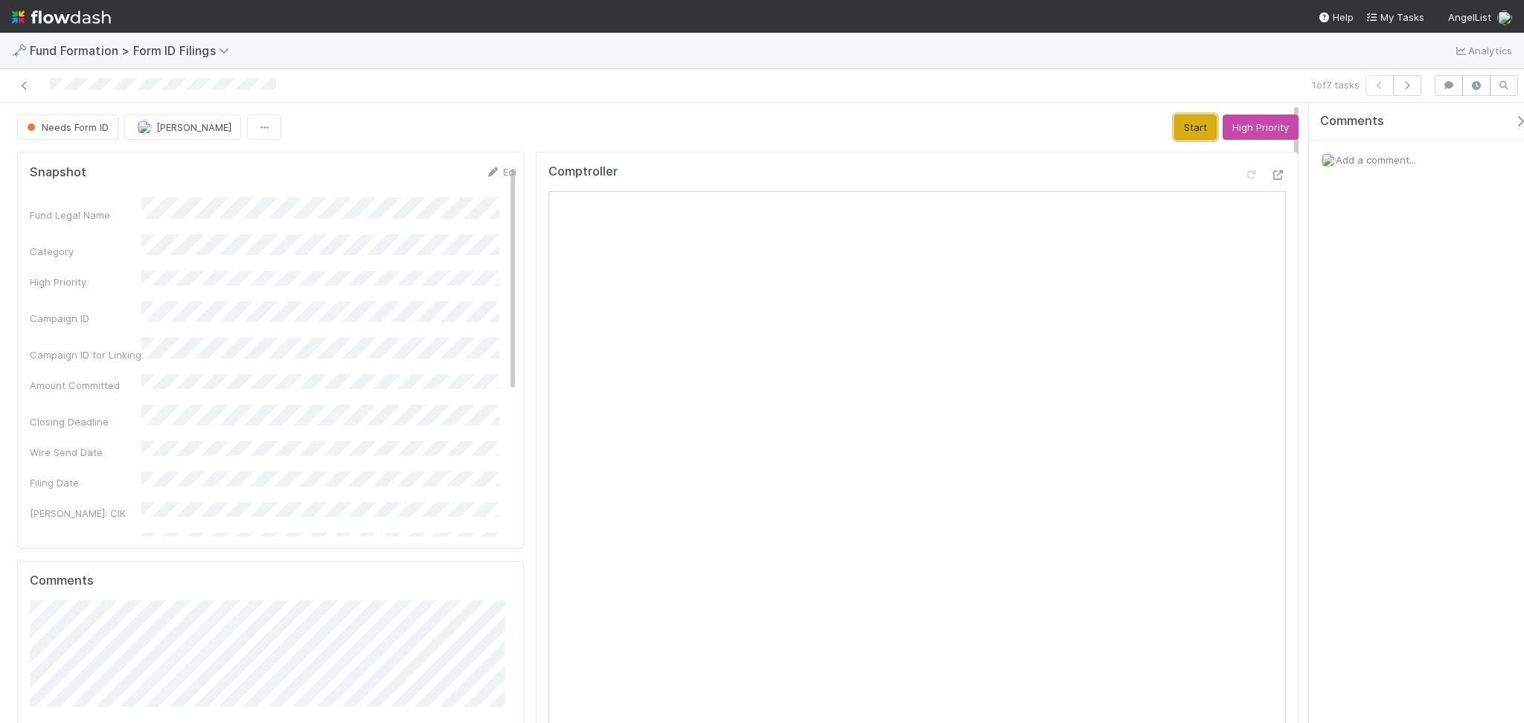
click at [1174, 118] on button "Start" at bounding box center [1195, 127] width 42 height 25
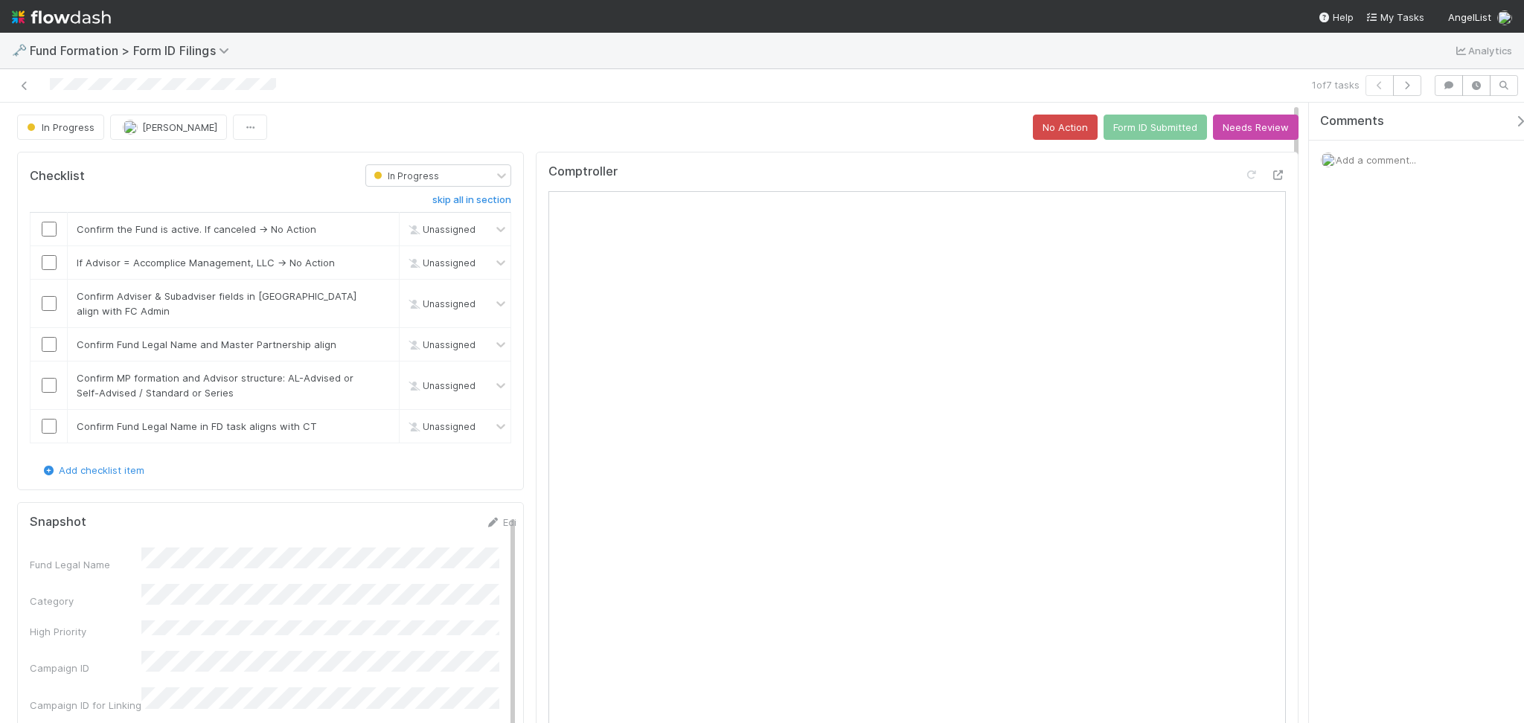
click at [1362, 156] on span "Add a comment..." at bounding box center [1375, 160] width 80 height 12
click at [1459, 274] on span "Catherine Lambright" at bounding box center [1421, 280] width 75 height 12
click at [1408, 77] on button "button" at bounding box center [1407, 85] width 28 height 21
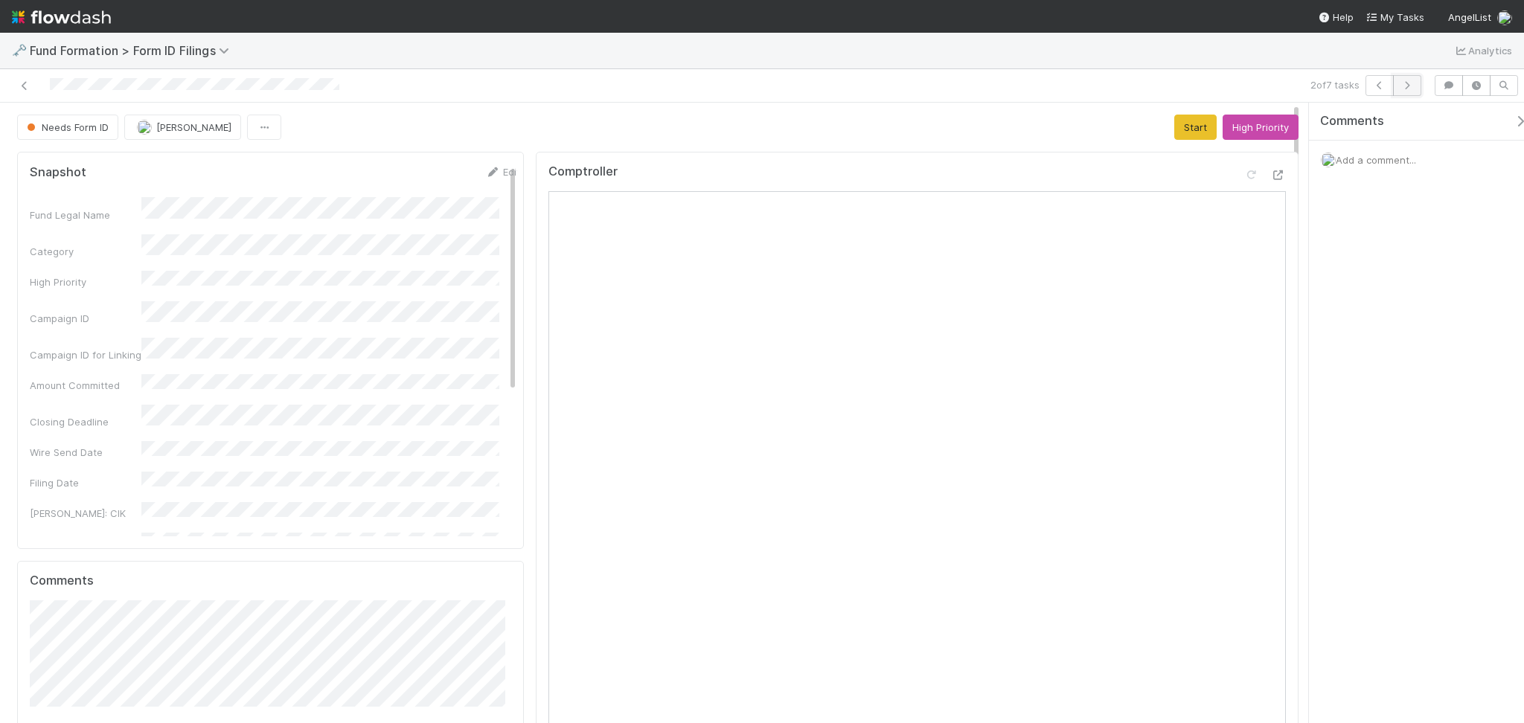
click at [1412, 89] on icon "button" at bounding box center [1406, 85] width 15 height 9
click at [1376, 85] on icon "button" at bounding box center [1379, 85] width 15 height 9
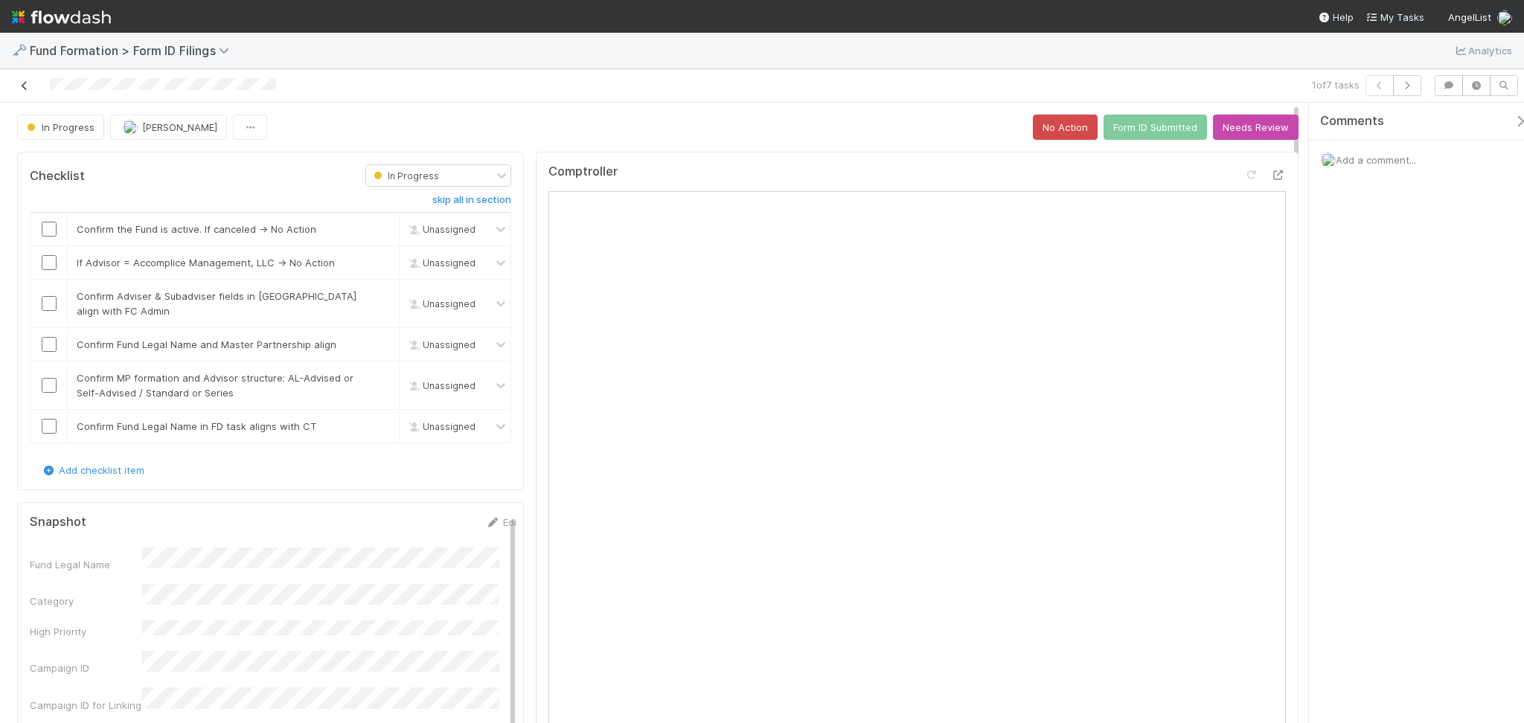
click at [25, 86] on icon at bounding box center [24, 86] width 15 height 10
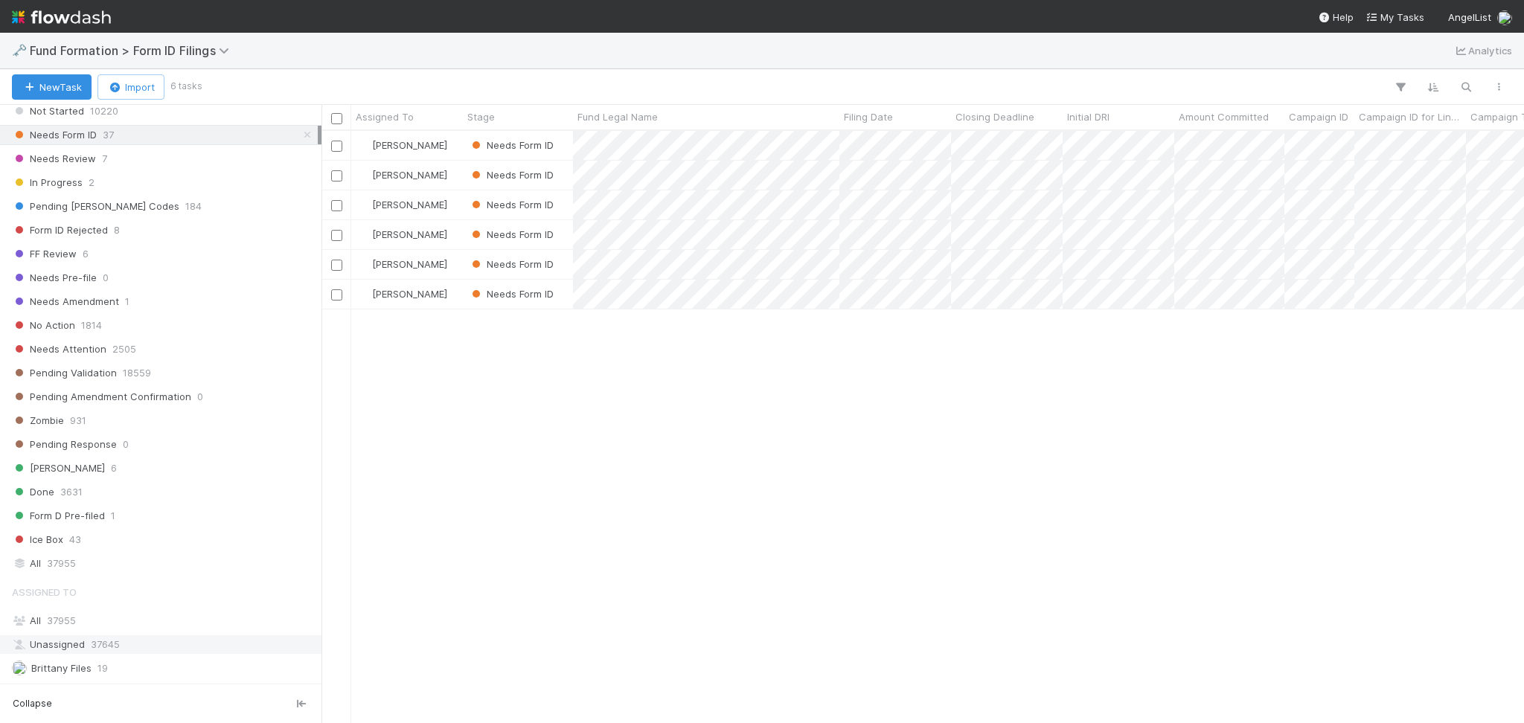
scroll to position [283, 0]
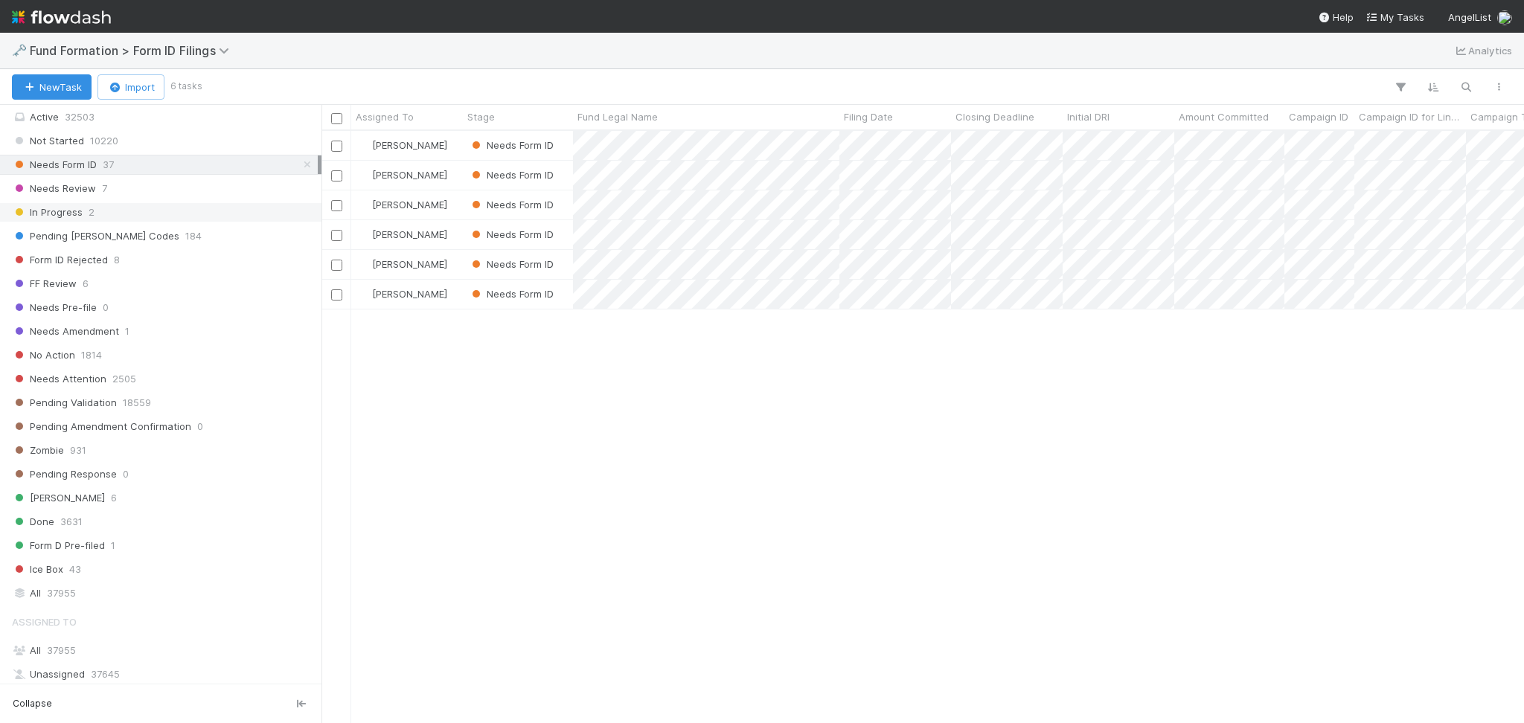
click at [138, 217] on div "In Progress 2" at bounding box center [165, 212] width 306 height 19
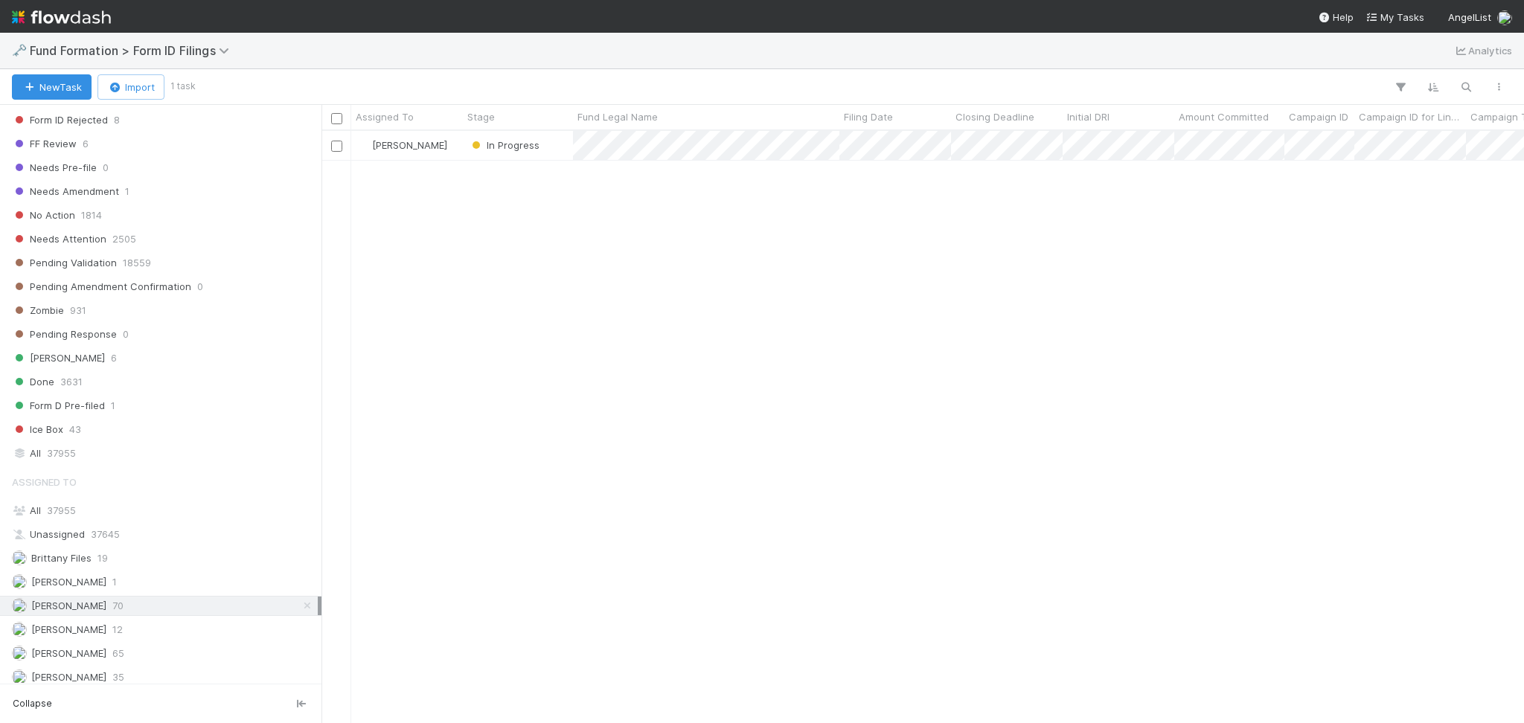
scroll to position [481, 0]
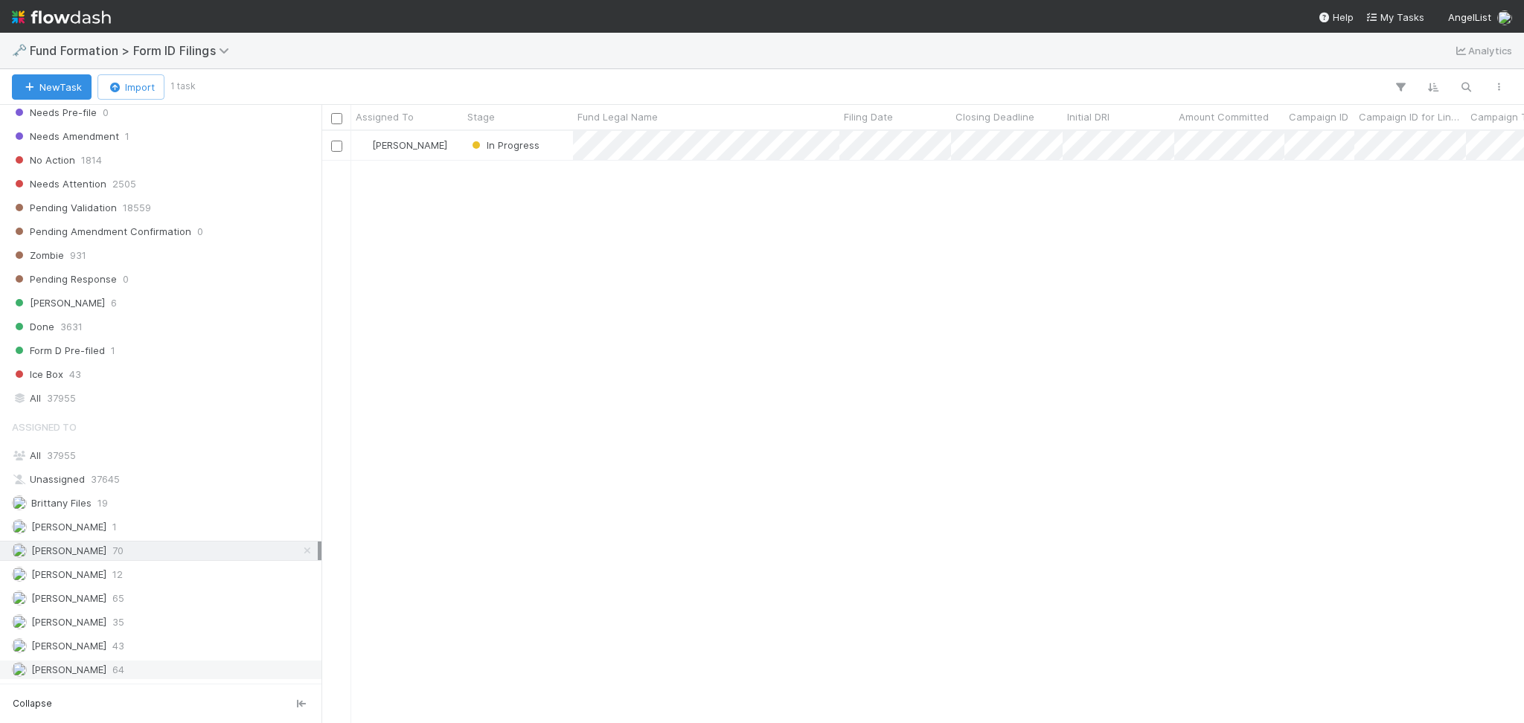
click at [124, 660] on div "Roselyn de Villa 64" at bounding box center [160, 670] width 321 height 20
click at [122, 557] on span "70" at bounding box center [117, 551] width 11 height 19
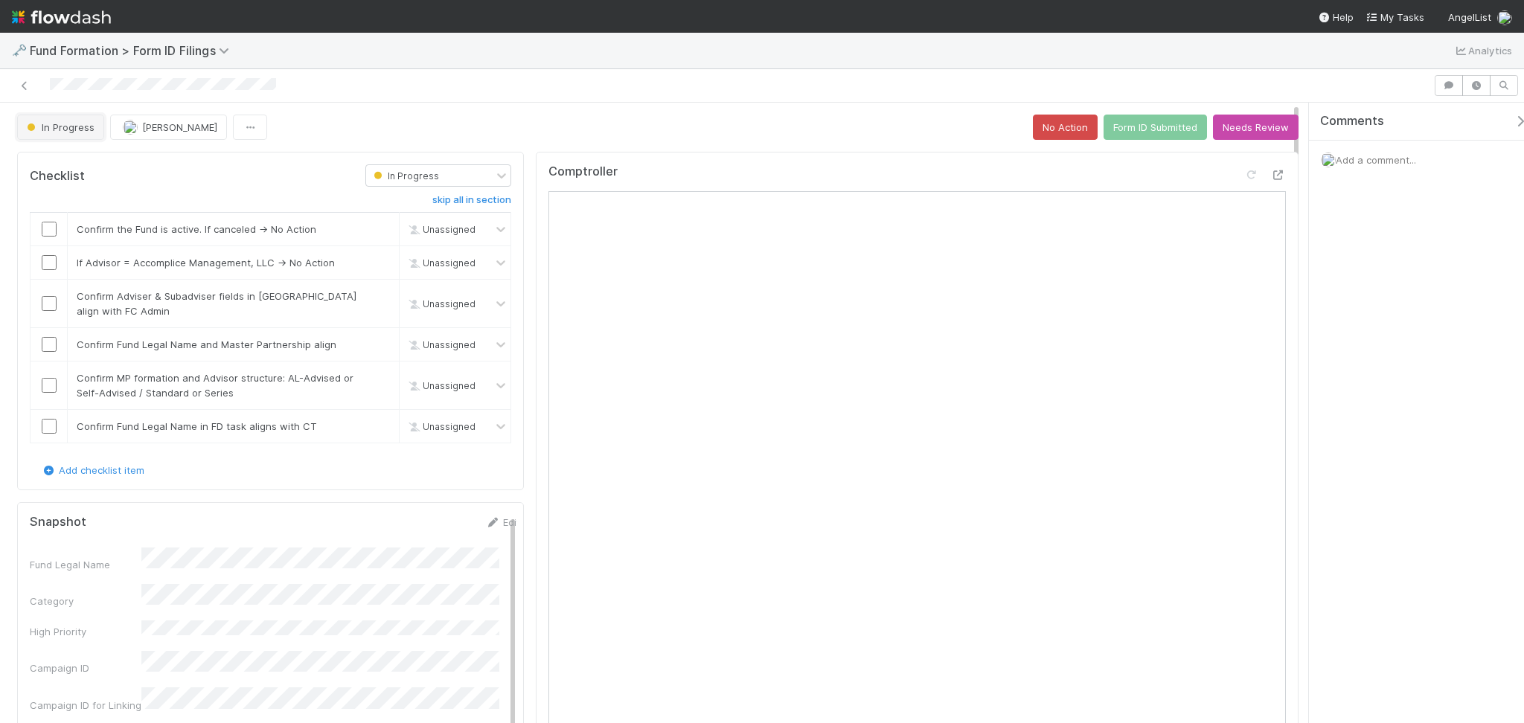
click at [73, 132] on span "In Progress" at bounding box center [59, 127] width 71 height 12
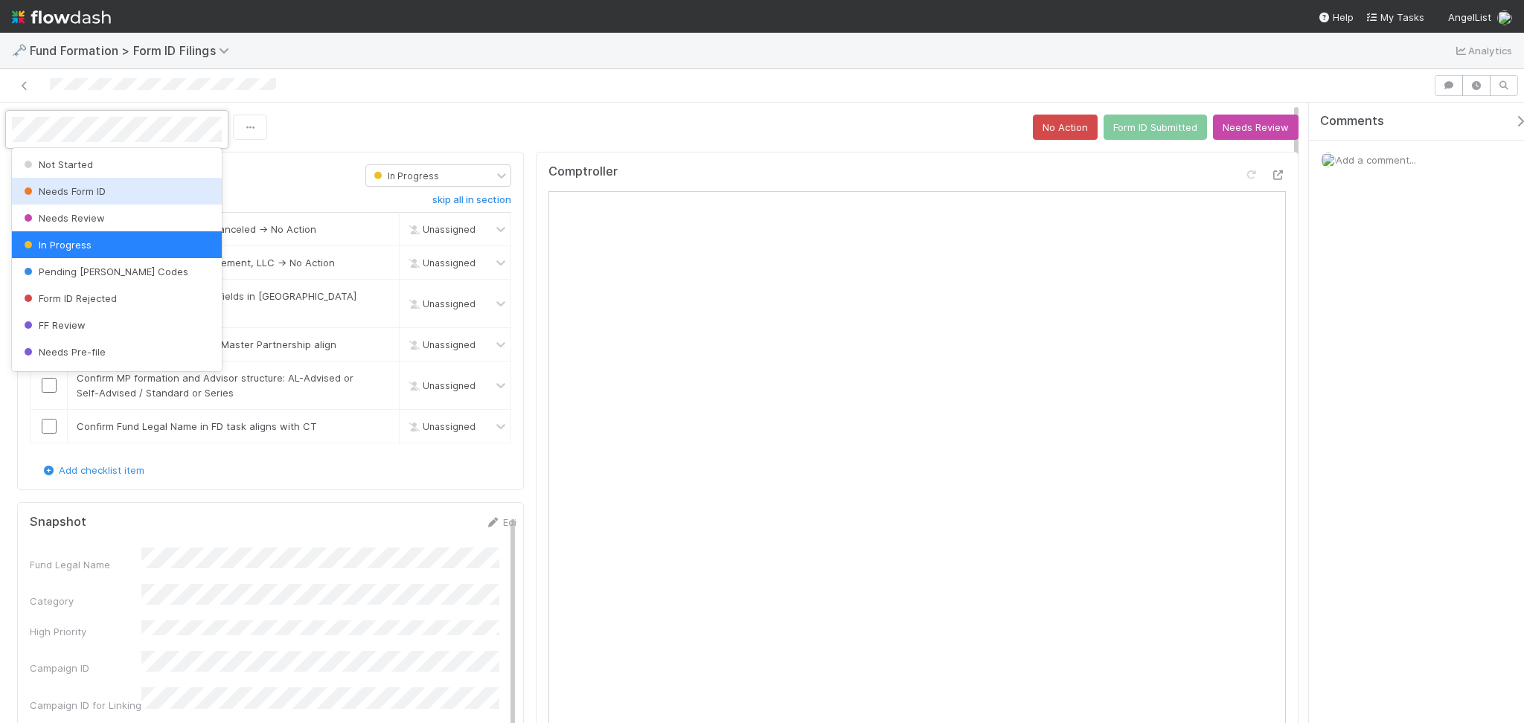
click at [89, 191] on span "Needs Form ID" at bounding box center [63, 191] width 85 height 12
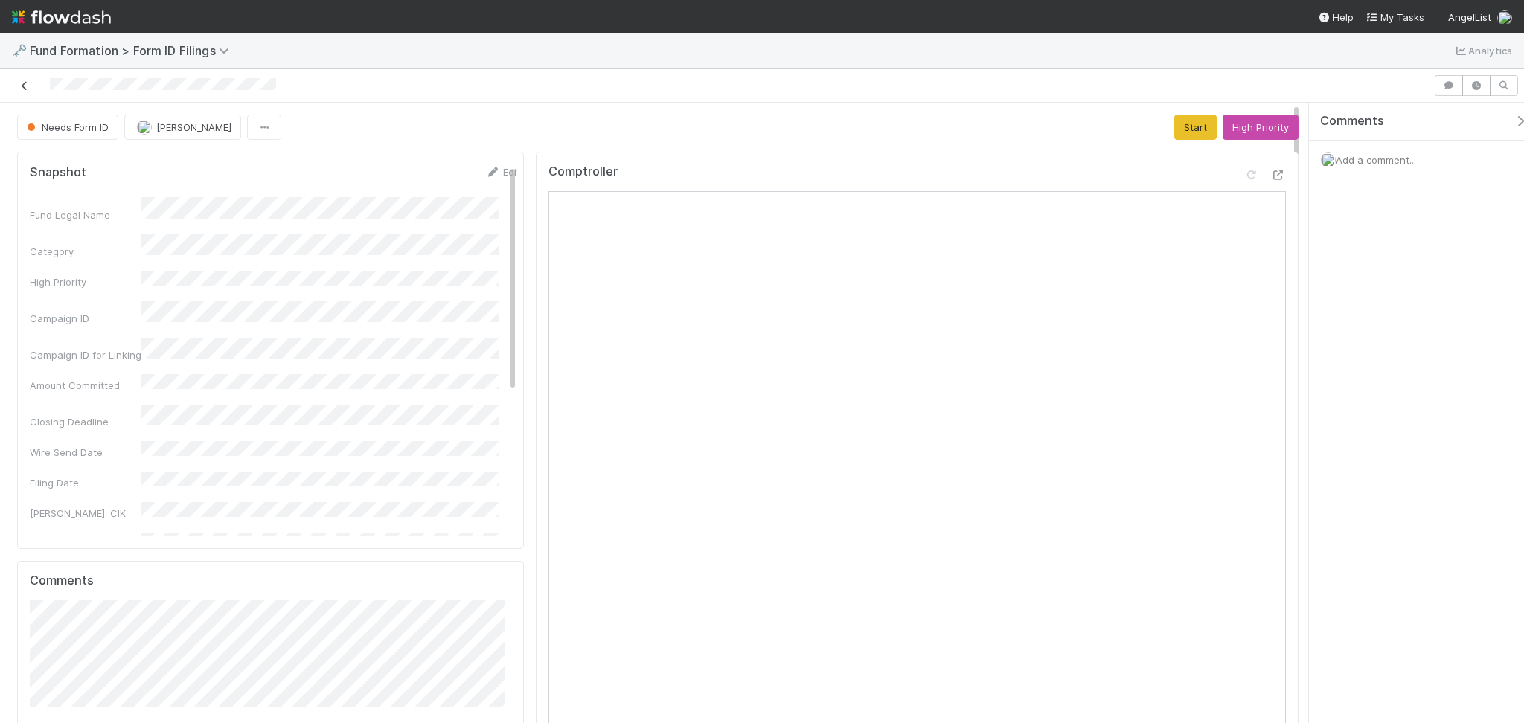
click at [24, 86] on icon at bounding box center [24, 86] width 15 height 10
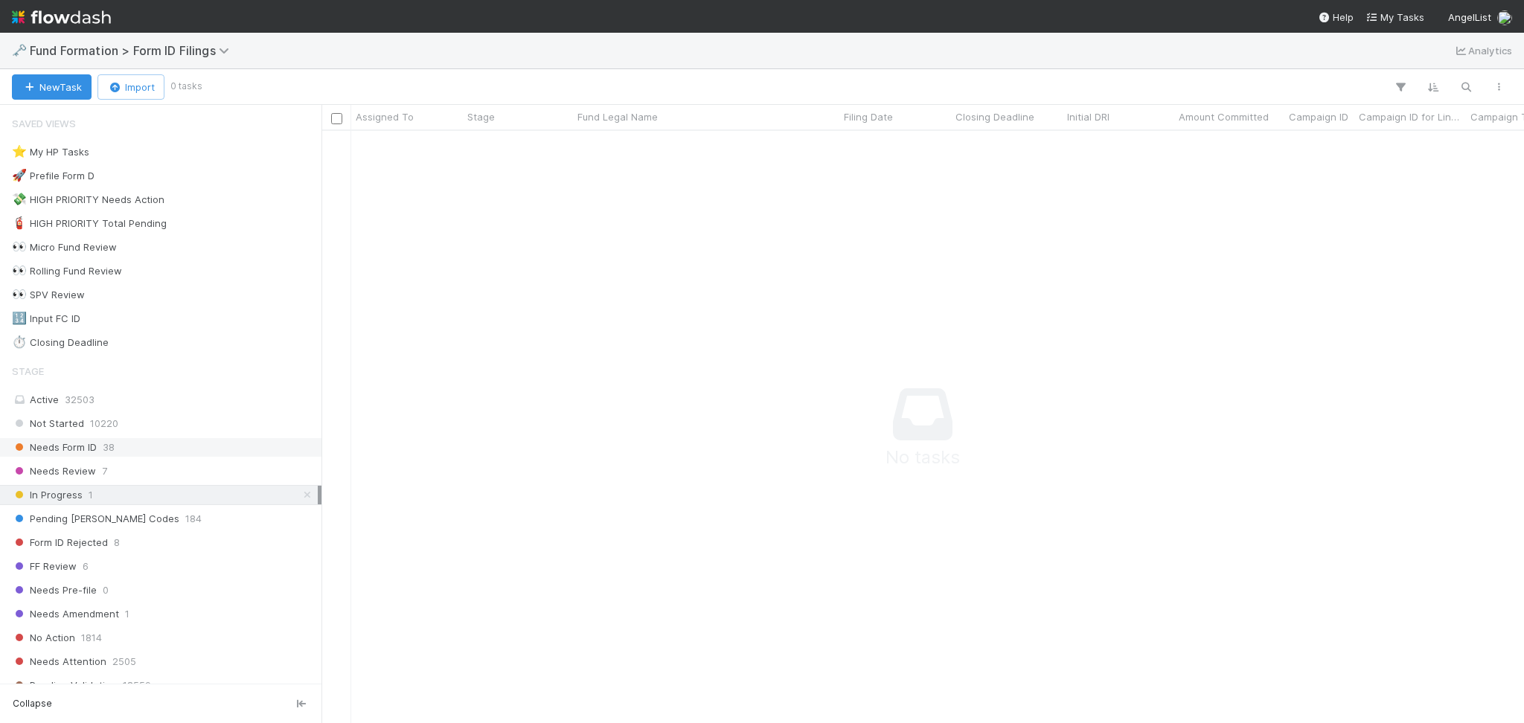
scroll to position [562, 1172]
click at [153, 451] on div "Needs Form ID 38" at bounding box center [165, 447] width 306 height 19
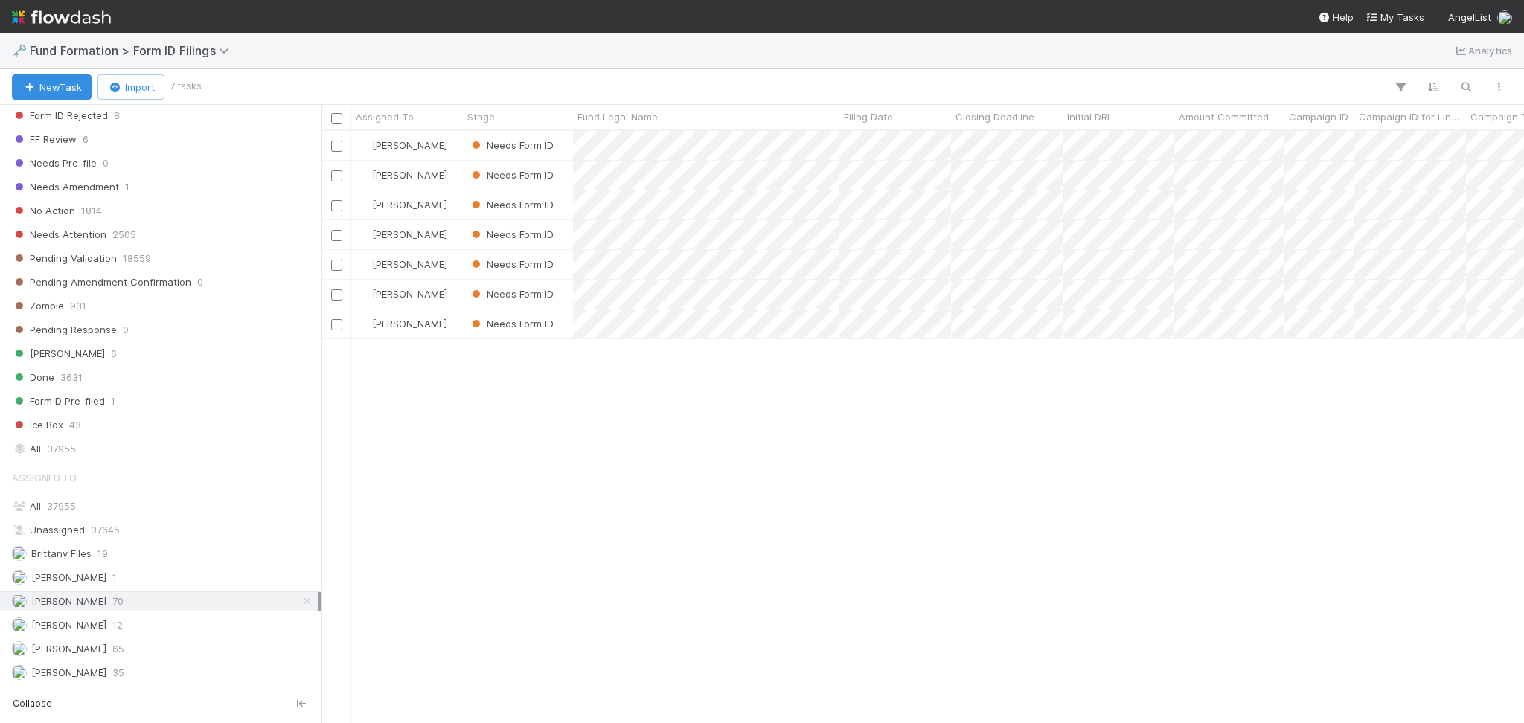
scroll to position [481, 0]
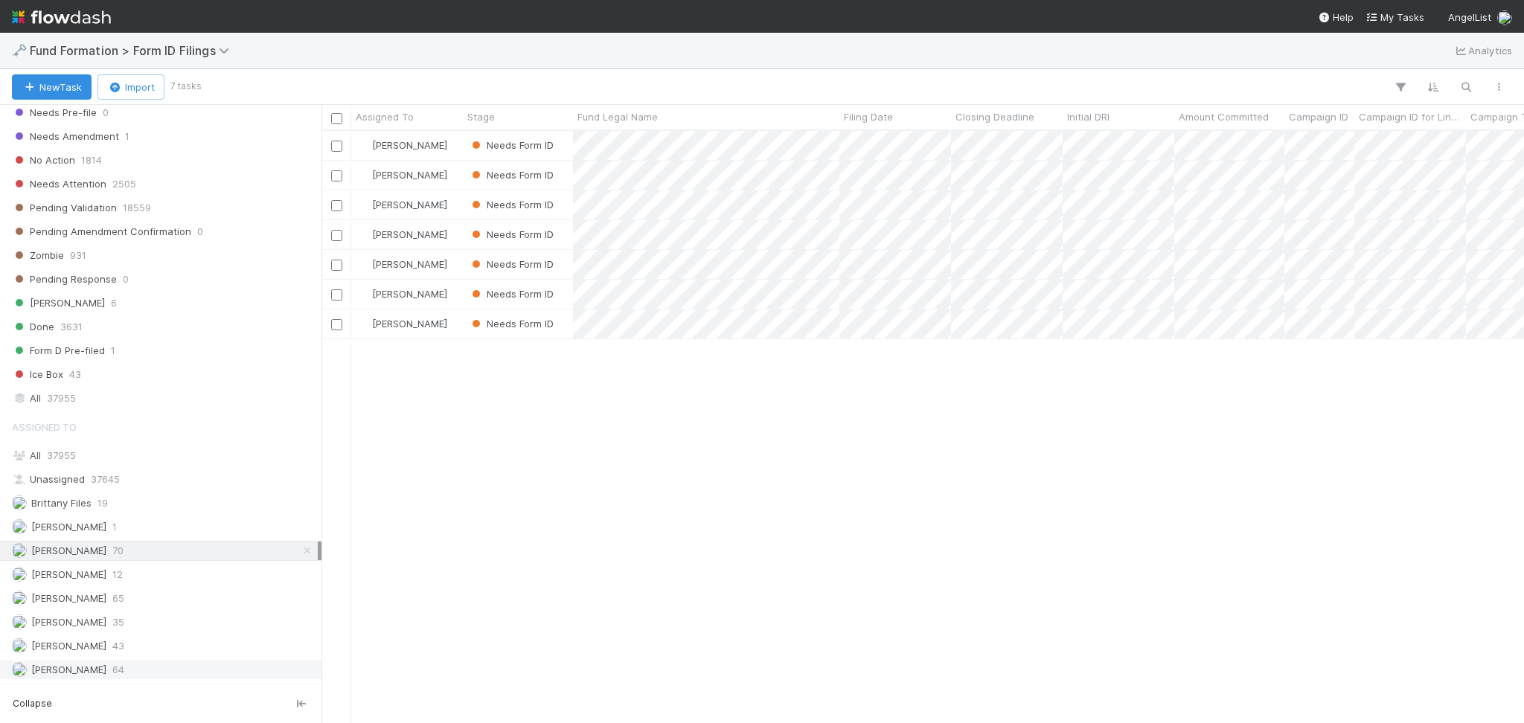
click at [97, 667] on span "[PERSON_NAME]" at bounding box center [68, 670] width 75 height 12
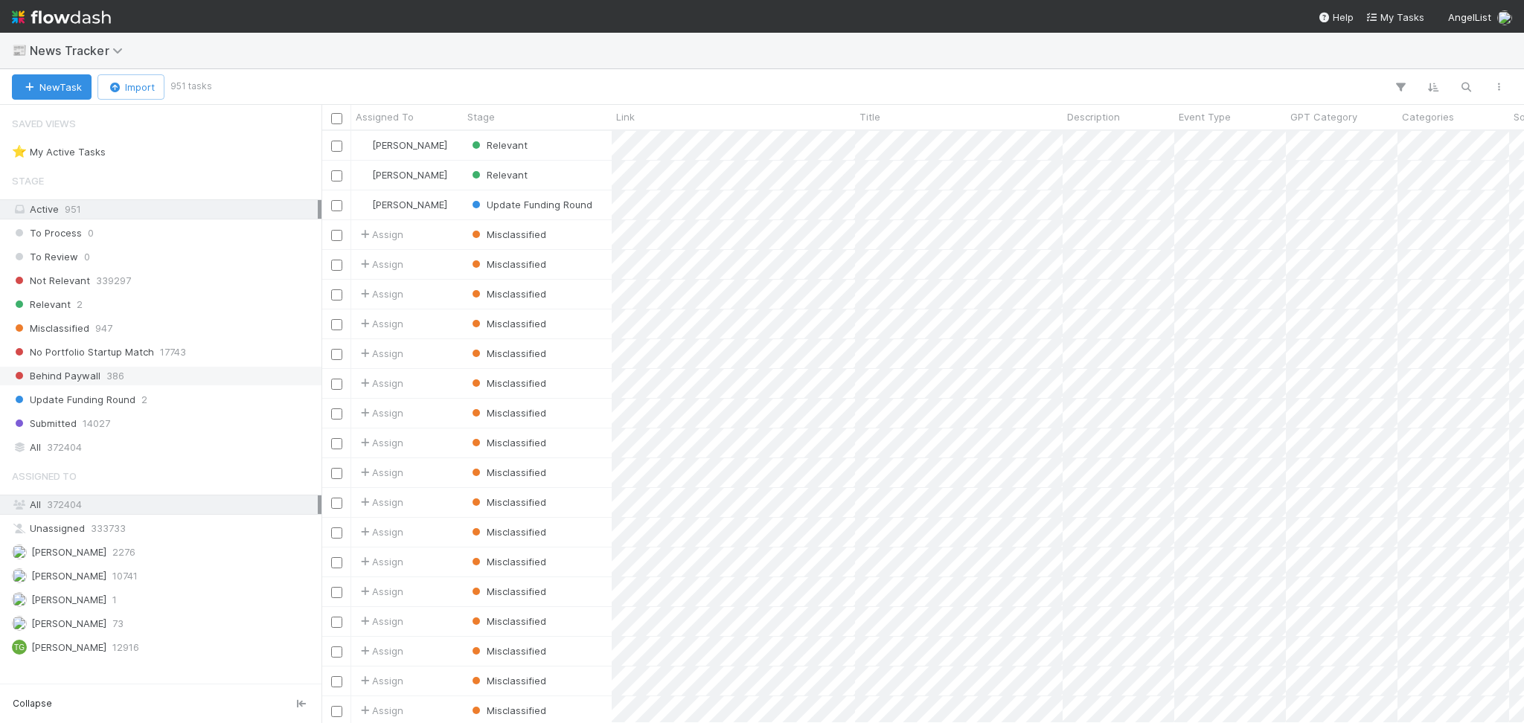
scroll to position [577, 1187]
click at [177, 548] on div "[PERSON_NAME] 2276" at bounding box center [165, 552] width 306 height 19
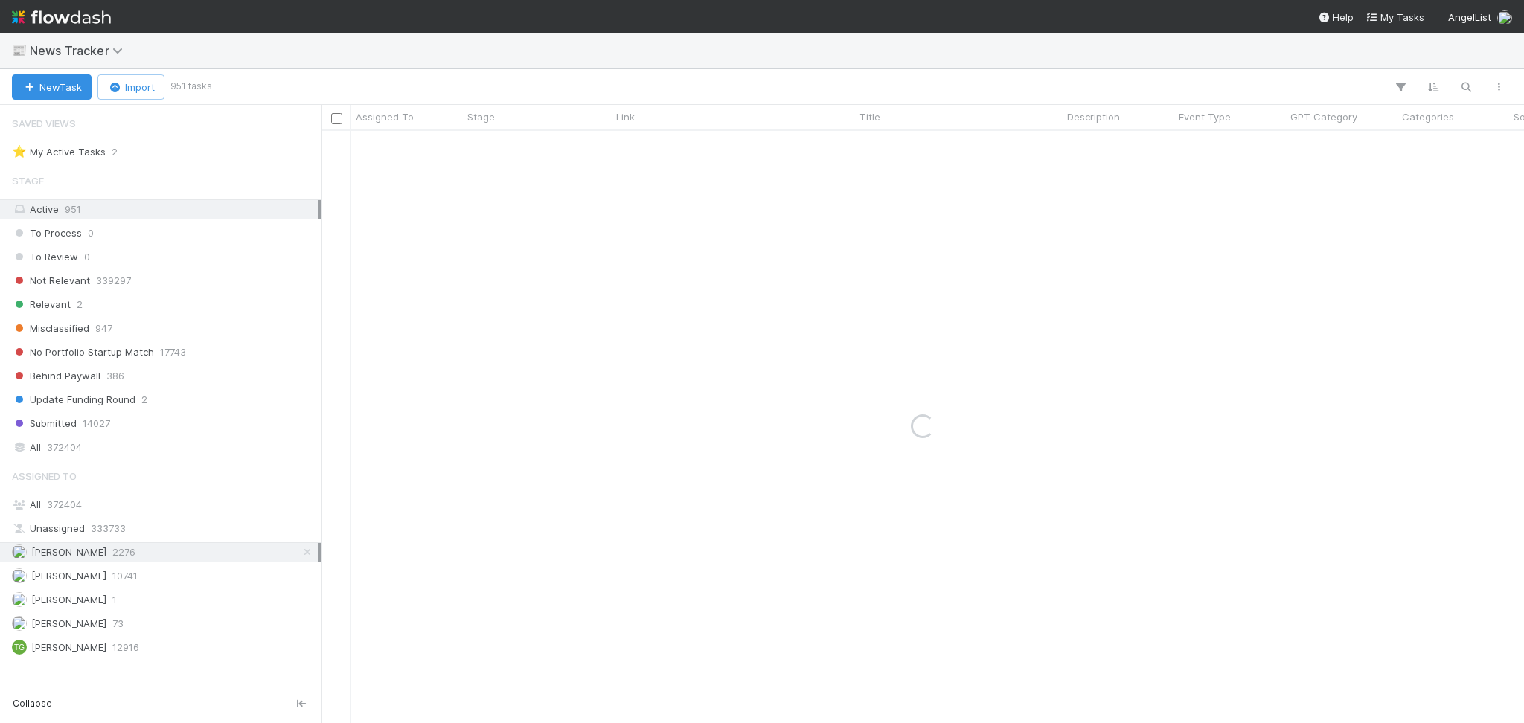
click at [201, 164] on div "Saved Views ⭐ My Active Tasks 2 Stage Active 951 To Process 0 To Review 0 Not R…" at bounding box center [160, 394] width 321 height 579
click at [203, 155] on div "⭐ My Active Tasks 2" at bounding box center [165, 152] width 306 height 19
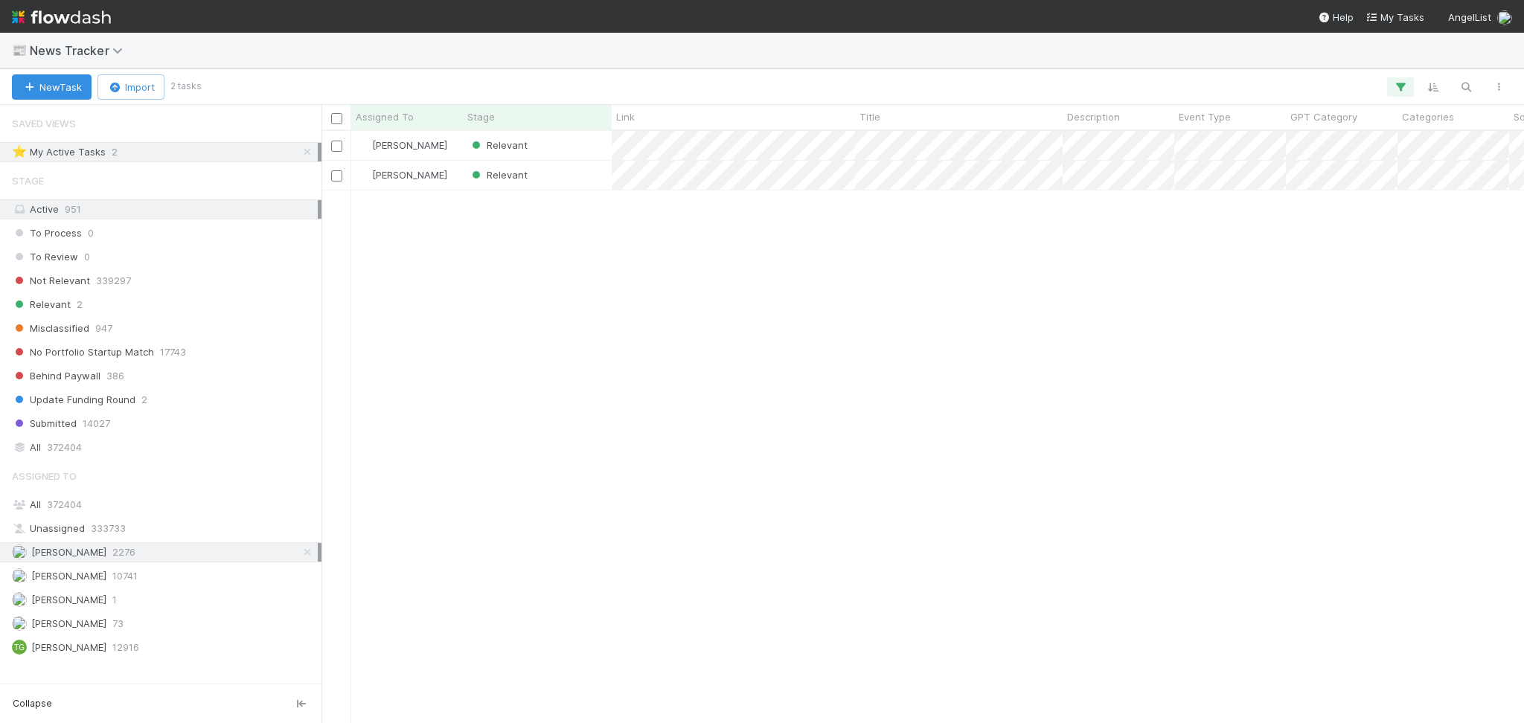
scroll to position [577, 1187]
click at [572, 153] on div "Relevant" at bounding box center [537, 145] width 149 height 29
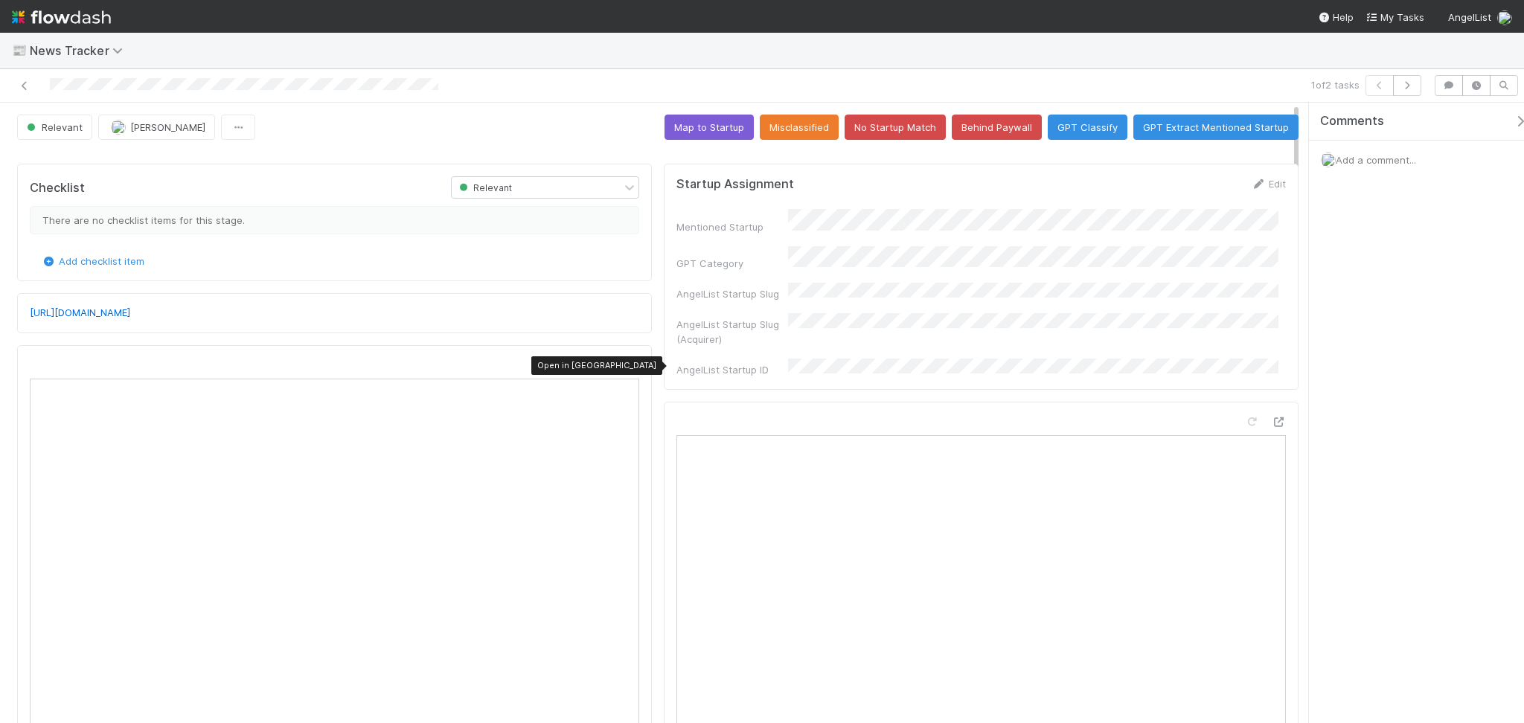
click at [625, 367] on icon at bounding box center [631, 366] width 15 height 10
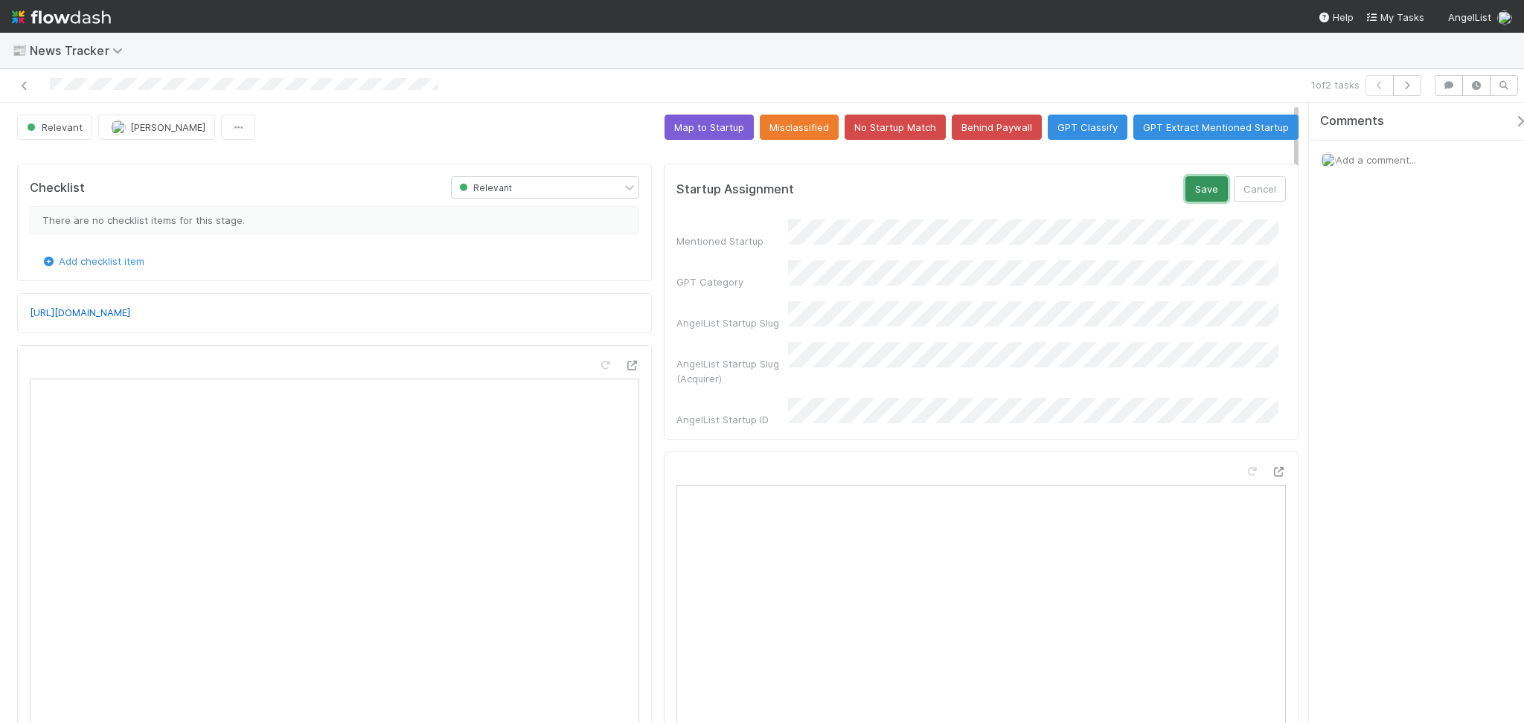
click at [1199, 192] on button "Save" at bounding box center [1206, 188] width 42 height 25
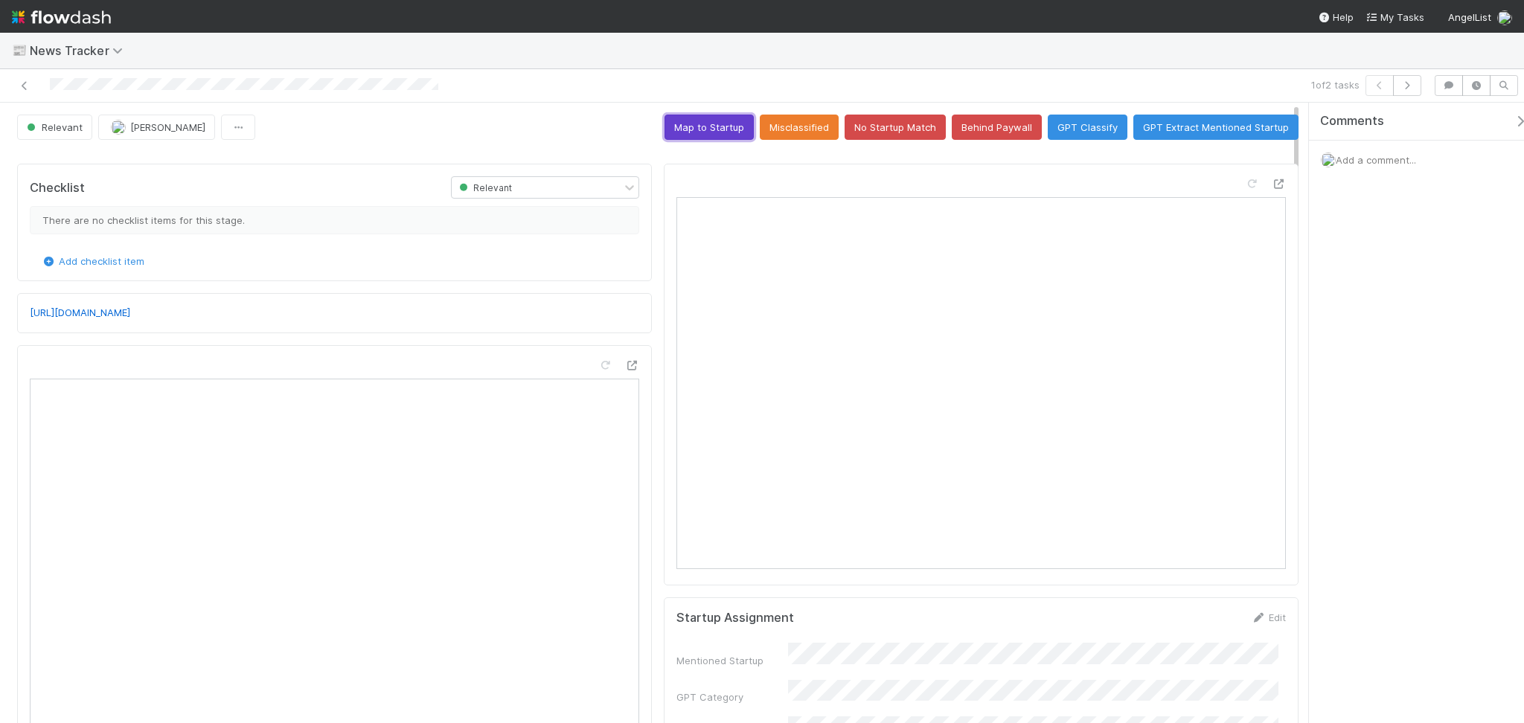
drag, startPoint x: 713, startPoint y: 130, endPoint x: 702, endPoint y: 150, distance: 22.0
click at [712, 131] on button "Map to Startup" at bounding box center [708, 127] width 89 height 25
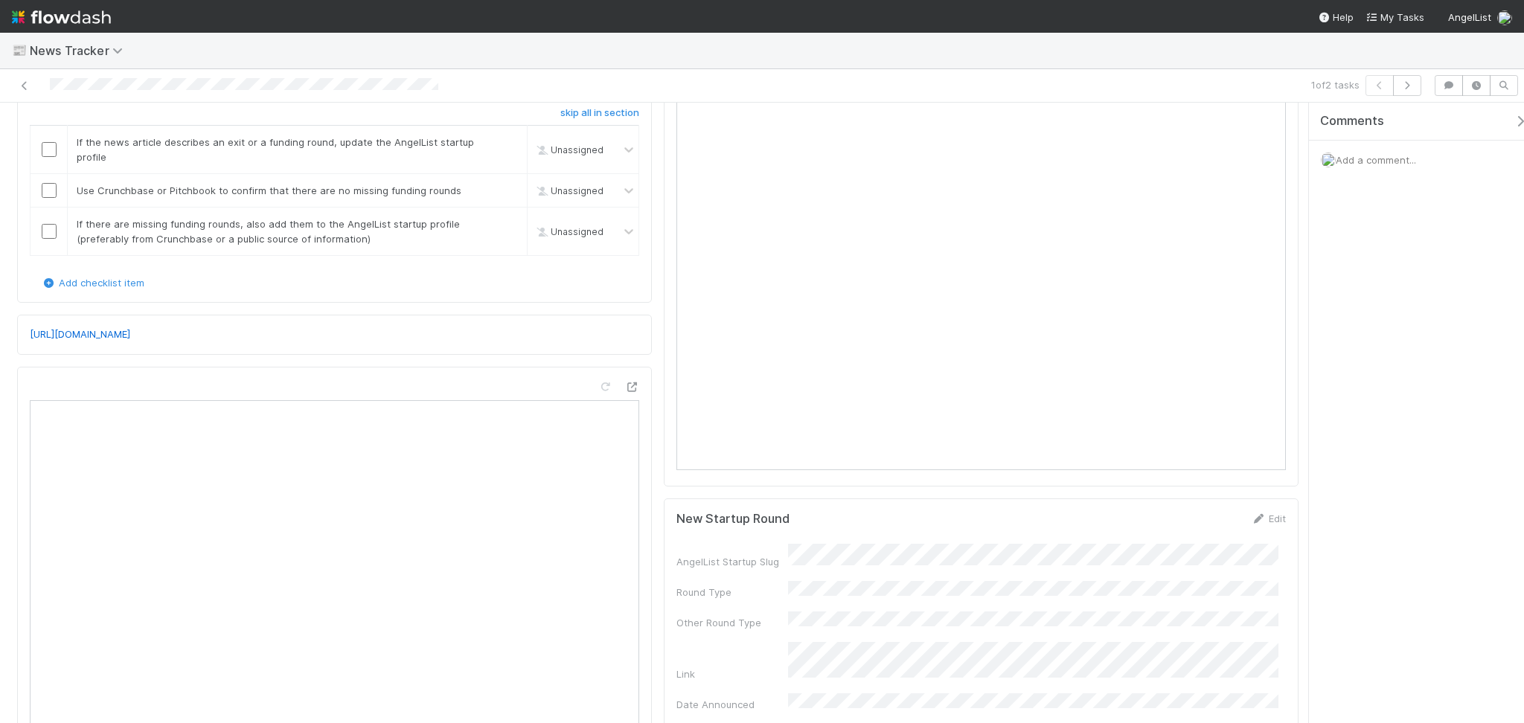
scroll to position [495, 0]
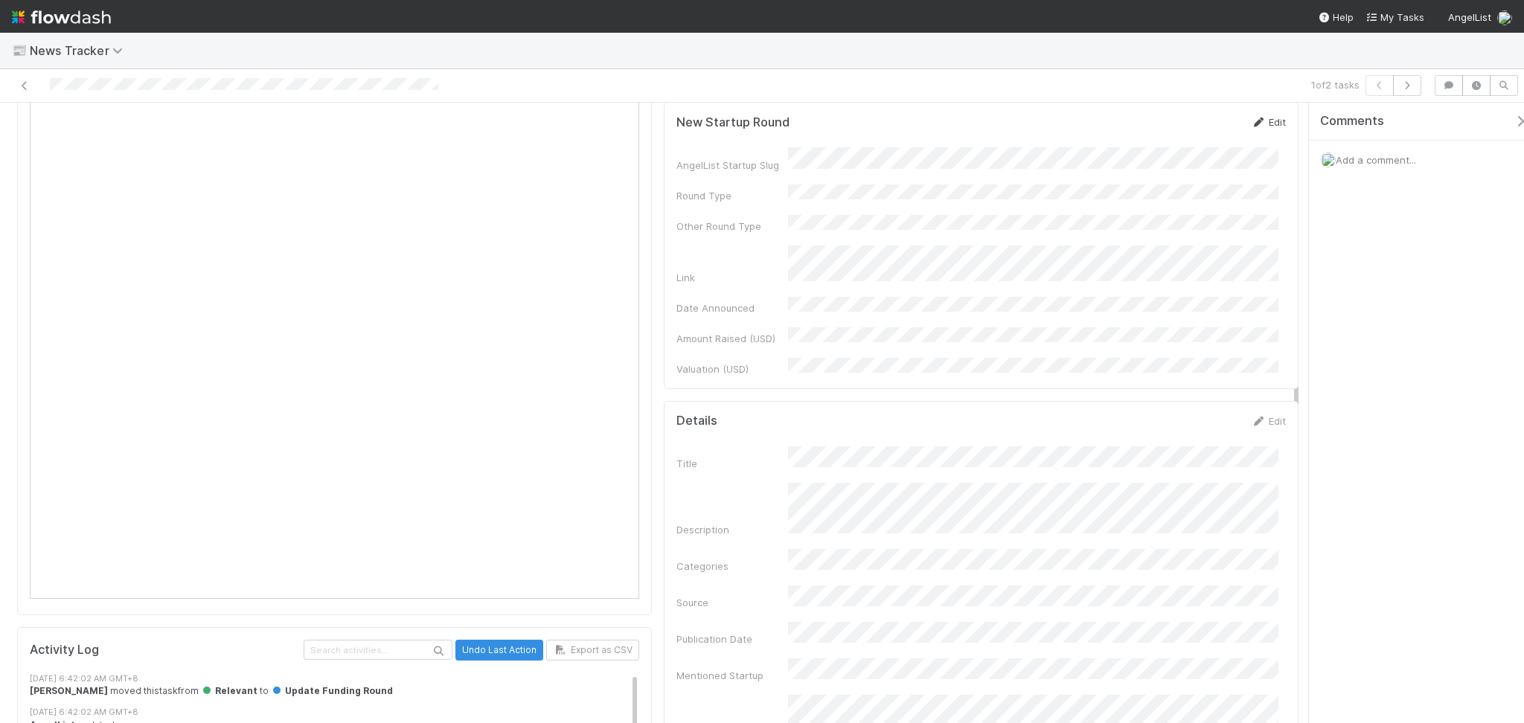
click at [1251, 122] on icon at bounding box center [1258, 123] width 15 height 10
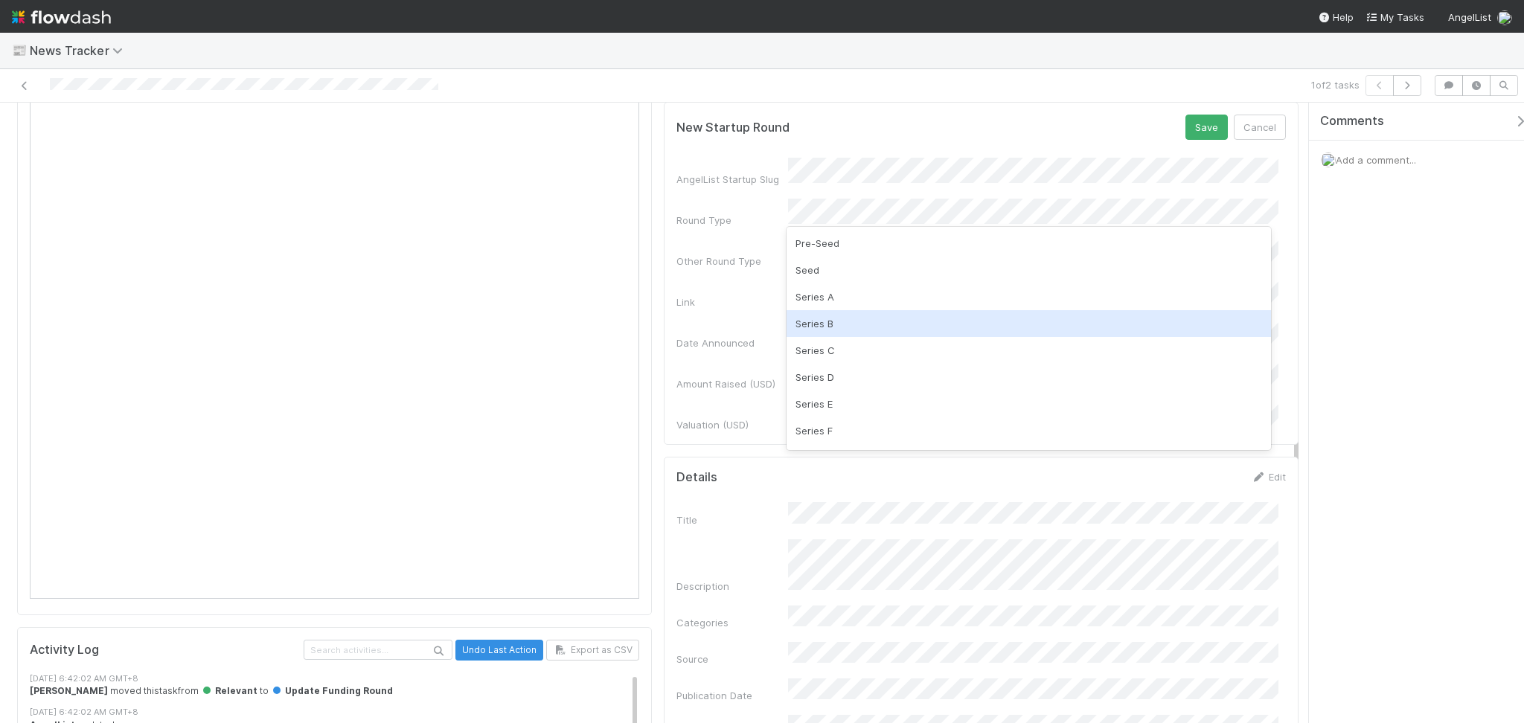
click at [839, 326] on div "Series B" at bounding box center [1028, 323] width 484 height 27
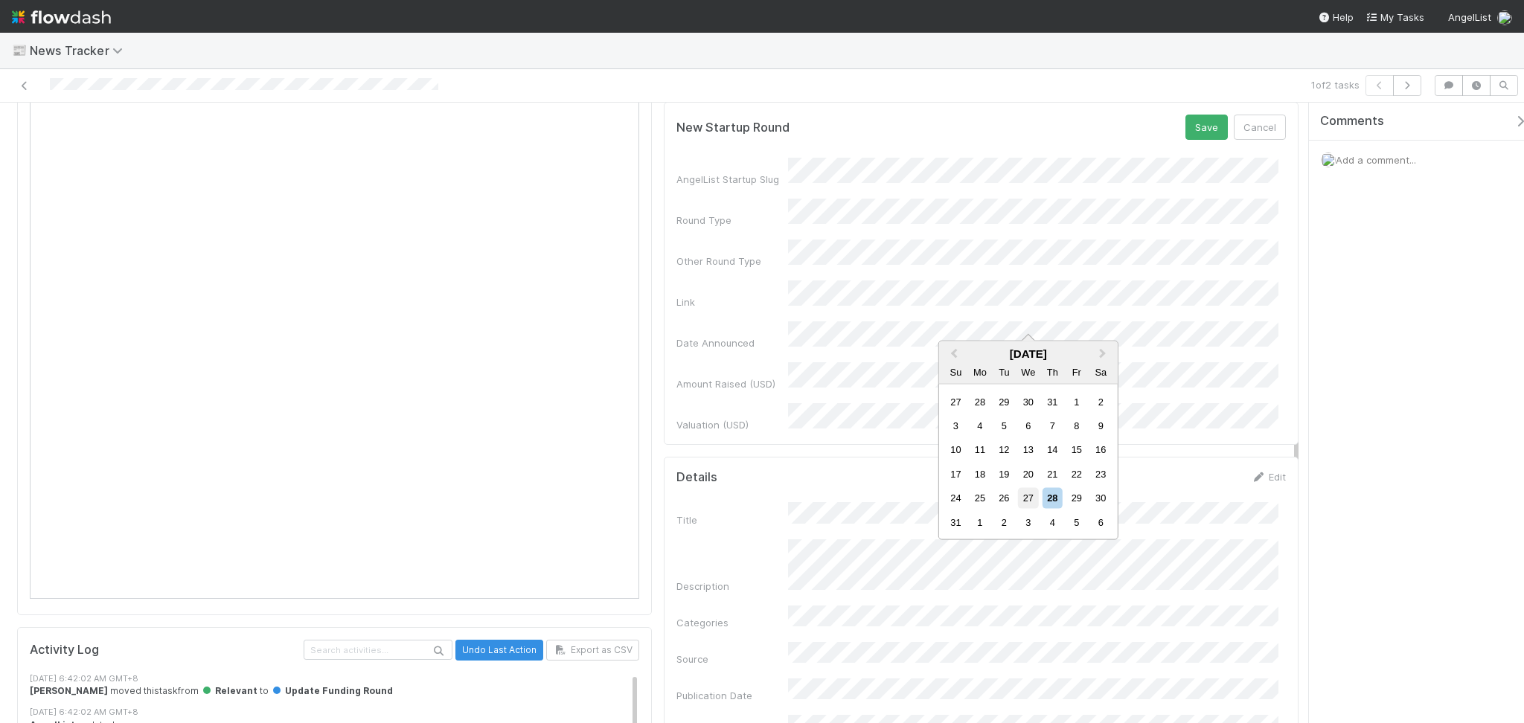
click at [1031, 500] on div "27" at bounding box center [1028, 498] width 20 height 20
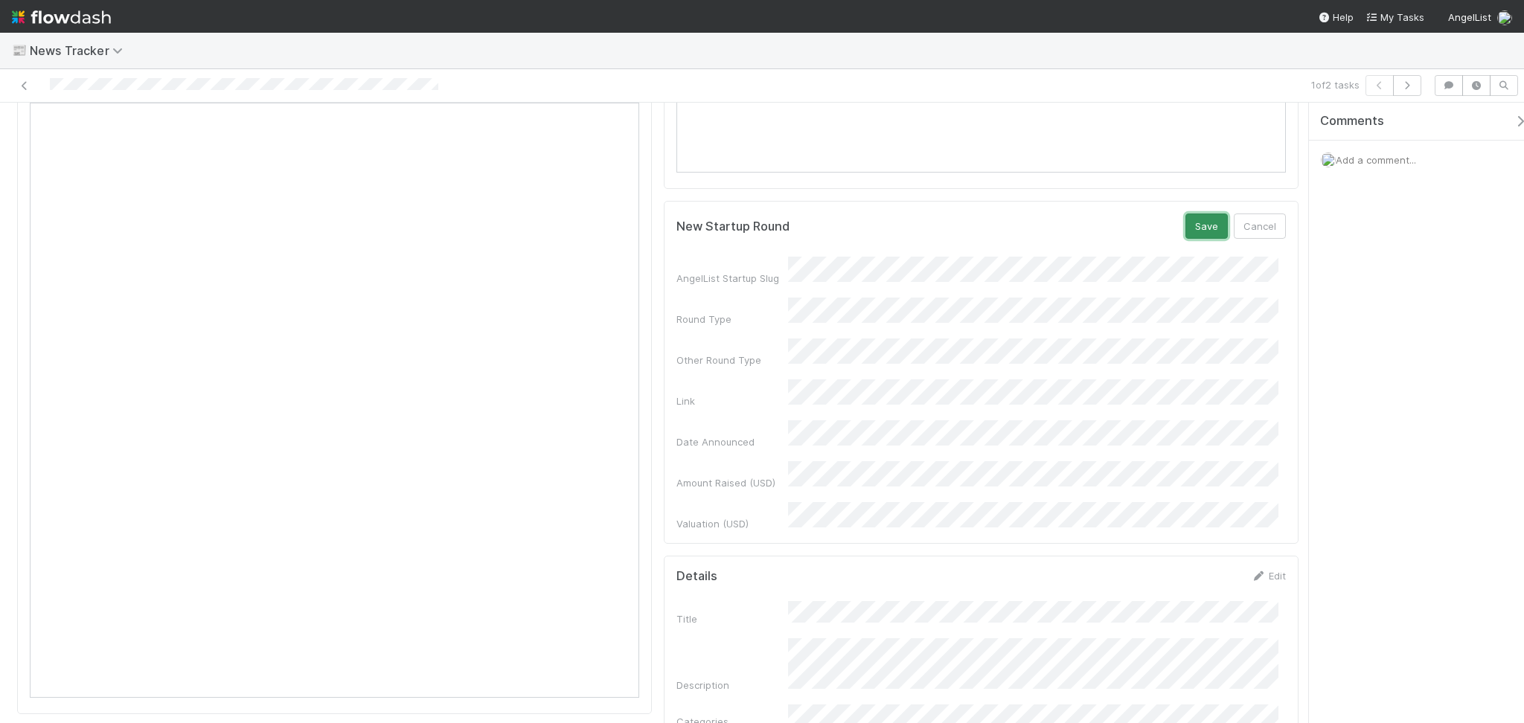
click at [1187, 222] on button "Save" at bounding box center [1206, 226] width 42 height 25
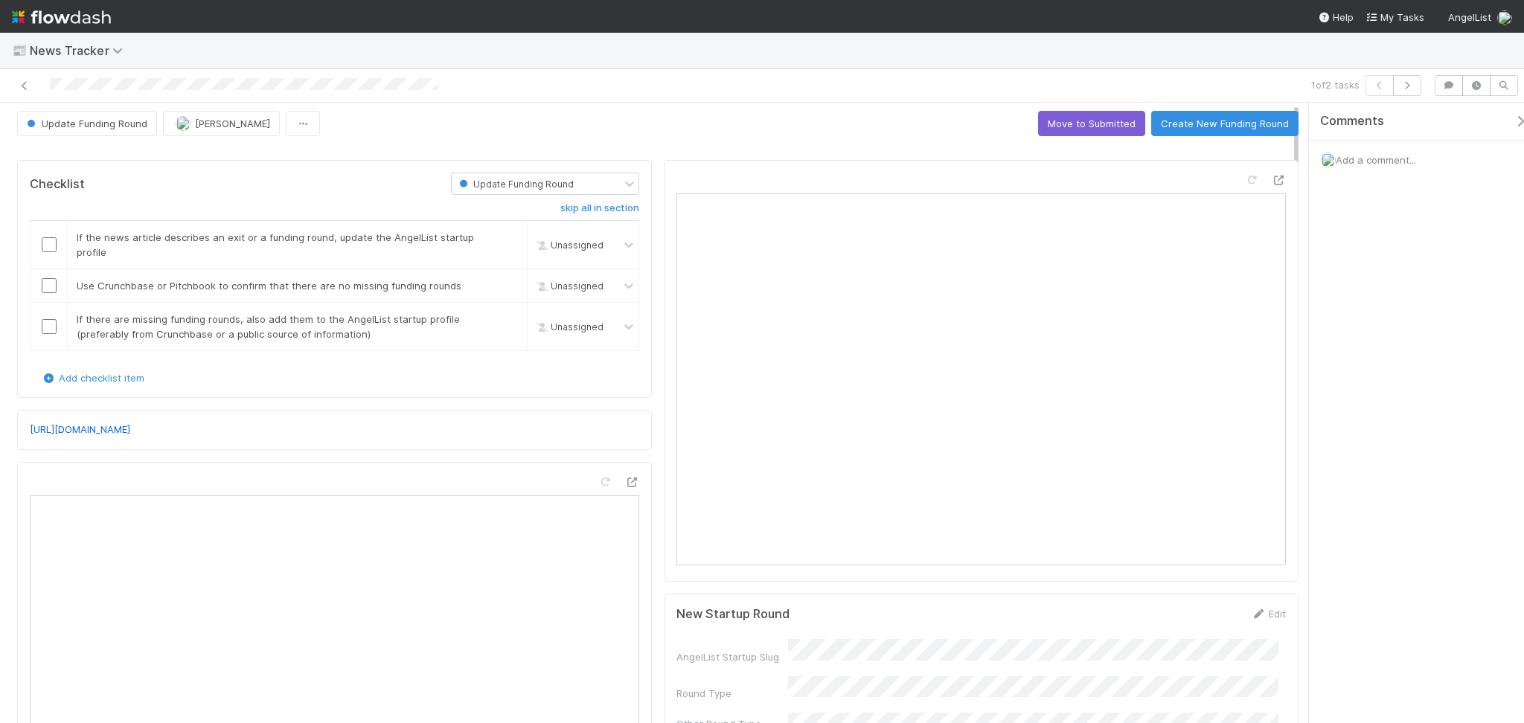
scroll to position [0, 0]
click at [1245, 124] on button "Create New Funding Round" at bounding box center [1224, 127] width 147 height 25
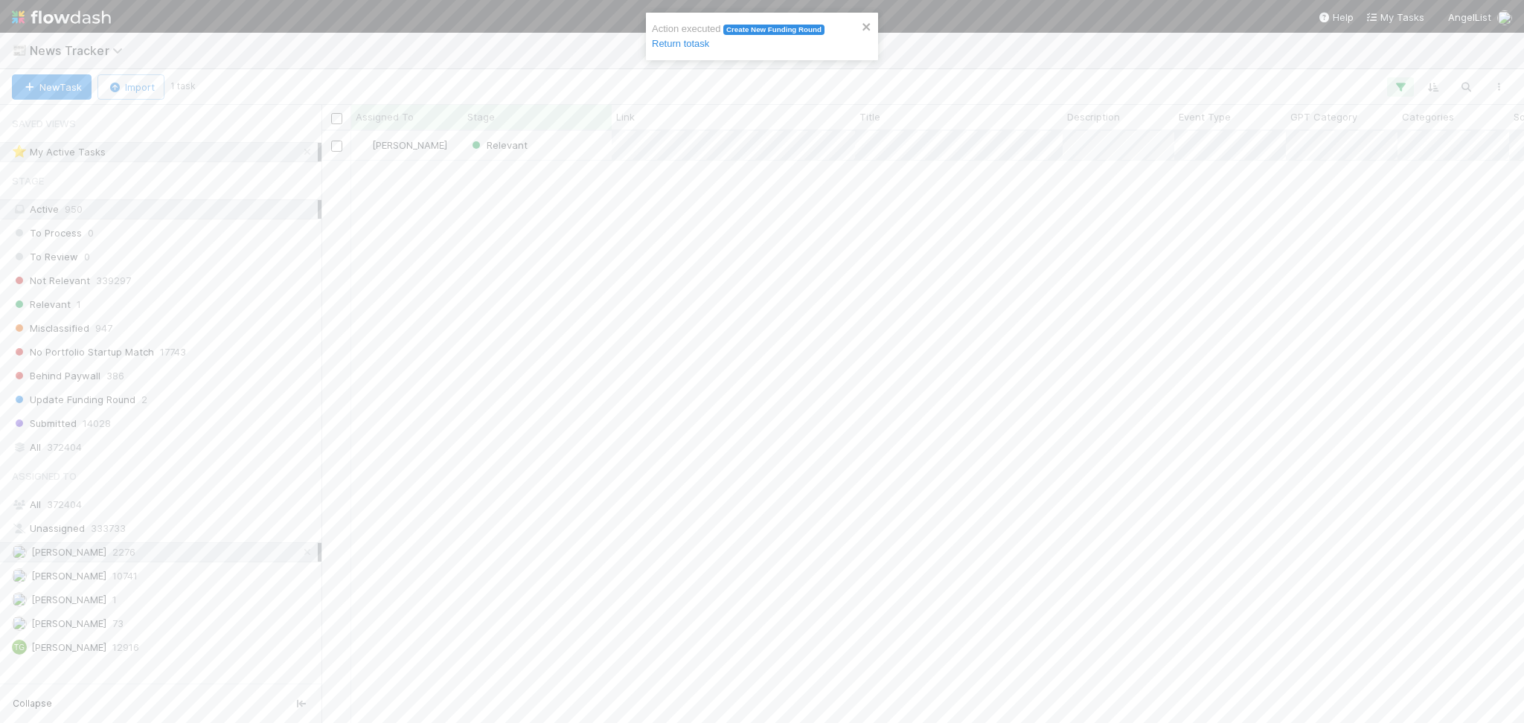
scroll to position [577, 1187]
click at [560, 144] on div "Relevant" at bounding box center [537, 145] width 149 height 29
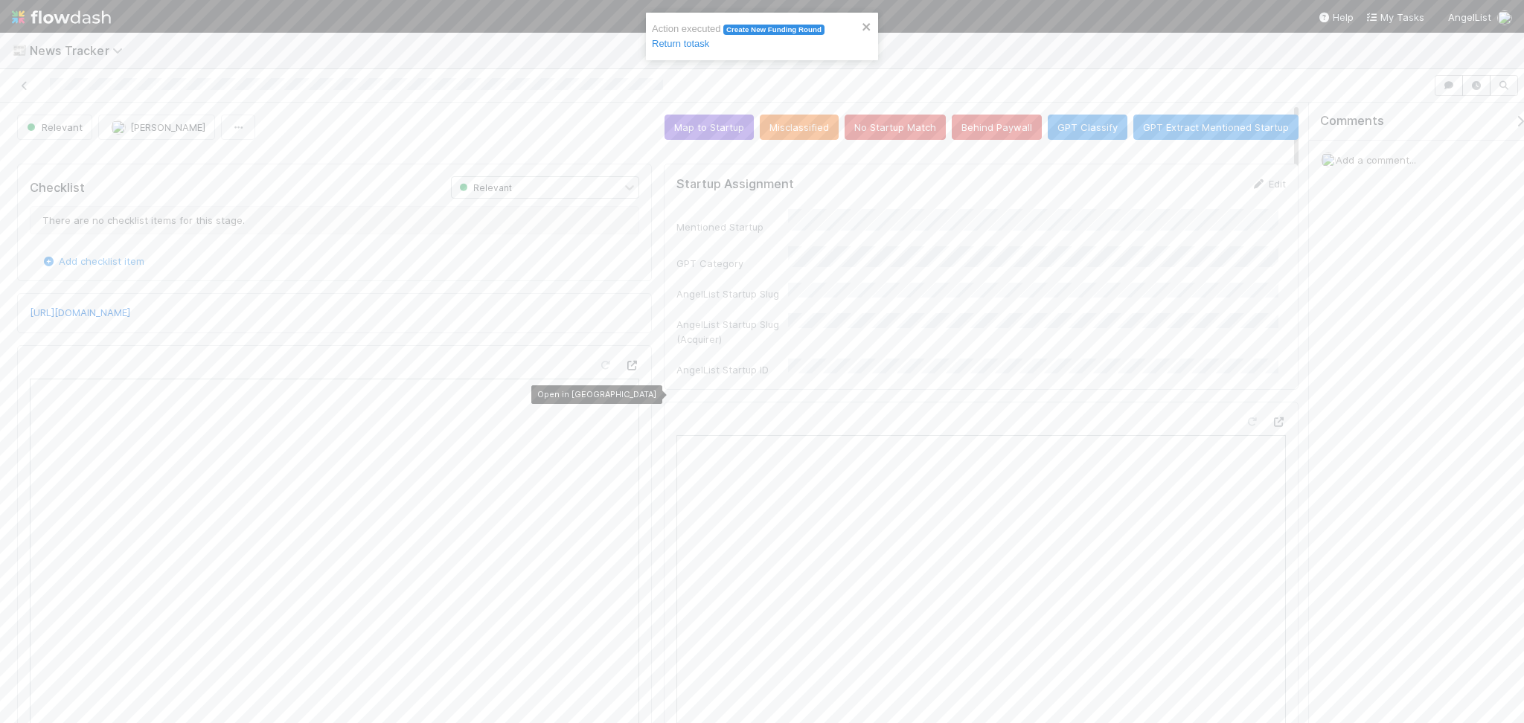
click at [631, 371] on icon at bounding box center [631, 366] width 15 height 10
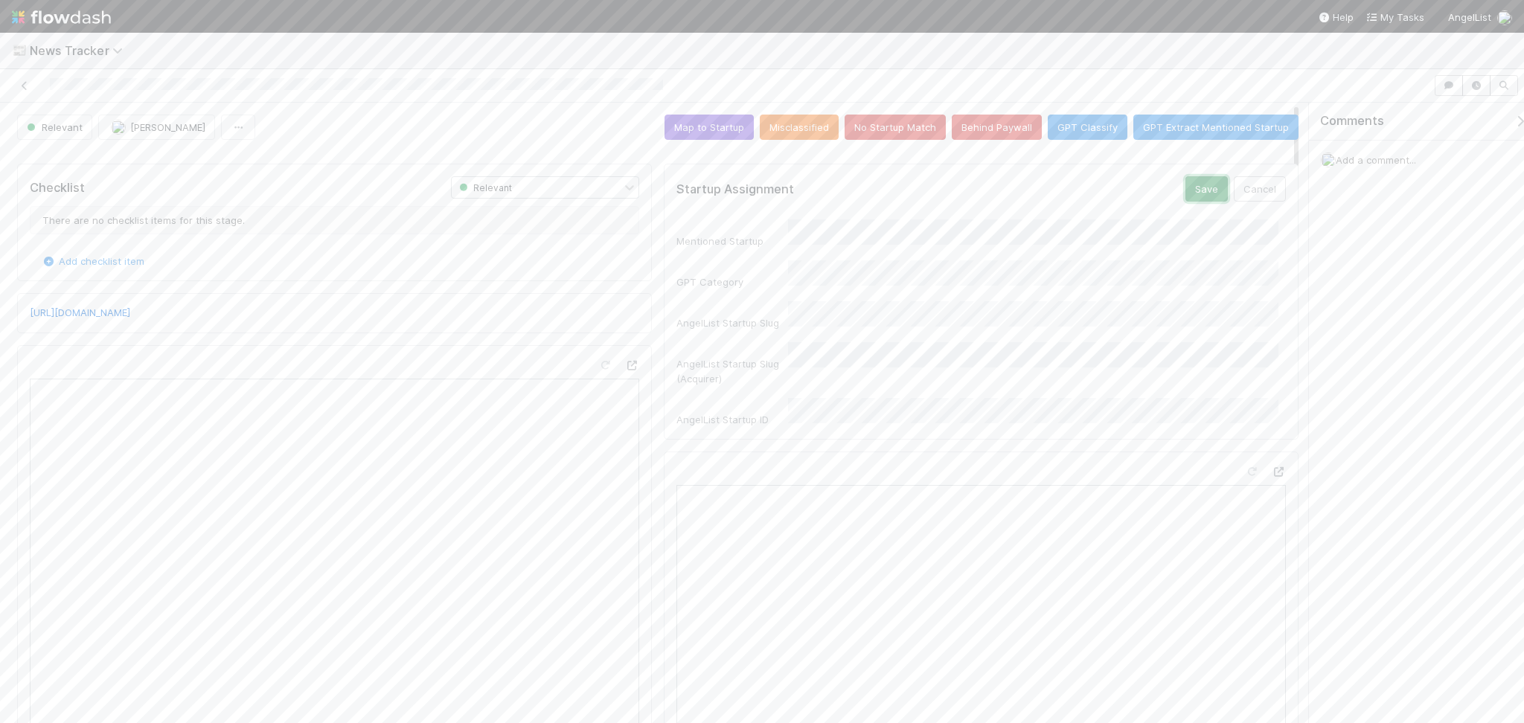
click at [1185, 186] on button "Save" at bounding box center [1206, 188] width 42 height 25
click at [717, 125] on button "Map to Startup" at bounding box center [708, 127] width 89 height 25
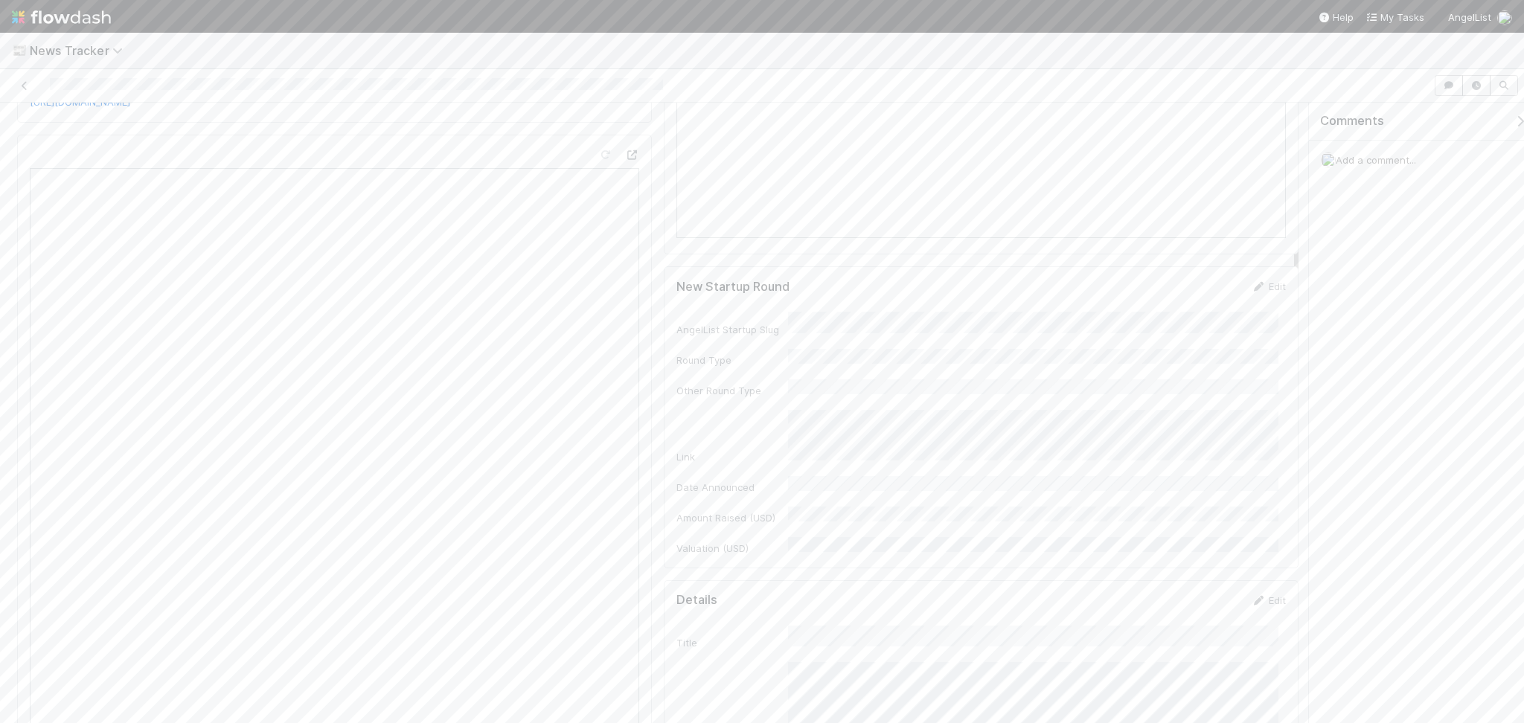
scroll to position [298, 0]
click at [1251, 319] on icon at bounding box center [1258, 320] width 15 height 10
click at [818, 458] on div "Seed" at bounding box center [1028, 468] width 484 height 27
click at [1028, 455] on div "27" at bounding box center [1028, 456] width 20 height 20
click at [1188, 322] on button "Save" at bounding box center [1206, 324] width 42 height 25
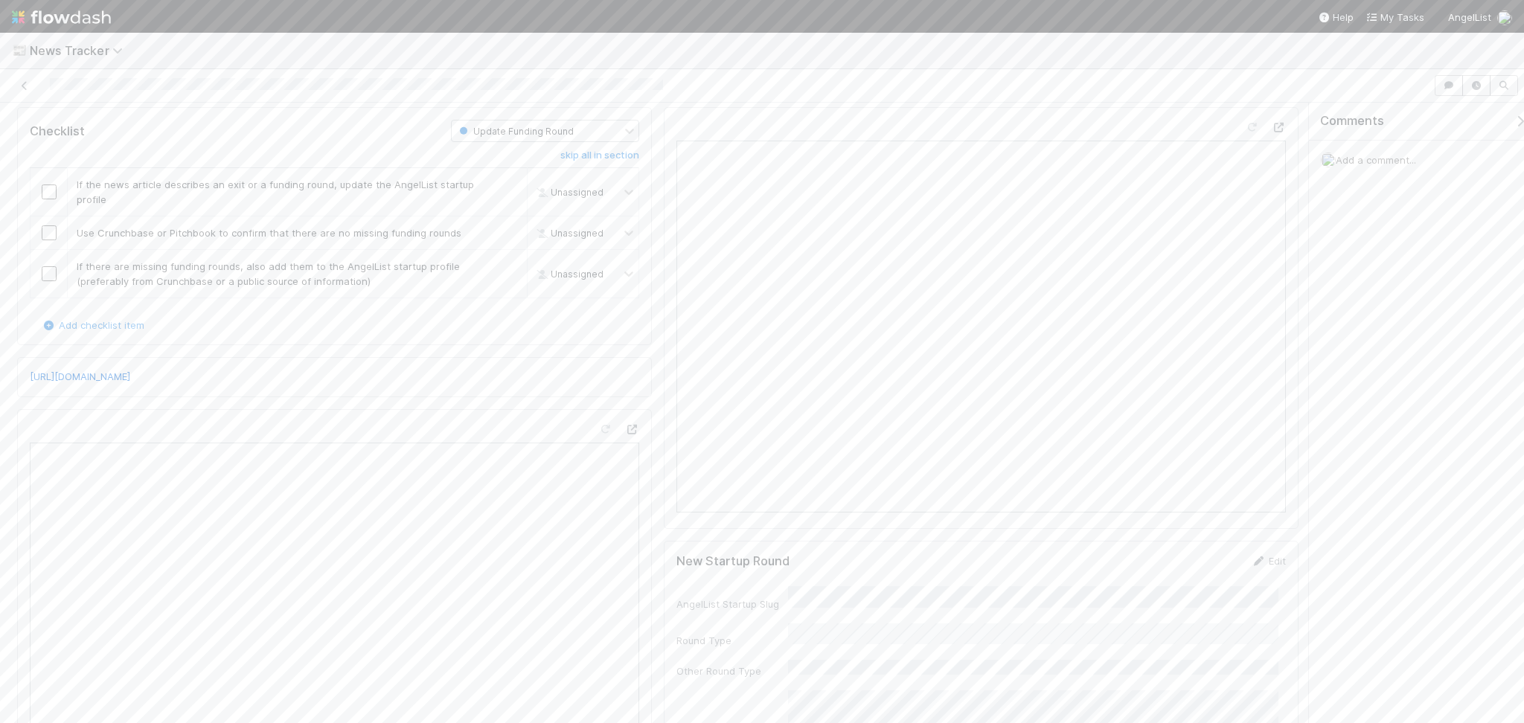
scroll to position [0, 0]
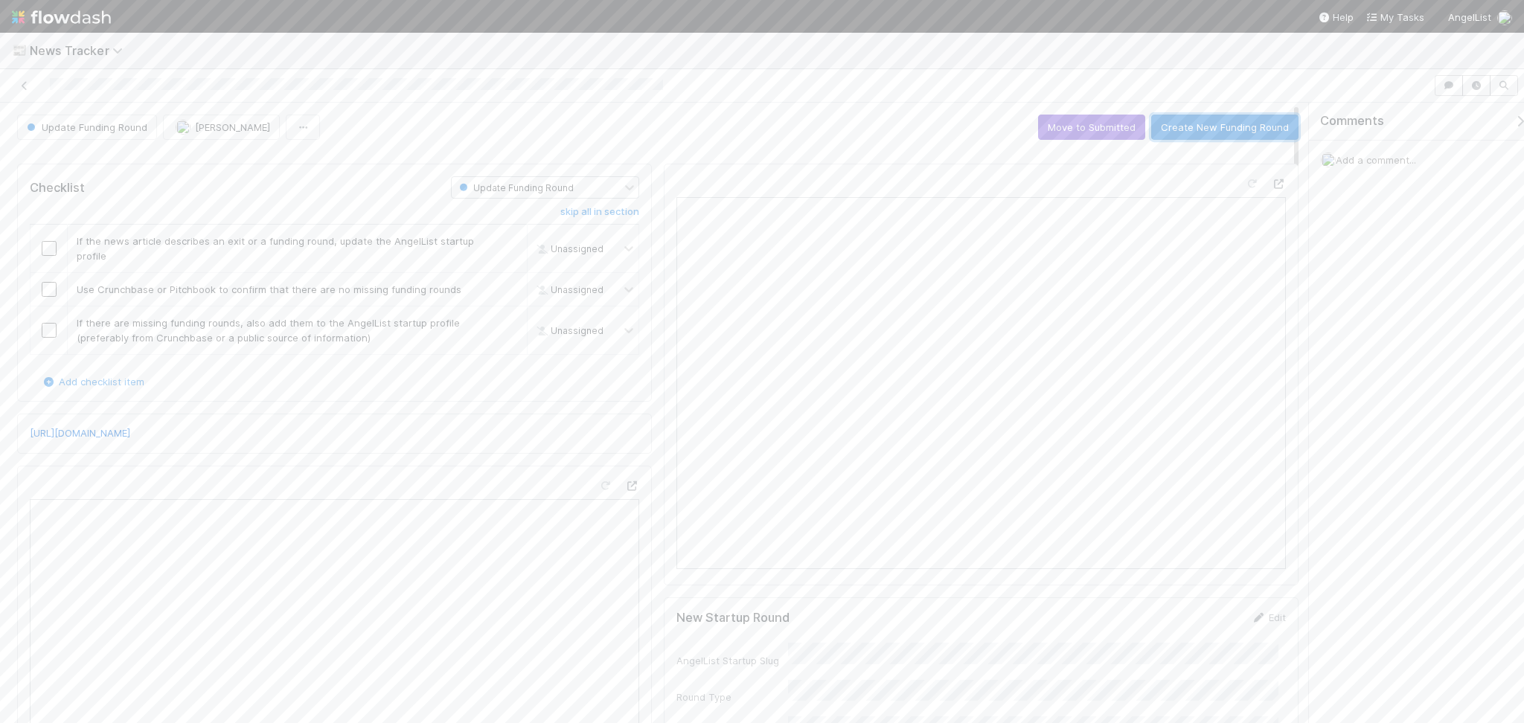
click at [1241, 120] on button "Create New Funding Round" at bounding box center [1224, 127] width 147 height 25
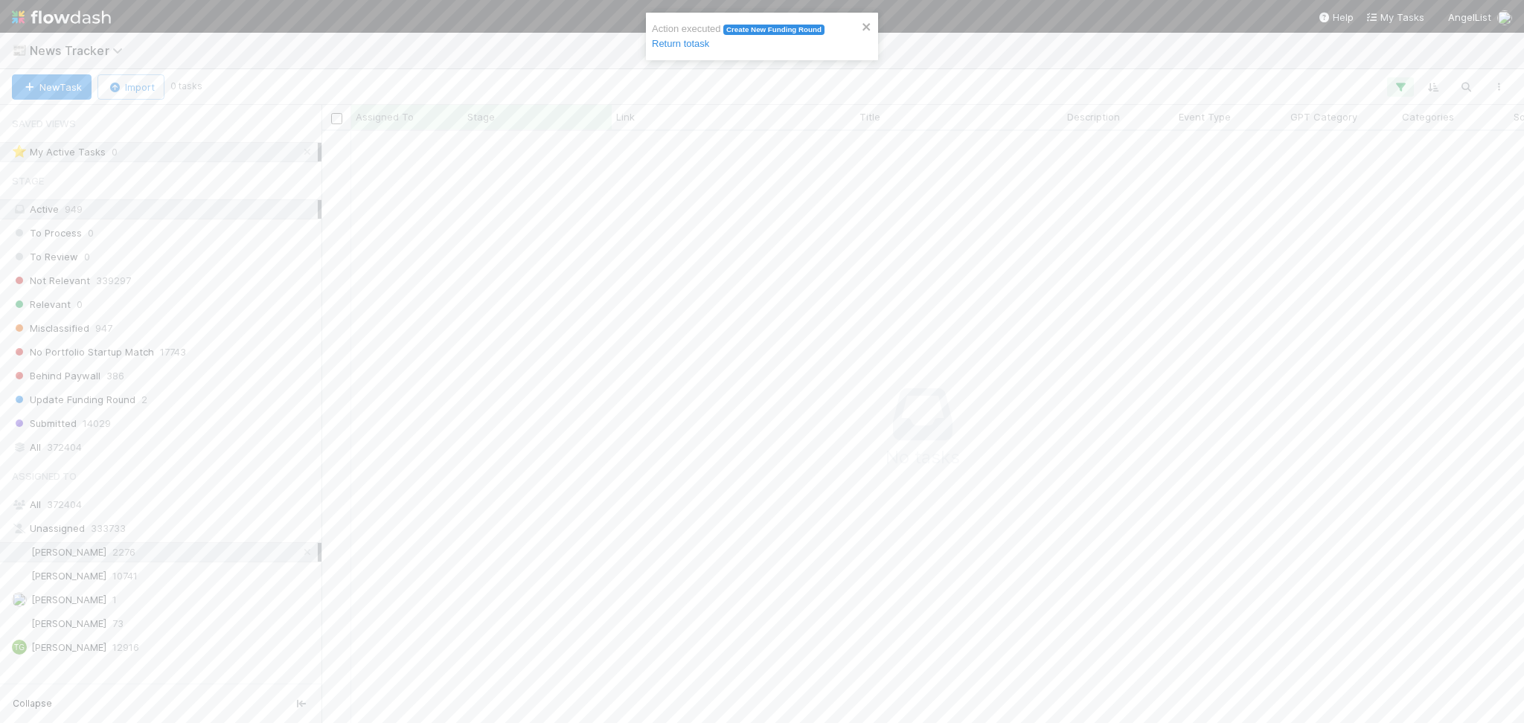
scroll to position [562, 1172]
click at [87, 50] on span "News Tracker" at bounding box center [80, 50] width 100 height 15
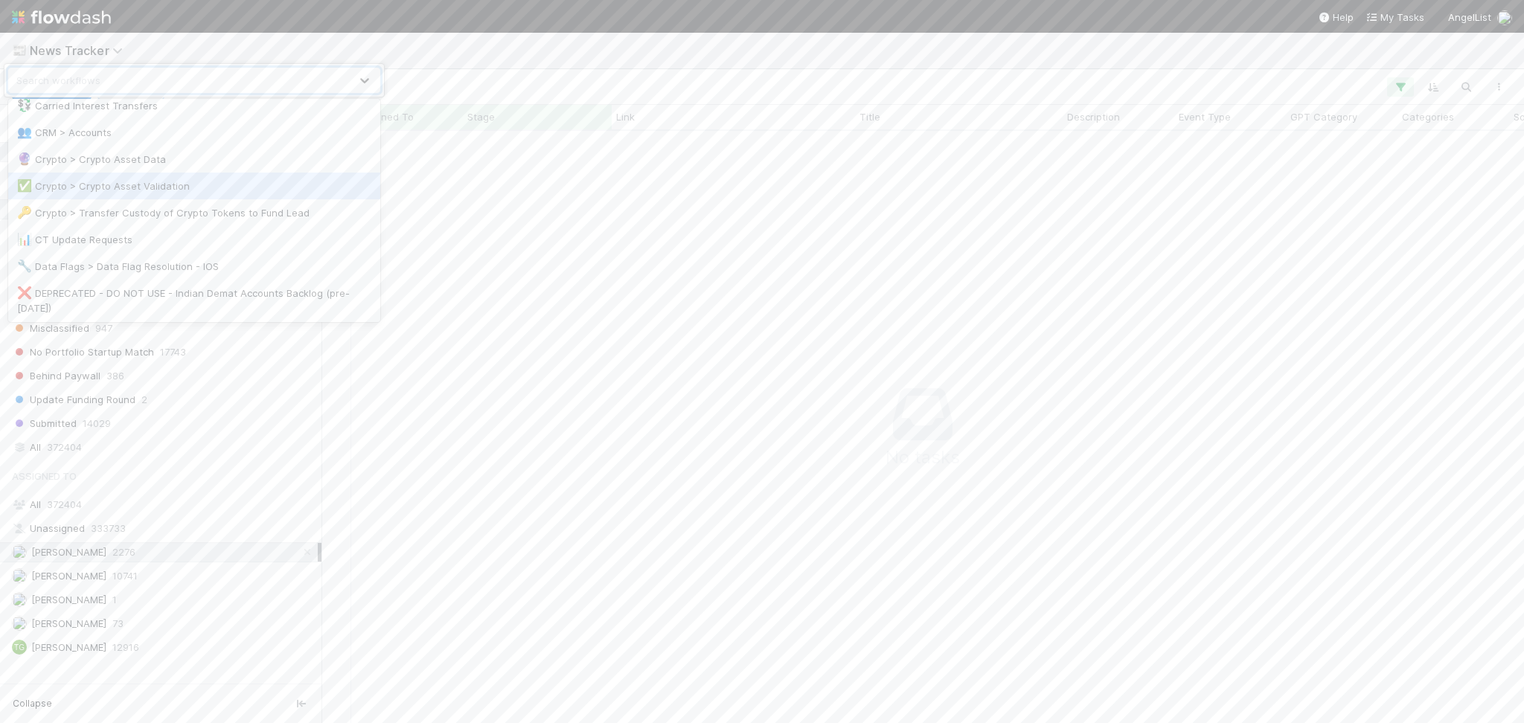
scroll to position [198, 0]
click at [182, 279] on div "♻️ Entities > Interest Transfers" at bounding box center [194, 280] width 354 height 15
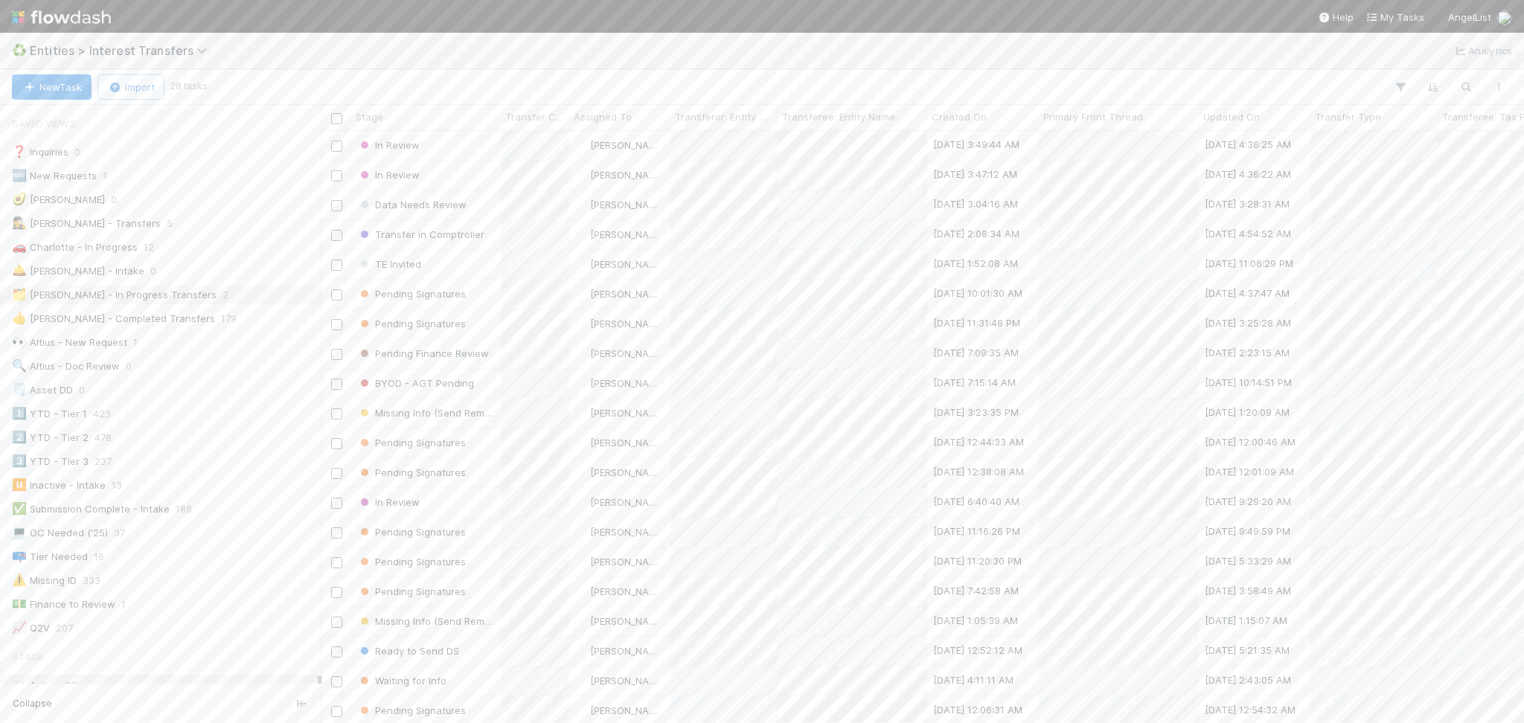
scroll to position [577, 1187]
click at [152, 337] on div "👀 Altius - New Request 1" at bounding box center [165, 342] width 306 height 19
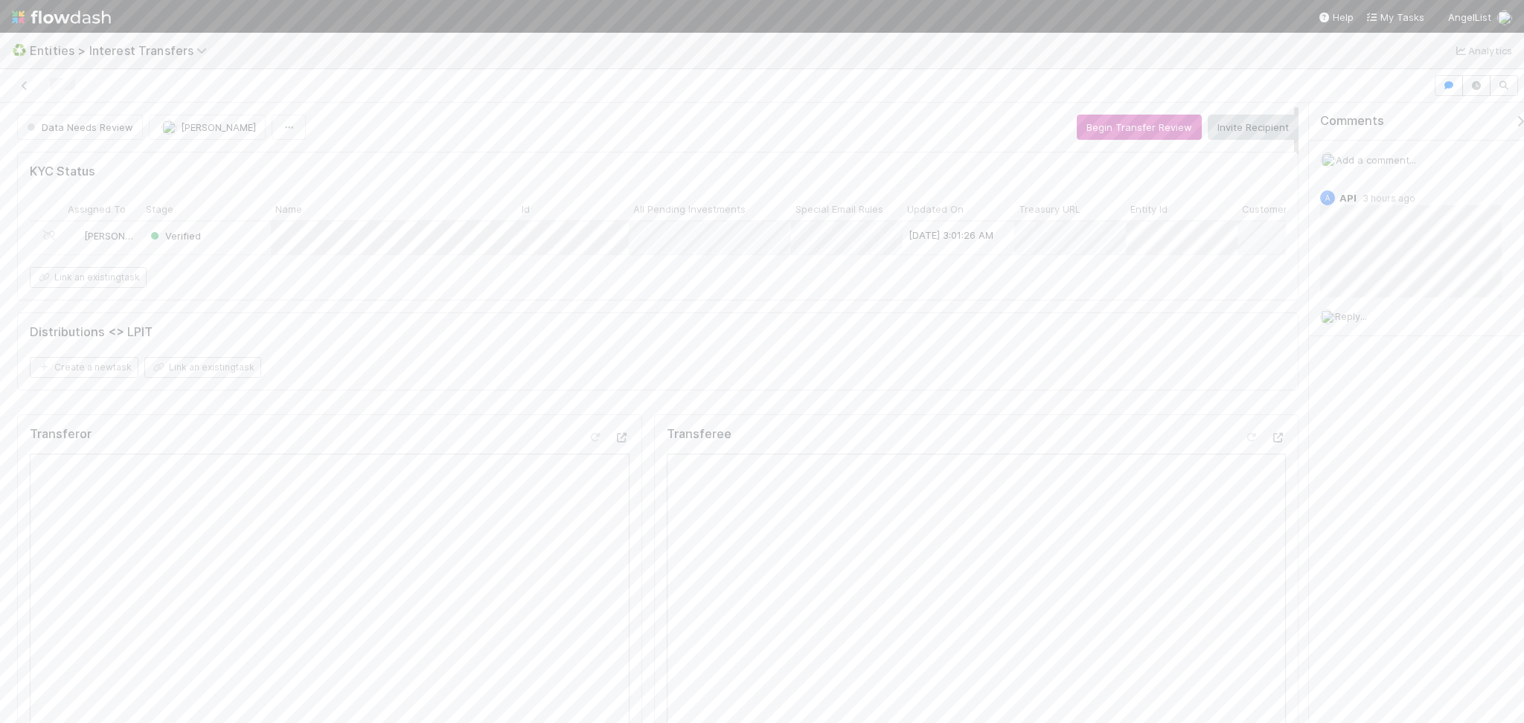
scroll to position [288, 597]
click at [22, 86] on icon at bounding box center [24, 86] width 15 height 10
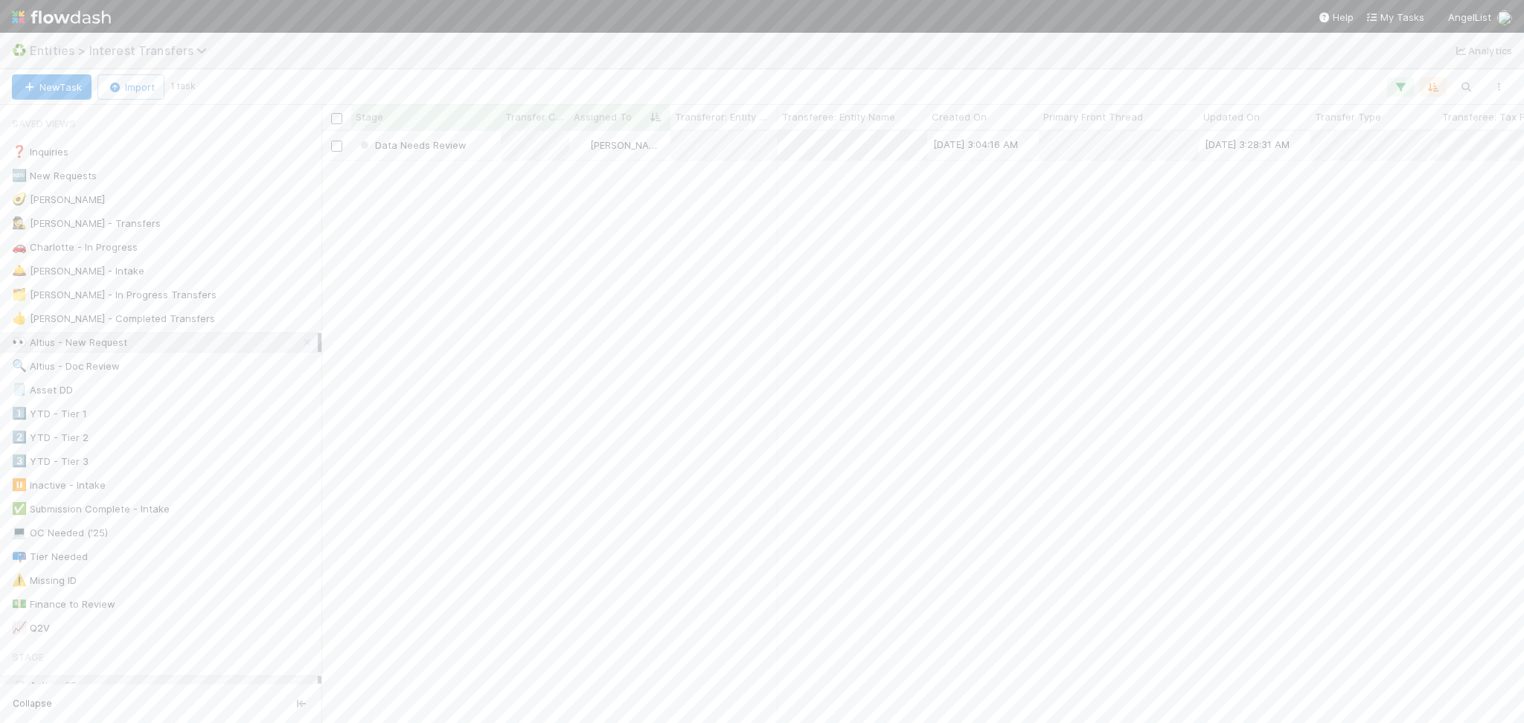
scroll to position [577, 1187]
click at [128, 50] on span "Entities > Interest Transfers" at bounding box center [122, 50] width 185 height 15
click at [136, 207] on div "💱 Carried Interest Transfers" at bounding box center [194, 195] width 372 height 27
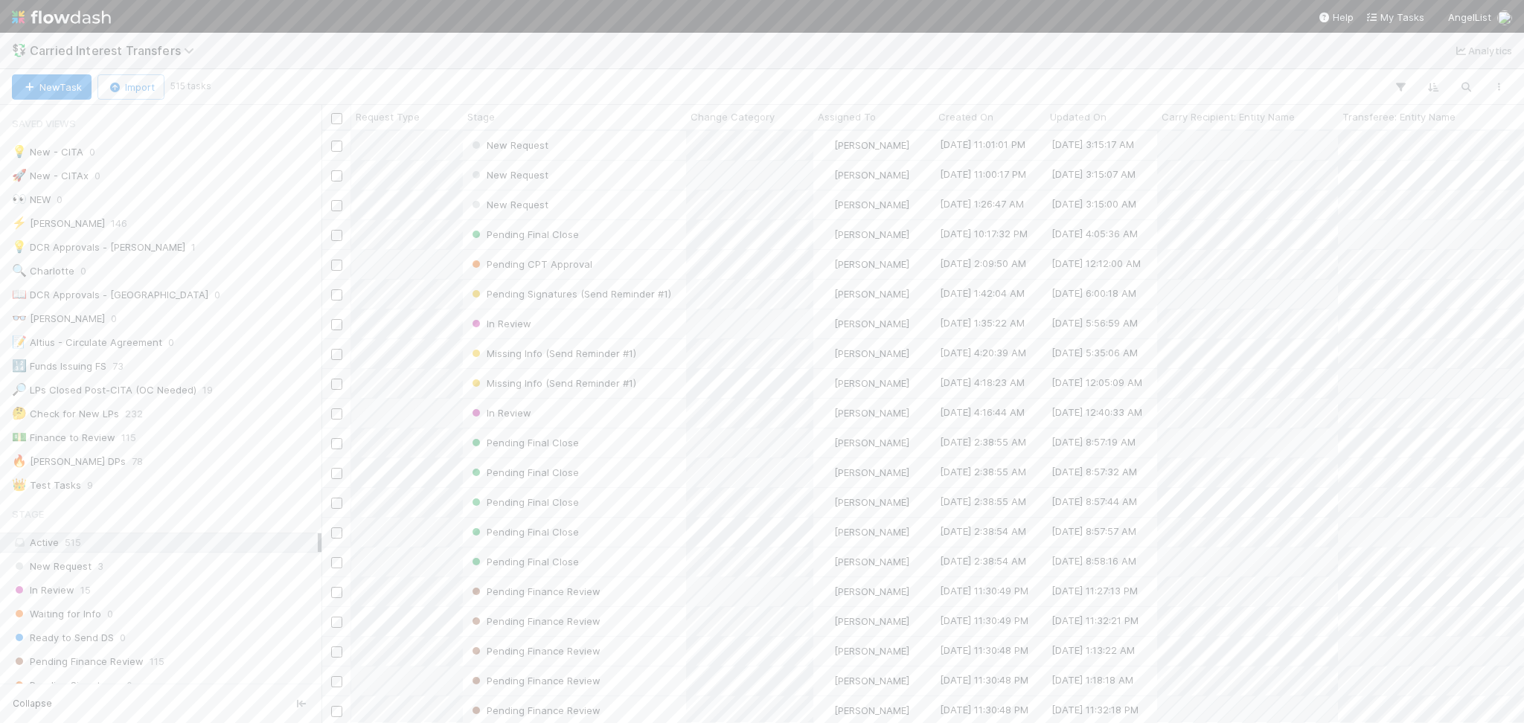
scroll to position [577, 1187]
click at [112, 47] on span "Carried Interest Transfers" at bounding box center [116, 50] width 172 height 15
click at [173, 272] on div "🧾 Fund Expenses" at bounding box center [194, 273] width 354 height 15
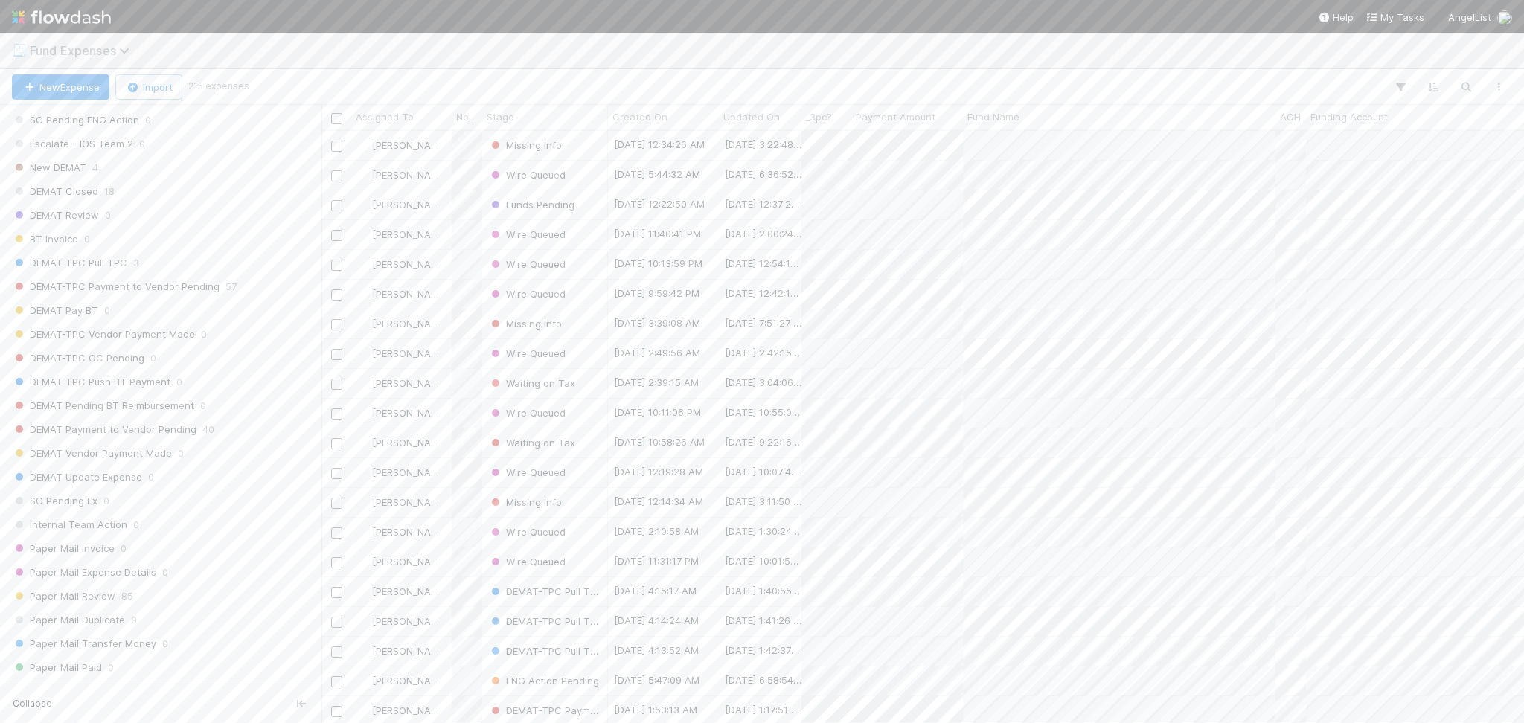
click at [84, 45] on span "Fund Expenses" at bounding box center [83, 50] width 107 height 15
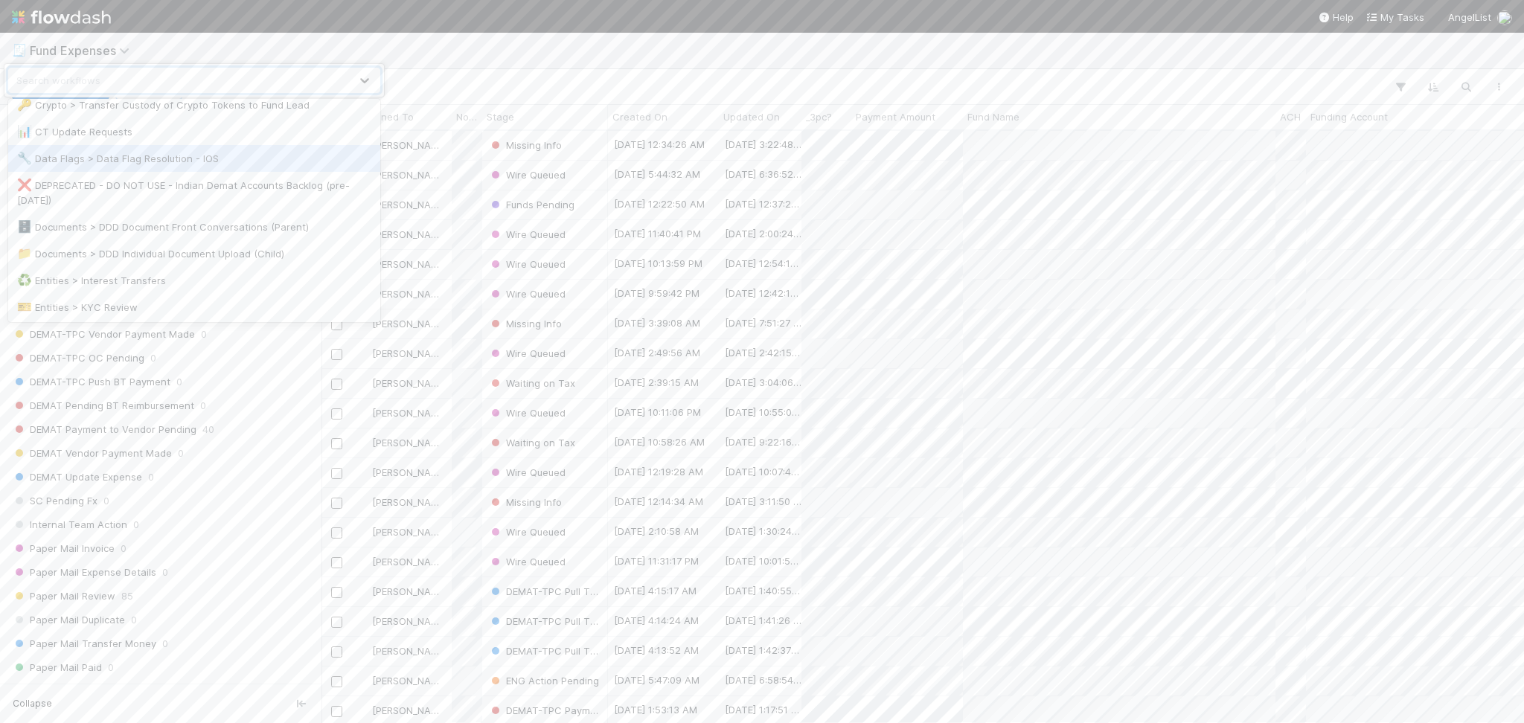
click at [538, 47] on div "option Data Flags > Data Flag Resolution - IOS focused, 10 of 34. 34 results av…" at bounding box center [762, 361] width 1524 height 723
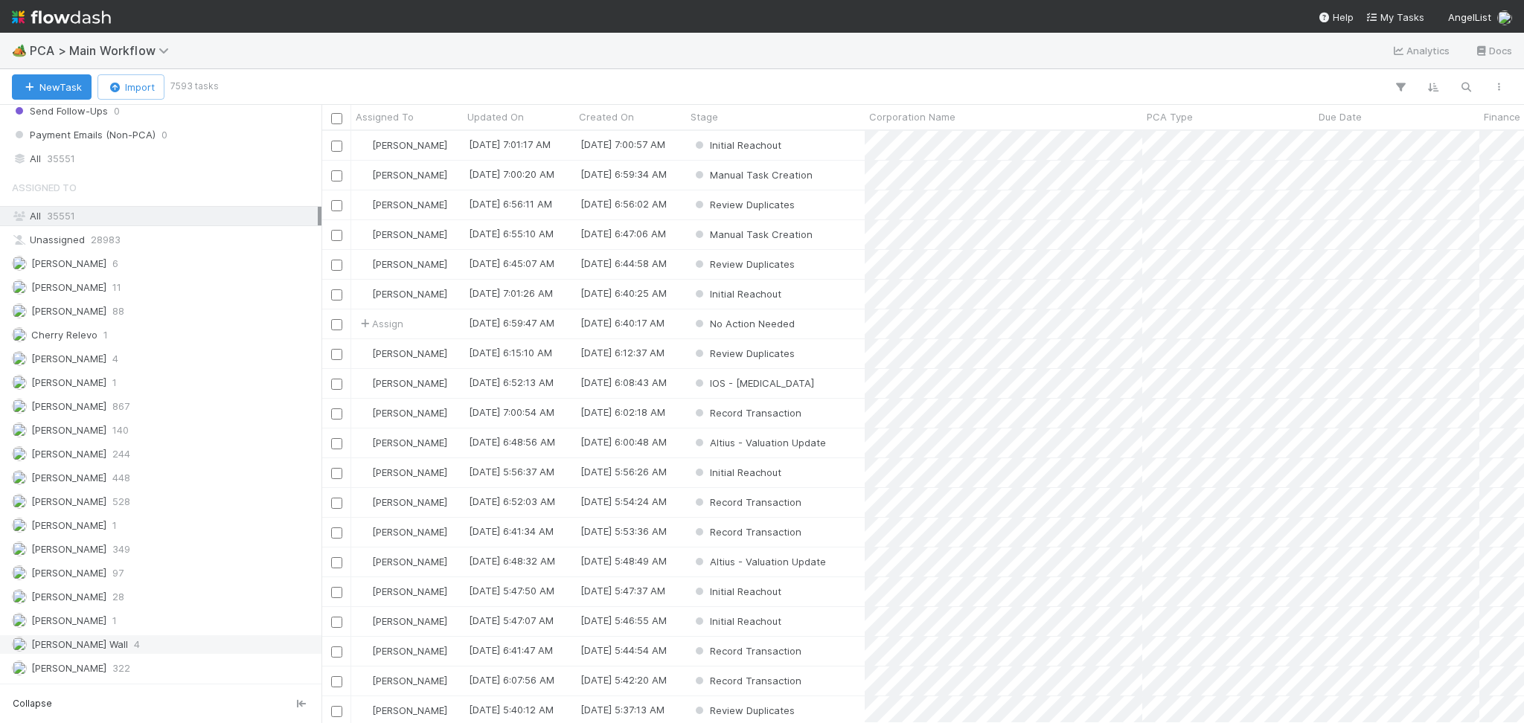
scroll to position [1786, 0]
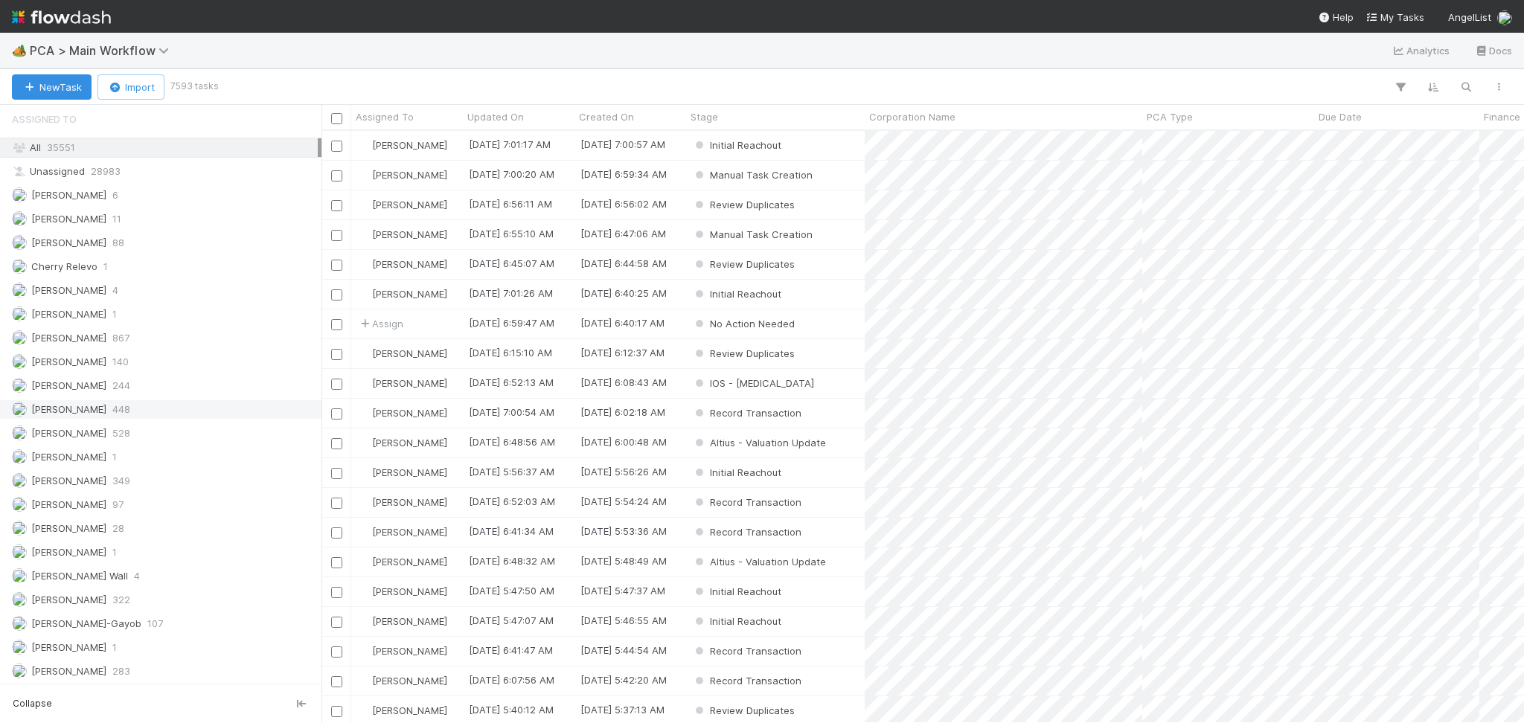
click at [136, 392] on div "[PERSON_NAME] 244" at bounding box center [165, 385] width 306 height 19
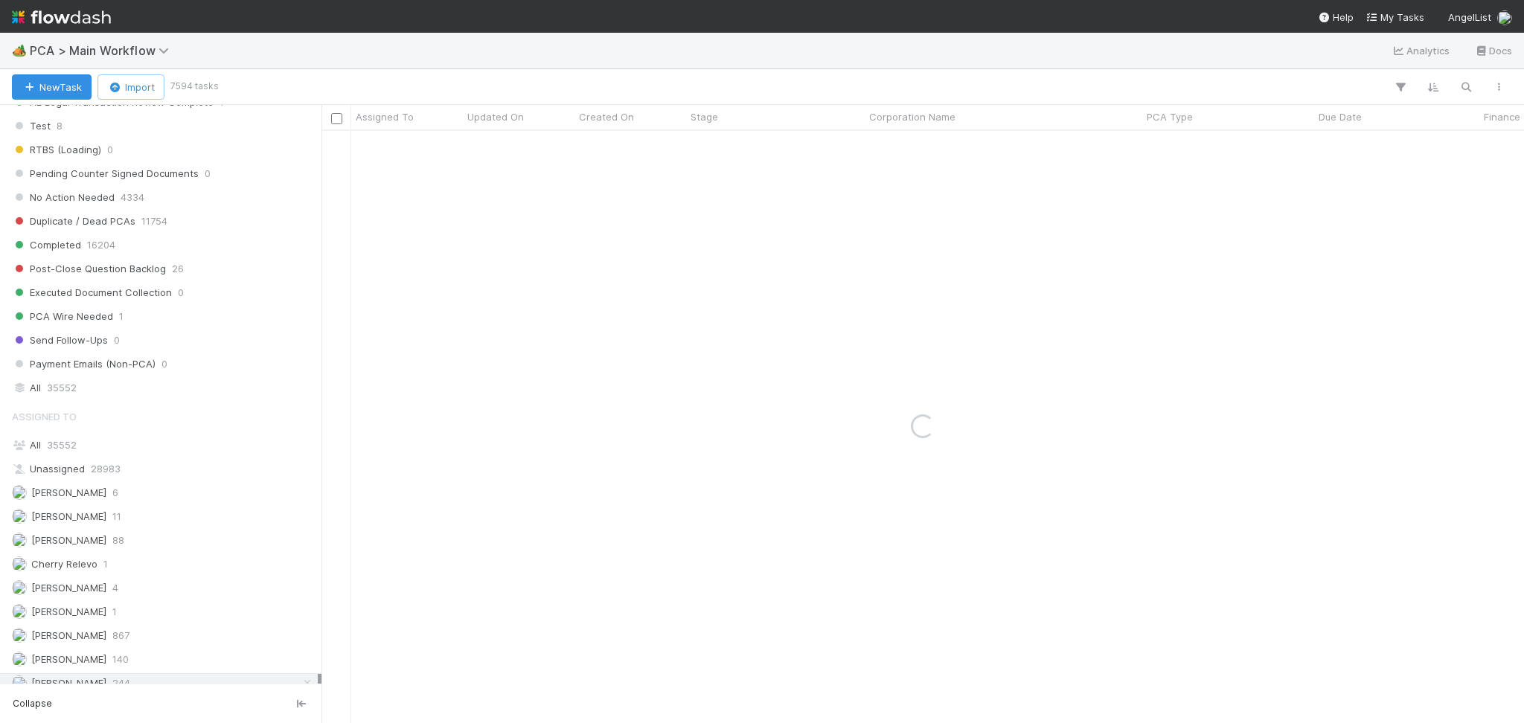
scroll to position [1289, 0]
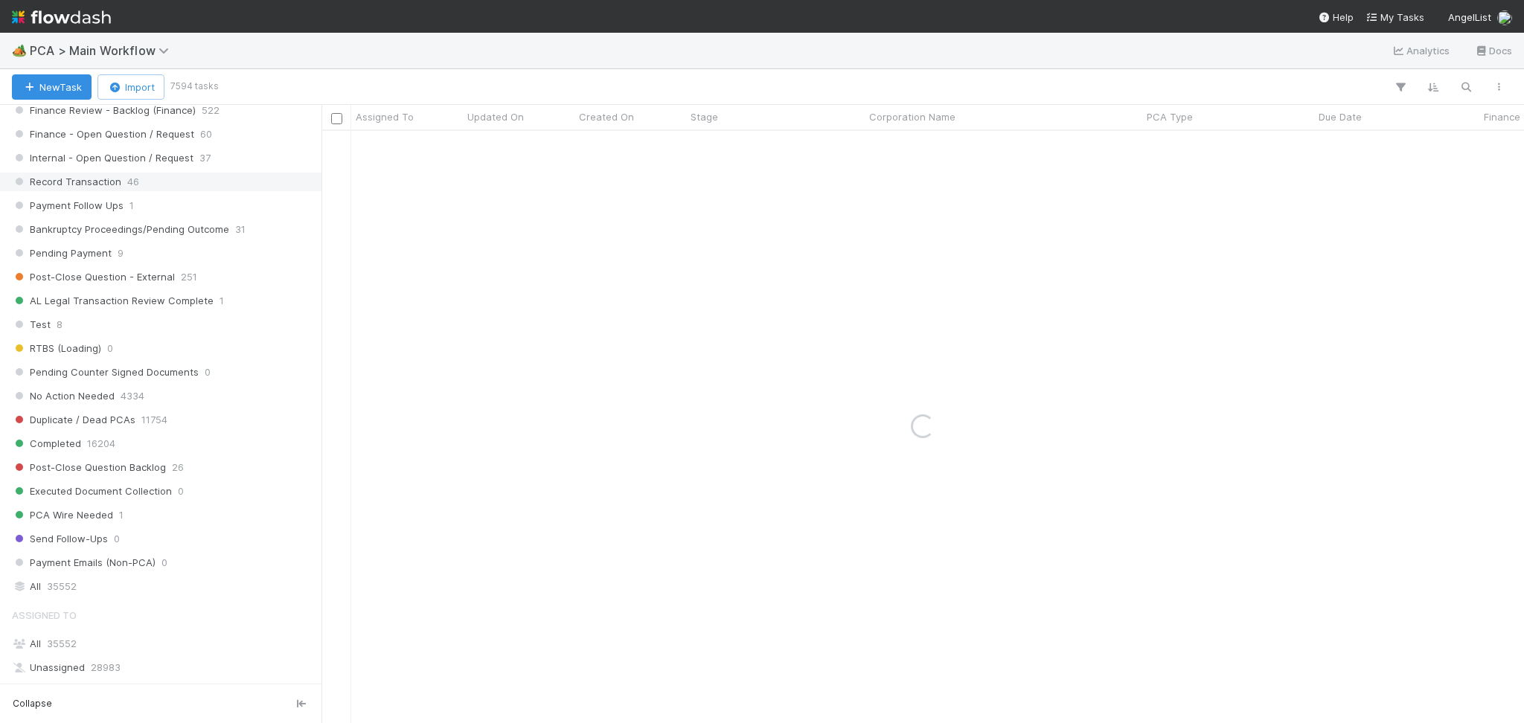
click at [108, 180] on span "Record Transaction" at bounding box center [66, 182] width 109 height 19
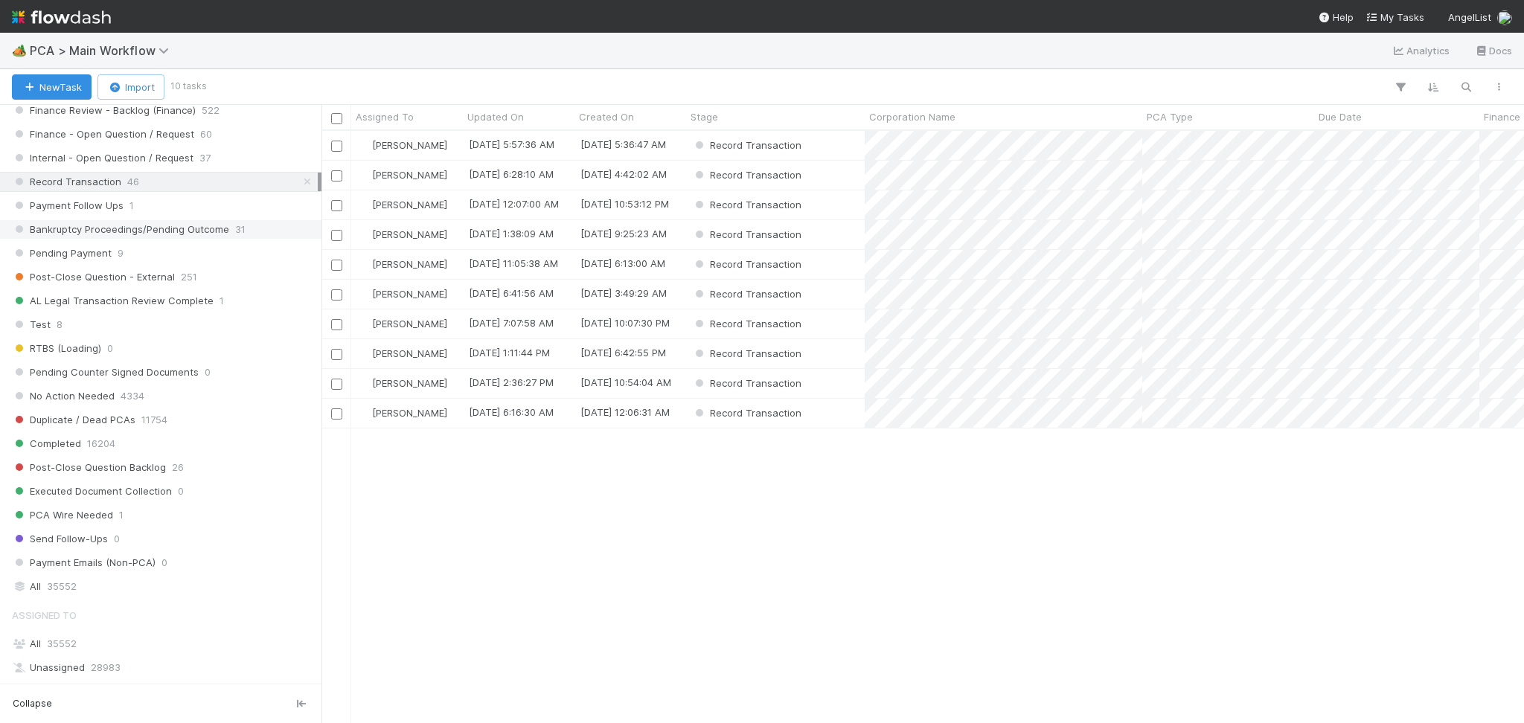
scroll to position [577, 1187]
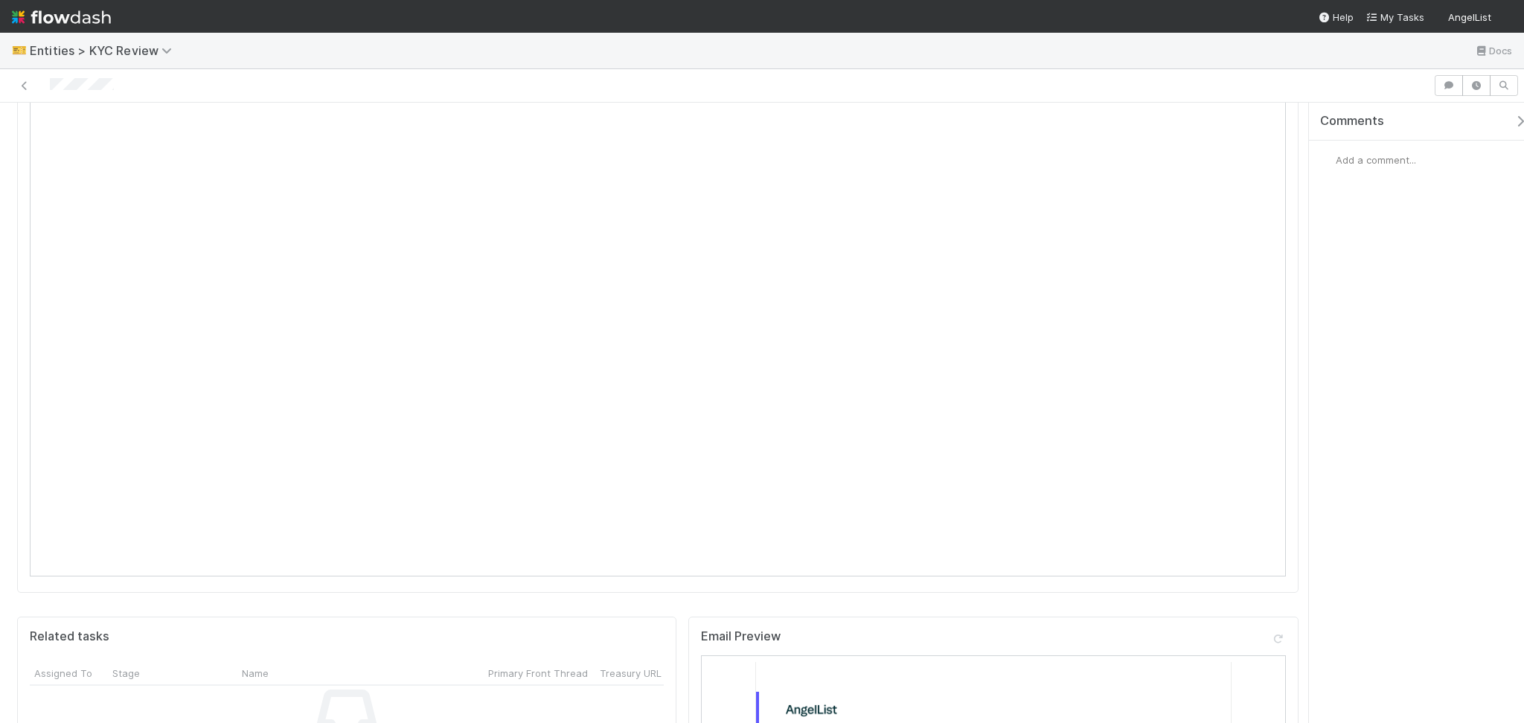
scroll to position [397, 0]
